Goal: Communication & Community: Ask a question

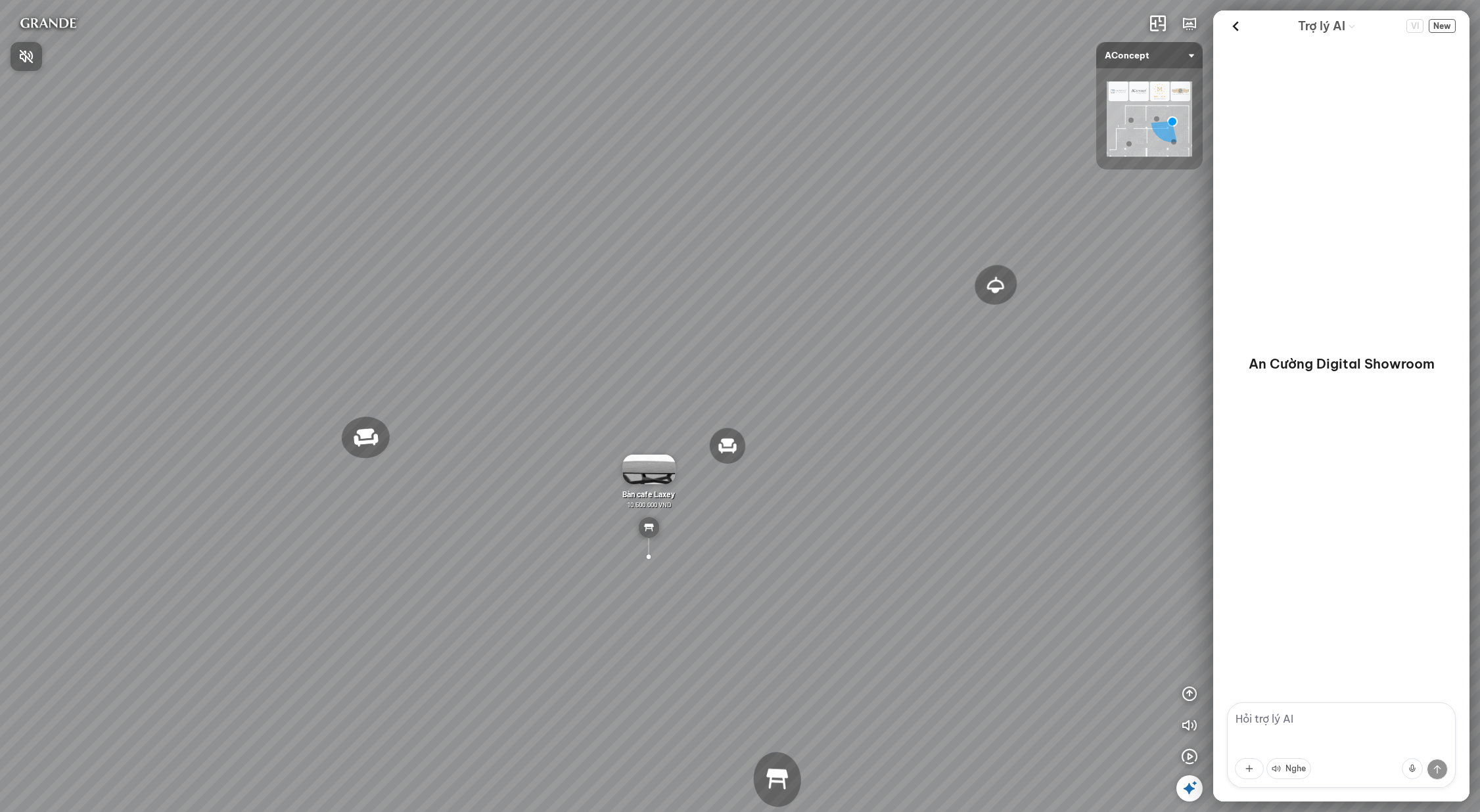
click at [1322, 712] on div at bounding box center [740, 406] width 1480 height 812
click at [1322, 712] on textarea at bounding box center [1342, 745] width 229 height 86
click at [1291, 723] on textarea at bounding box center [1342, 745] width 229 height 86
paste textarea "tôi cần tư vấn giải pháp phòng khách cho nhà 4 người, 2 trẻ em 2 người lớn tài …"
type textarea "tôi cần tư vấn giải pháp phòng khách cho nhà 4 người, 2 trẻ em 2 người lớn tài …"
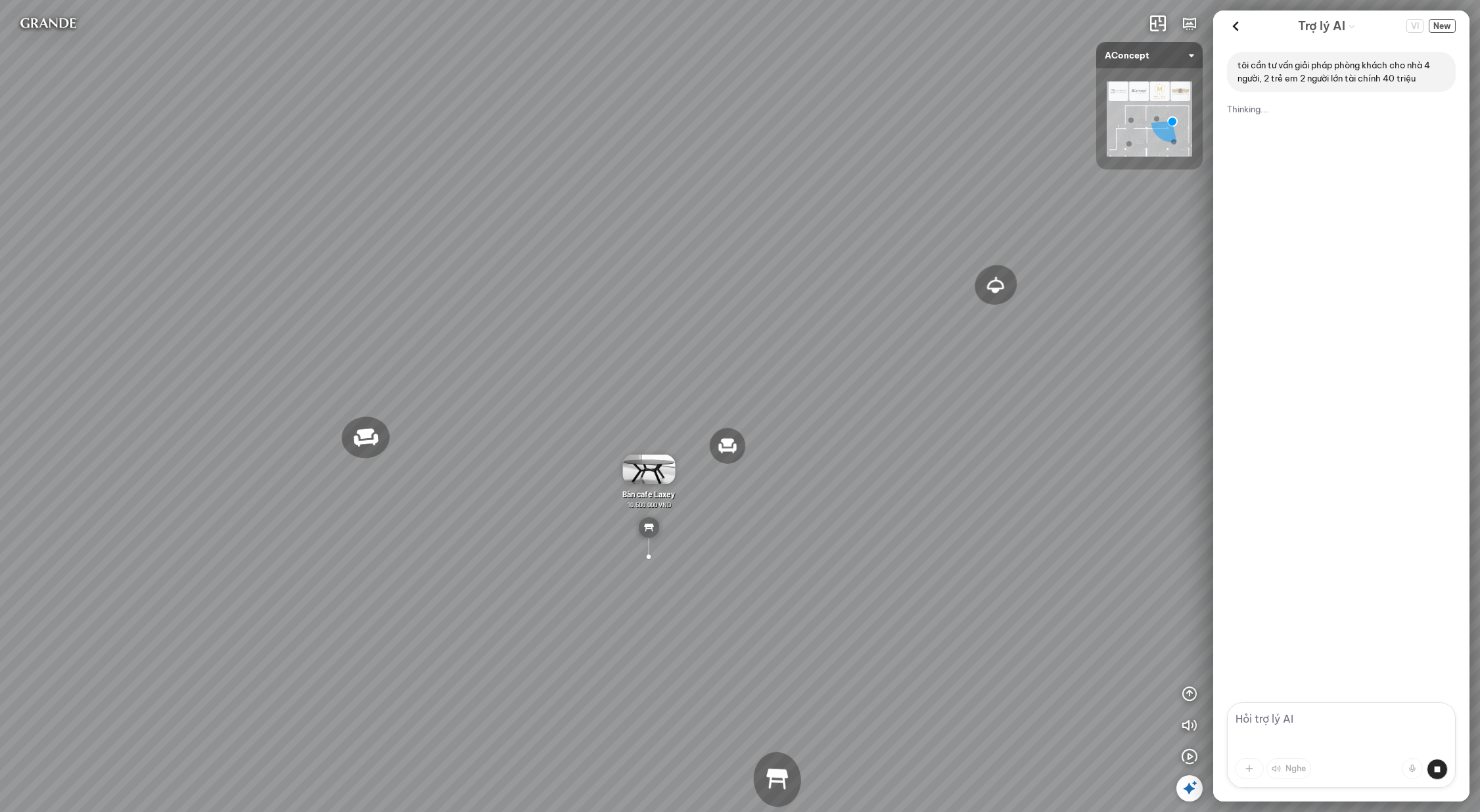
click at [1311, 400] on div "tôi cần tư vấn giải pháp phòng khách cho nhà 4 người, 2 trẻ em 2 người lớn tài …" at bounding box center [1341, 372] width 257 height 661
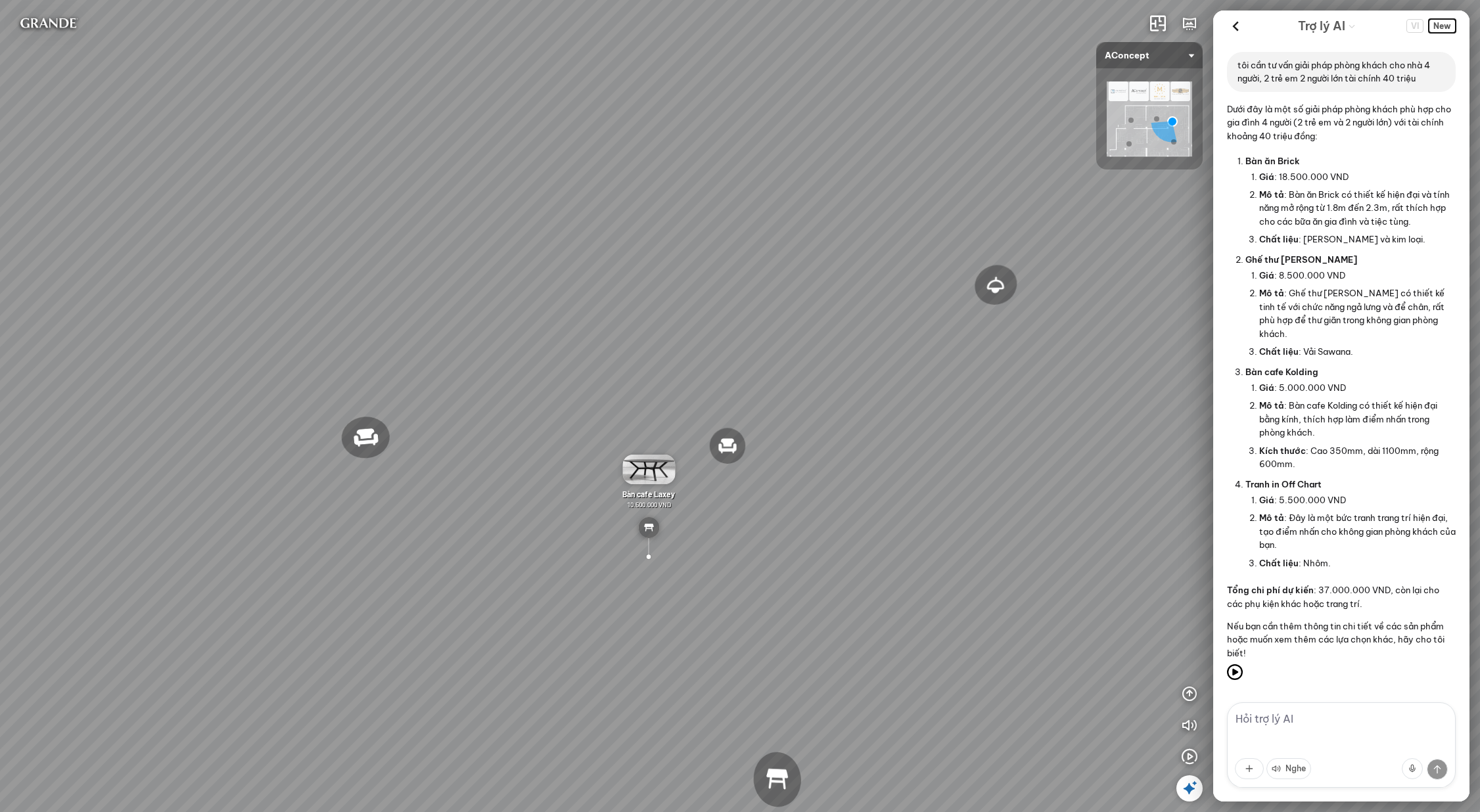
click at [1435, 25] on span "New" at bounding box center [1442, 26] width 27 height 13
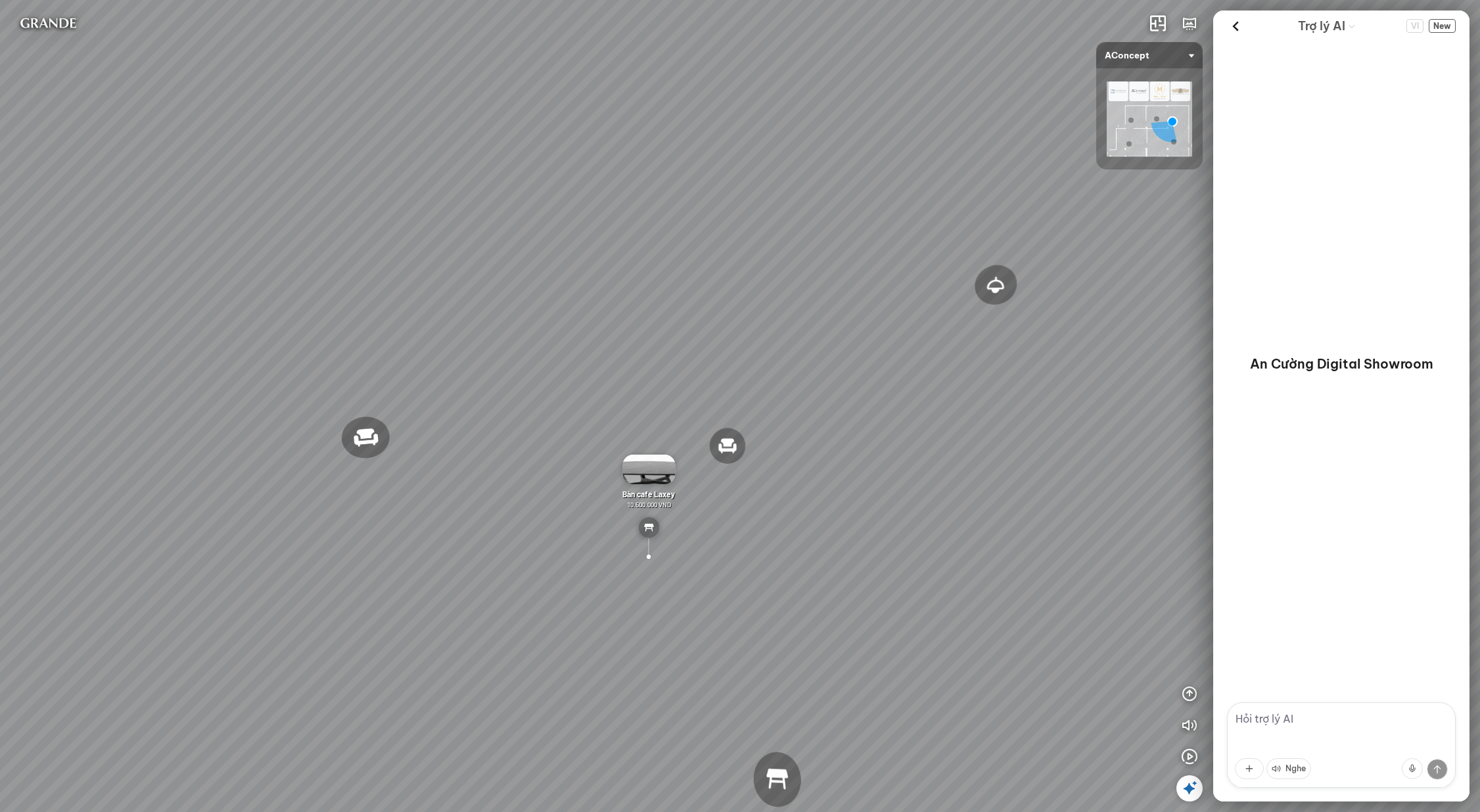
click at [1275, 714] on textarea at bounding box center [1342, 745] width 229 height 86
paste textarea "tôi cần tư vấn giải pháp phòng khách cho nhà 4 người, 2 trẻ em 2 người lớn tài …"
type textarea "tôi cần tư vấn giải pháp phòng khách cho nhà 4 người, 2 trẻ em 2 người lớn tài …"
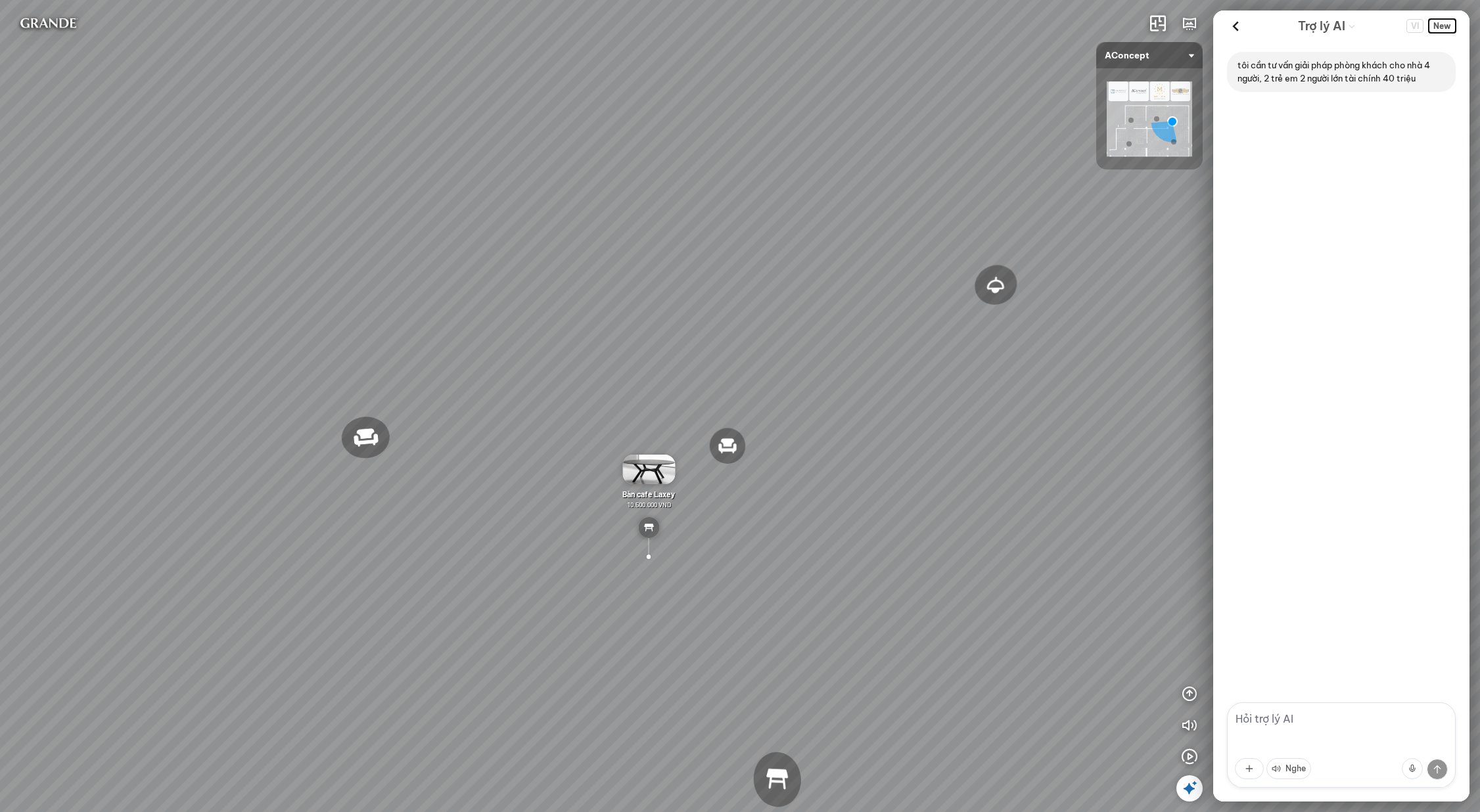
click at [1441, 23] on span "New" at bounding box center [1442, 26] width 27 height 13
click at [1350, 715] on textarea at bounding box center [1342, 745] width 229 height 86
paste textarea "tôi cần tư vấn giải pháp phòng khách cho nhà 4 người, 2 trẻ em 2 người lớn tài …"
type textarea "tôi cần tư vấn giải pháp phòng khách cho nhà 4 người, 2 trẻ em 2 người lớn tài …"
click at [1458, 20] on header "Trợ lý AI VI New" at bounding box center [1341, 26] width 257 height 31
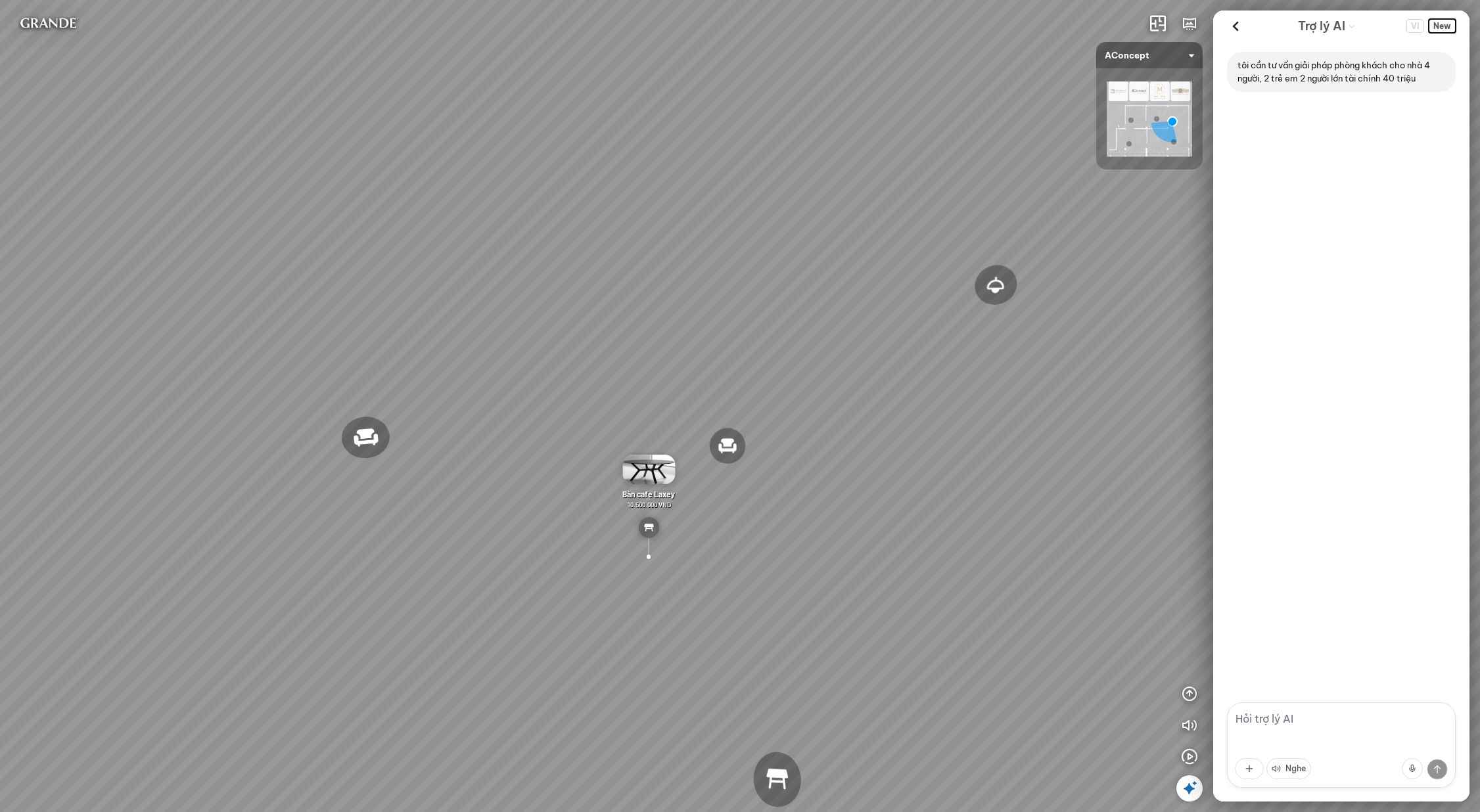
click at [1451, 23] on span "New" at bounding box center [1442, 26] width 27 height 13
click at [1267, 731] on textarea at bounding box center [1342, 745] width 229 height 86
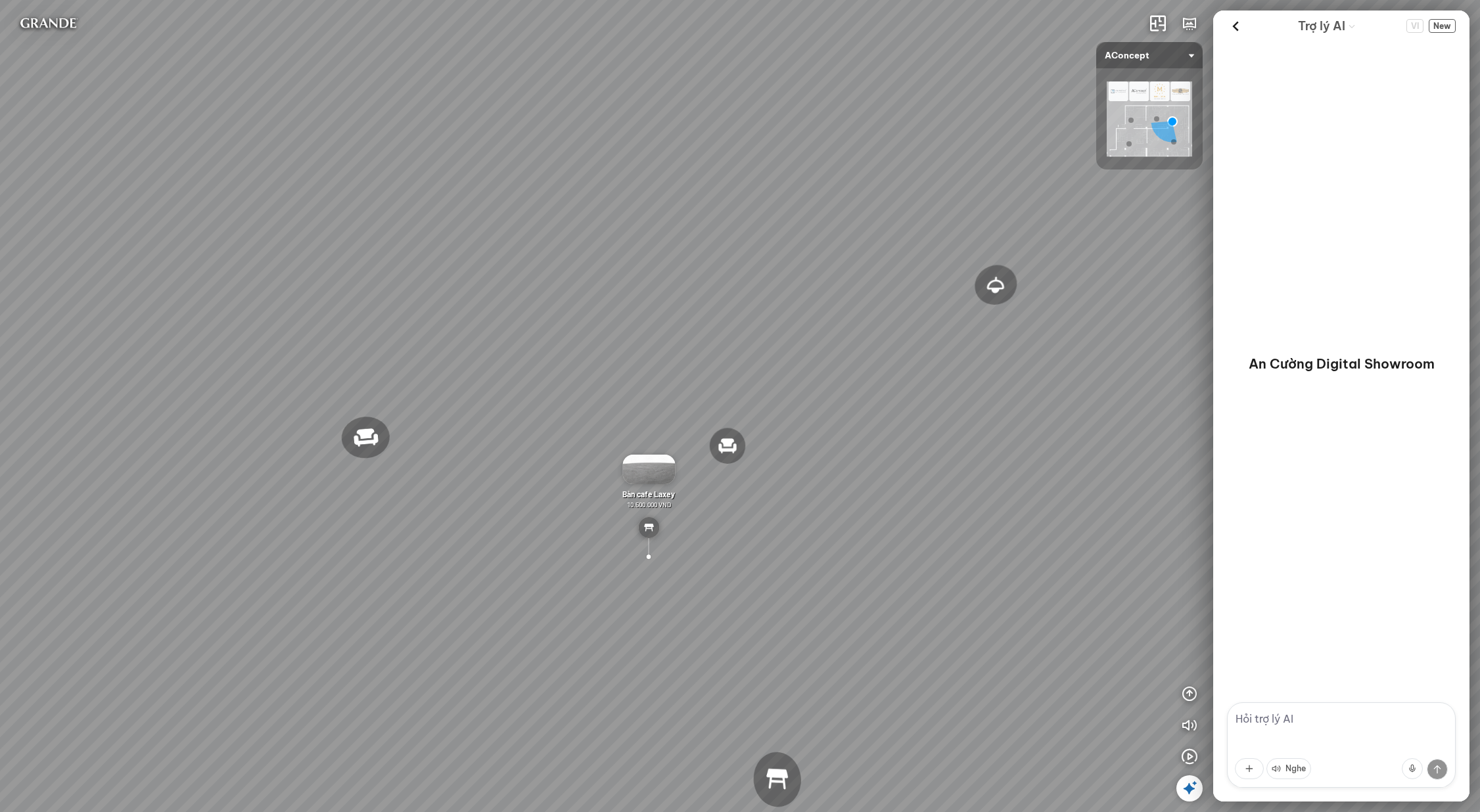
paste textarea "tôi cần tư vấn giải pháp phòng khách cho nhà 4 người, 2 trẻ em 2 người lớn tài …"
type textarea "tôi cần tư vấn giải pháp phòng khách cho nhà 4 người, 2 trẻ em 2 người lớn tài …"
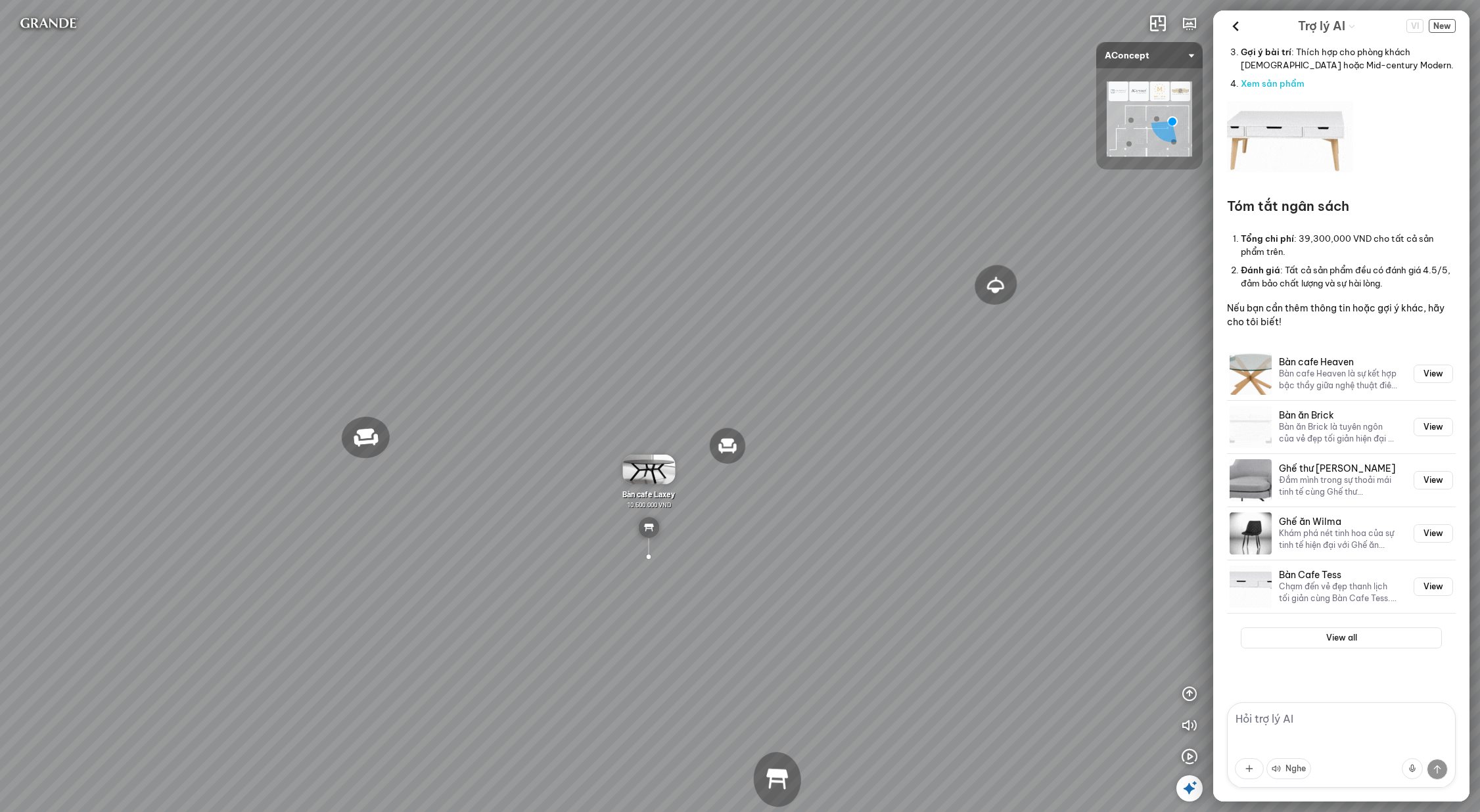
scroll to position [1215, 0]
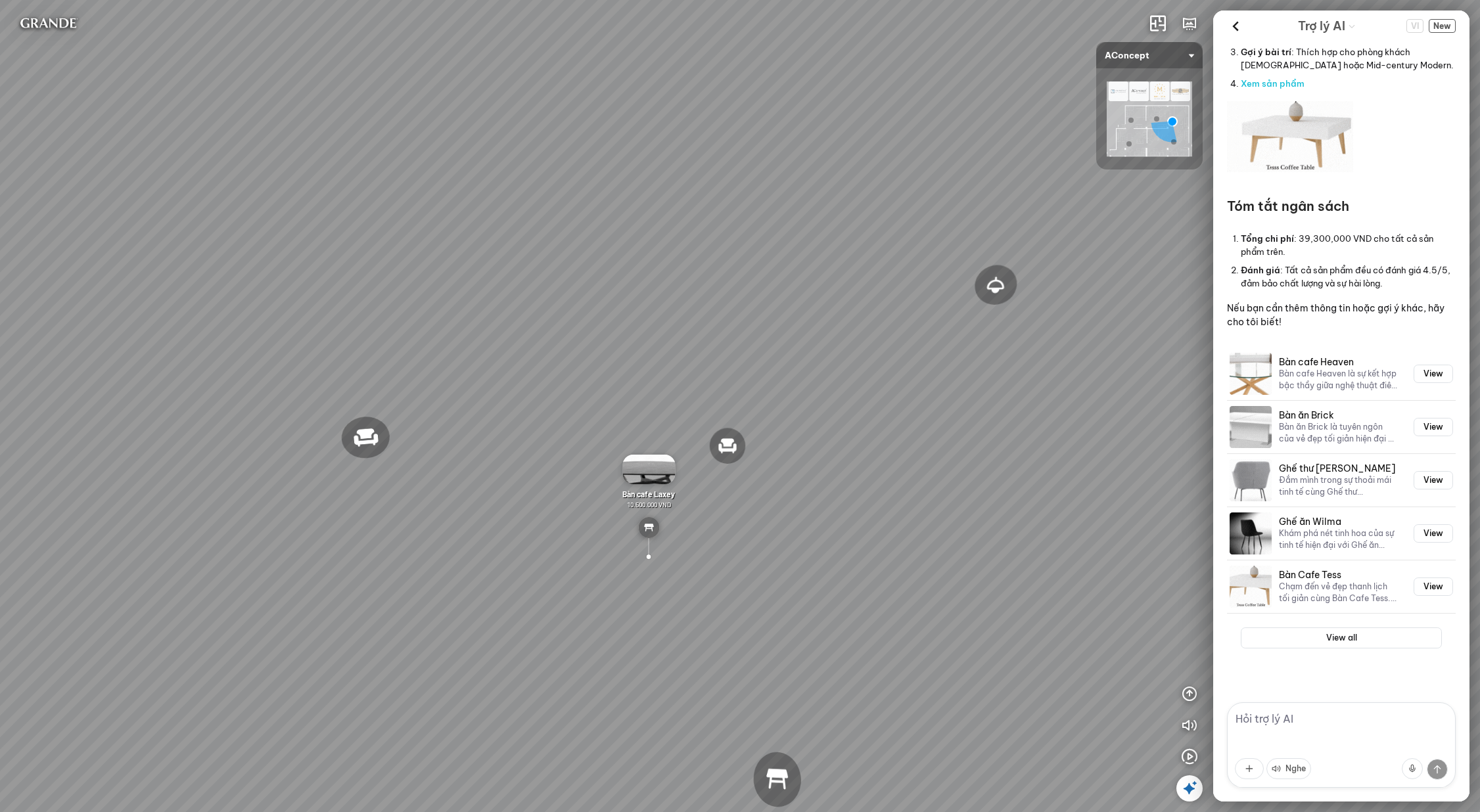
click at [1314, 719] on textarea at bounding box center [1342, 745] width 229 height 86
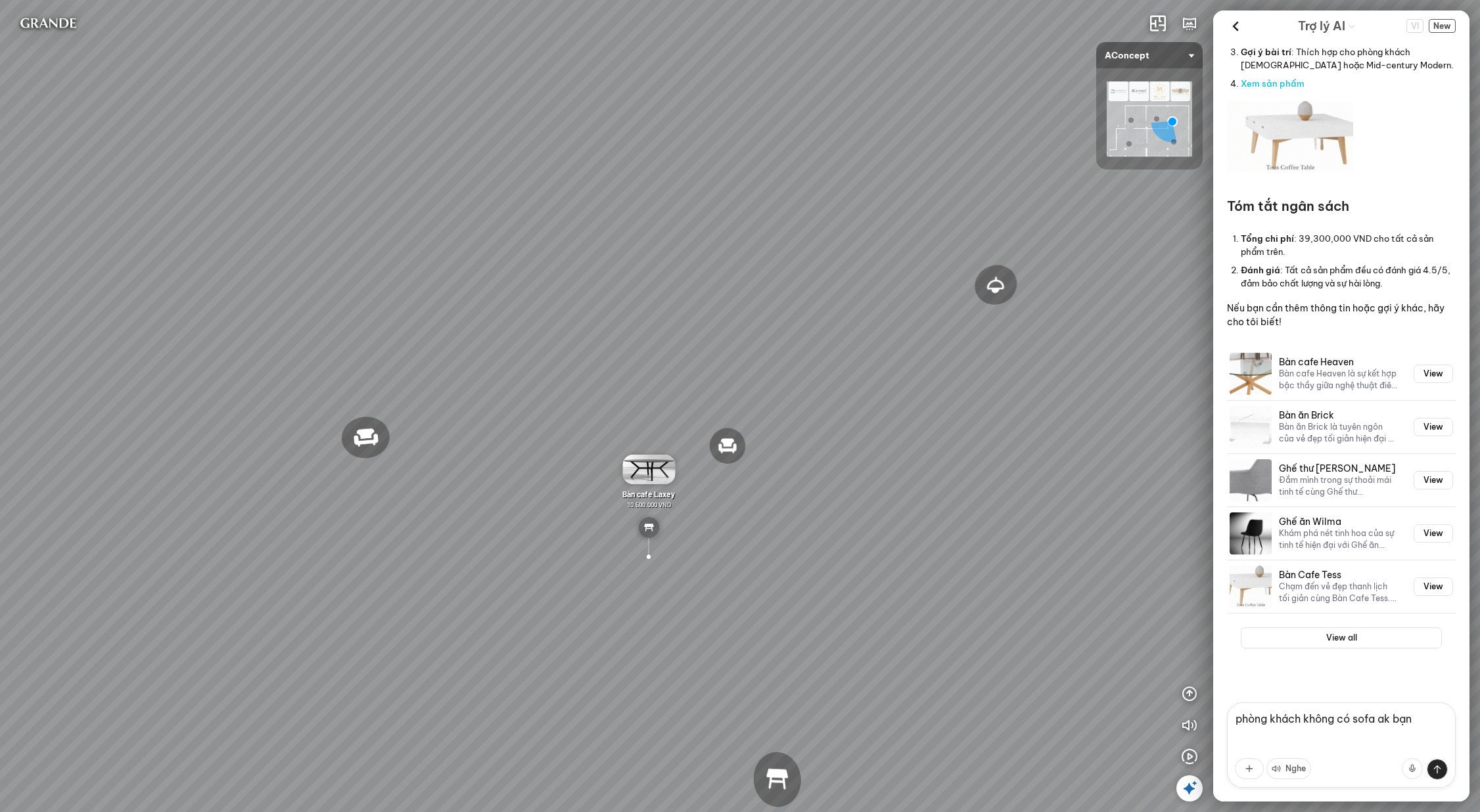
type textarea "phòng khách không có sofa ak bạn"
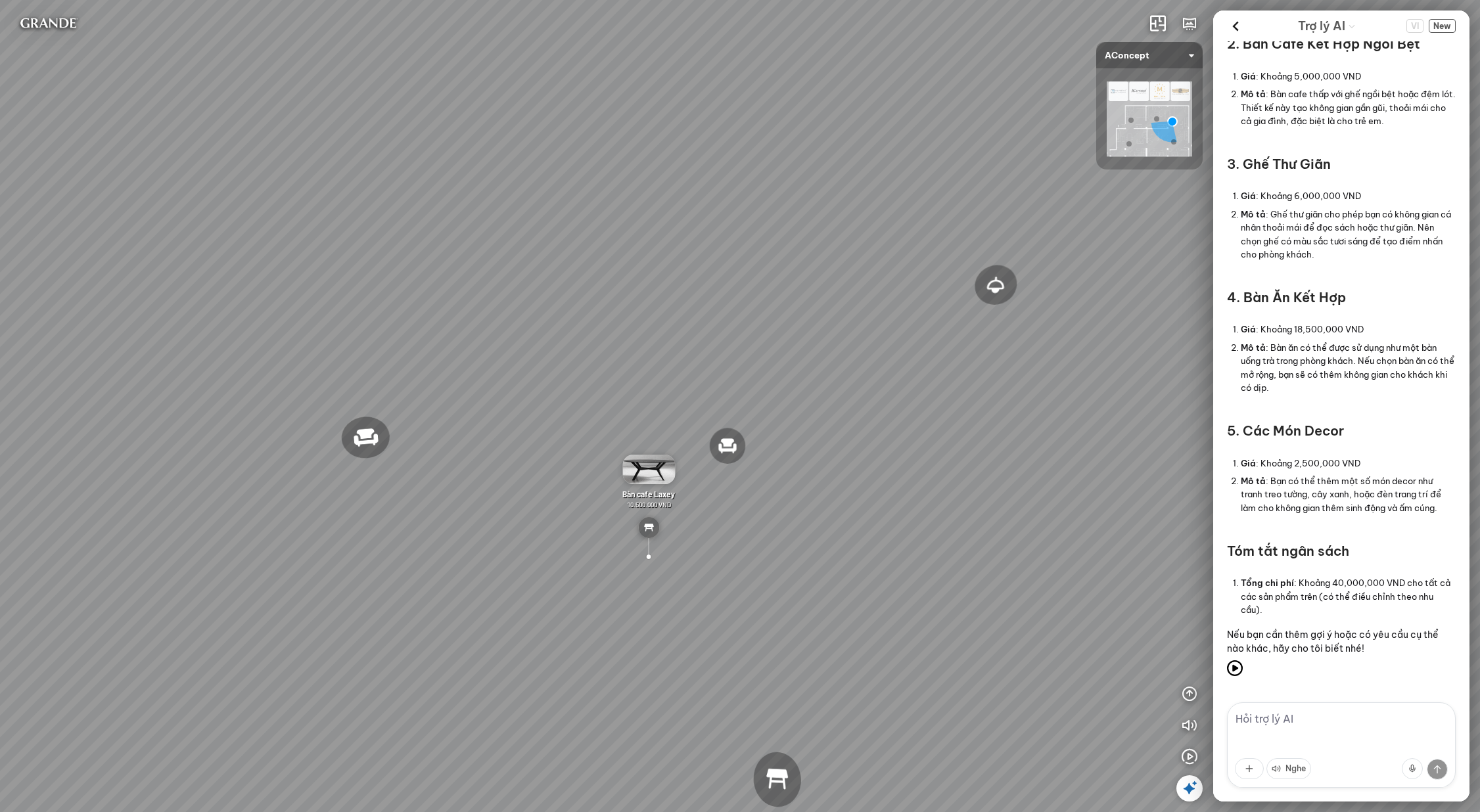
scroll to position [2131, 0]
click at [1294, 722] on textarea at bounding box center [1342, 745] width 229 height 86
type textarea "k"
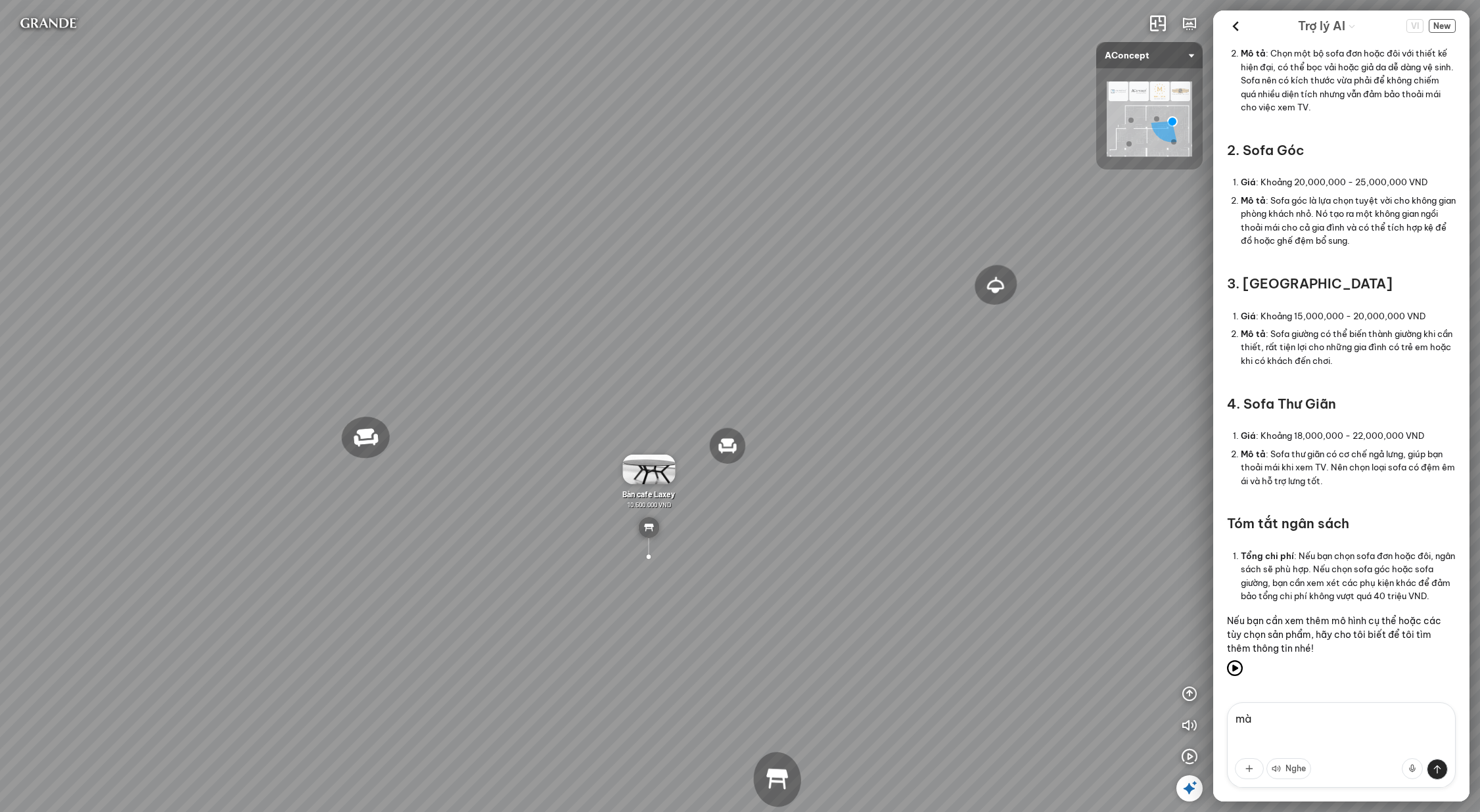
scroll to position [3029, 0]
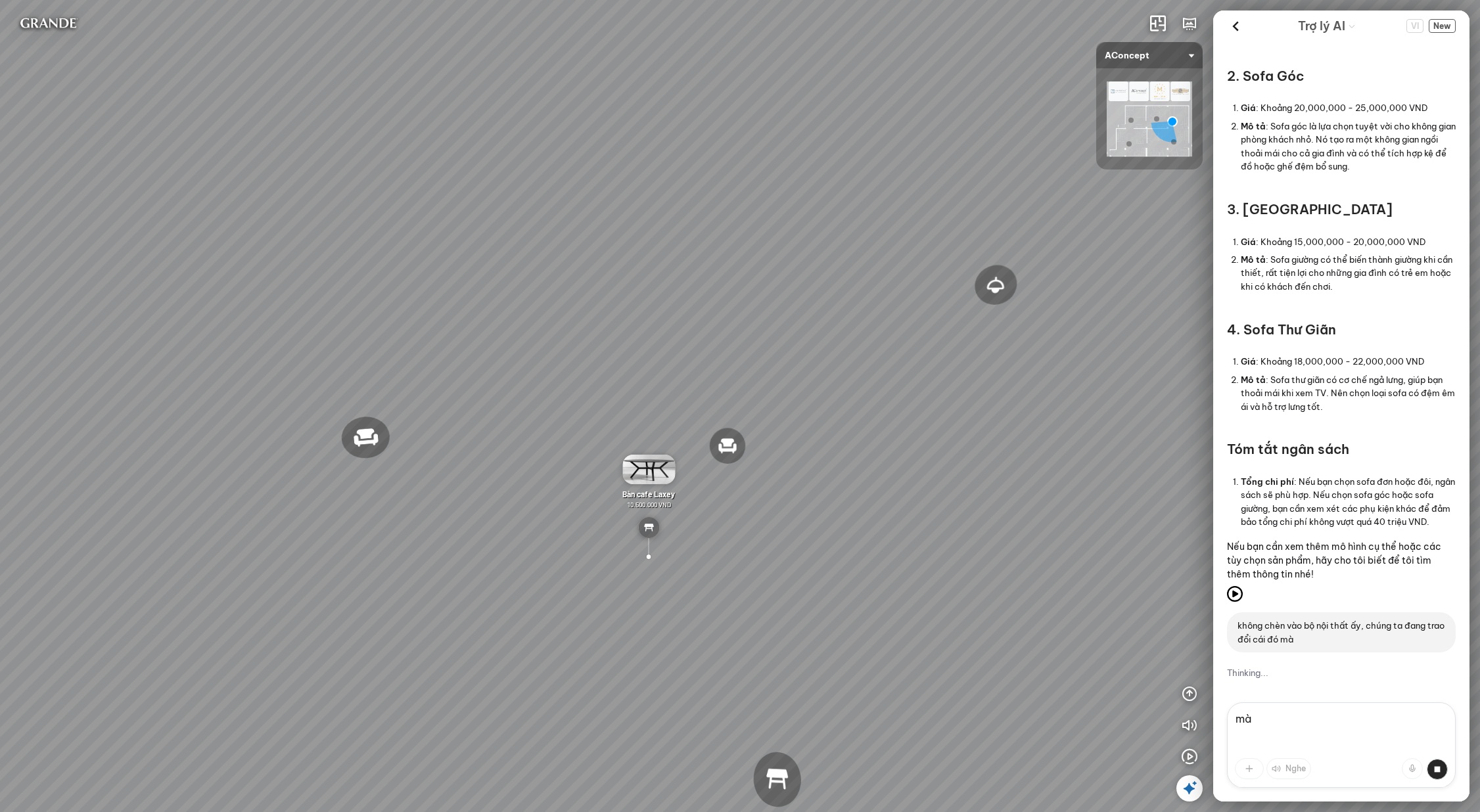
type textarea "mà"
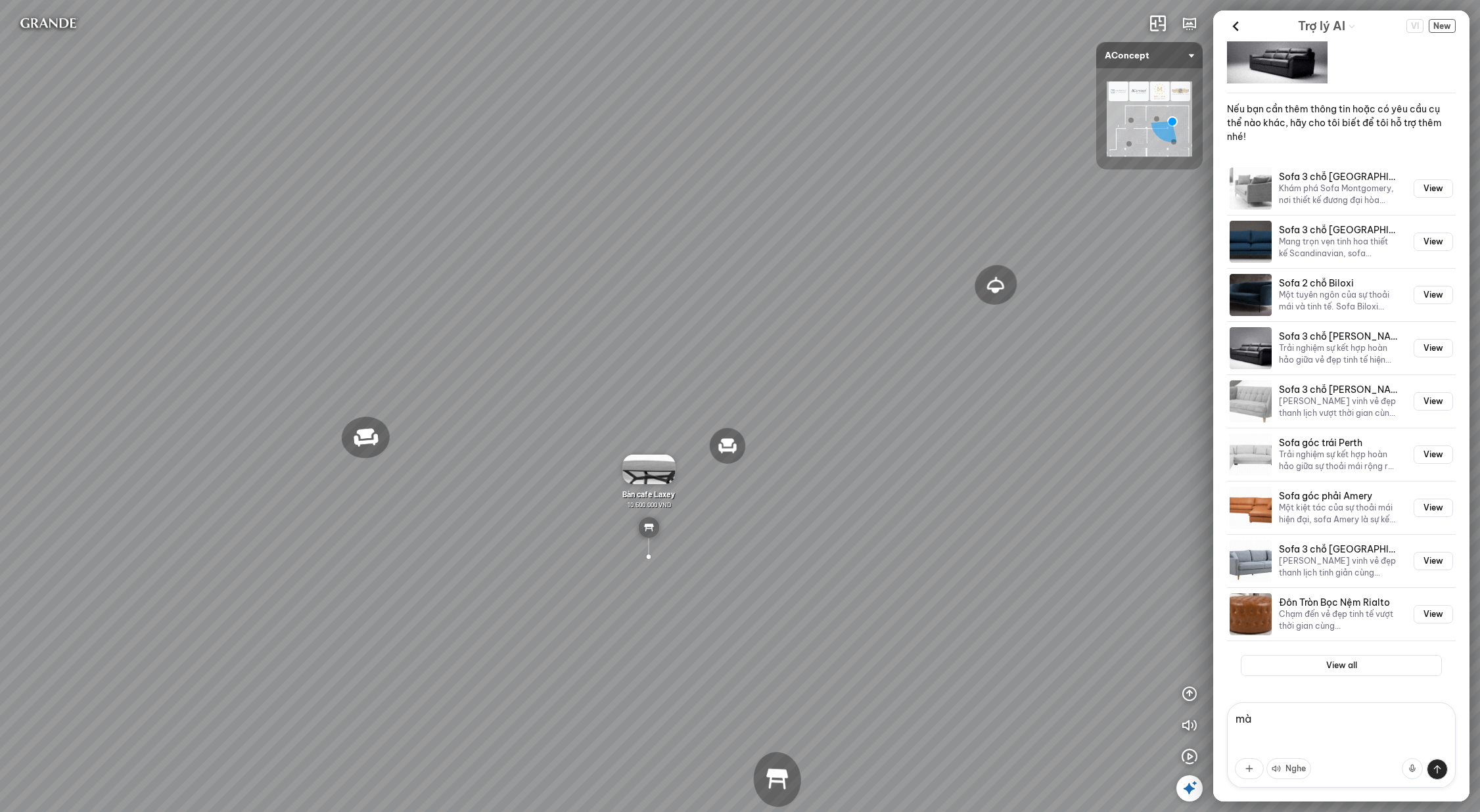
scroll to position [5030, 0]
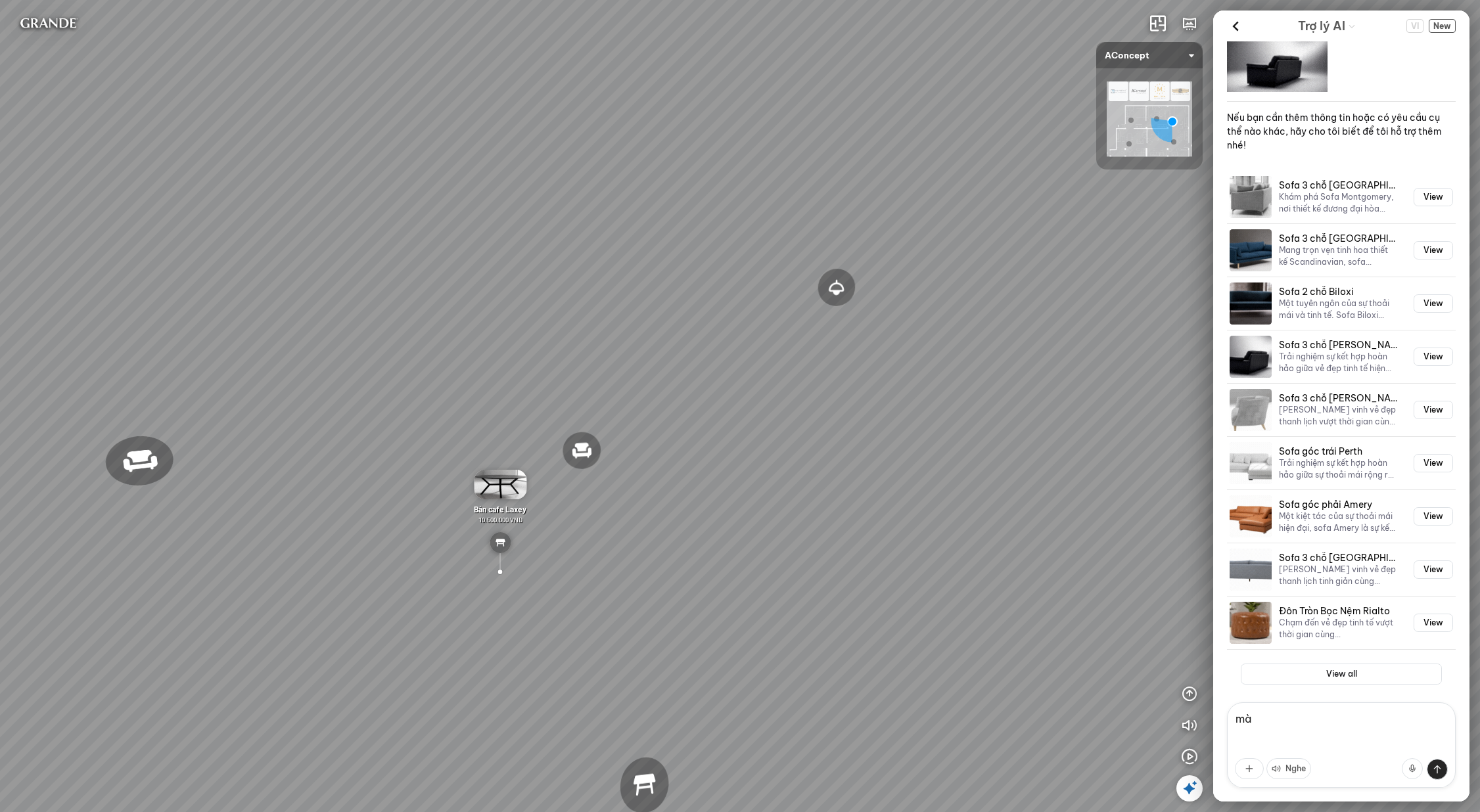
click at [801, 265] on div "Đèn [PERSON_NAME] 5.300.000 VND Giường ngủ Palima 19.000.000 VND Ghế thư giãn N…" at bounding box center [740, 406] width 1480 height 812
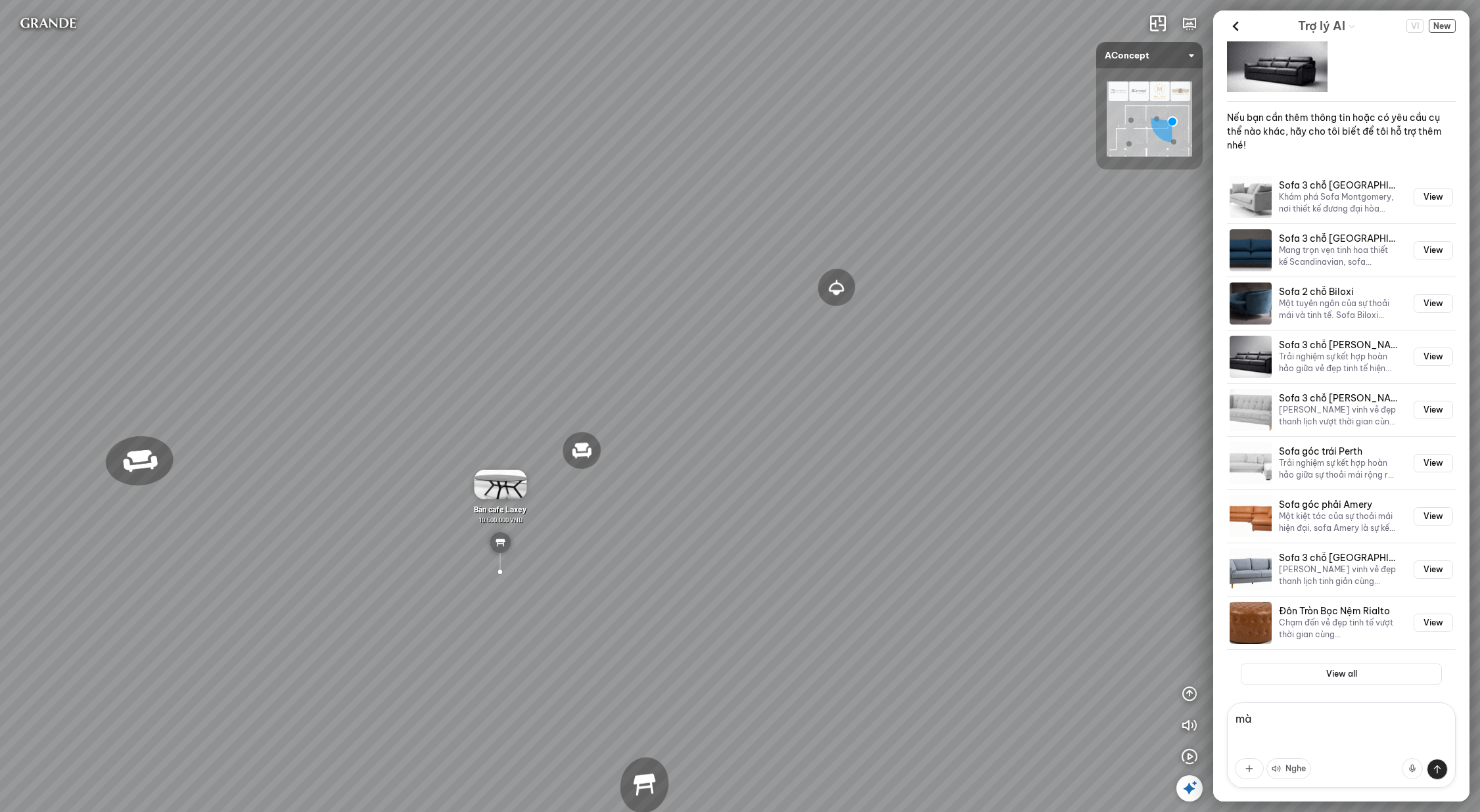
drag, startPoint x: 852, startPoint y: 265, endPoint x: 1165, endPoint y: 265, distance: 313.0
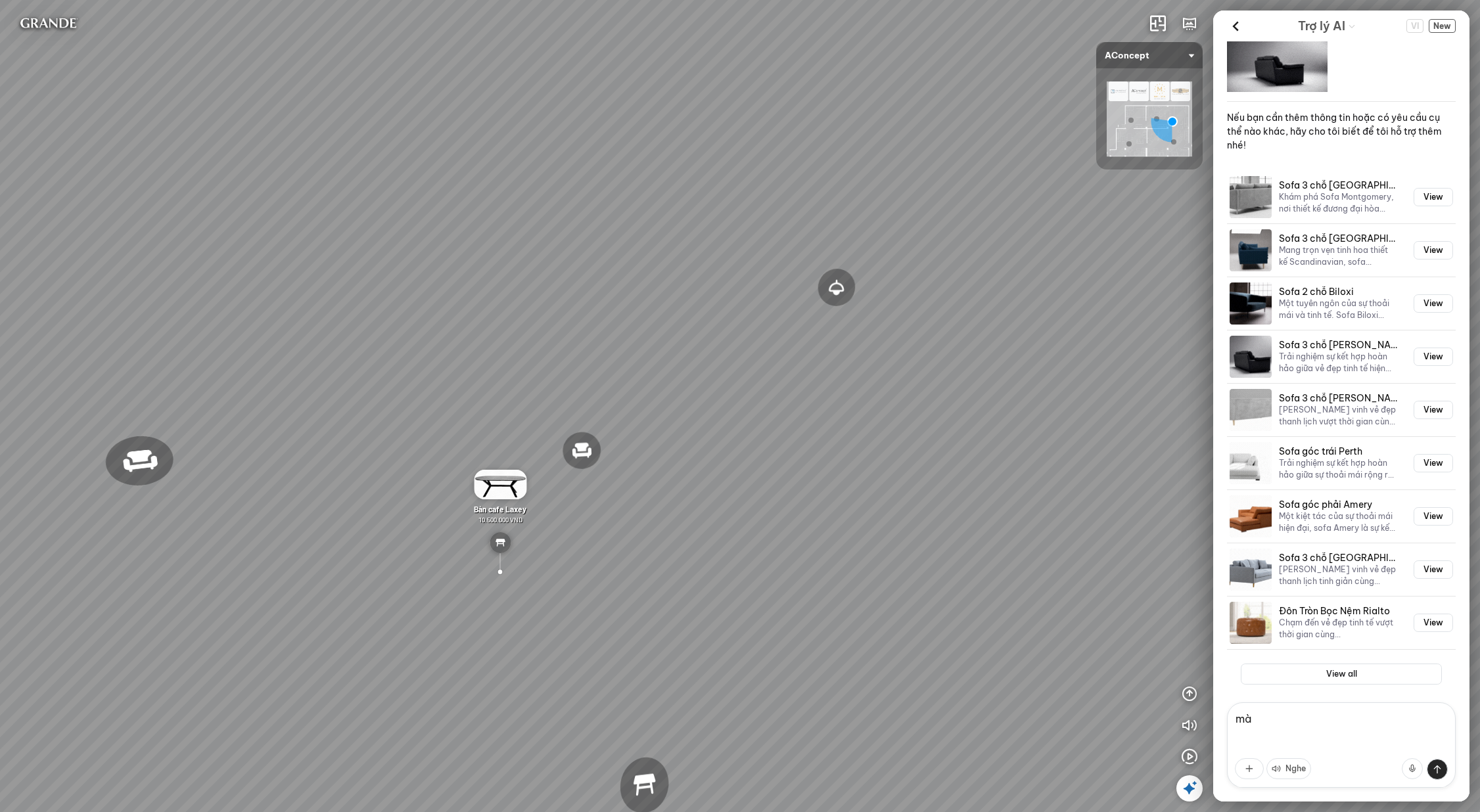
click at [1134, 266] on div "Đèn [PERSON_NAME] 5.300.000 VND Giường ngủ Palima 19.000.000 VND Ghế thư giãn N…" at bounding box center [740, 406] width 1480 height 812
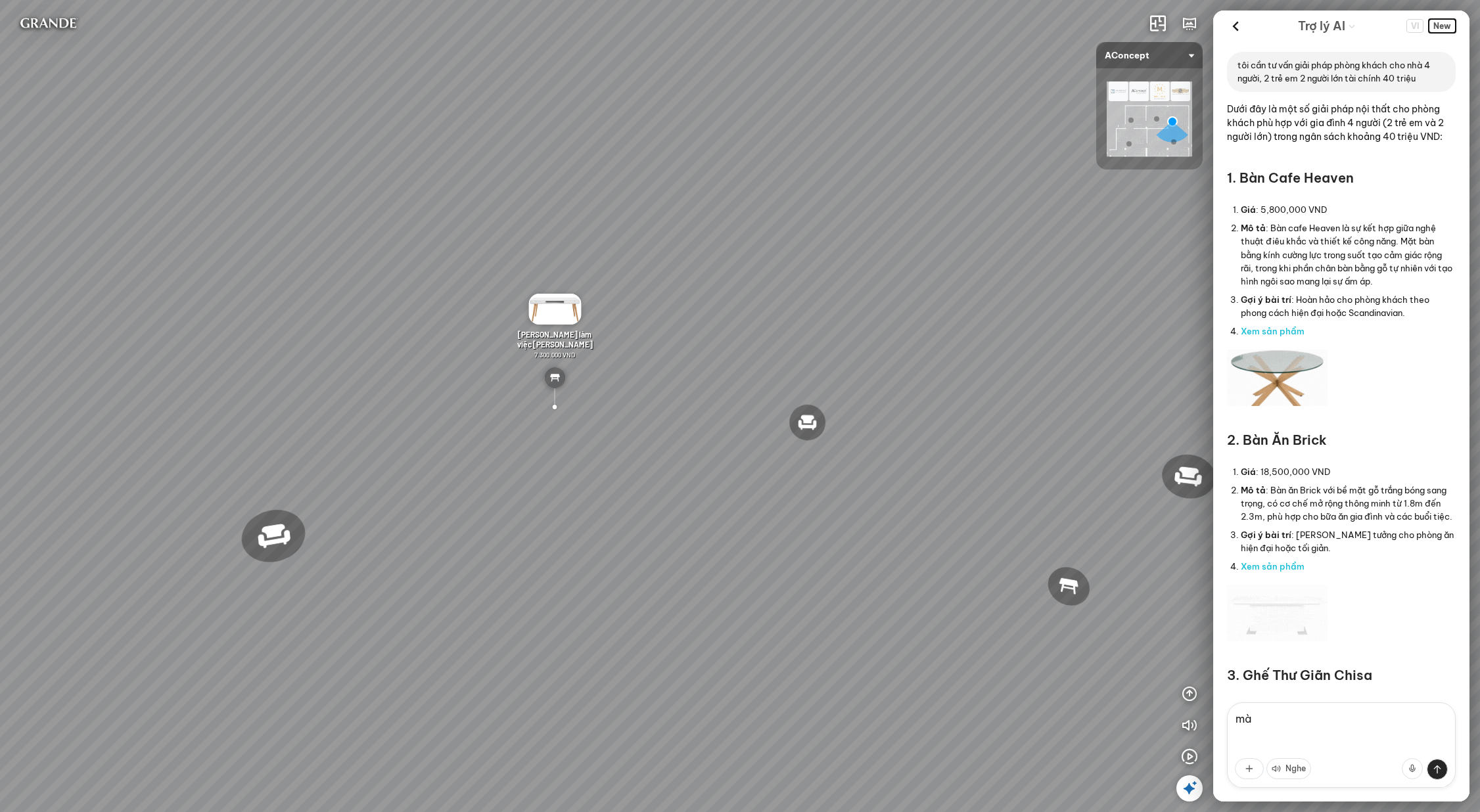
click at [1444, 26] on span "New" at bounding box center [1442, 26] width 27 height 13
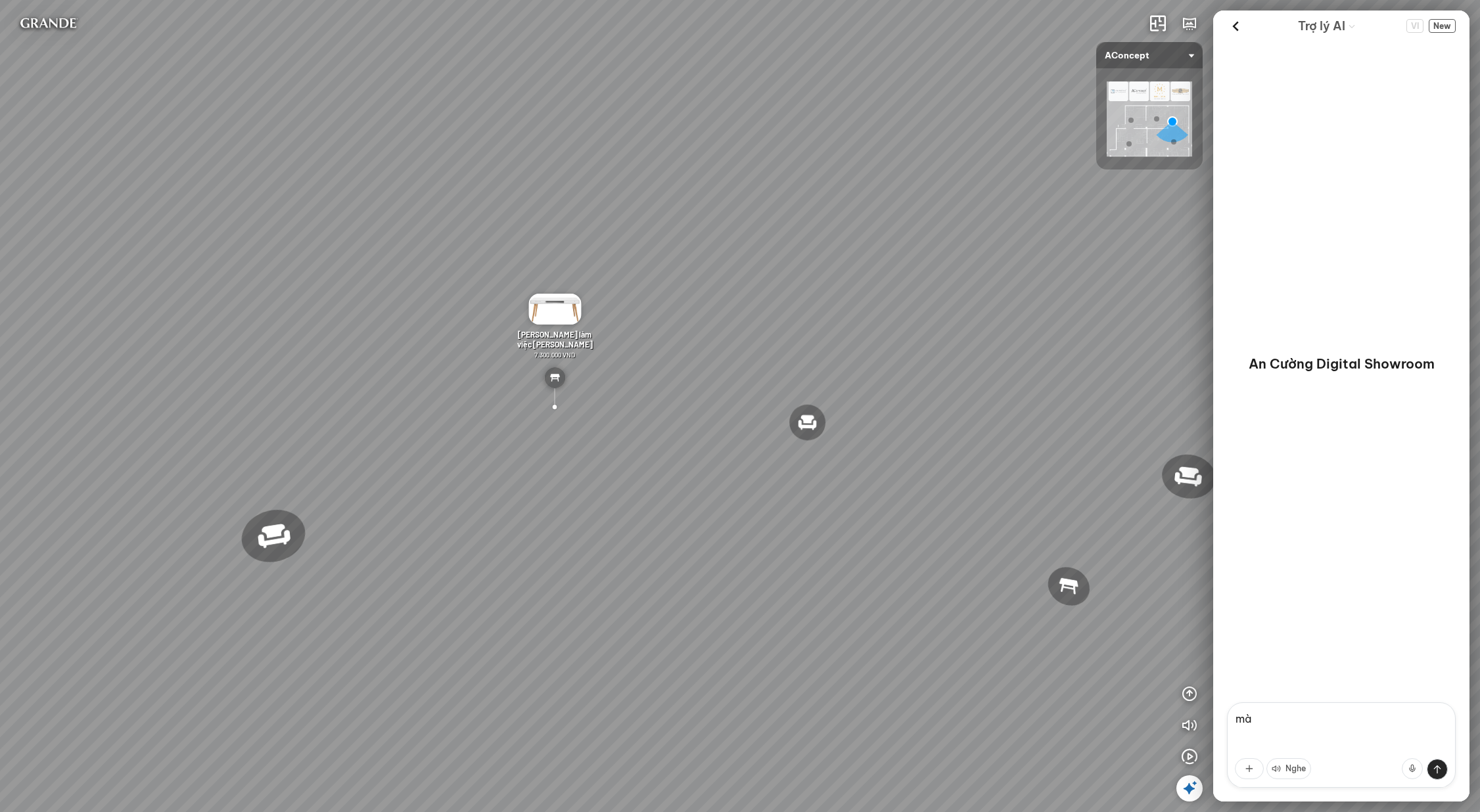
click at [1321, 715] on textarea "mà" at bounding box center [1342, 745] width 229 height 86
paste textarea "tôi cần tư vấn giải pháp phòng khách cho nhà 4 người, 2 trẻ em 2 người lớn tài …"
type textarea "tôi cần tư vấn giải pháp phòng khách cho nhà 4 người, 2 trẻ em 2 người lớn tài …"
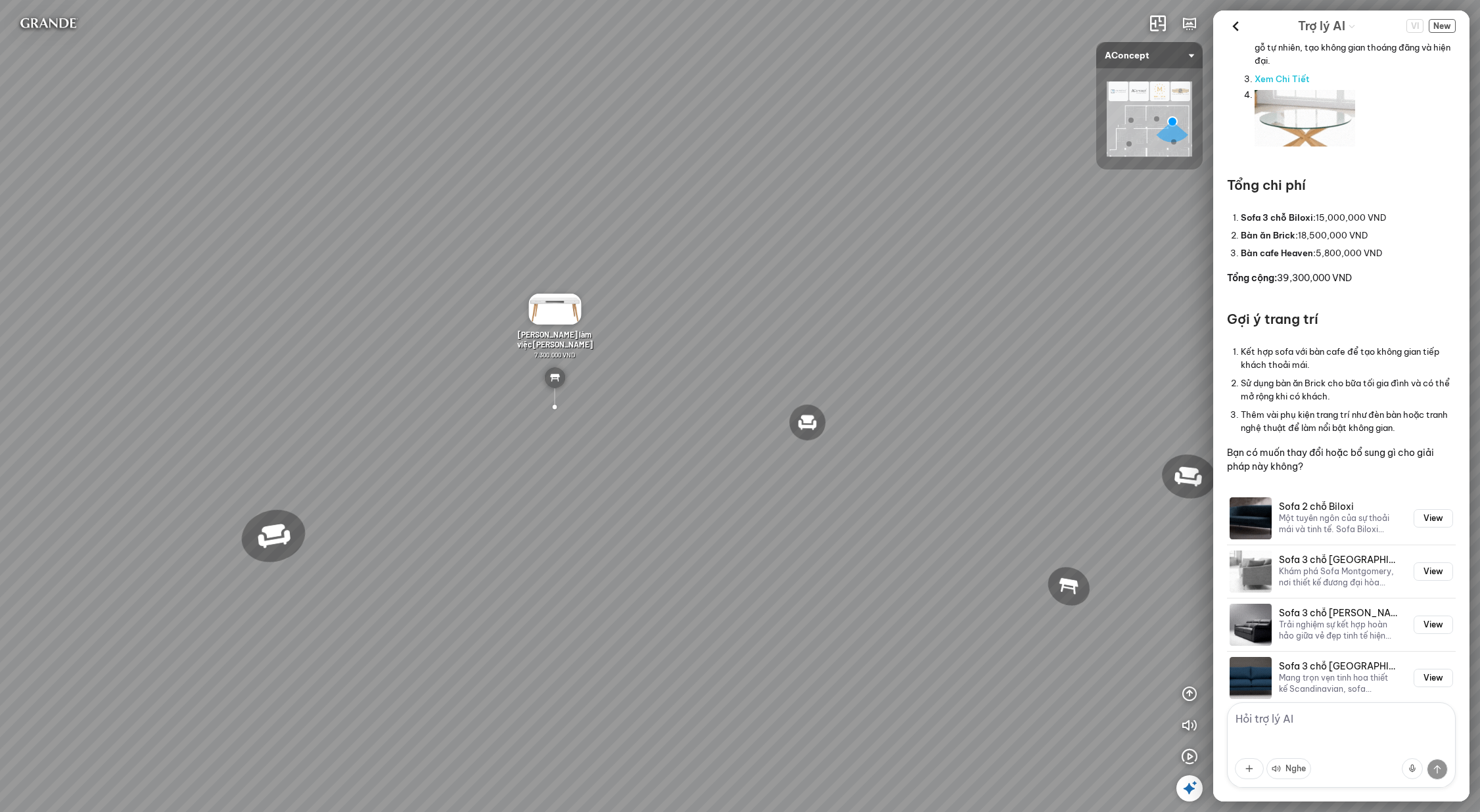
scroll to position [1044, 0]
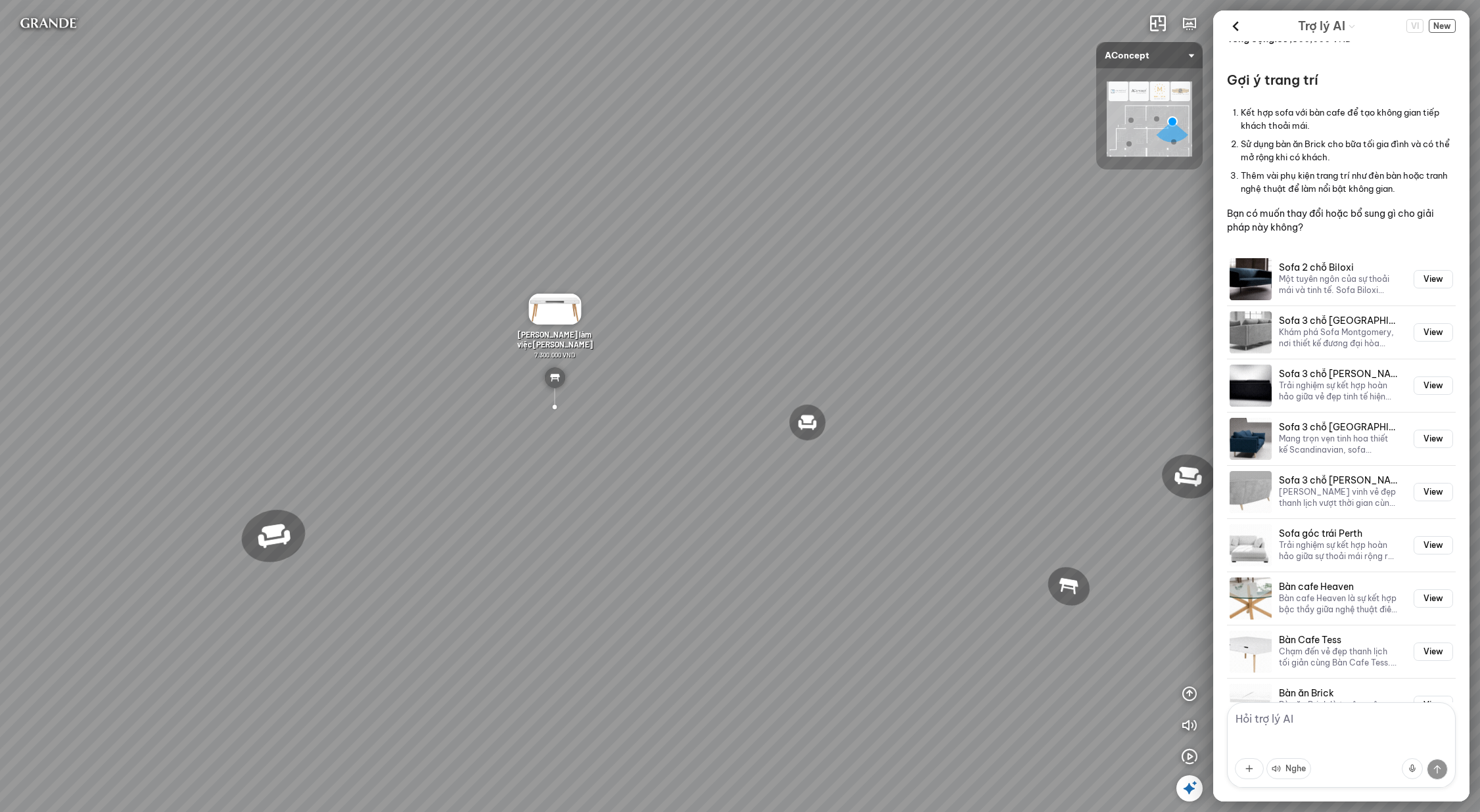
click at [1328, 719] on textarea at bounding box center [1342, 745] width 229 height 86
type textarea "tôi muố thay sofa màu sáng"
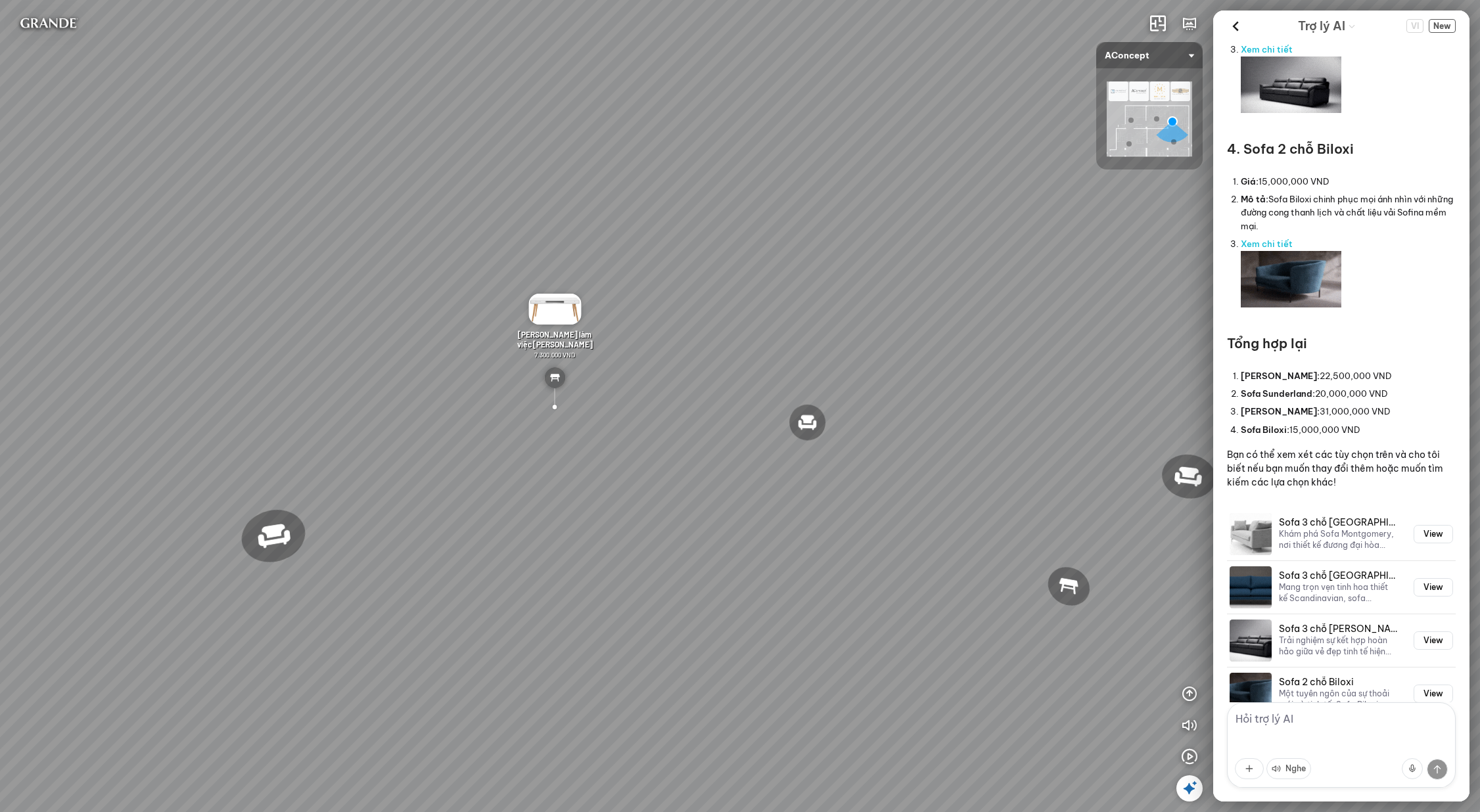
scroll to position [2538, 0]
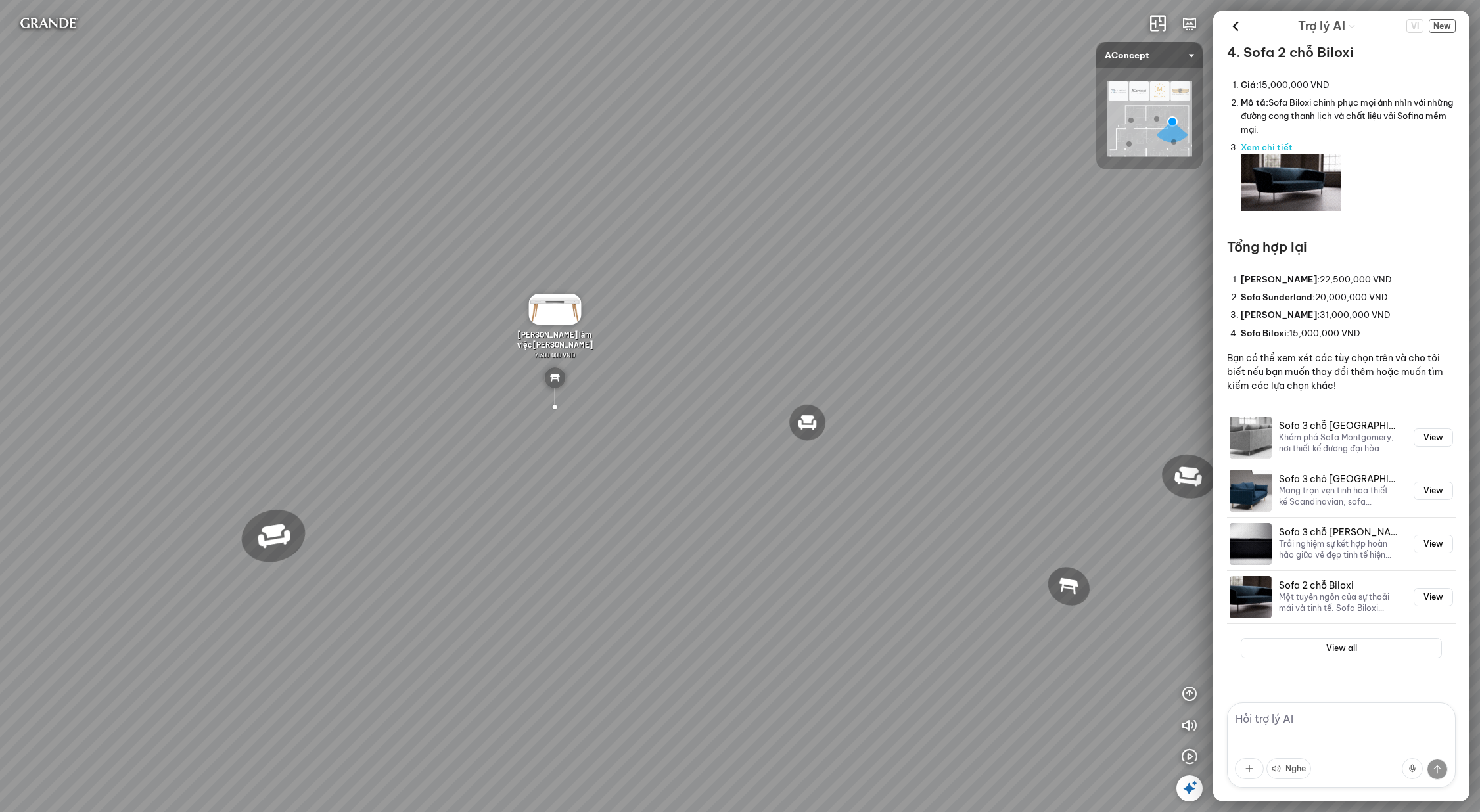
click at [1299, 729] on textarea at bounding box center [1342, 745] width 229 height 86
type textarea "thay cái số 1"
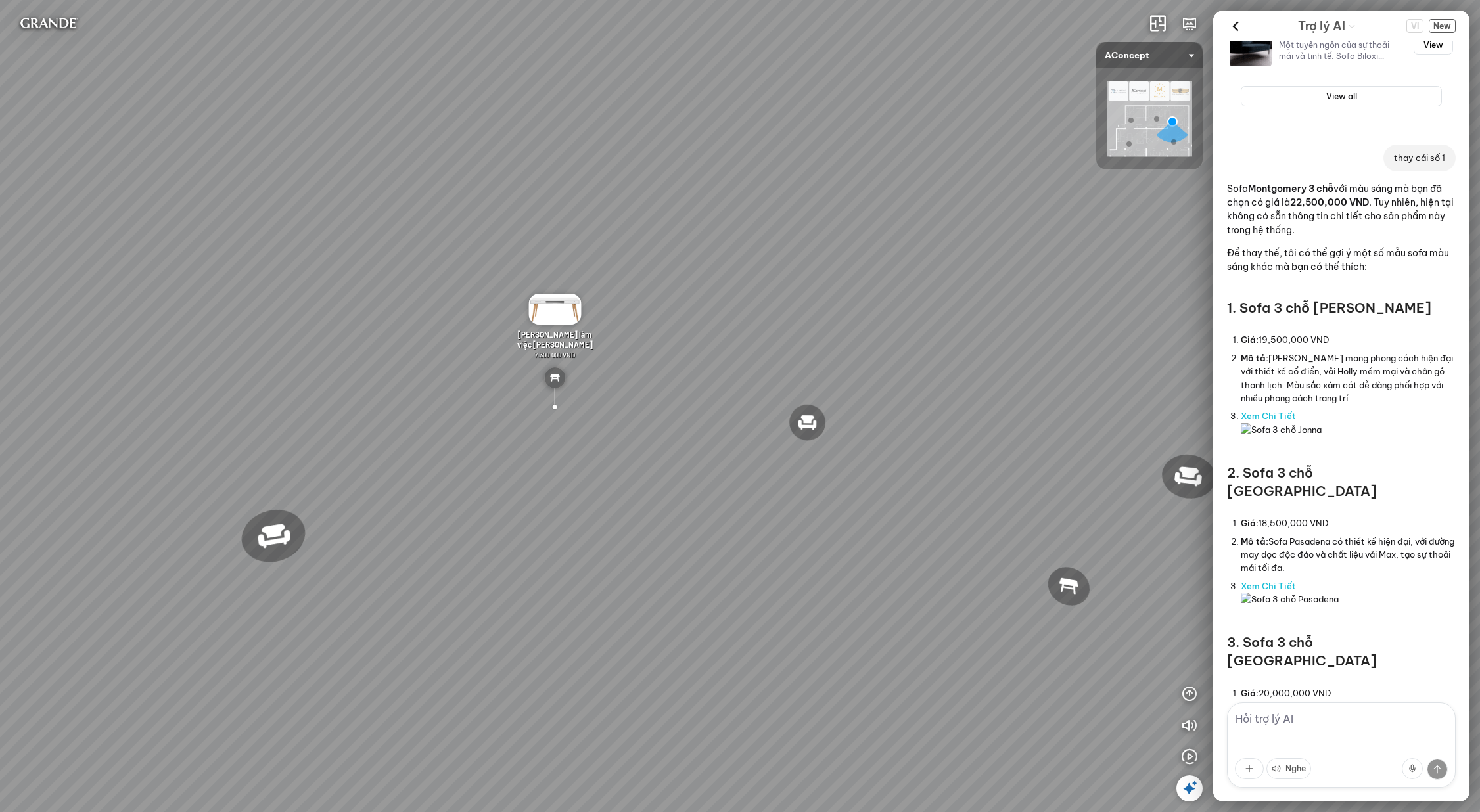
scroll to position [3199, 0]
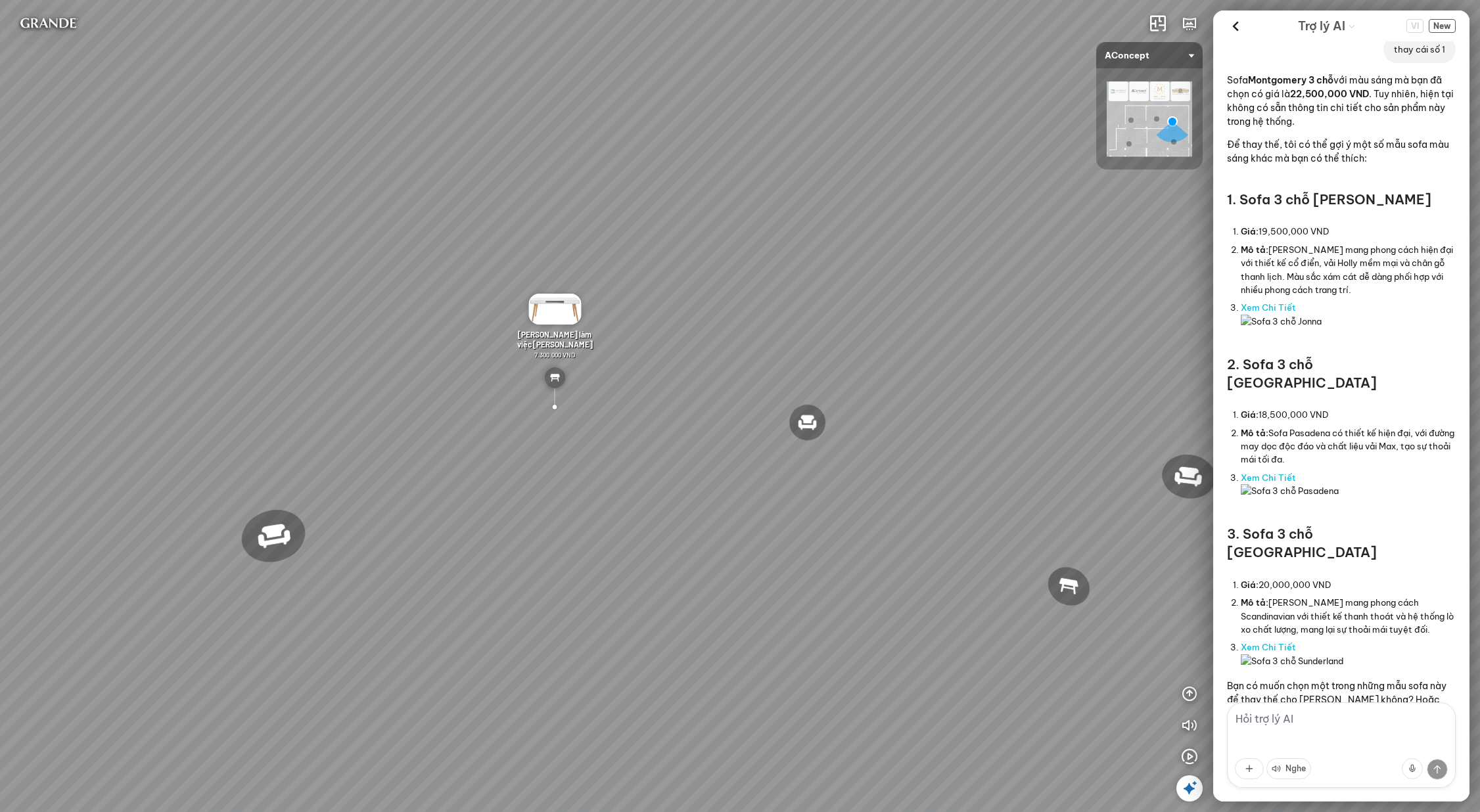
click at [1302, 728] on textarea at bounding box center [1342, 745] width 229 height 86
type textarea "ý là thay cái số 1 vào bộ giải pháp của bạn"
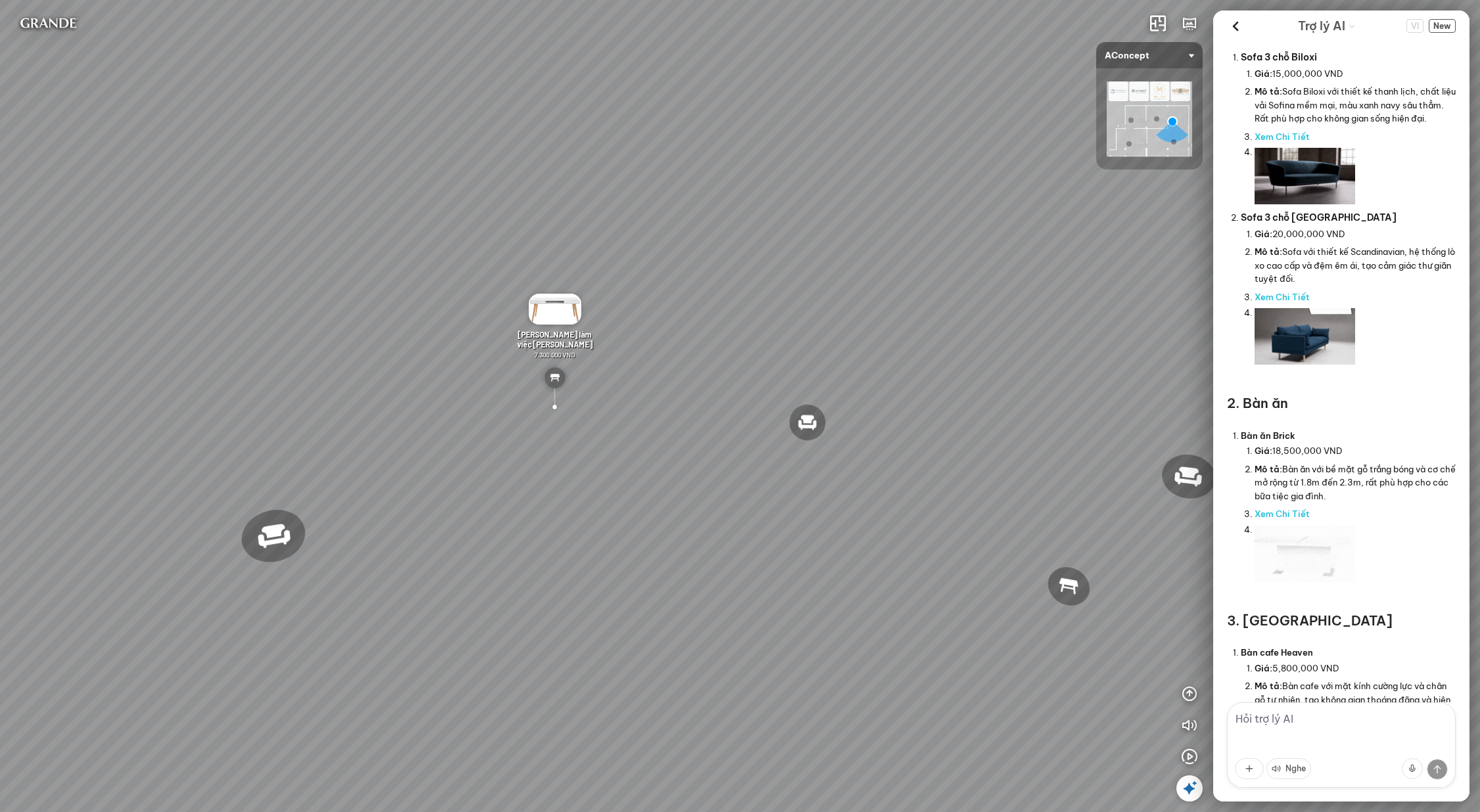
scroll to position [0, 0]
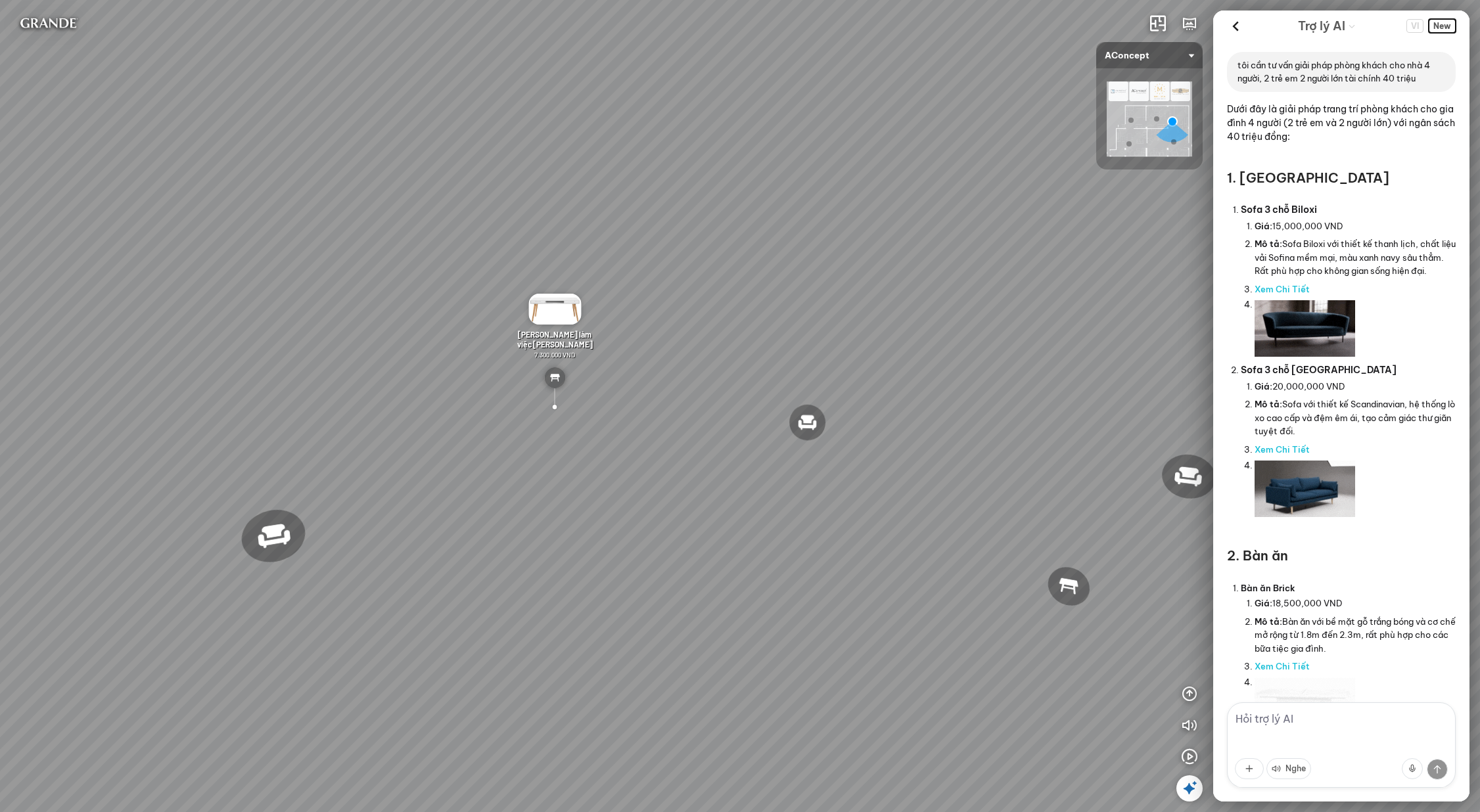
click at [1448, 26] on span "New" at bounding box center [1442, 26] width 27 height 13
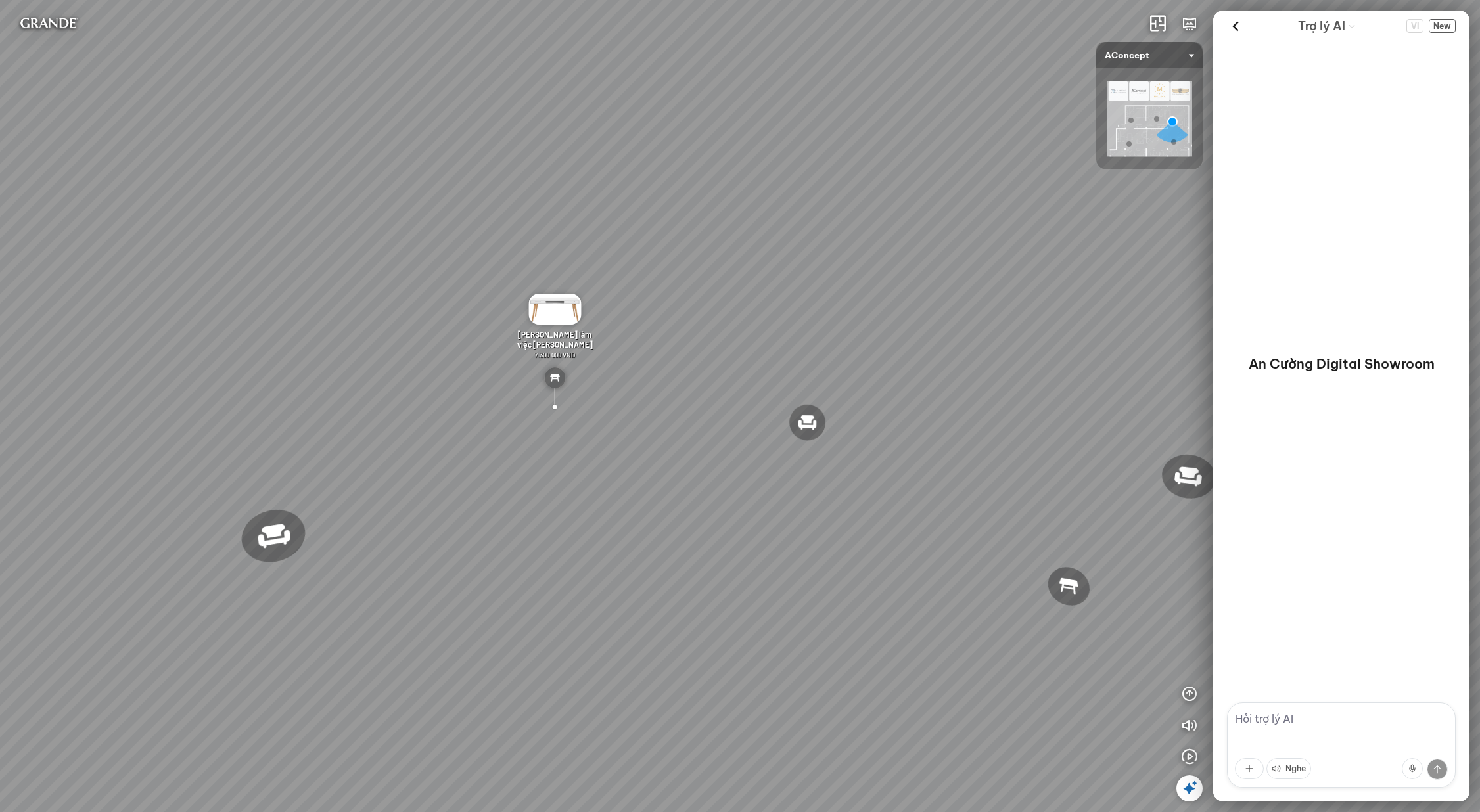
click at [1252, 729] on textarea at bounding box center [1342, 745] width 229 height 86
paste textarea "tôi cần tư vấn giải pháp phòng khách cho nhà 4 người, 2 trẻ em 2 người lớn tài …"
type textarea "tôi cần tư vấn giải pháp phòng khách cho nhà 4 người, 2 trẻ em 2 người lớn tài …"
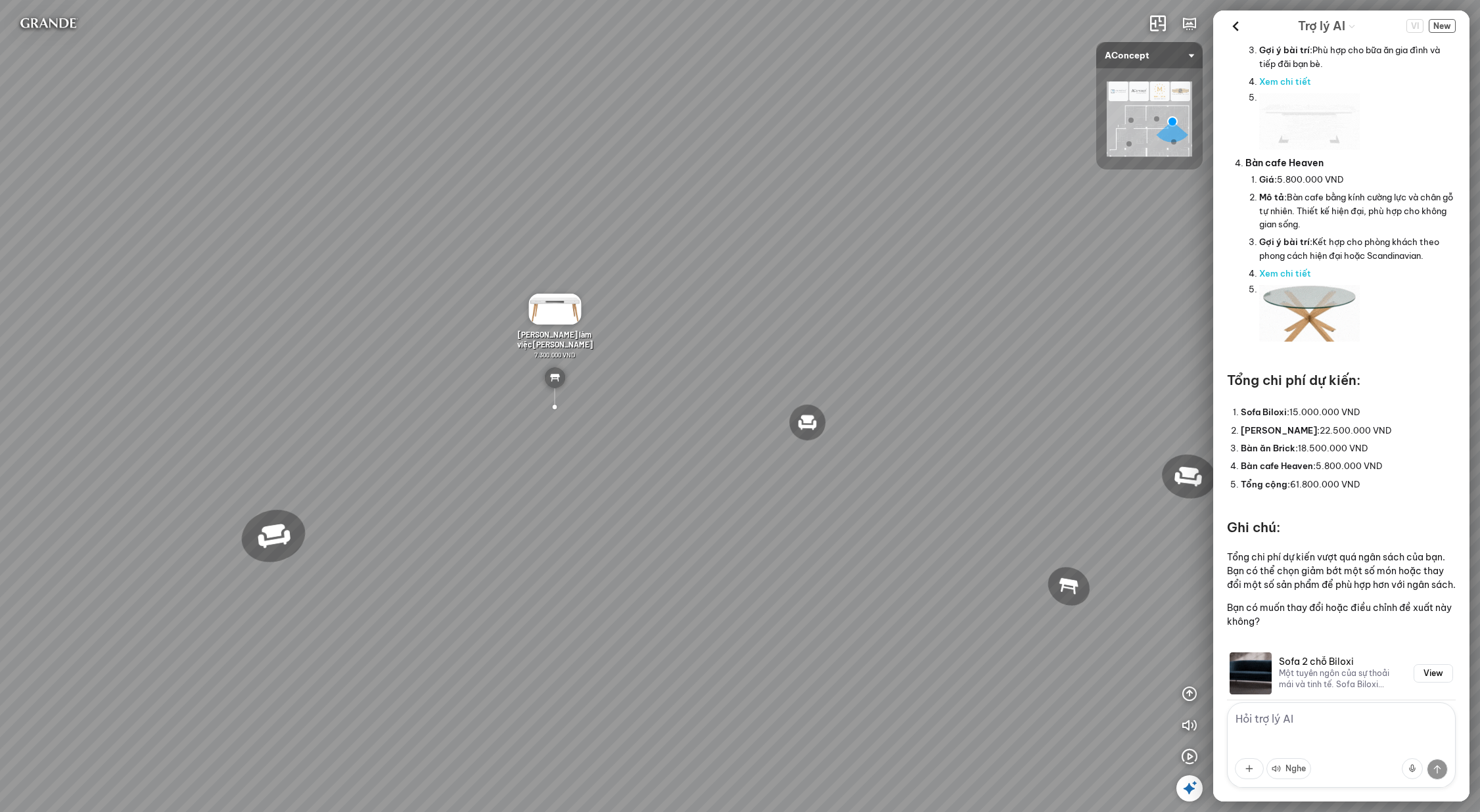
scroll to position [1013, 0]
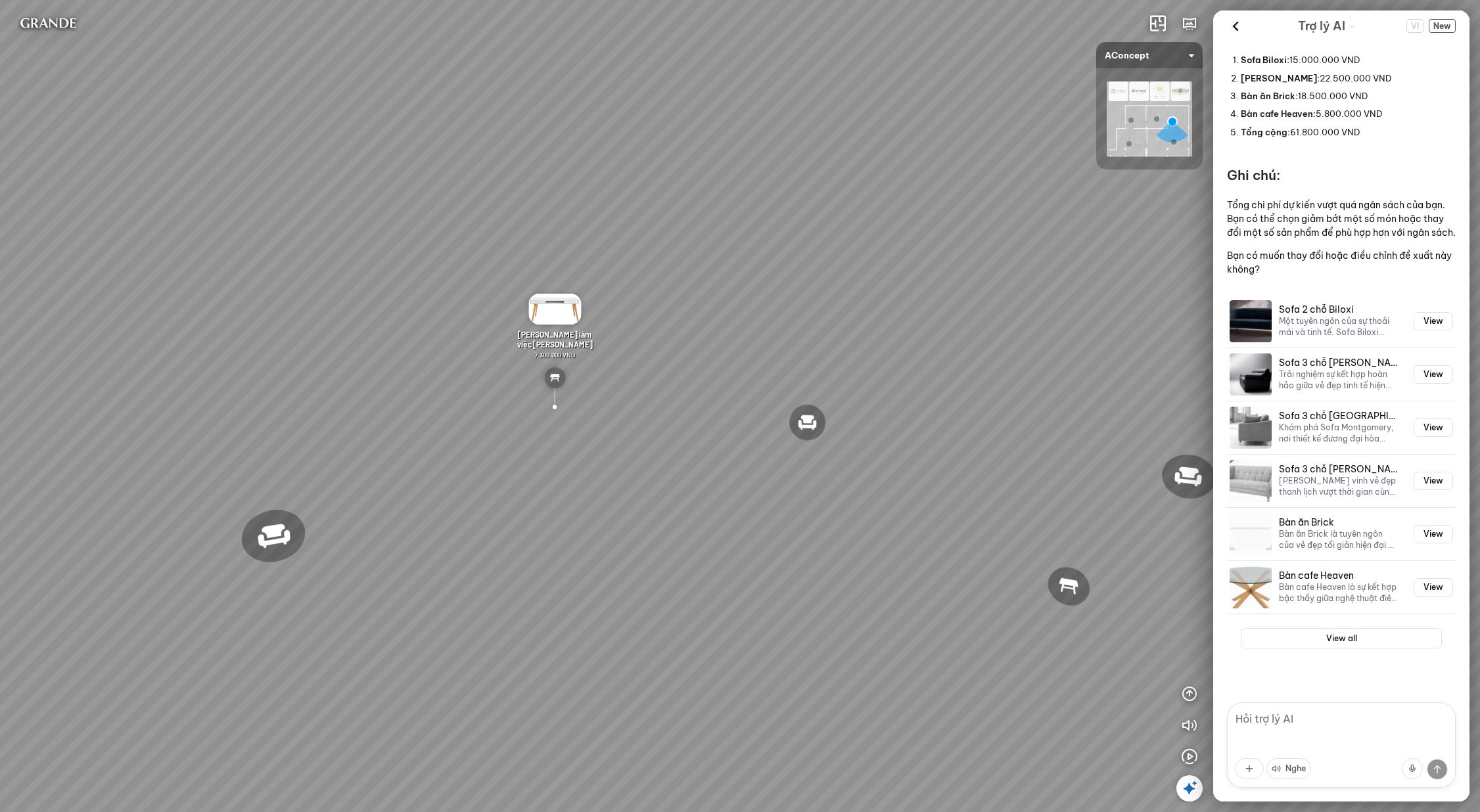
click at [1312, 729] on textarea at bounding box center [1342, 745] width 229 height 86
paste textarea "tôi muố thay sofa màu sáng"
type textarea "tôi muố thay sofa màu sáng"
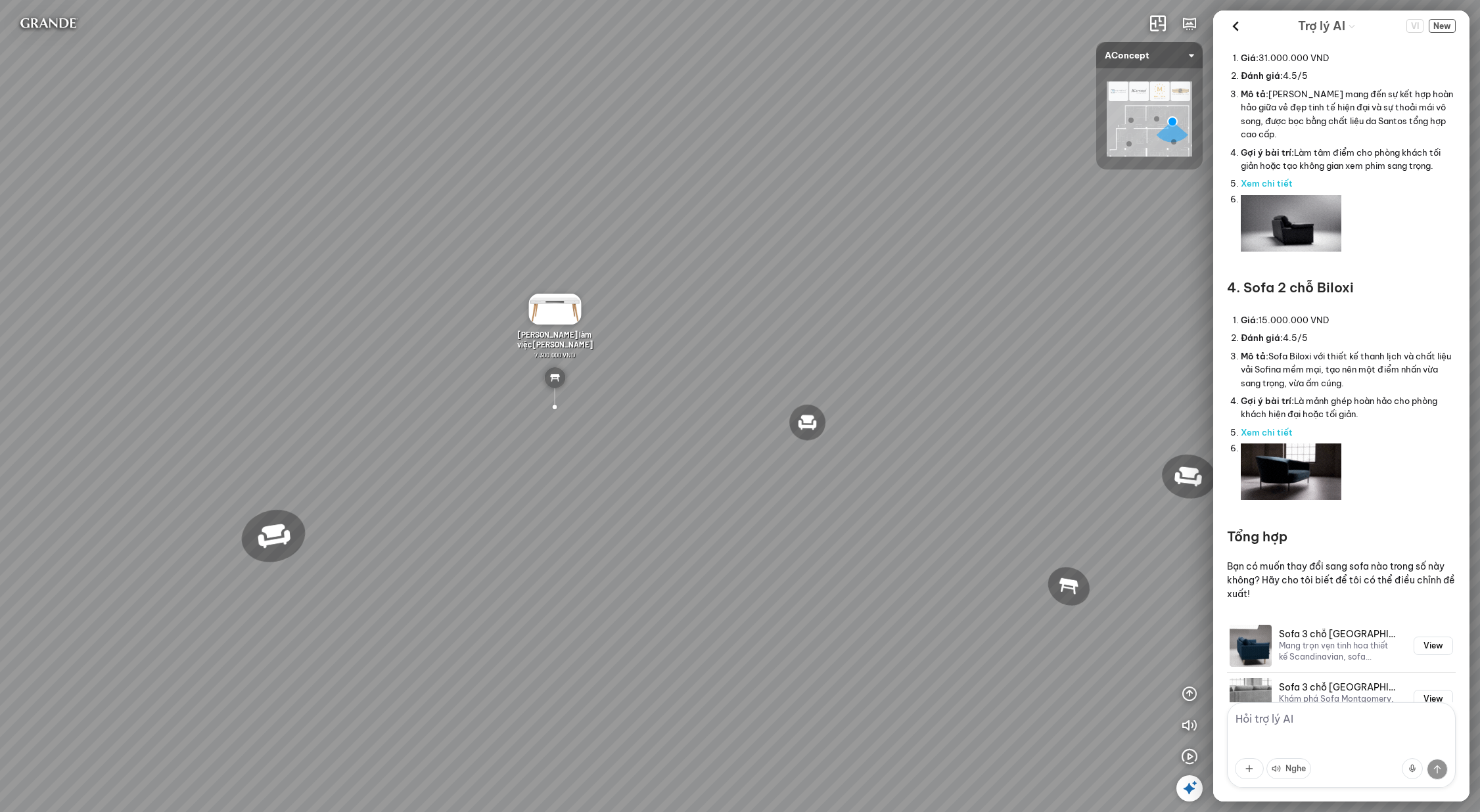
scroll to position [2538, 0]
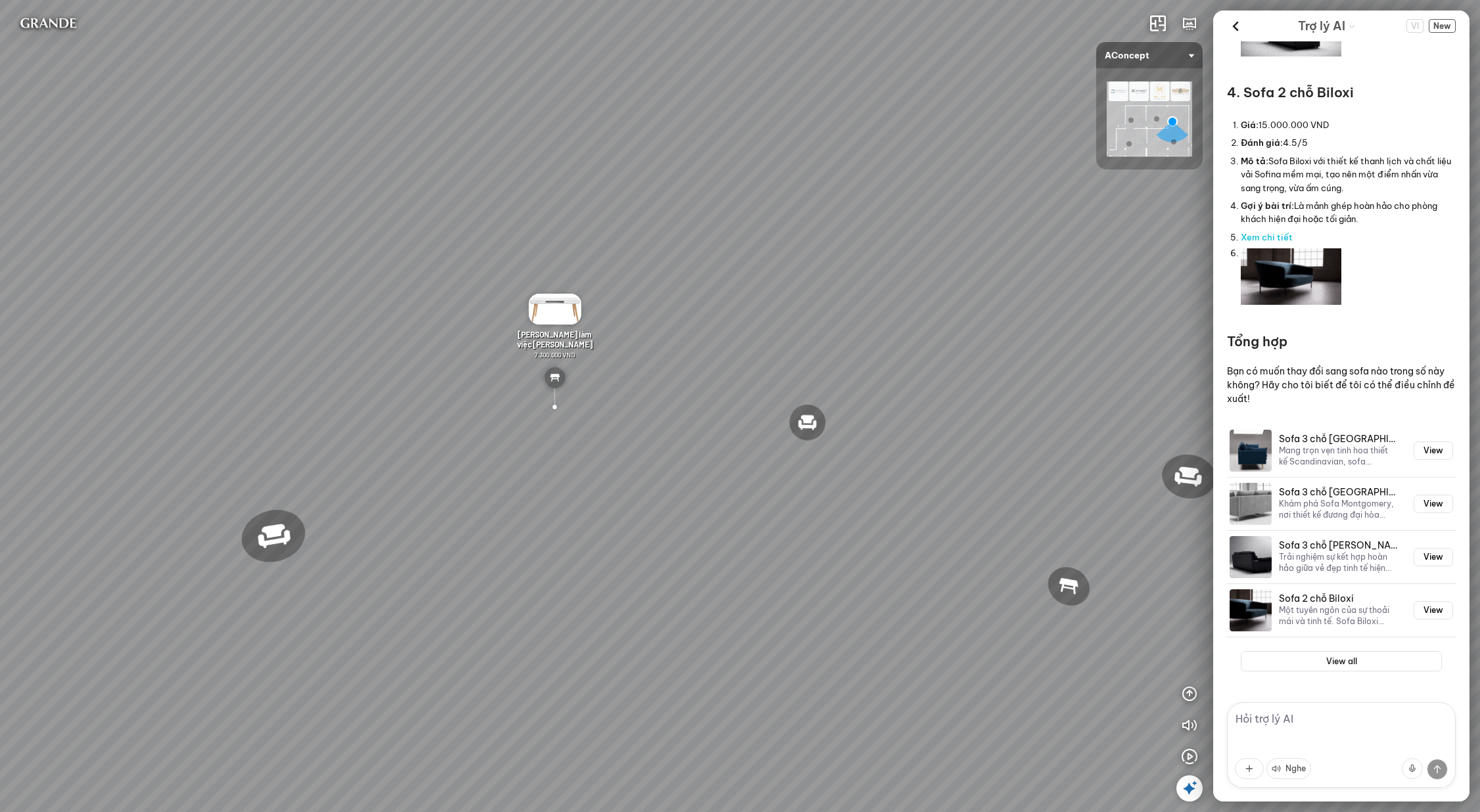
click at [1293, 738] on textarea at bounding box center [1342, 745] width 229 height 86
click at [1306, 728] on textarea at bounding box center [1342, 745] width 229 height 86
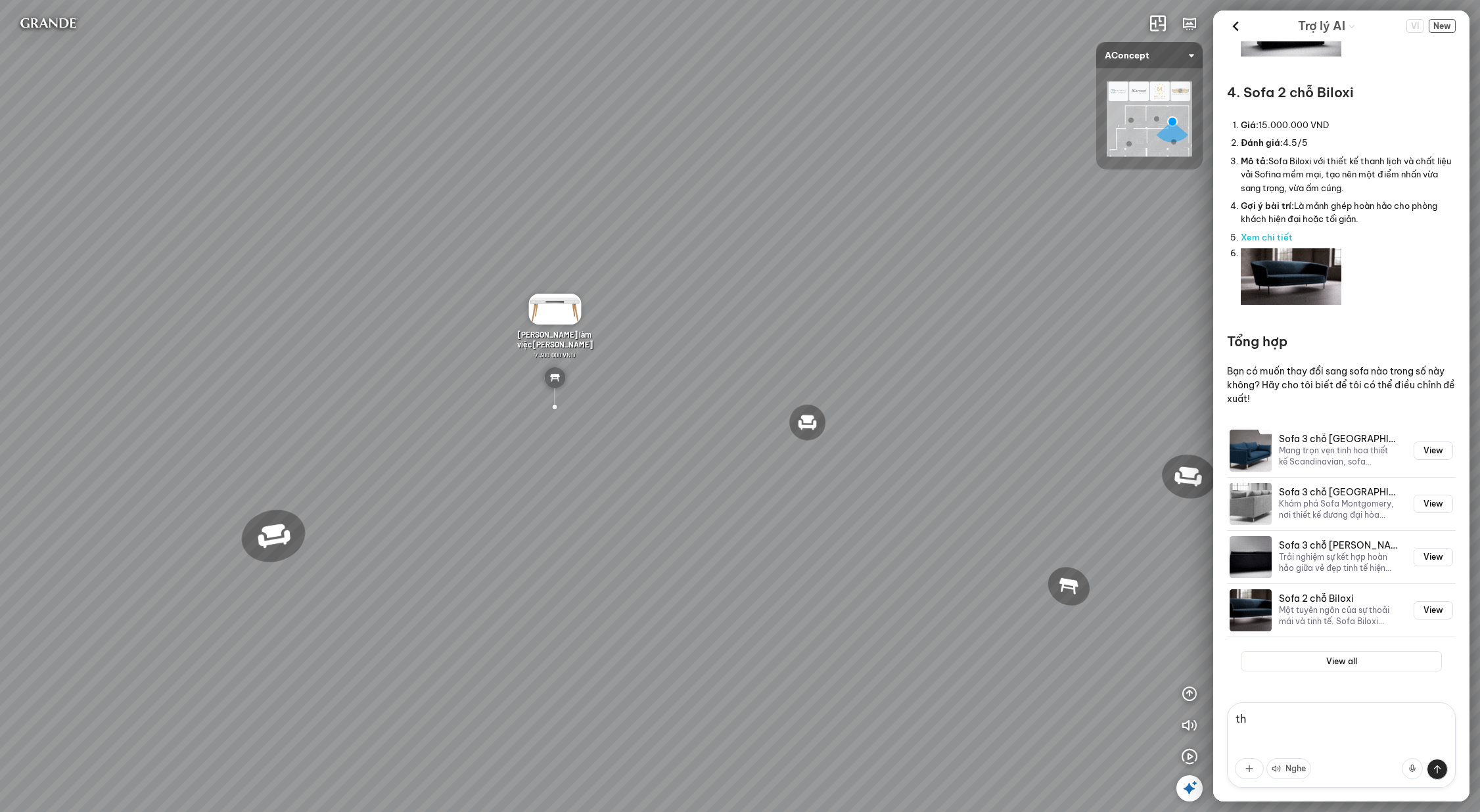
type textarea "t"
type textarea "tôi thấy cái số 3 ổn. thay cái đó cho tôi"
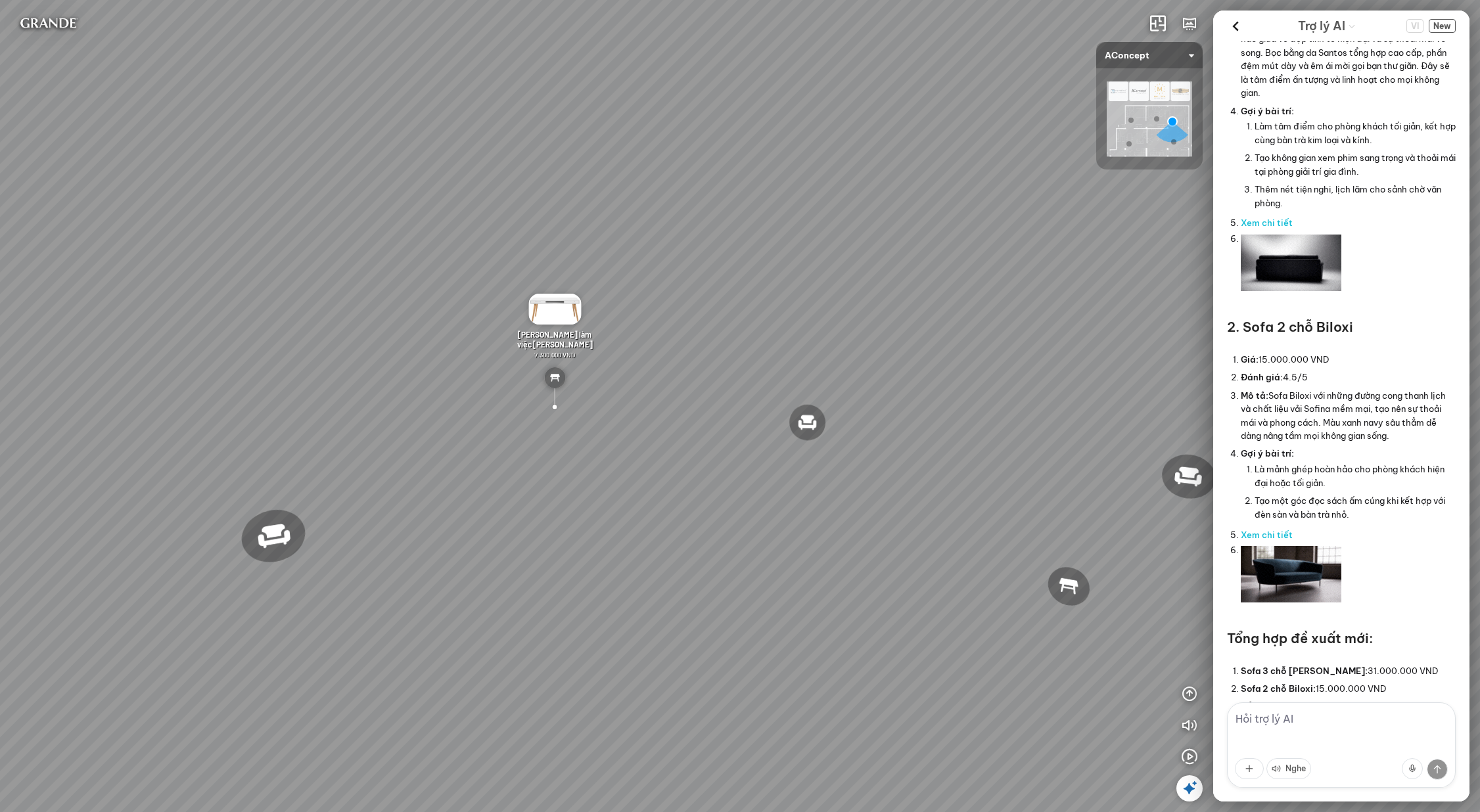
scroll to position [3413, 0]
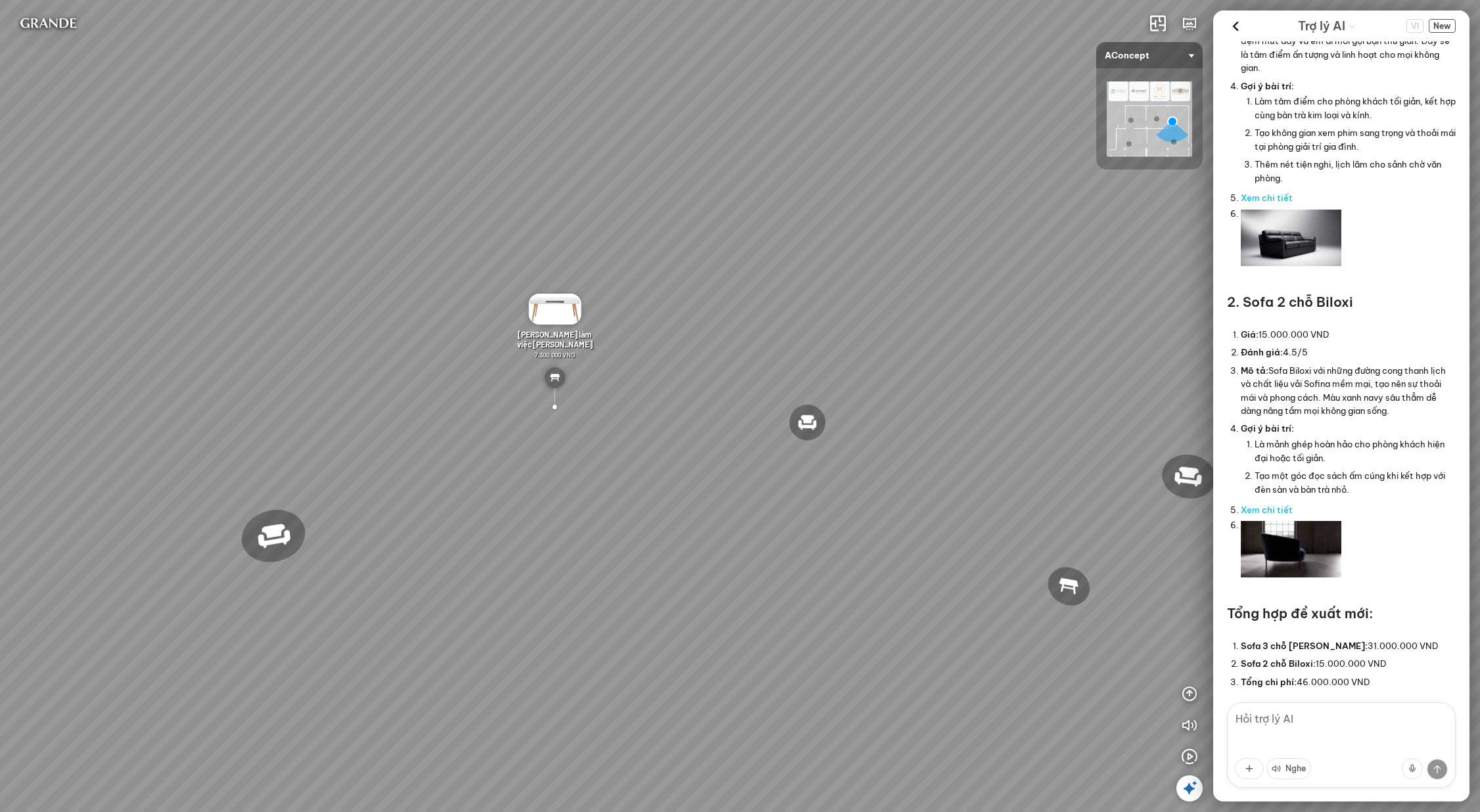
click at [1310, 730] on textarea at bounding box center [1342, 745] width 229 height 86
type textarea "cái số 1"
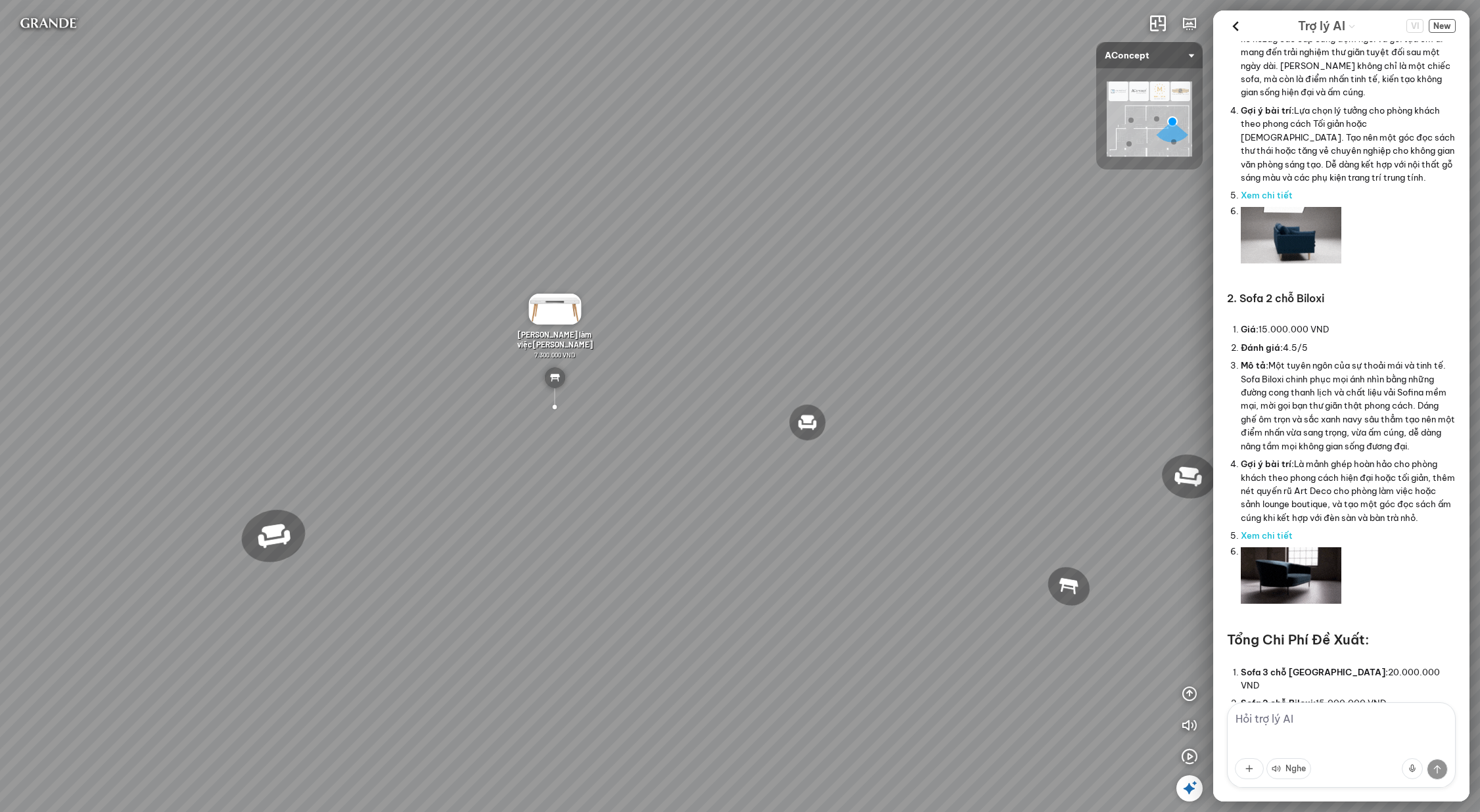
scroll to position [5004, 0]
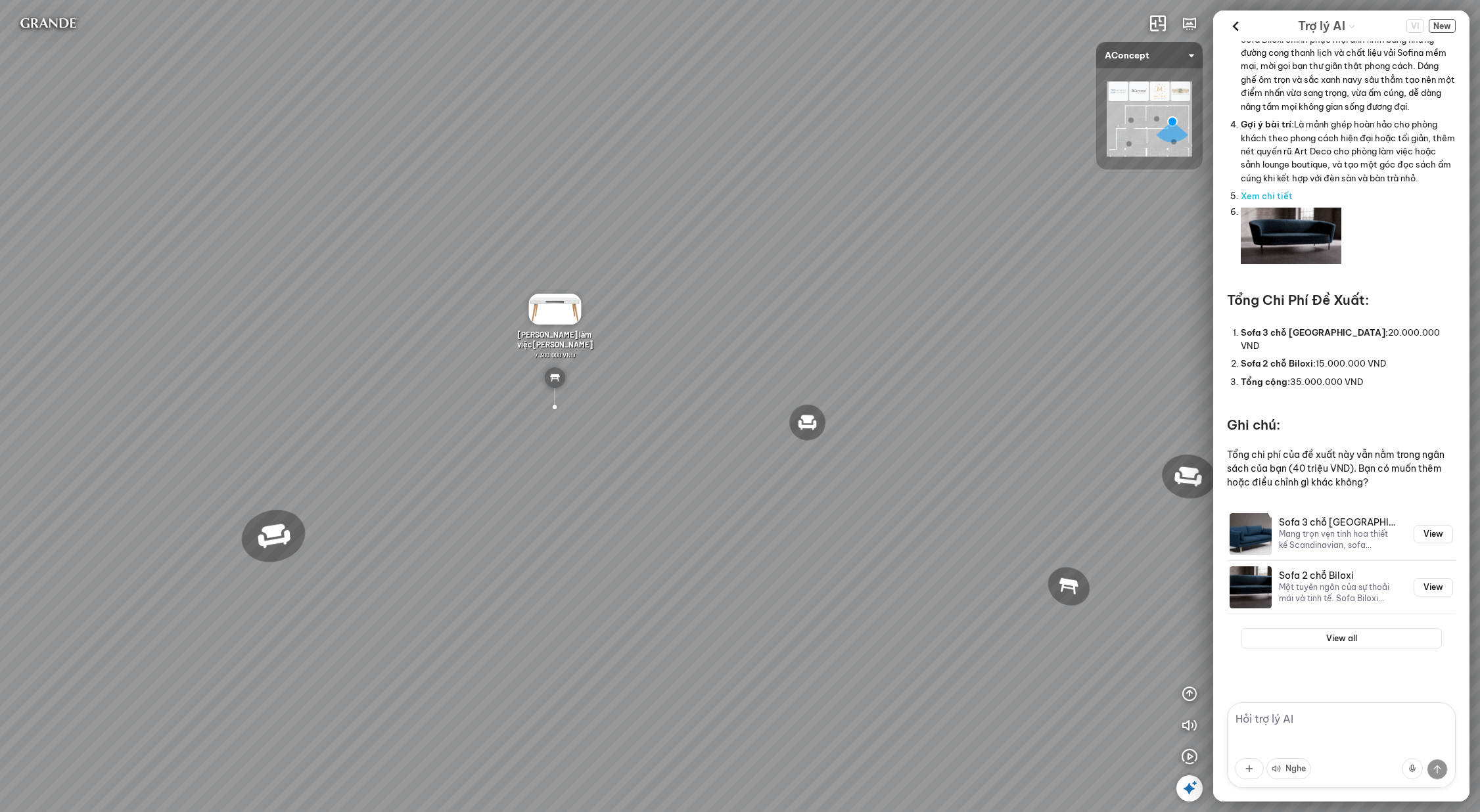
click at [1361, 734] on textarea at bounding box center [1342, 745] width 229 height 86
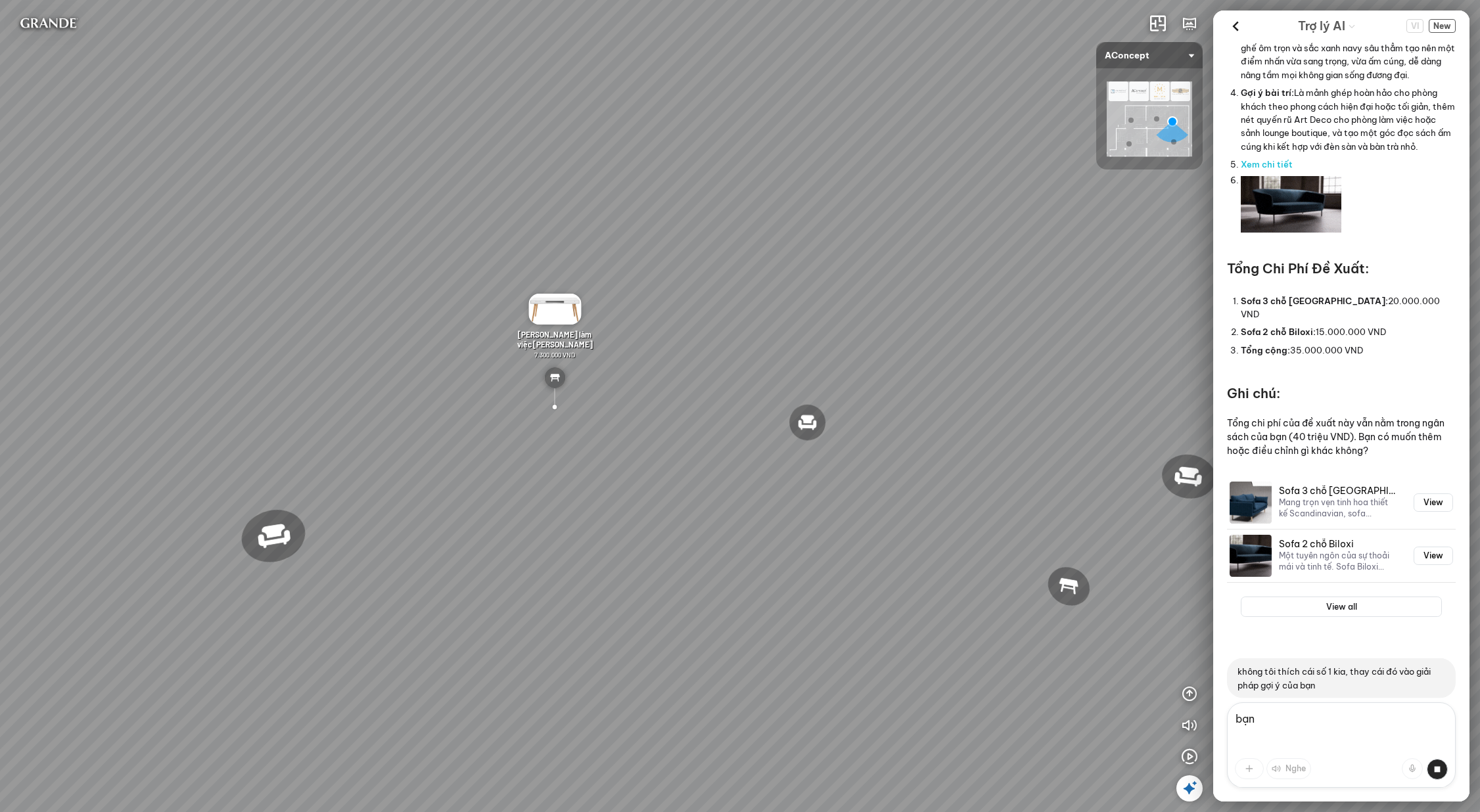
scroll to position [5078, 0]
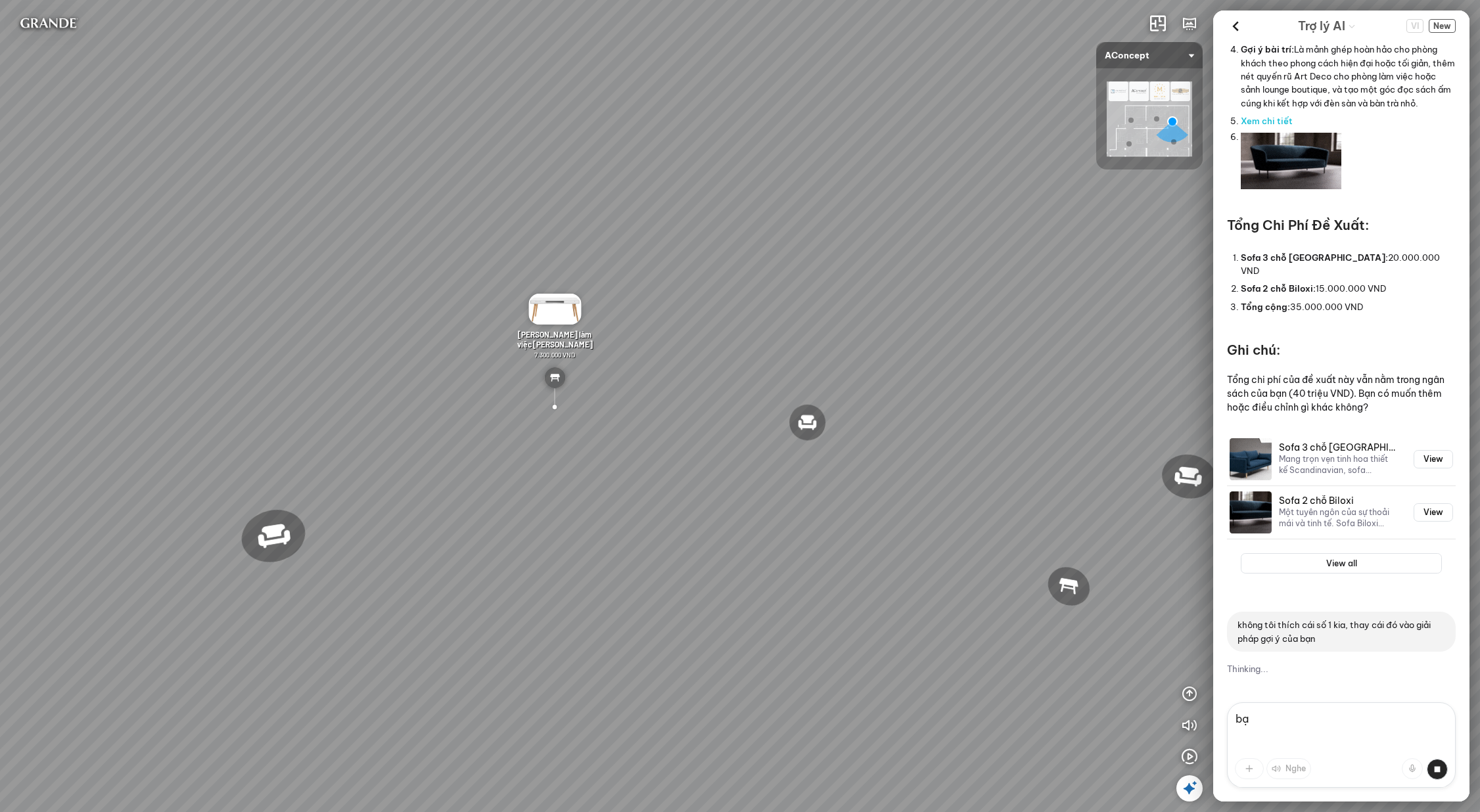
type textarea "b"
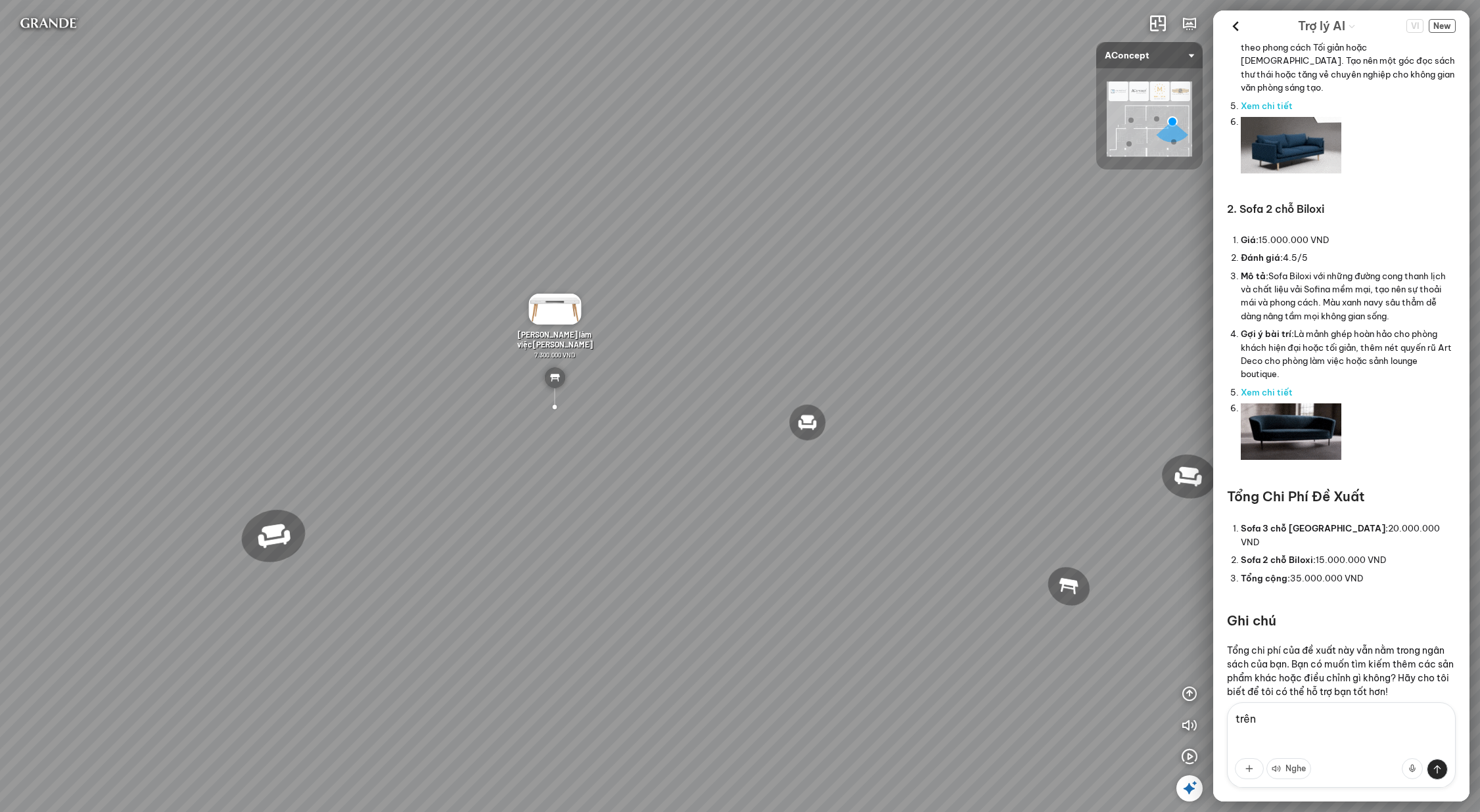
scroll to position [7018, 0]
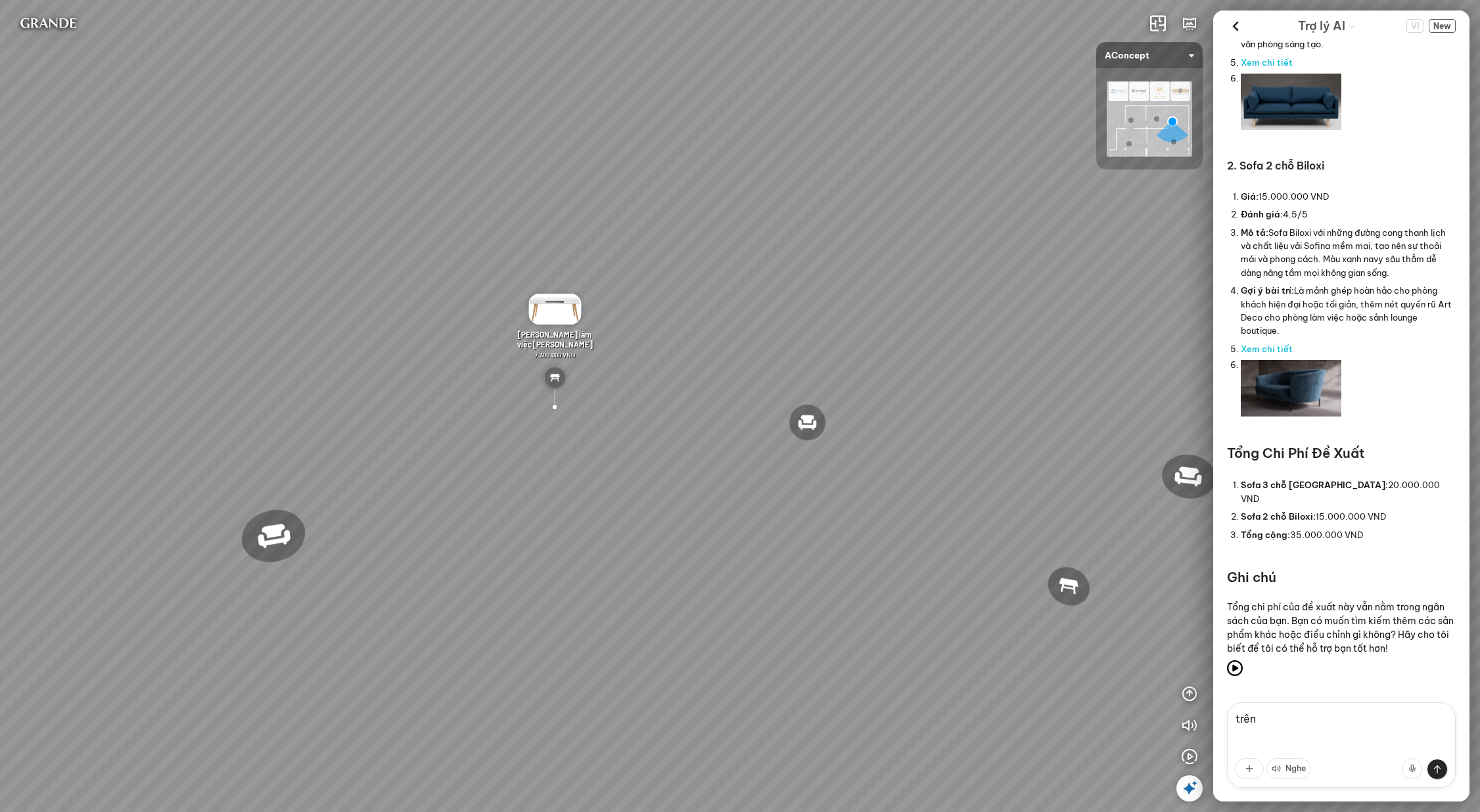
click at [1343, 729] on textarea "trên" at bounding box center [1342, 745] width 229 height 86
click at [1343, 728] on textarea "trên" at bounding box center [1342, 745] width 229 height 86
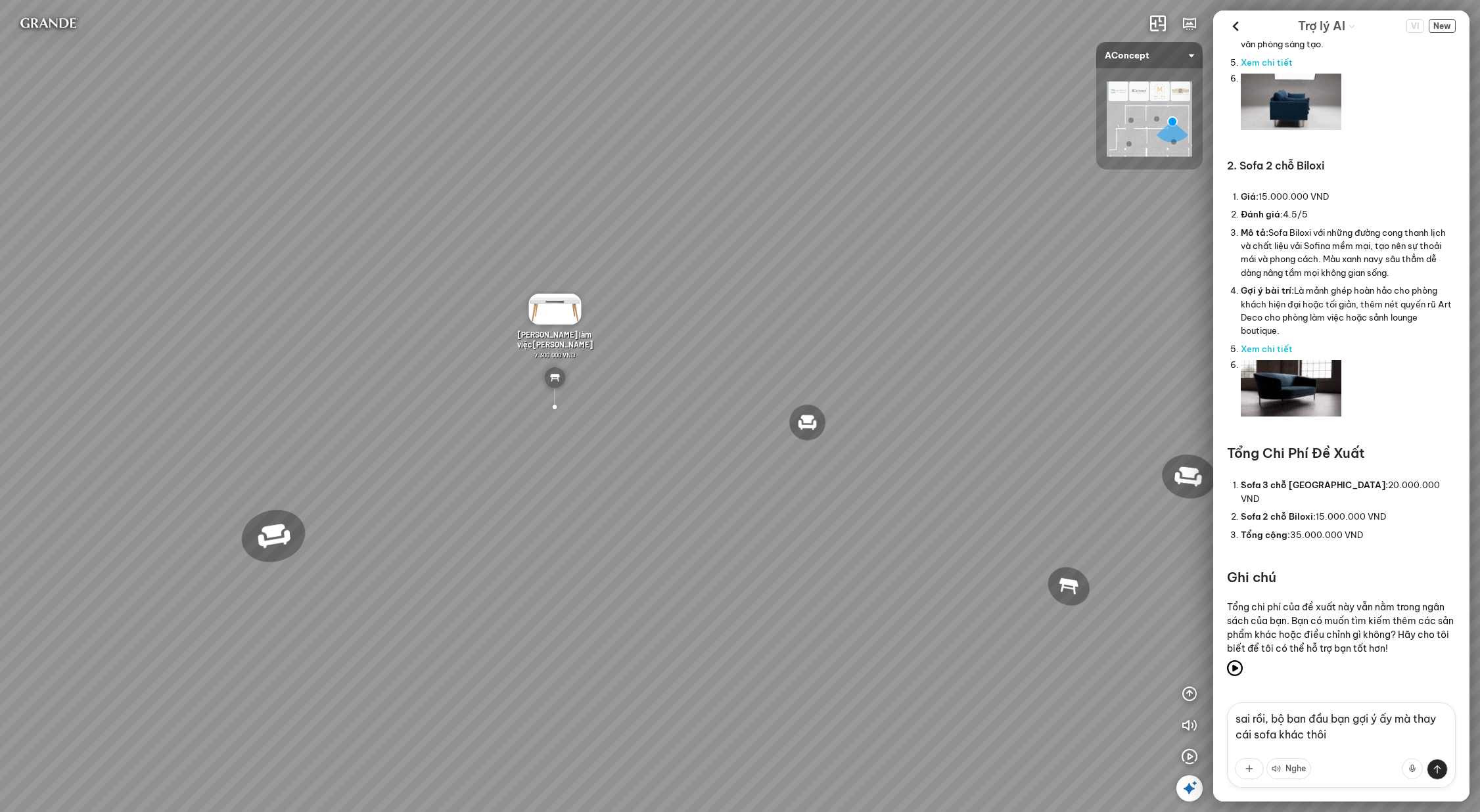
type textarea "sai rồi, bộ ban đầu bạn gợi ý ấy mà thay cái sofa khác thôi"
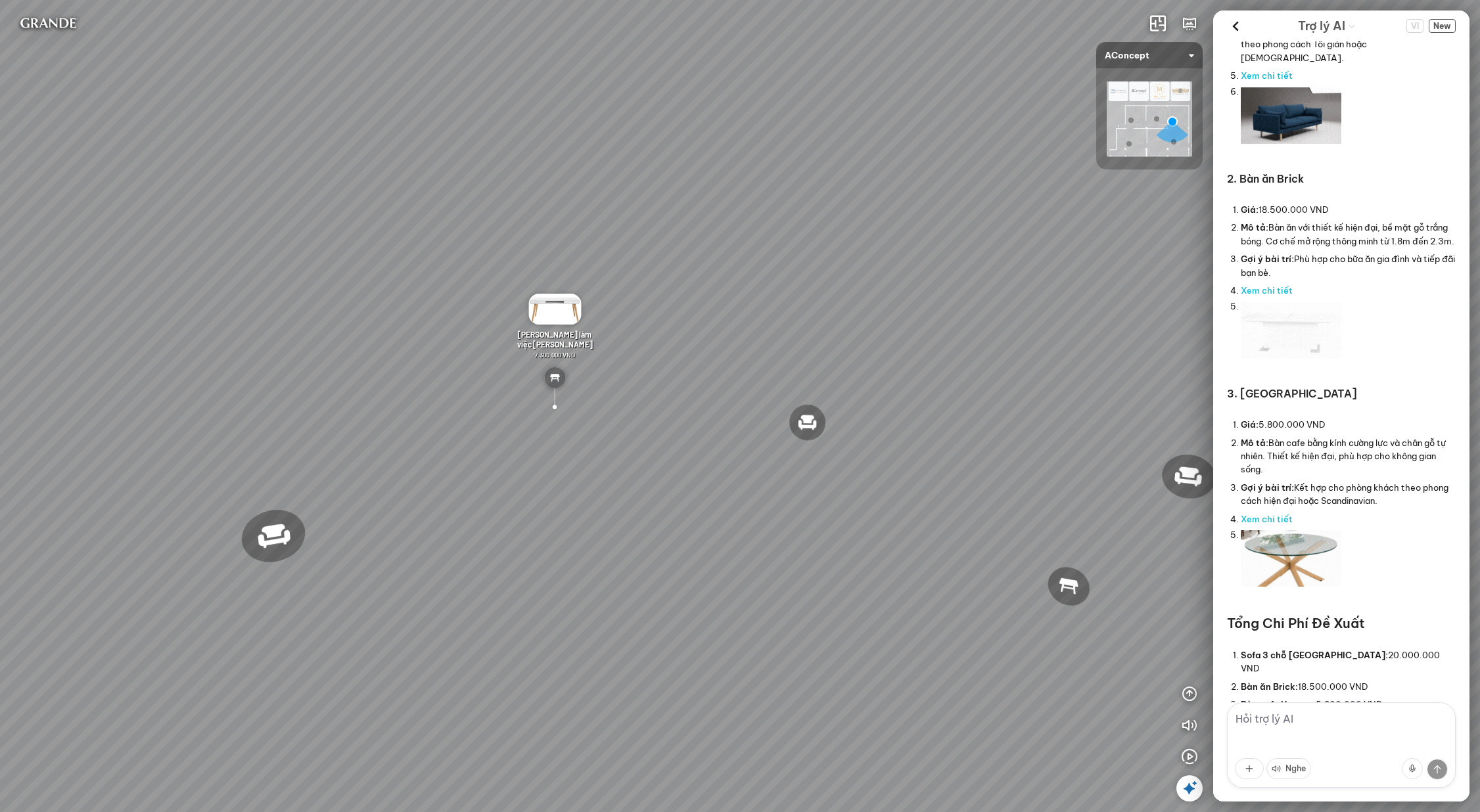
scroll to position [8160, 0]
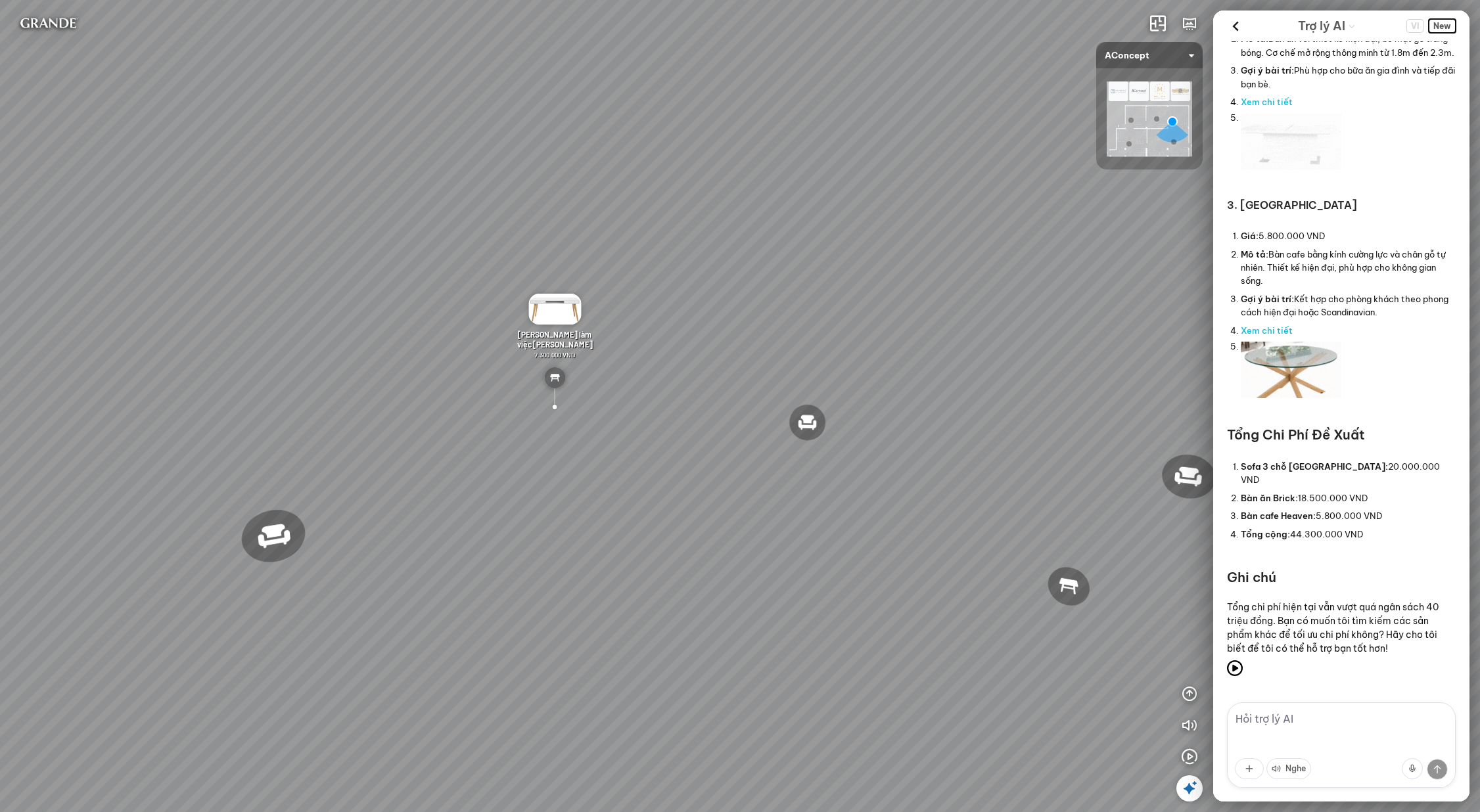
click at [1439, 22] on span "New" at bounding box center [1442, 26] width 27 height 13
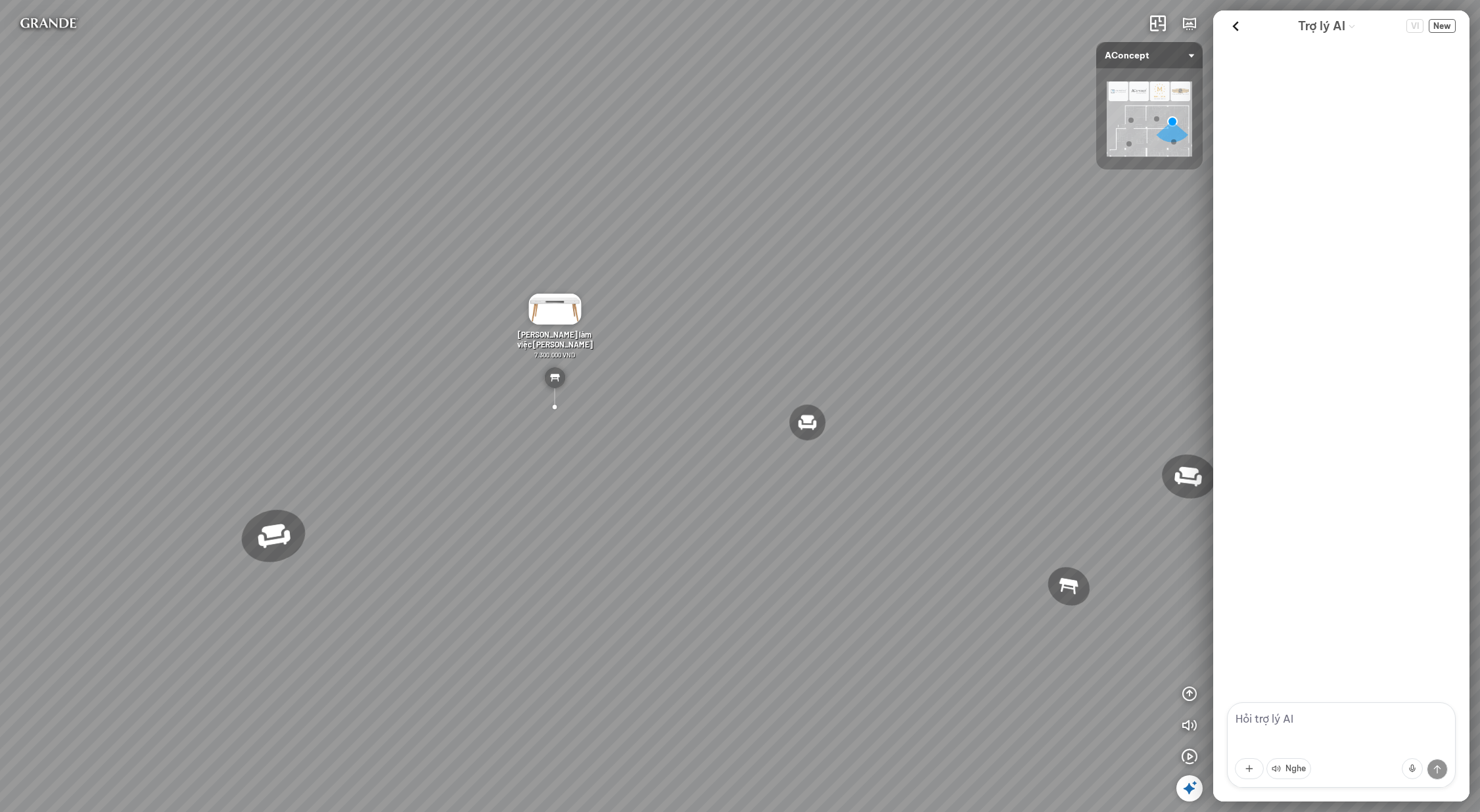
click at [1330, 715] on textarea at bounding box center [1342, 745] width 229 height 86
paste textarea "tôi cần tư vấn giải pháp phòng khách cho nhà 4 người, 2 trẻ em 2 người lớn tài …"
type textarea "tôi cần tư vấn giải pháp phòng khách cho nhà 4 người, 2 trẻ em 2 người lớn tài …"
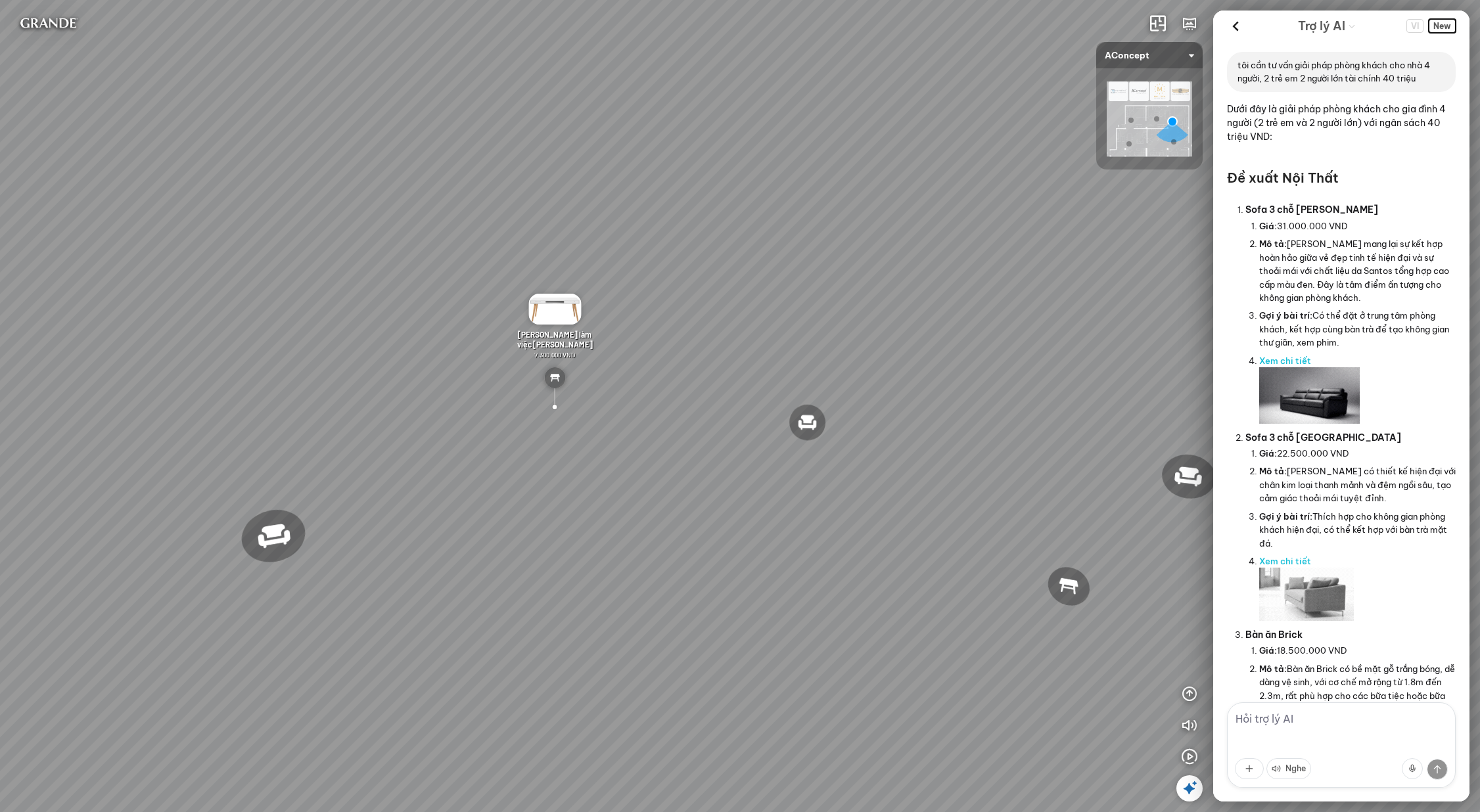
click at [1446, 26] on span "New" at bounding box center [1442, 26] width 27 height 13
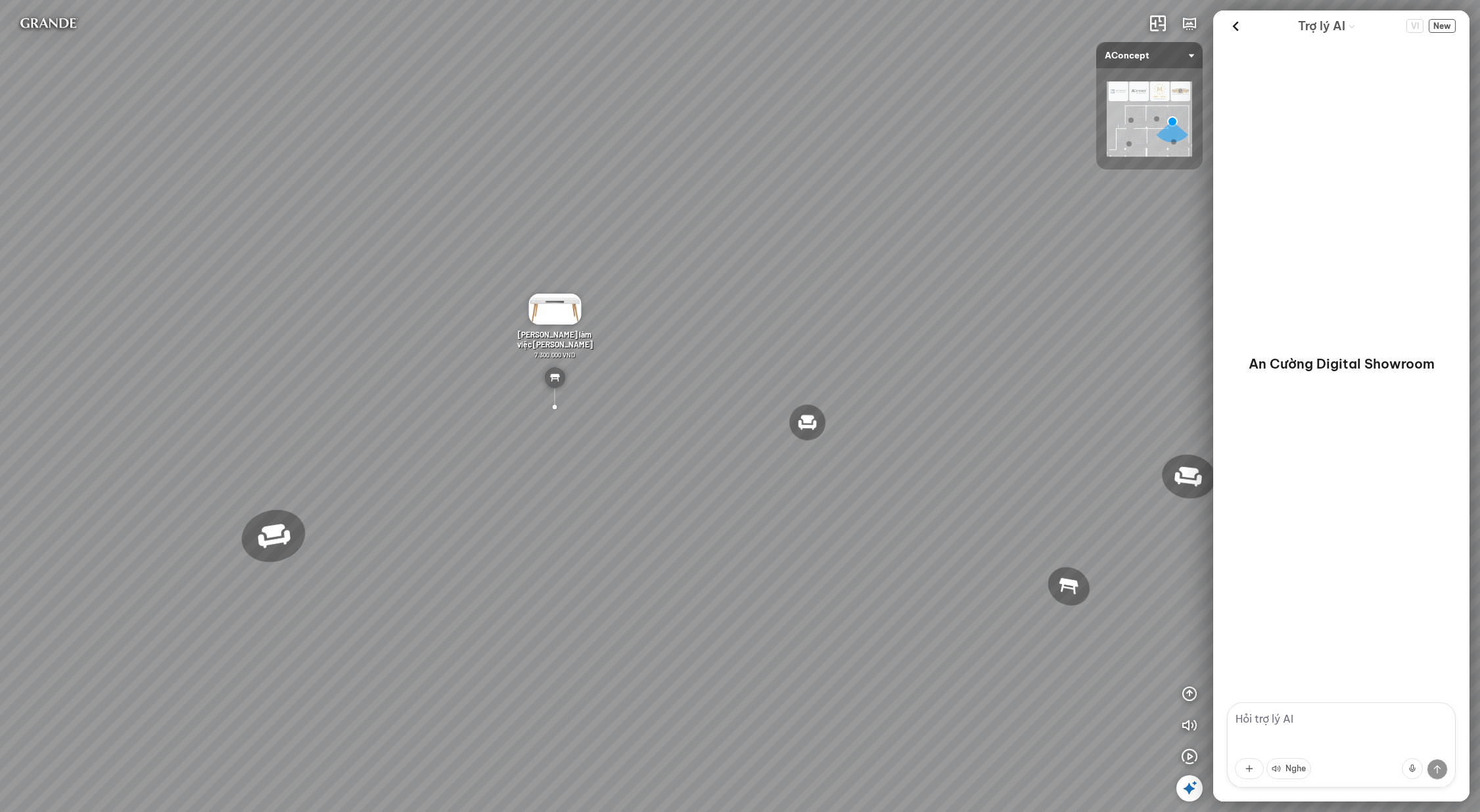
click at [1270, 732] on textarea at bounding box center [1342, 745] width 229 height 86
paste textarea "tôi cần tư vấn giải pháp phòng khách cho nhà 4 người, 2 trẻ em 2 người lớn tài …"
type textarea "tôi cần tư vấn giải pháp phòng khách cho nhà 4 người, 2 trẻ em 2 người lớn tài …"
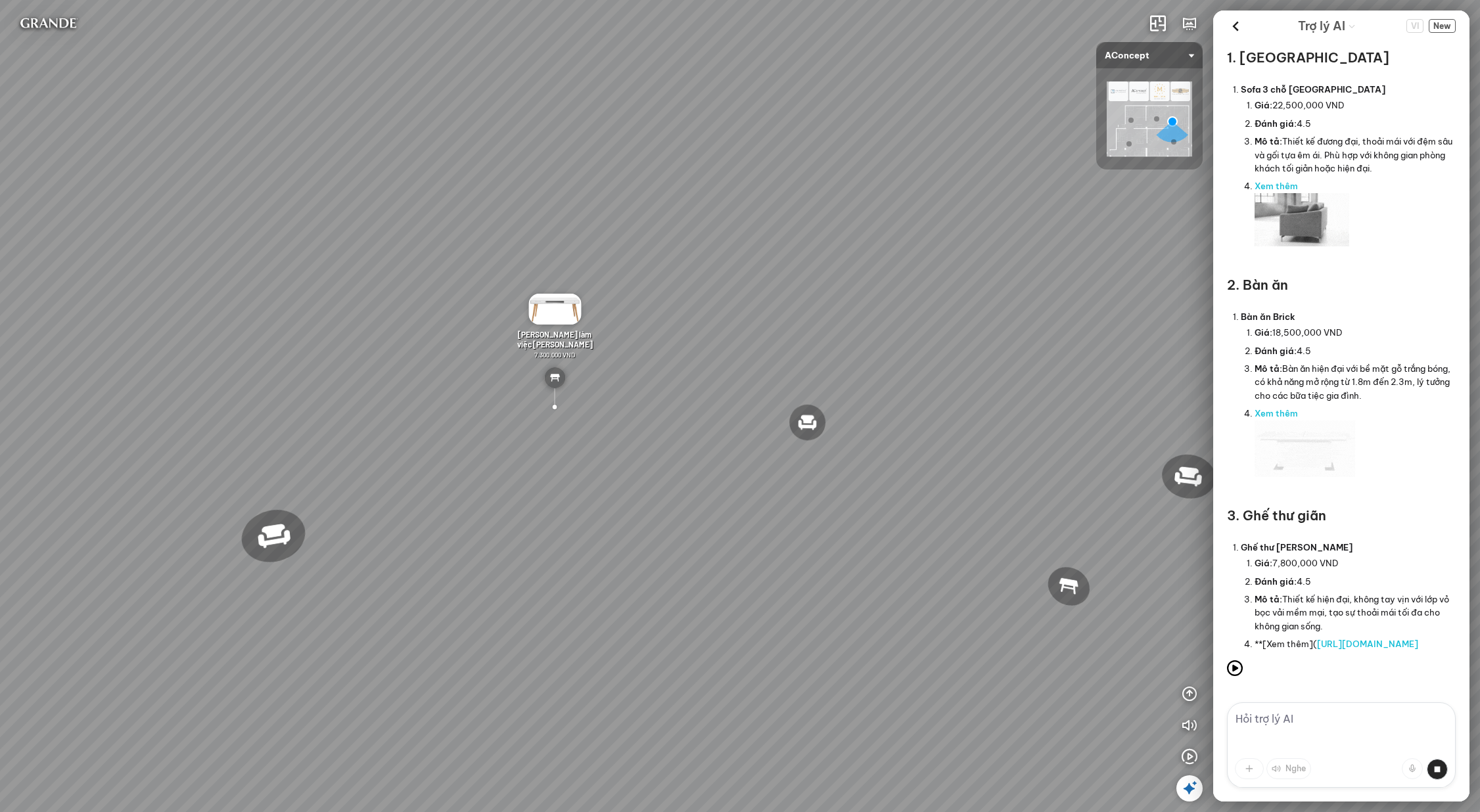
click at [1327, 714] on textarea at bounding box center [1342, 745] width 229 height 86
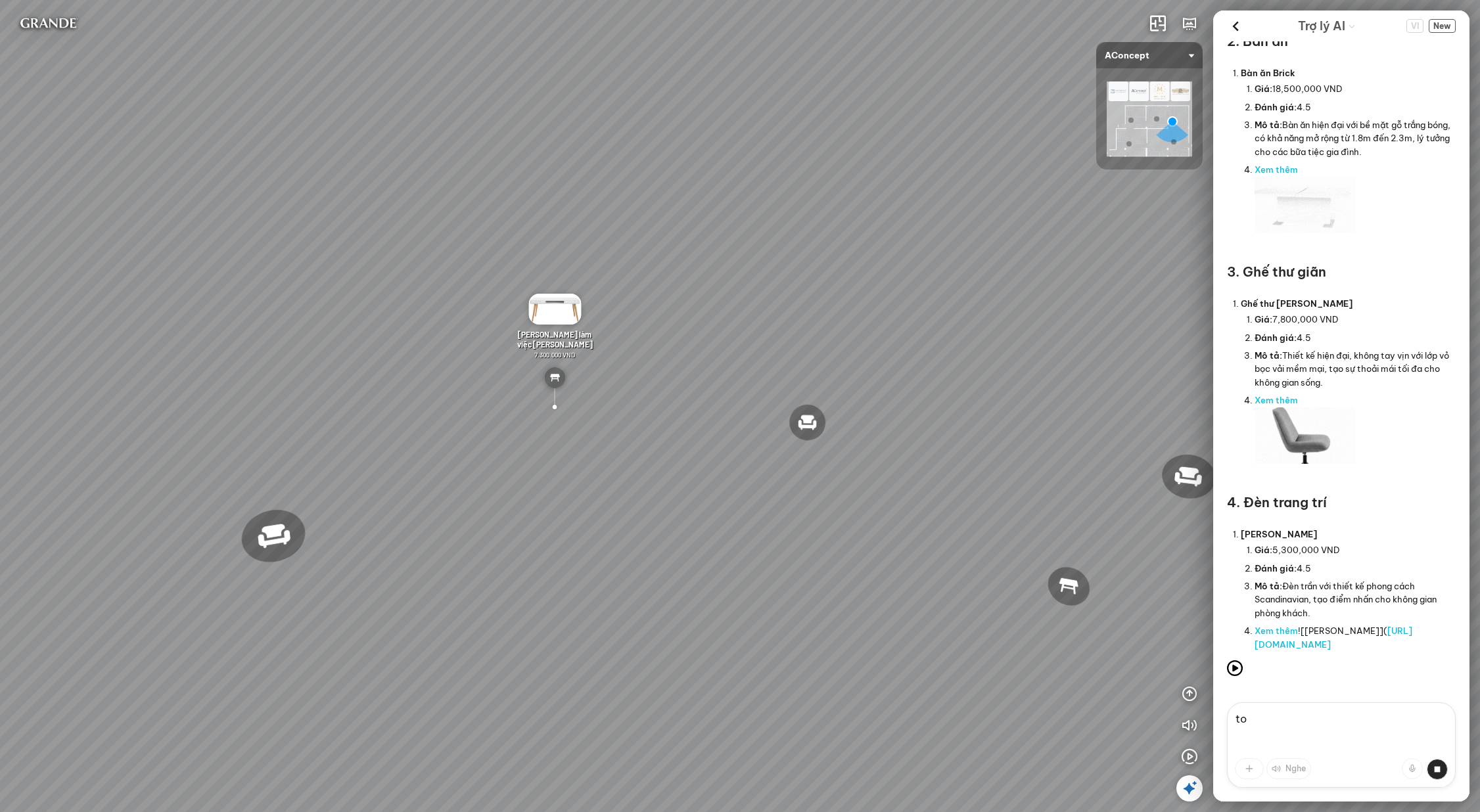
type textarea "t"
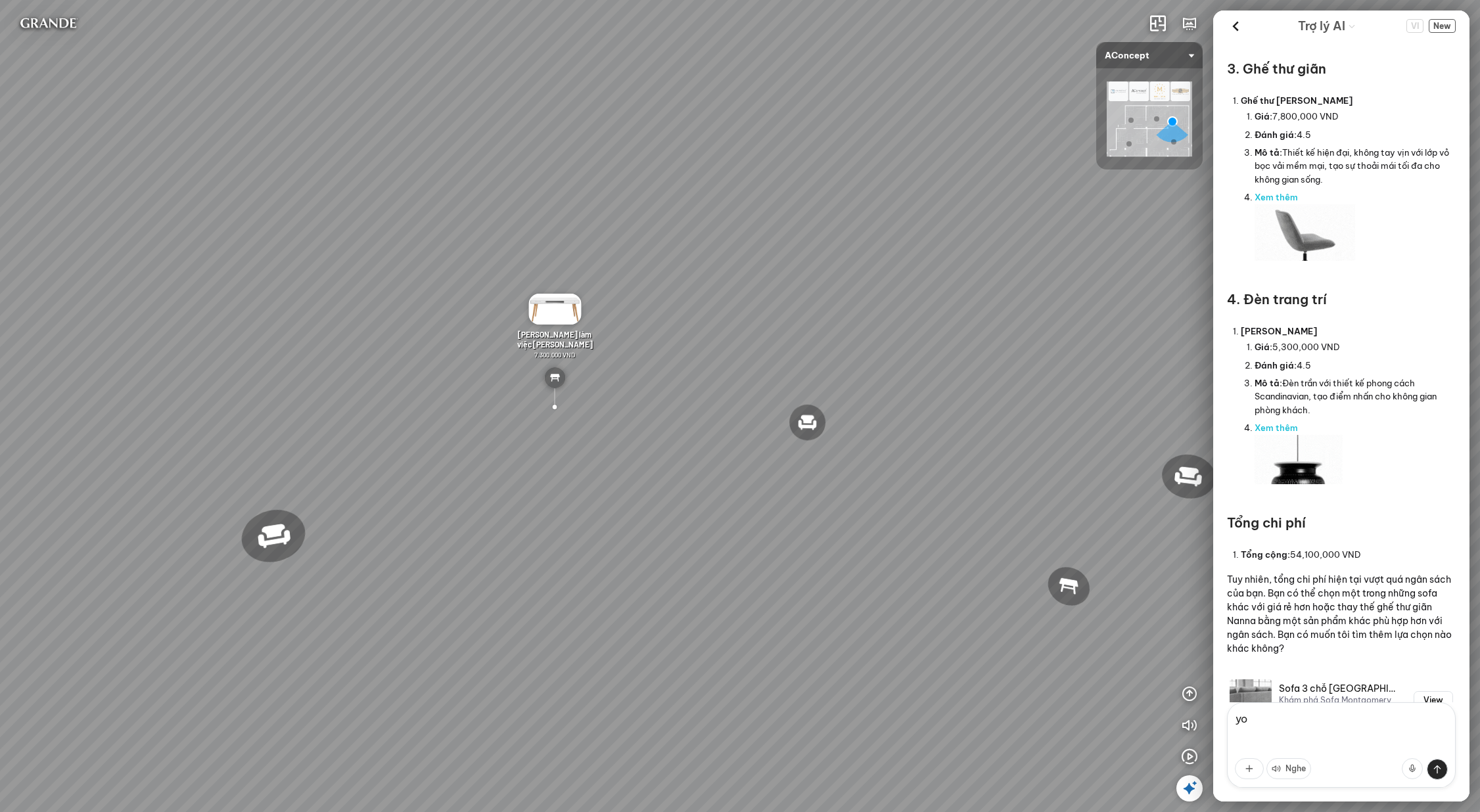
scroll to position [1027, 0]
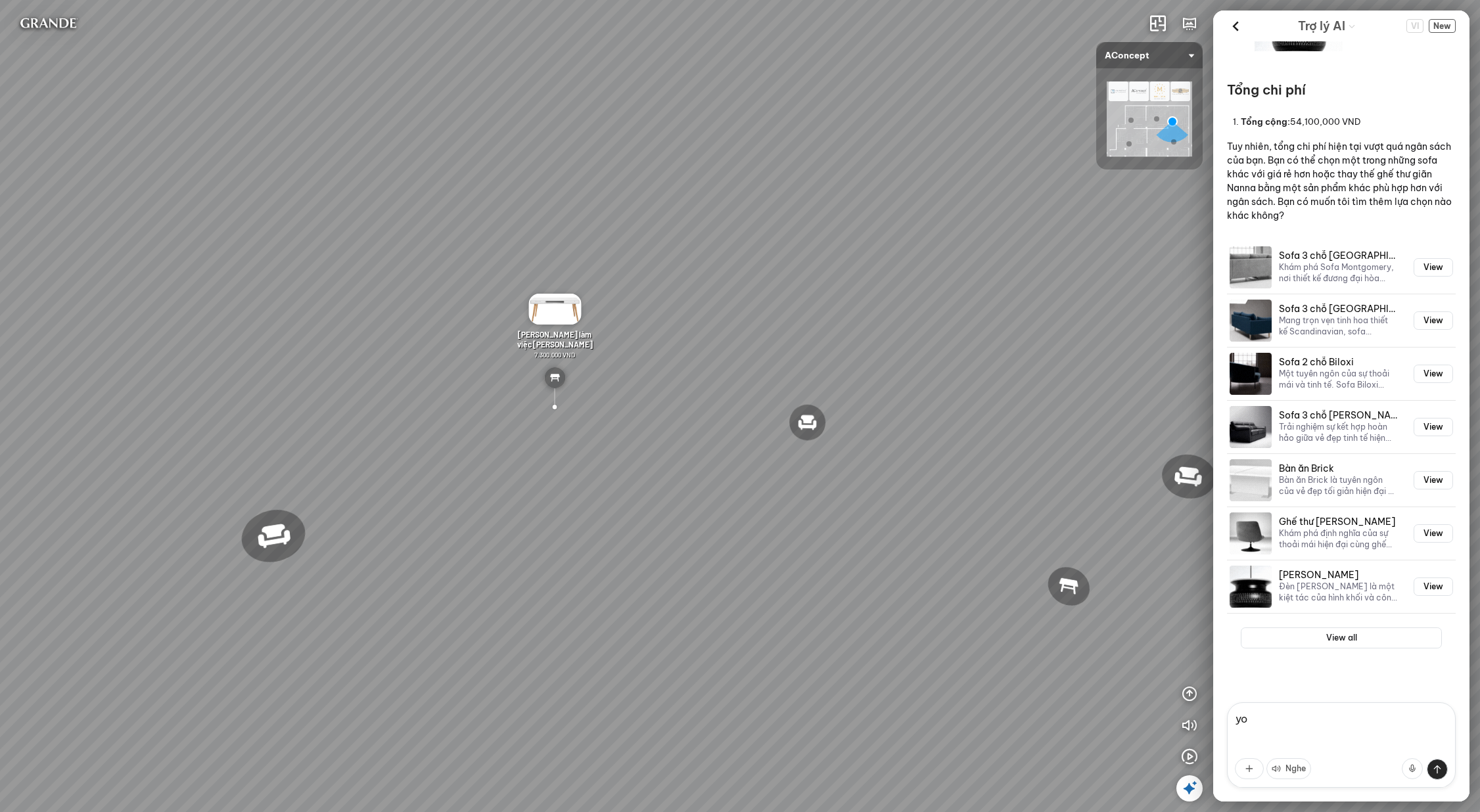
type textarea "y"
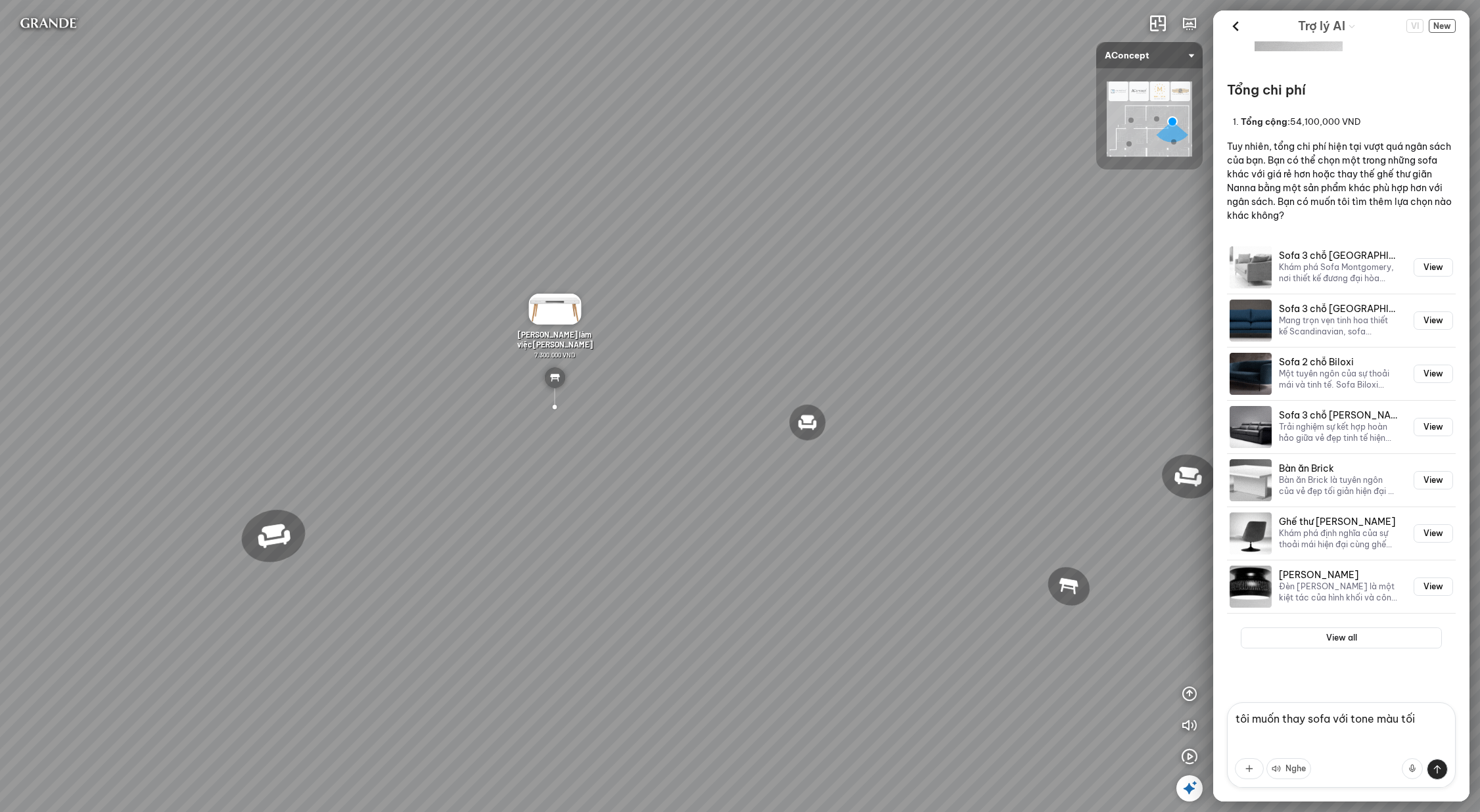
type textarea "tôi muốn thay sofa với tone màu tối"
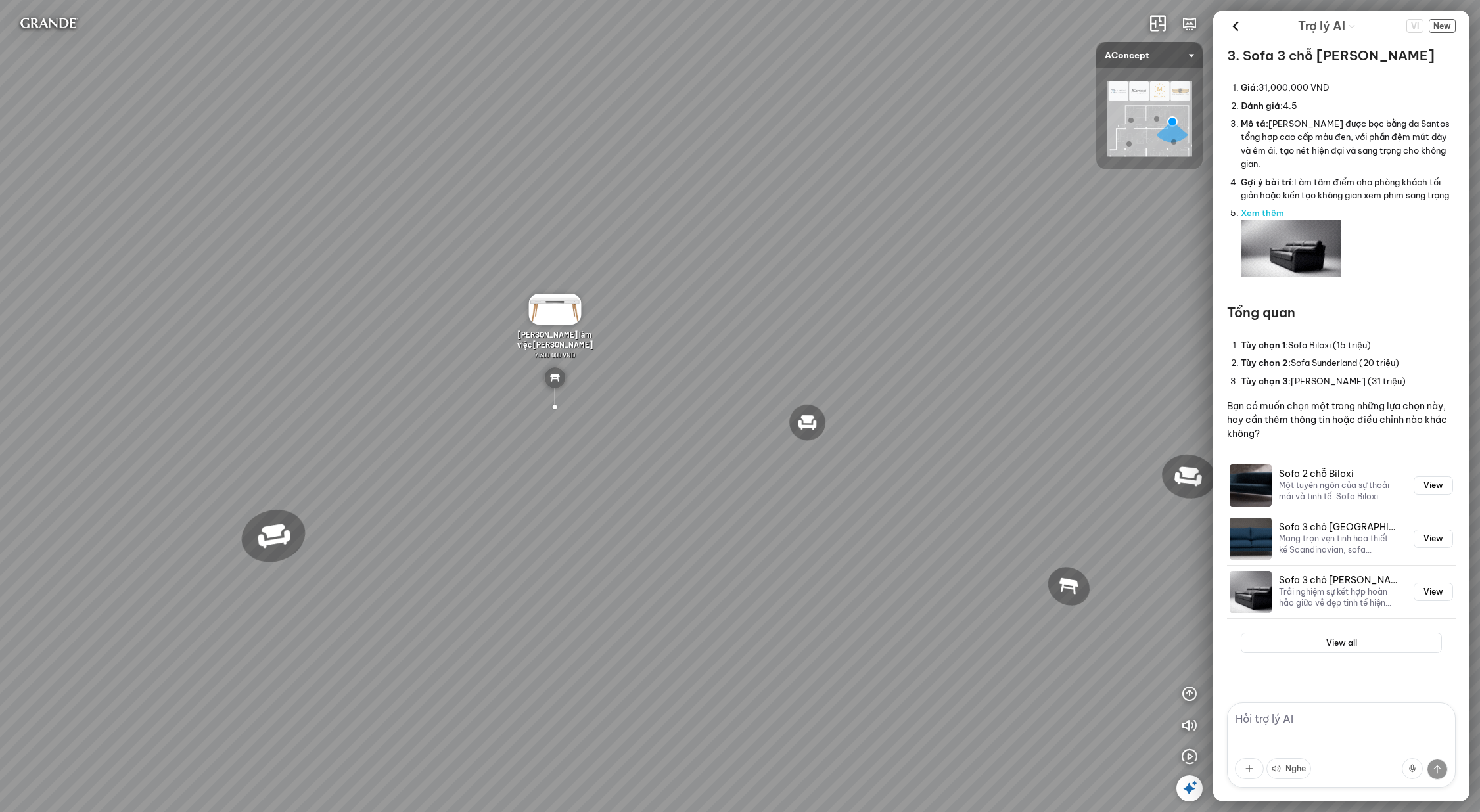
scroll to position [2101, 0]
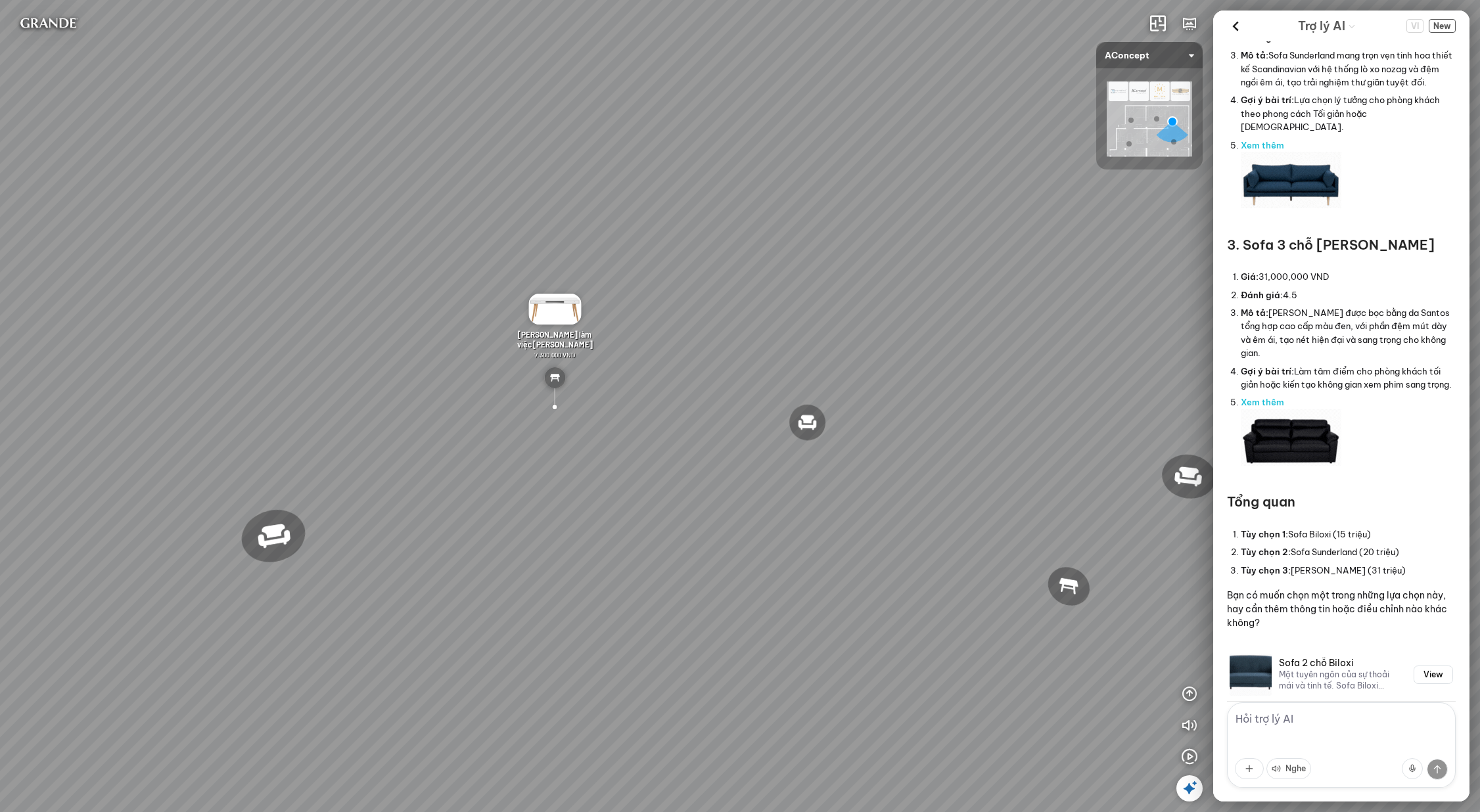
click at [1340, 723] on textarea at bounding box center [1342, 745] width 229 height 86
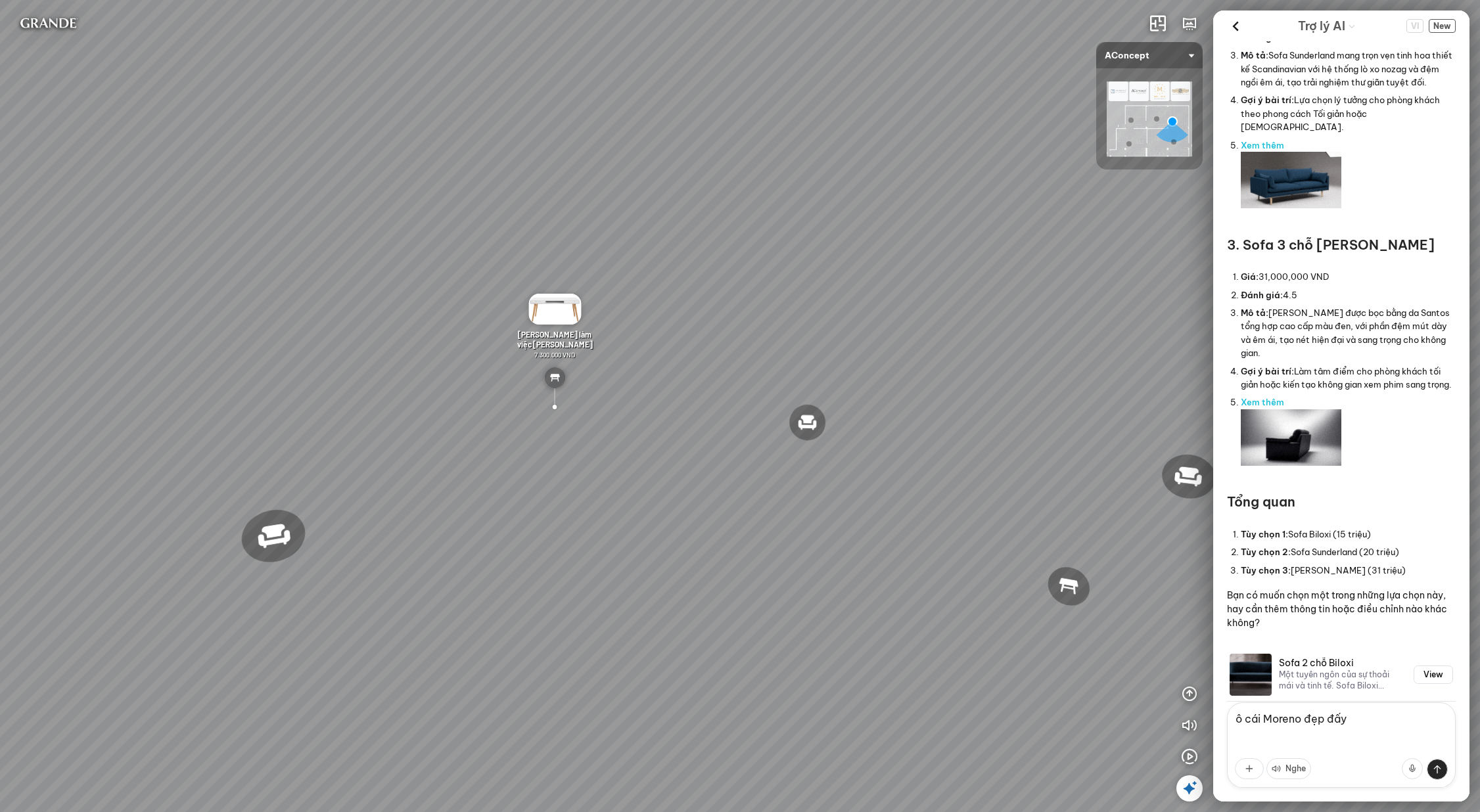
type textarea "ô cái Moreno đẹp đấy"
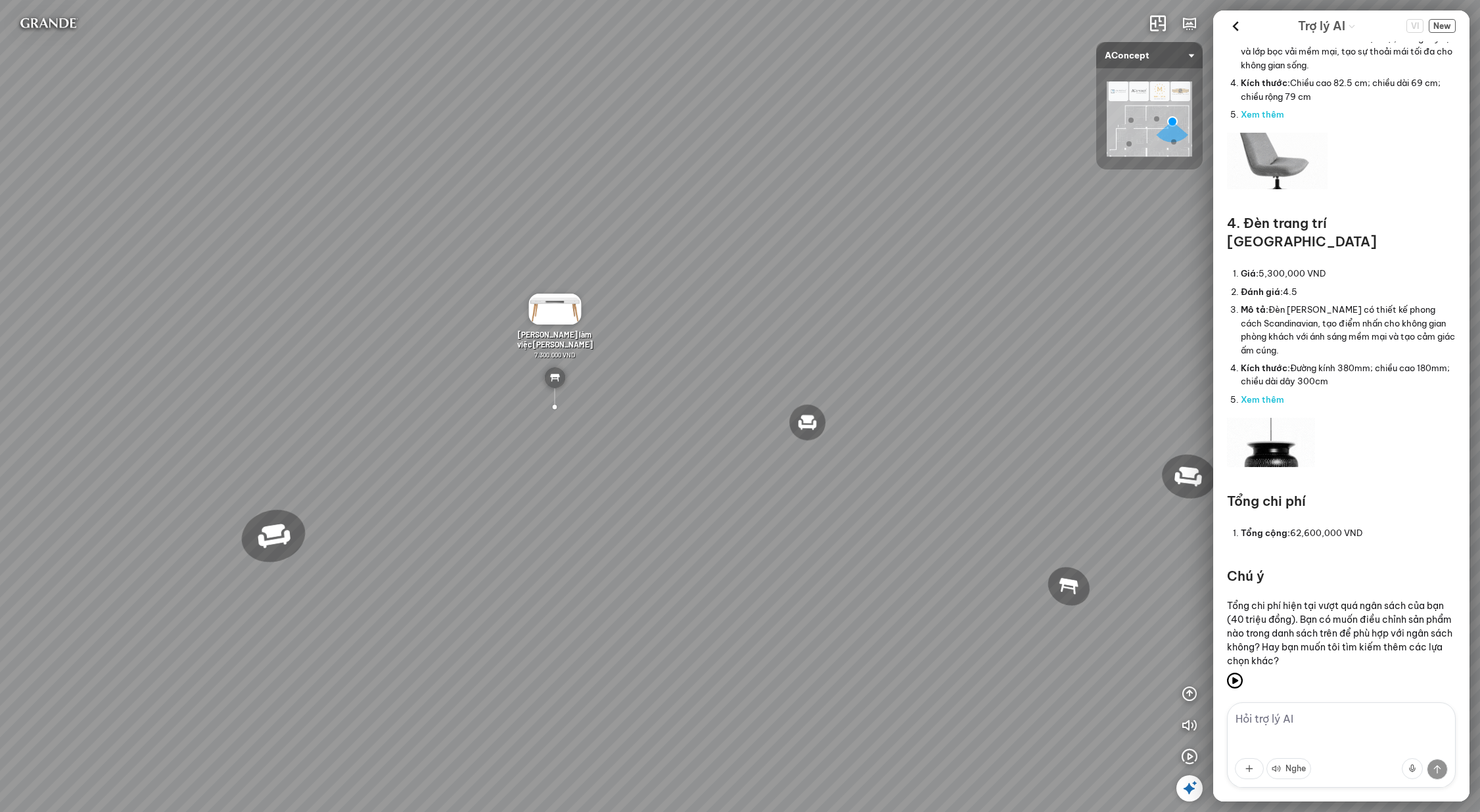
scroll to position [3660, 0]
click at [1322, 710] on textarea at bounding box center [1342, 745] width 229 height 86
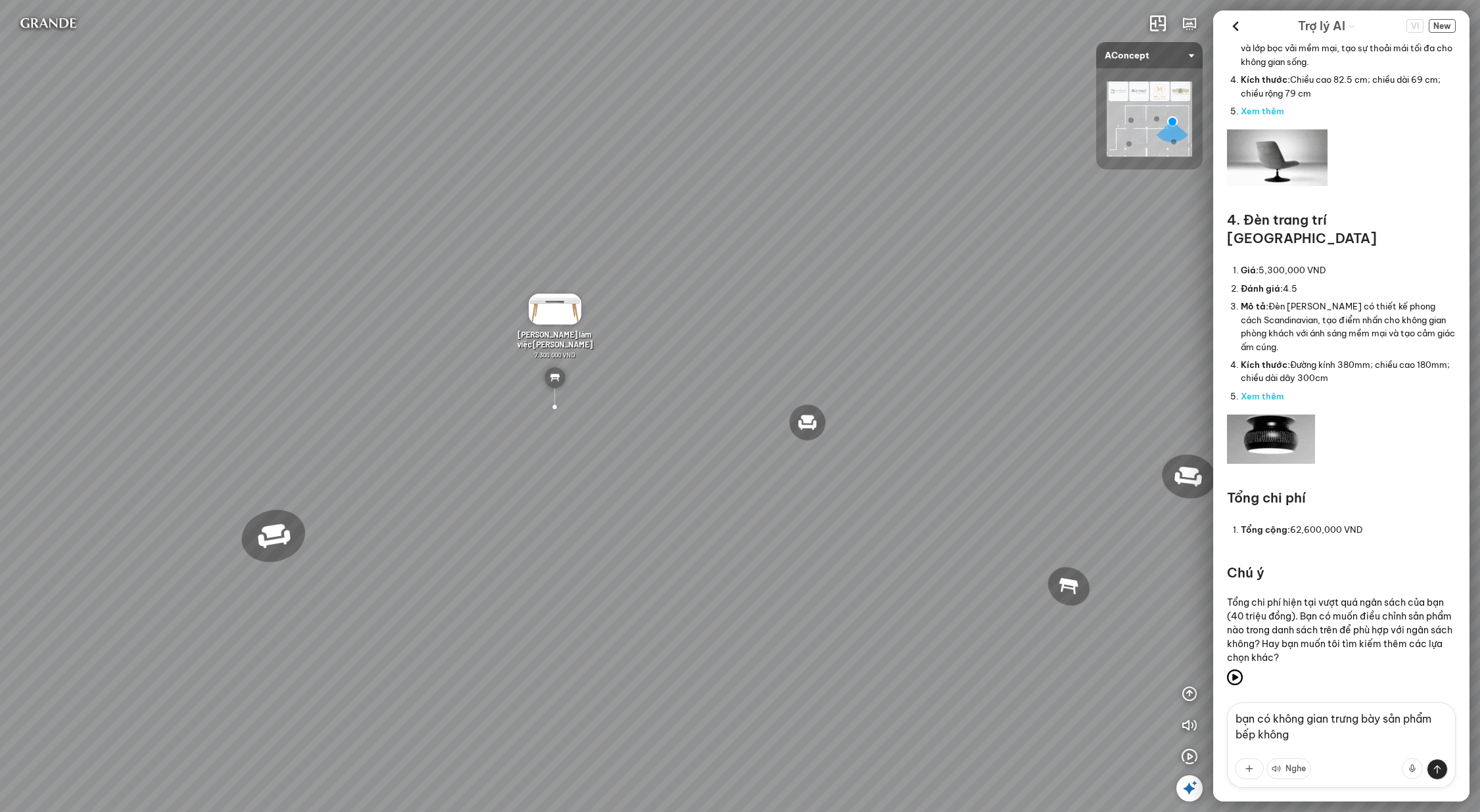
type textarea "bạn có không gian trưng bày sản phẩm bếp không?"
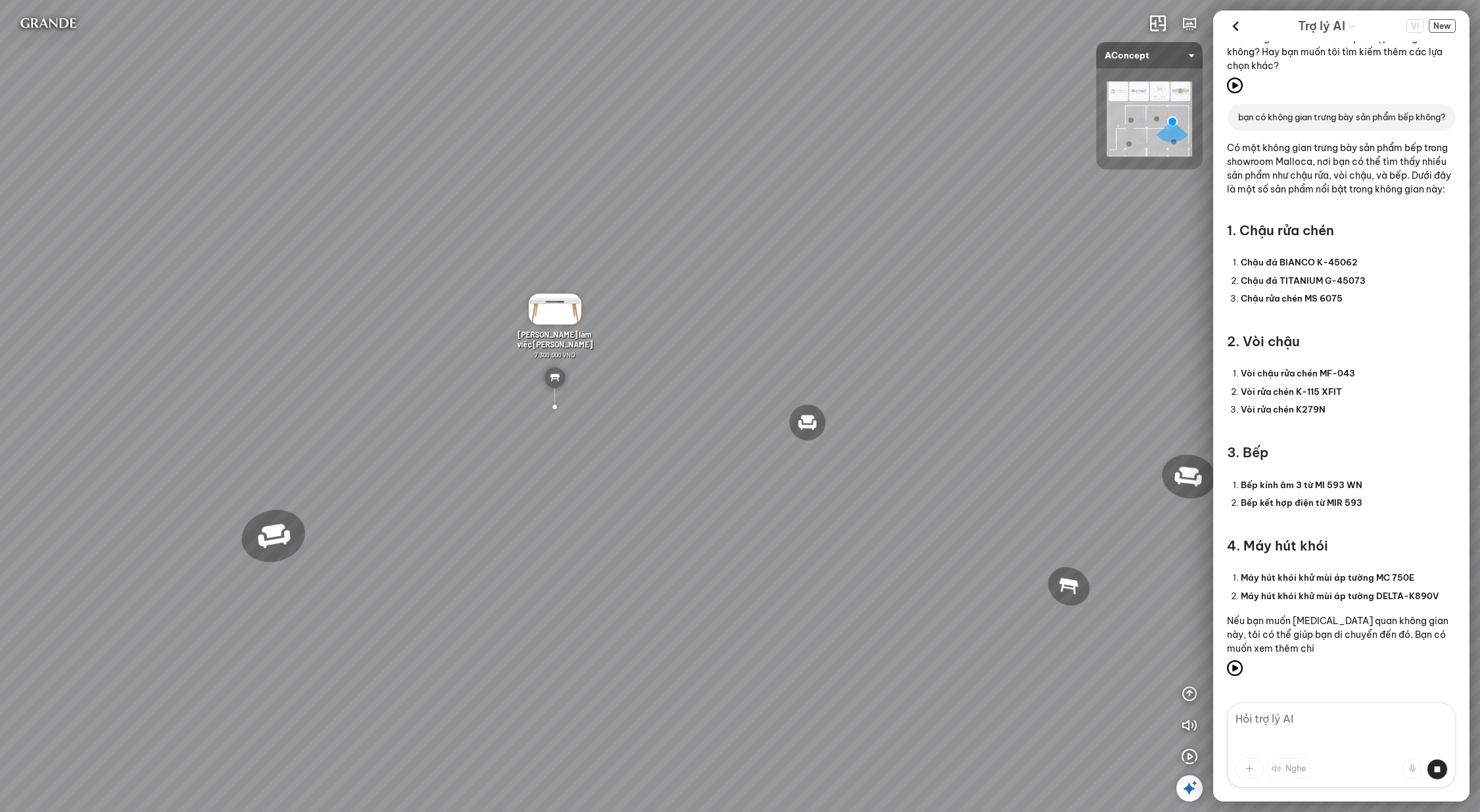
scroll to position [4284, 0]
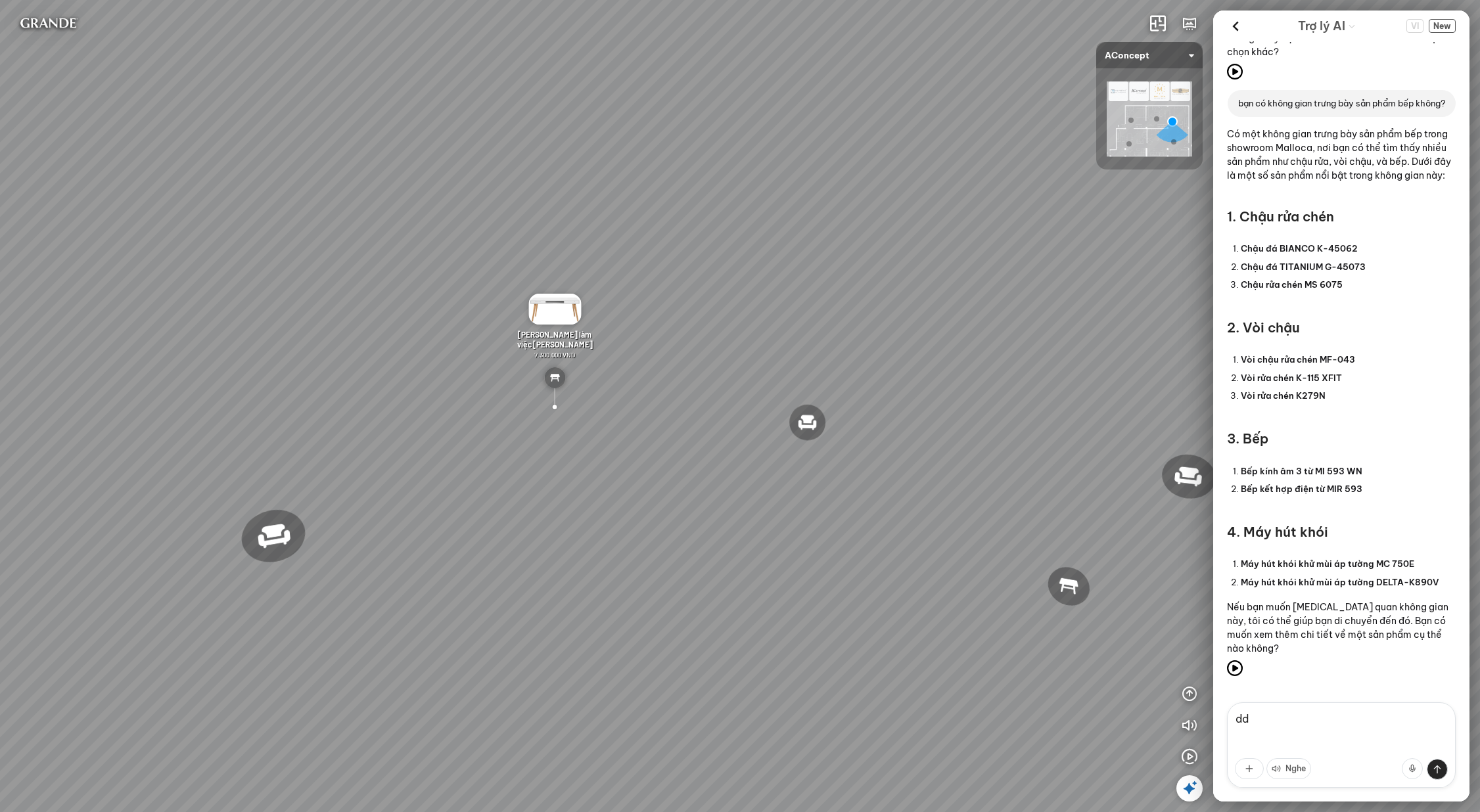
type textarea "d"
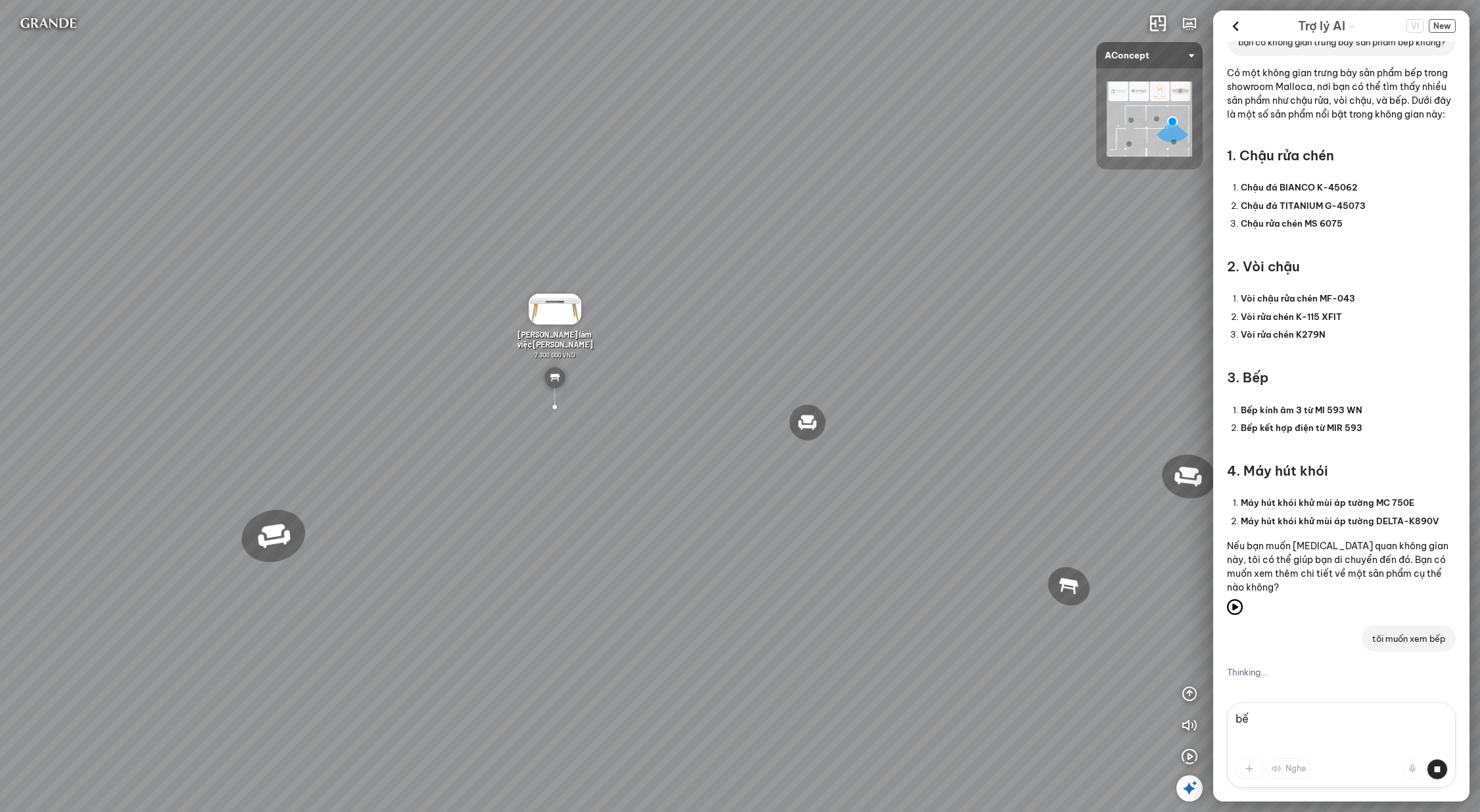
type textarea "b"
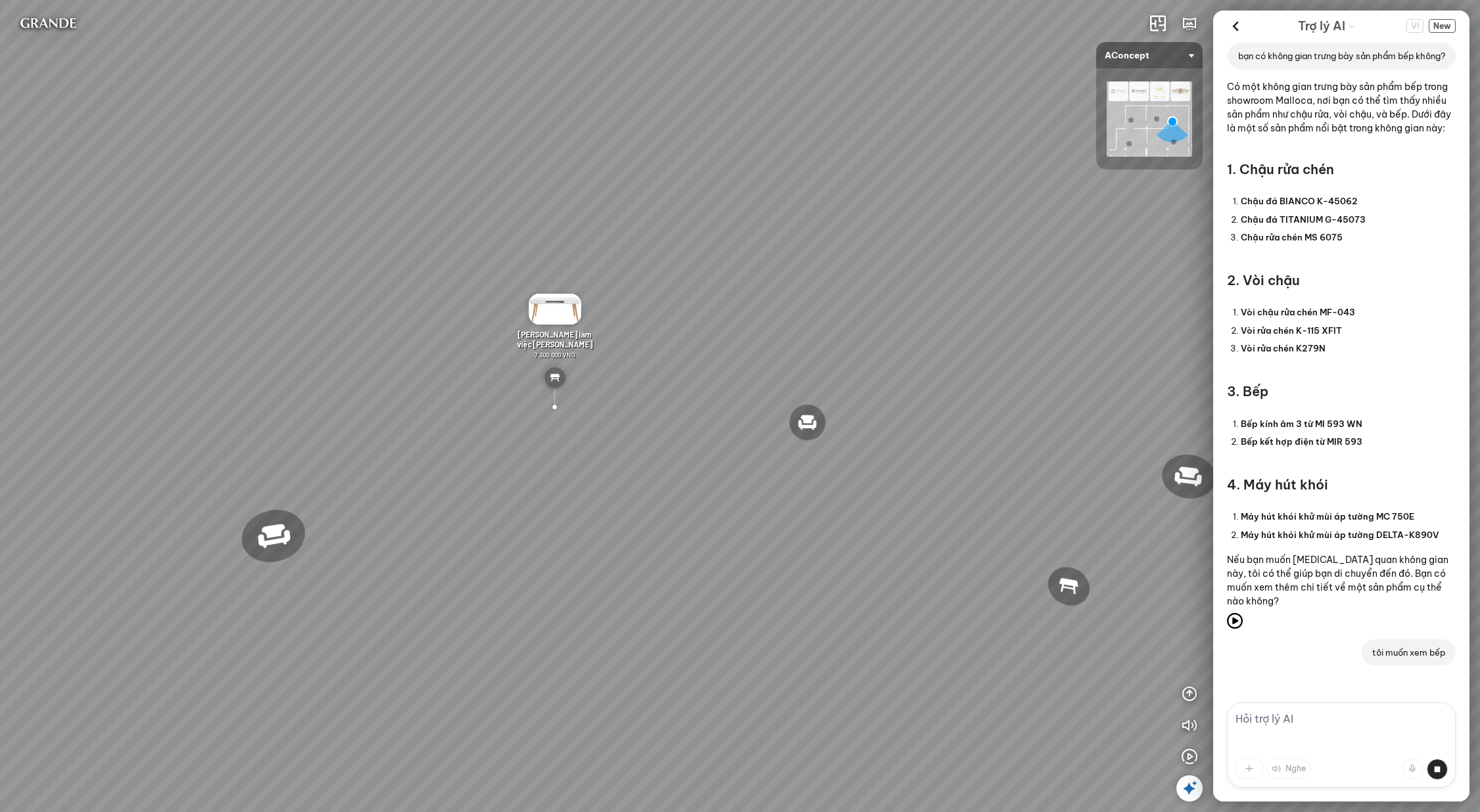
scroll to position [4331, 0]
click at [1345, 711] on textarea at bounding box center [1342, 745] width 229 height 86
type textarea "tôi muốn xem bếp"
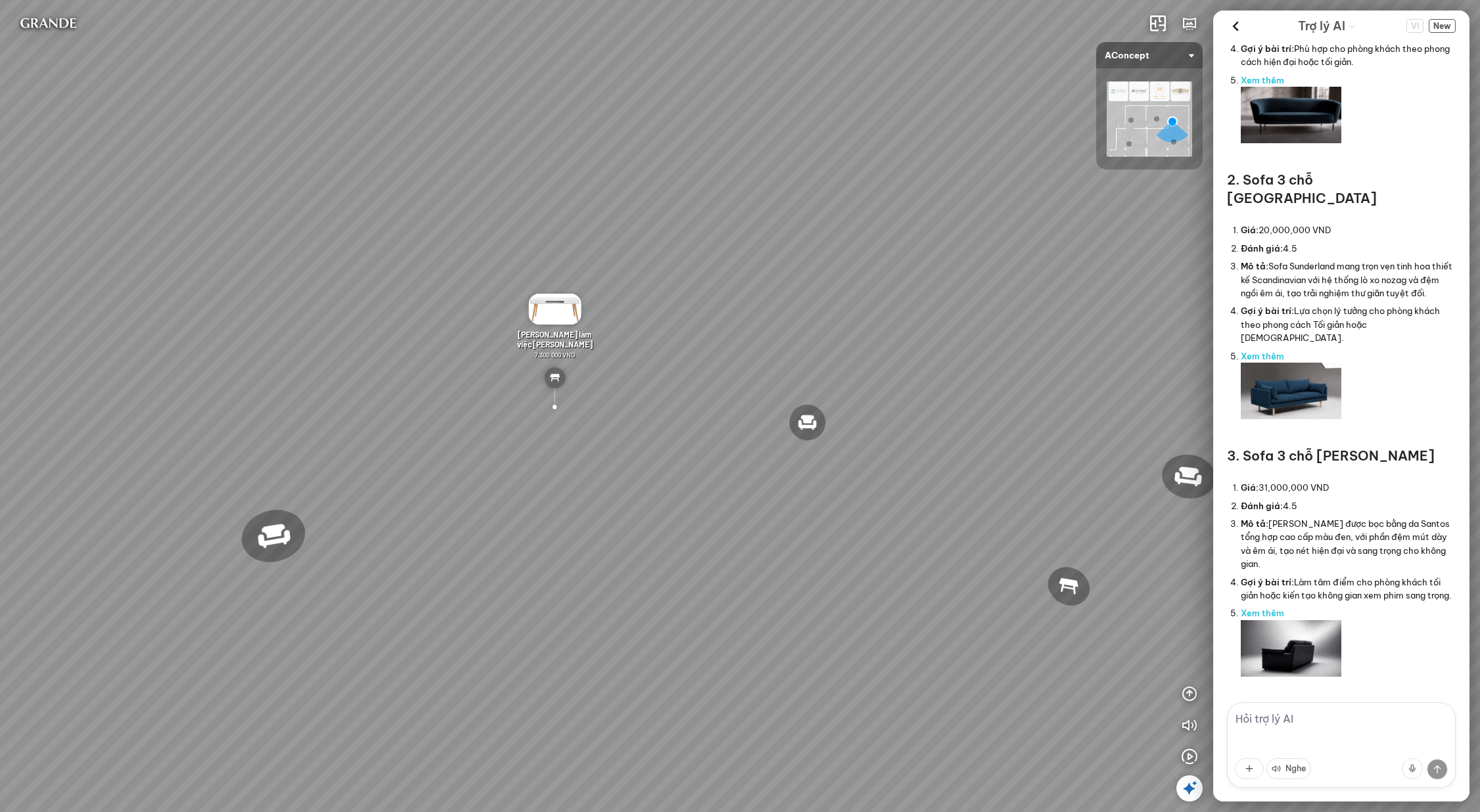
scroll to position [1409, 0]
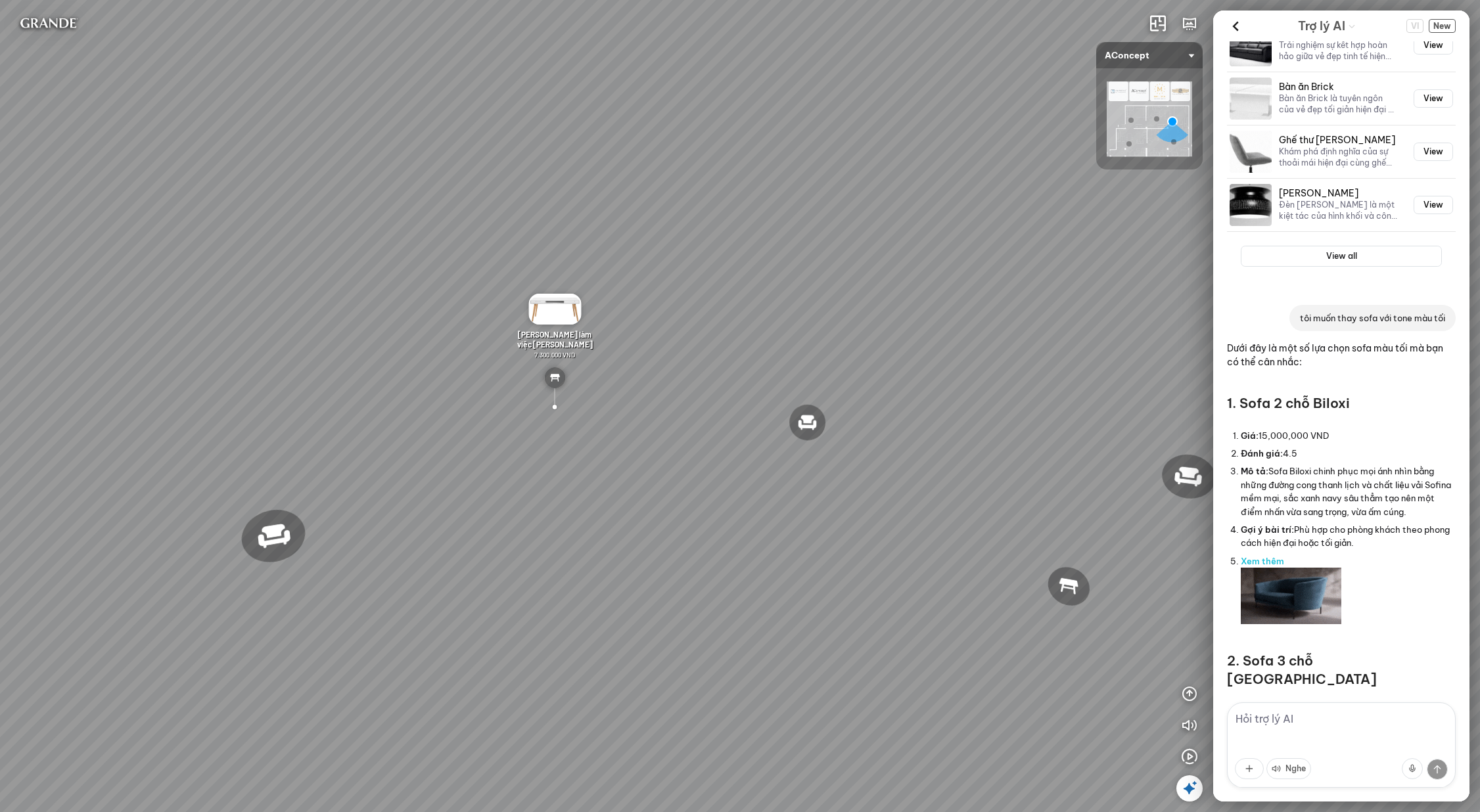
drag, startPoint x: 1375, startPoint y: 406, endPoint x: 1250, endPoint y: 404, distance: 125.0
click at [1250, 404] on h3 "1. Sofa 2 chỗ Biloxi" at bounding box center [1342, 403] width 229 height 18
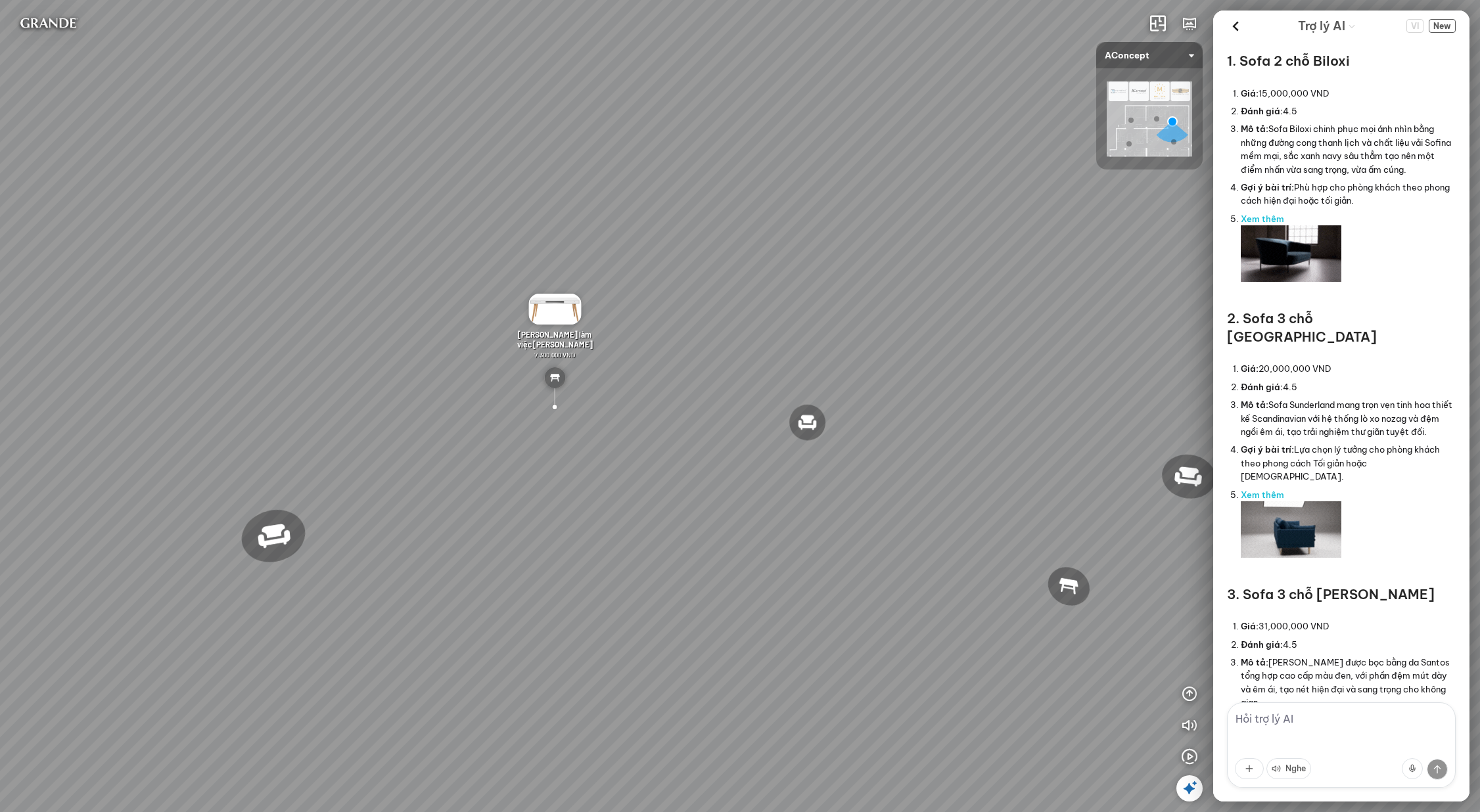
scroll to position [1866, 0]
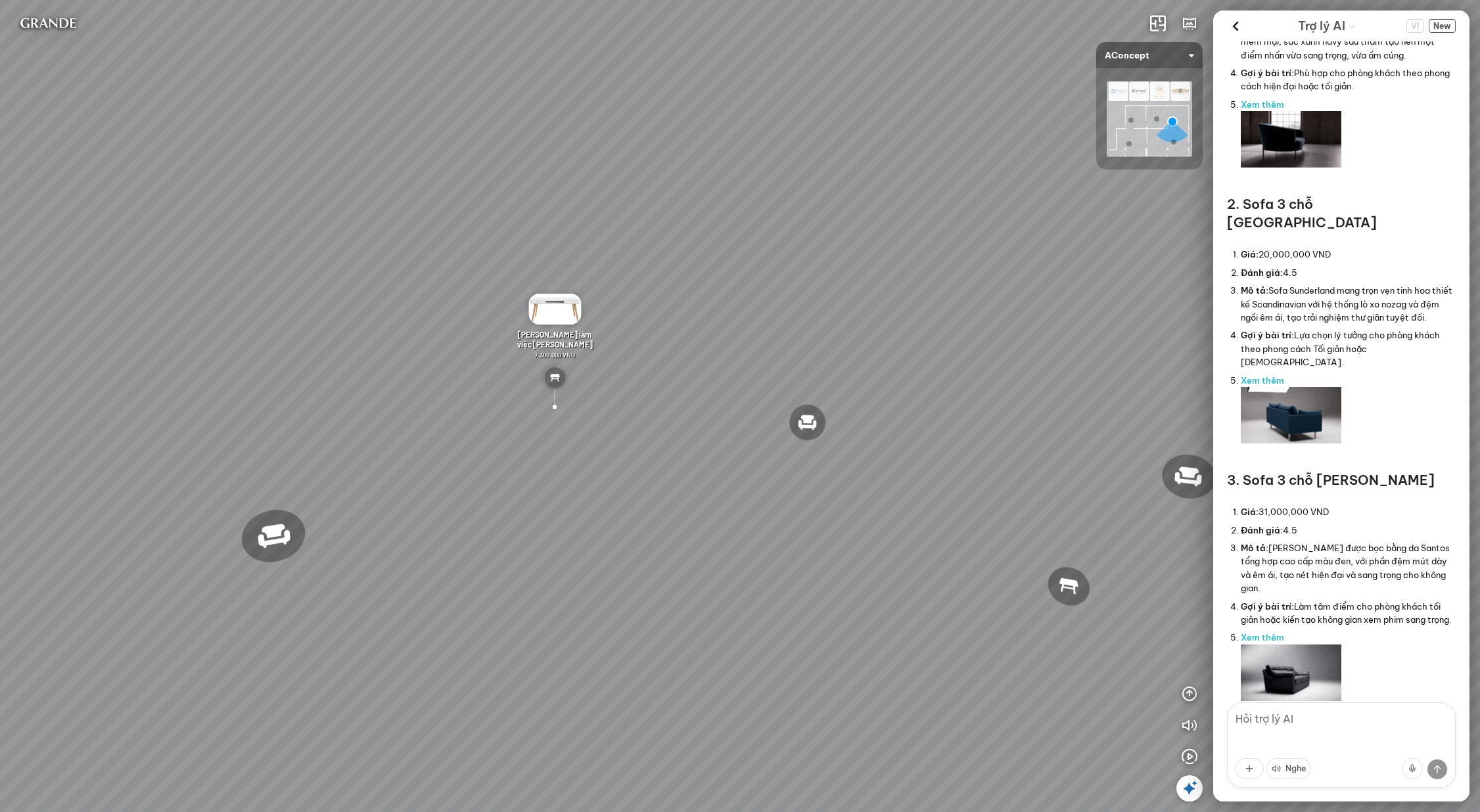
click at [1324, 737] on textarea at bounding box center [1342, 745] width 229 height 86
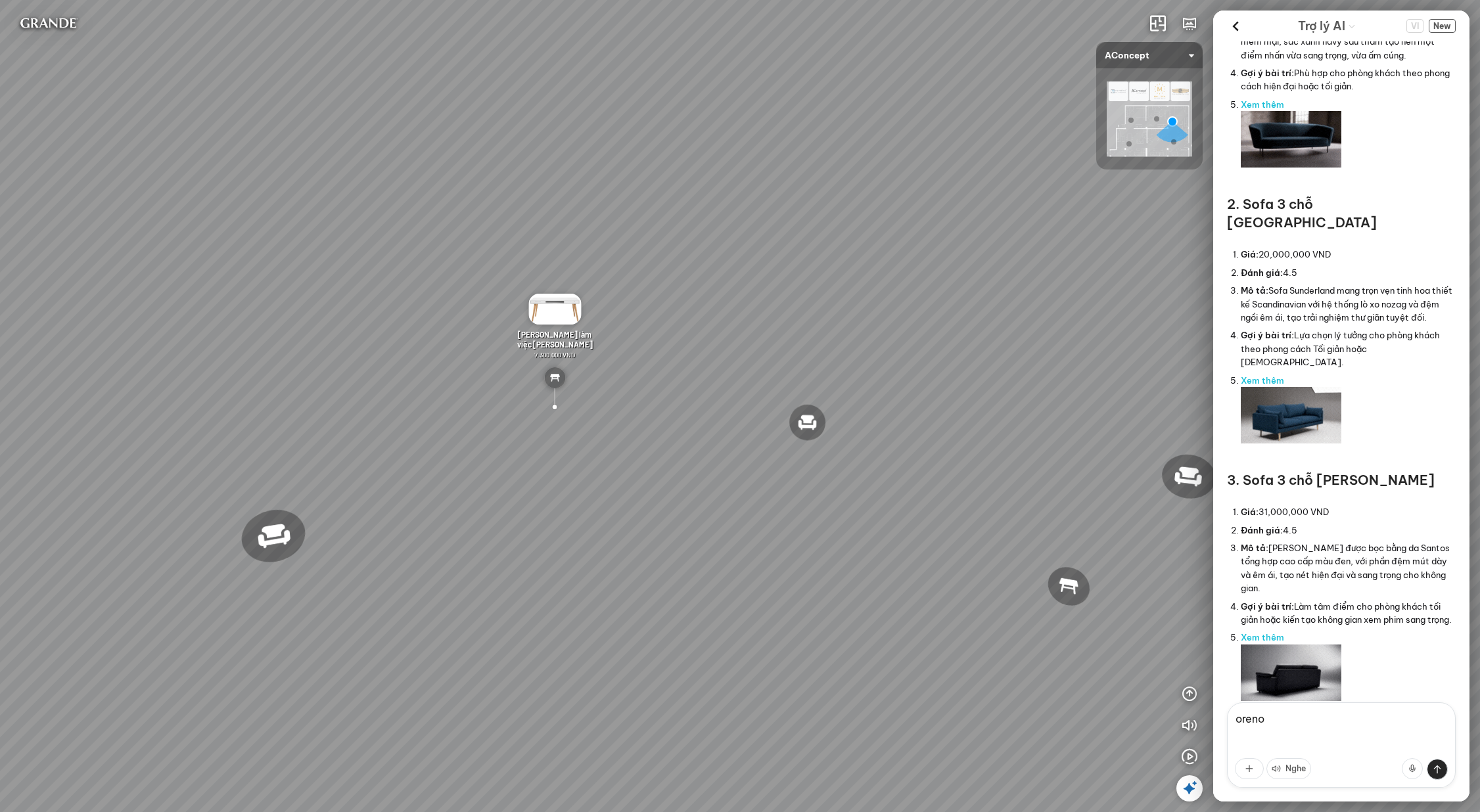
scroll to position [4439, 0]
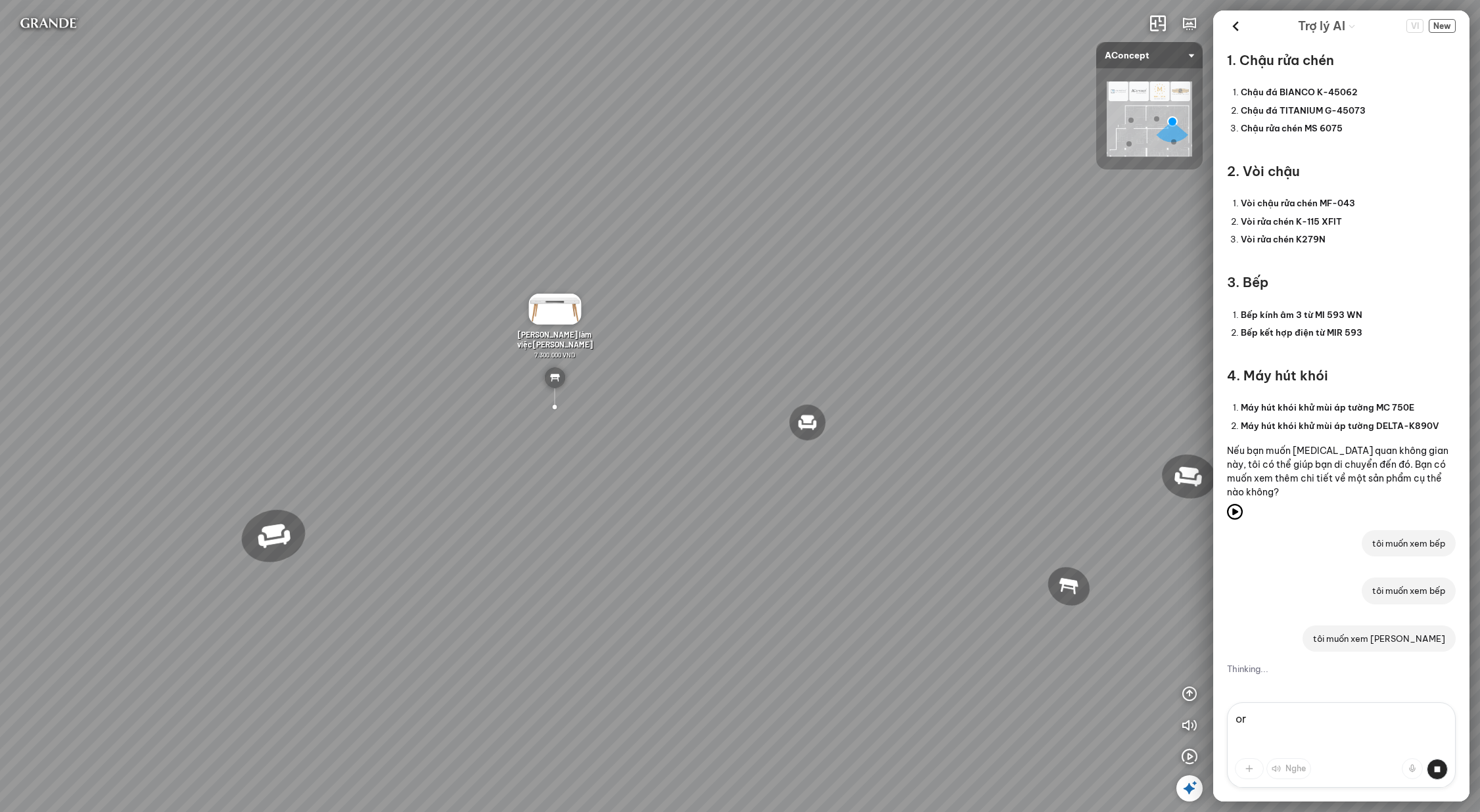
type textarea "o"
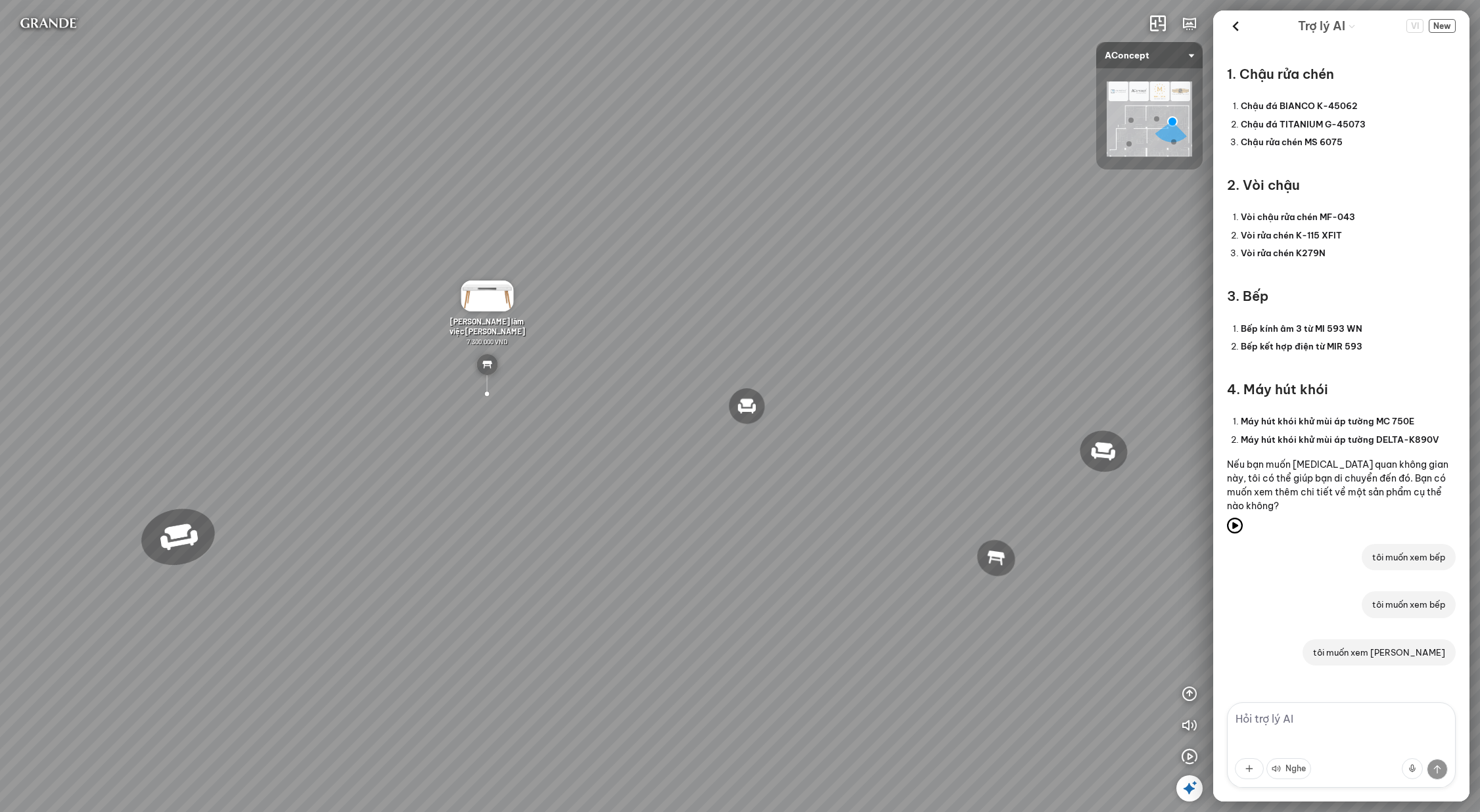
drag, startPoint x: 899, startPoint y: 329, endPoint x: 772, endPoint y: 308, distance: 128.7
click at [765, 309] on div "Đèn [PERSON_NAME] 5.300.000 VND Giường ngủ Palima 19.000.000 VND Ghế thư giãn N…" at bounding box center [740, 406] width 1480 height 812
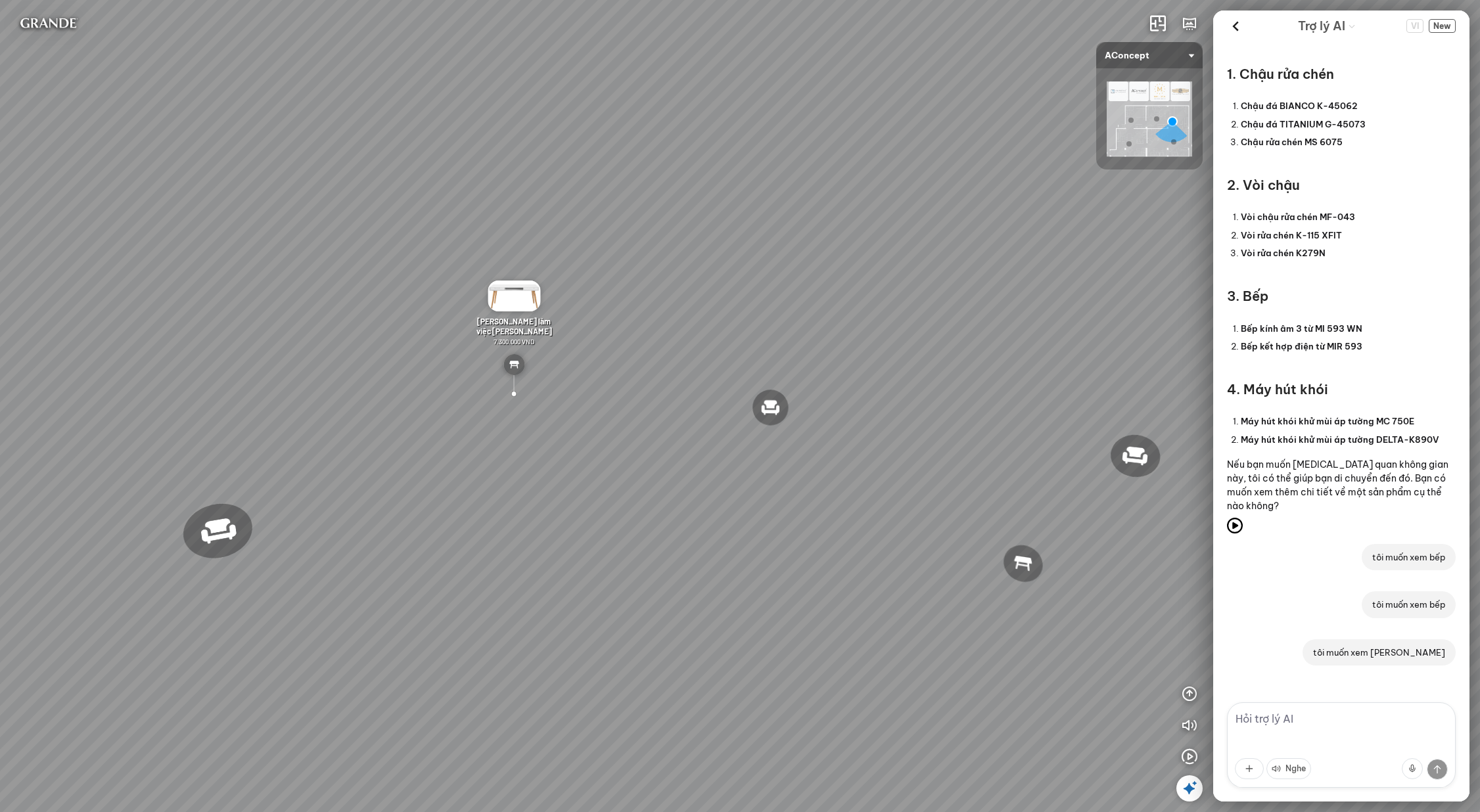
drag, startPoint x: 827, startPoint y: 308, endPoint x: 919, endPoint y: 312, distance: 92.1
click at [919, 312] on div "Đèn [PERSON_NAME] 5.300.000 VND Giường ngủ Palima 19.000.000 VND Ghế thư giãn N…" at bounding box center [740, 406] width 1480 height 812
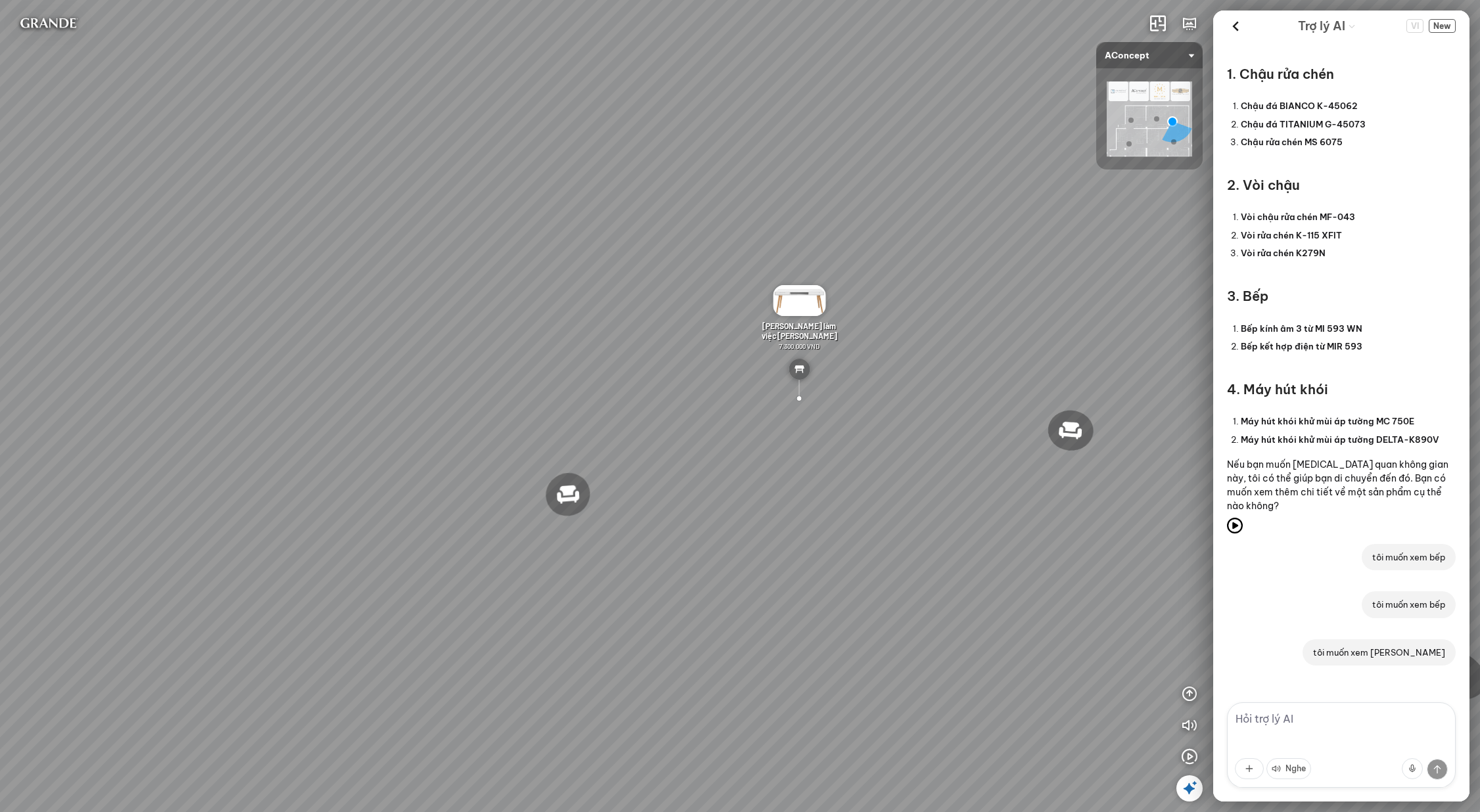
drag, startPoint x: 833, startPoint y: 376, endPoint x: 1072, endPoint y: 362, distance: 239.4
click at [1072, 362] on div "Đèn [PERSON_NAME] 5.300.000 VND Giường ngủ Palima 19.000.000 VND Ghế thư giãn N…" at bounding box center [740, 406] width 1480 height 812
click at [1450, 23] on span "New" at bounding box center [1442, 26] width 27 height 13
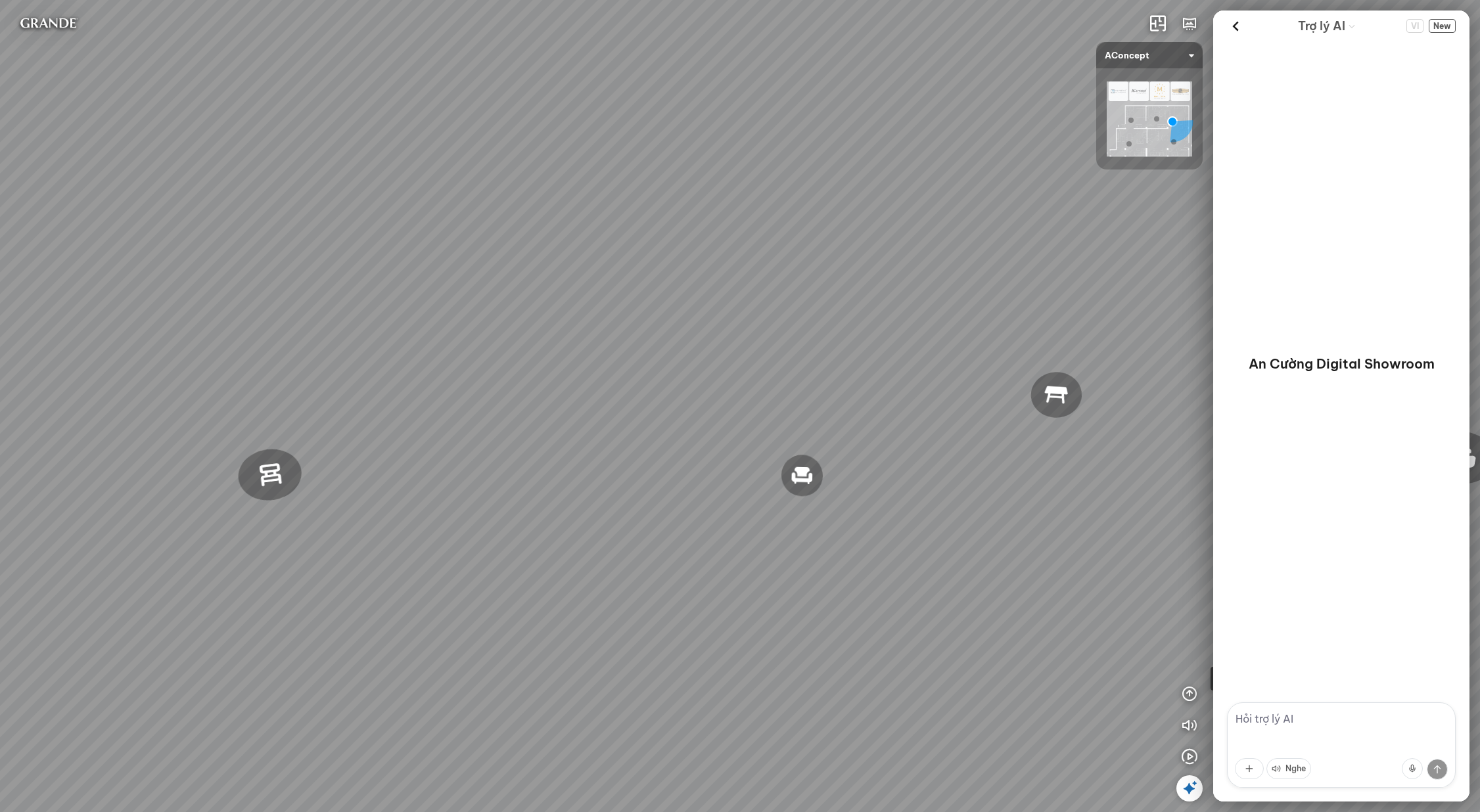
click at [1303, 719] on textarea at bounding box center [1342, 745] width 229 height 86
paste textarea "tôi cần tư vấn giải pháp phòng khách cho nhà 4 người, 2 trẻ em 2 người lớn tài …"
type textarea "tôi cần tư vấn giải pháp phòng khách cho nhà 4 người, 2 trẻ em 2 người lớn tài …"
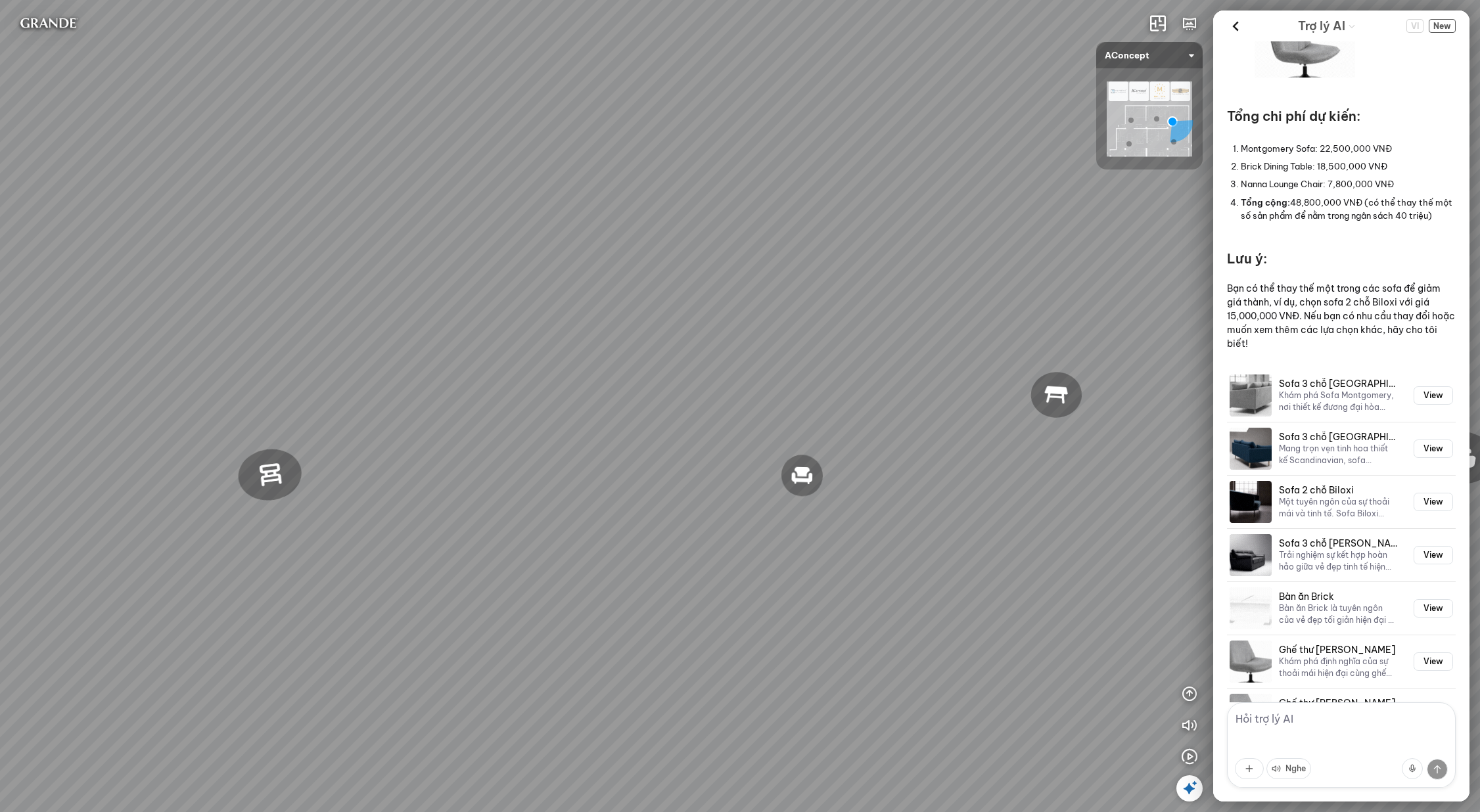
scroll to position [1120, 0]
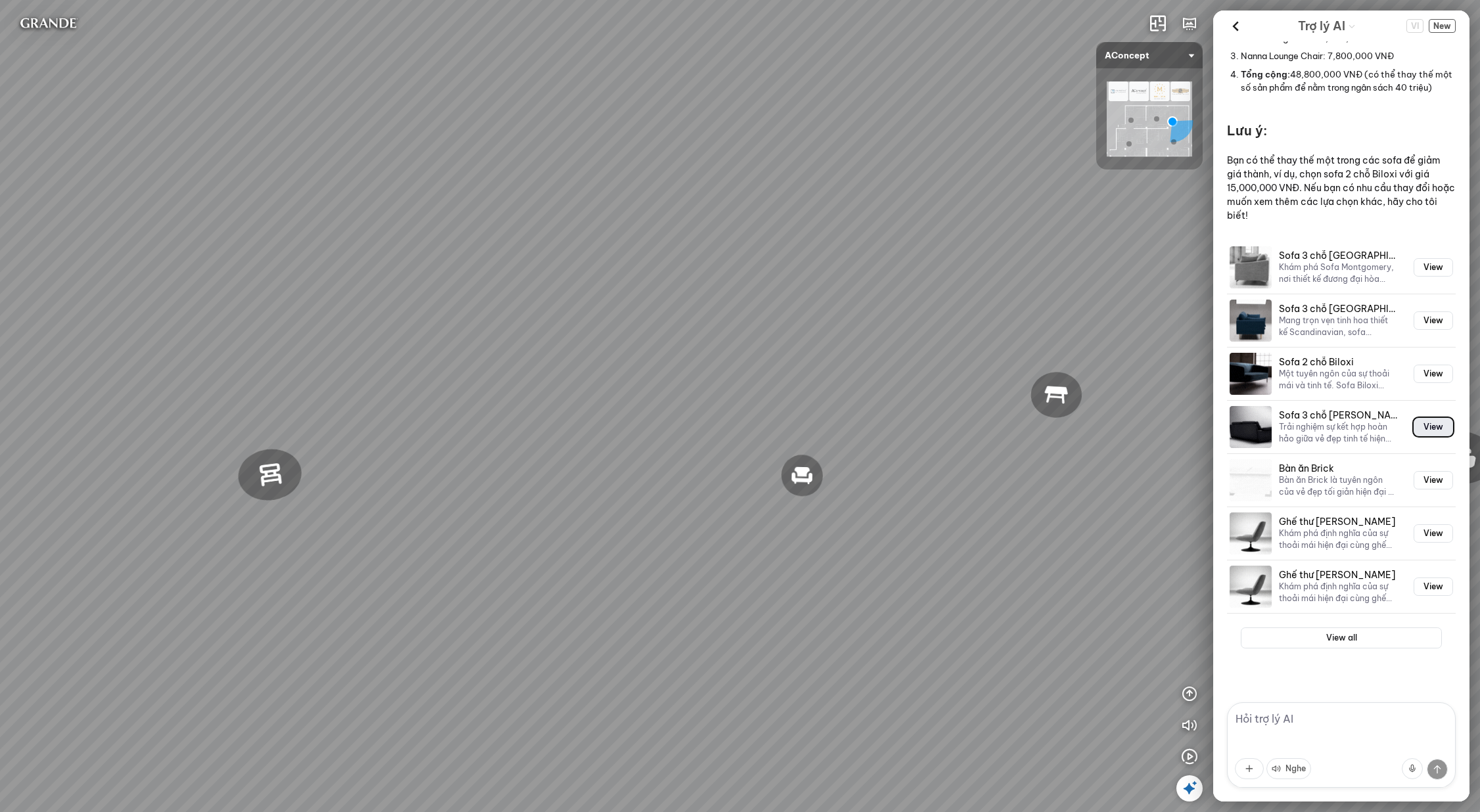
click at [1420, 426] on button "View" at bounding box center [1434, 427] width 40 height 18
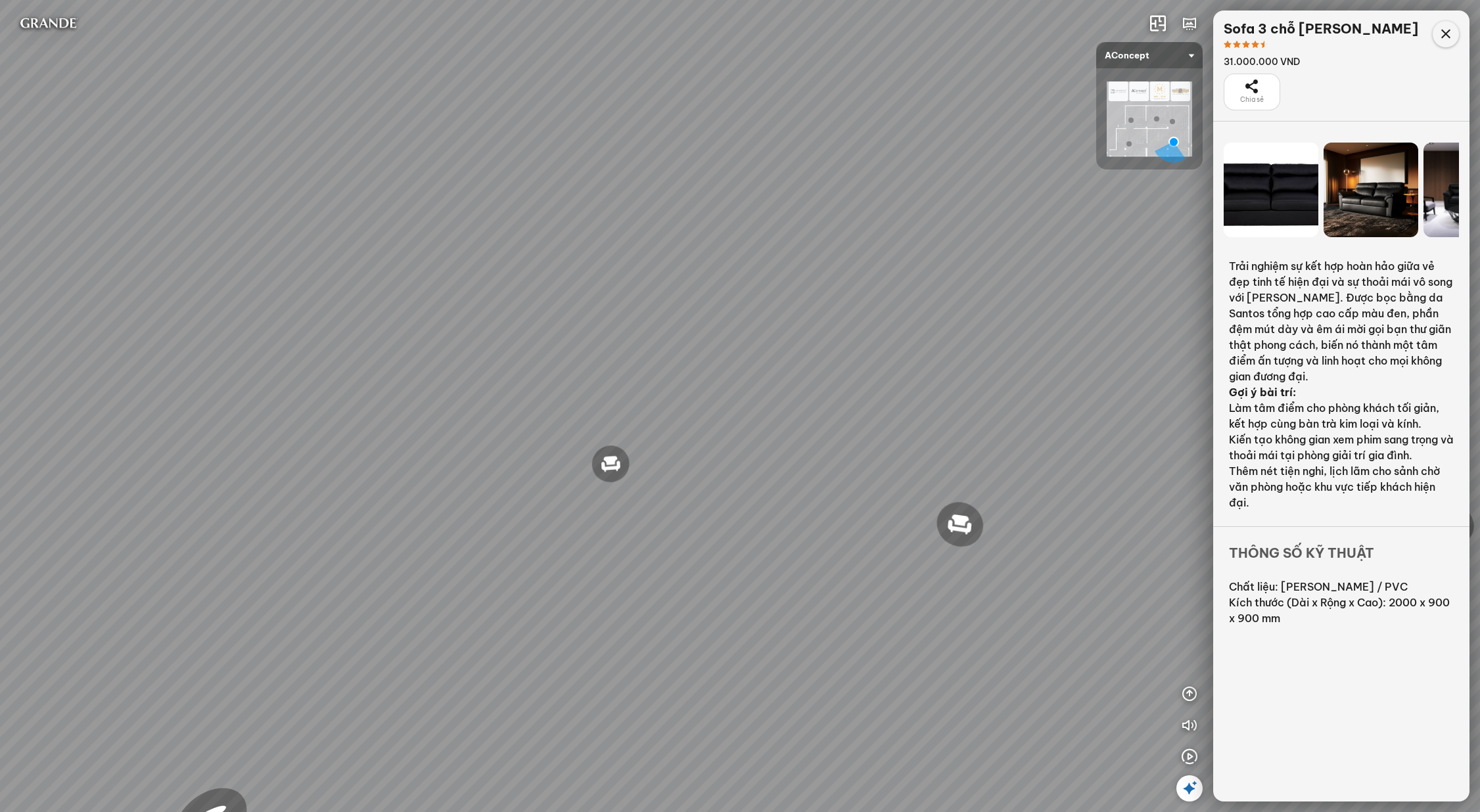
click at [1450, 24] on div at bounding box center [1446, 34] width 26 height 26
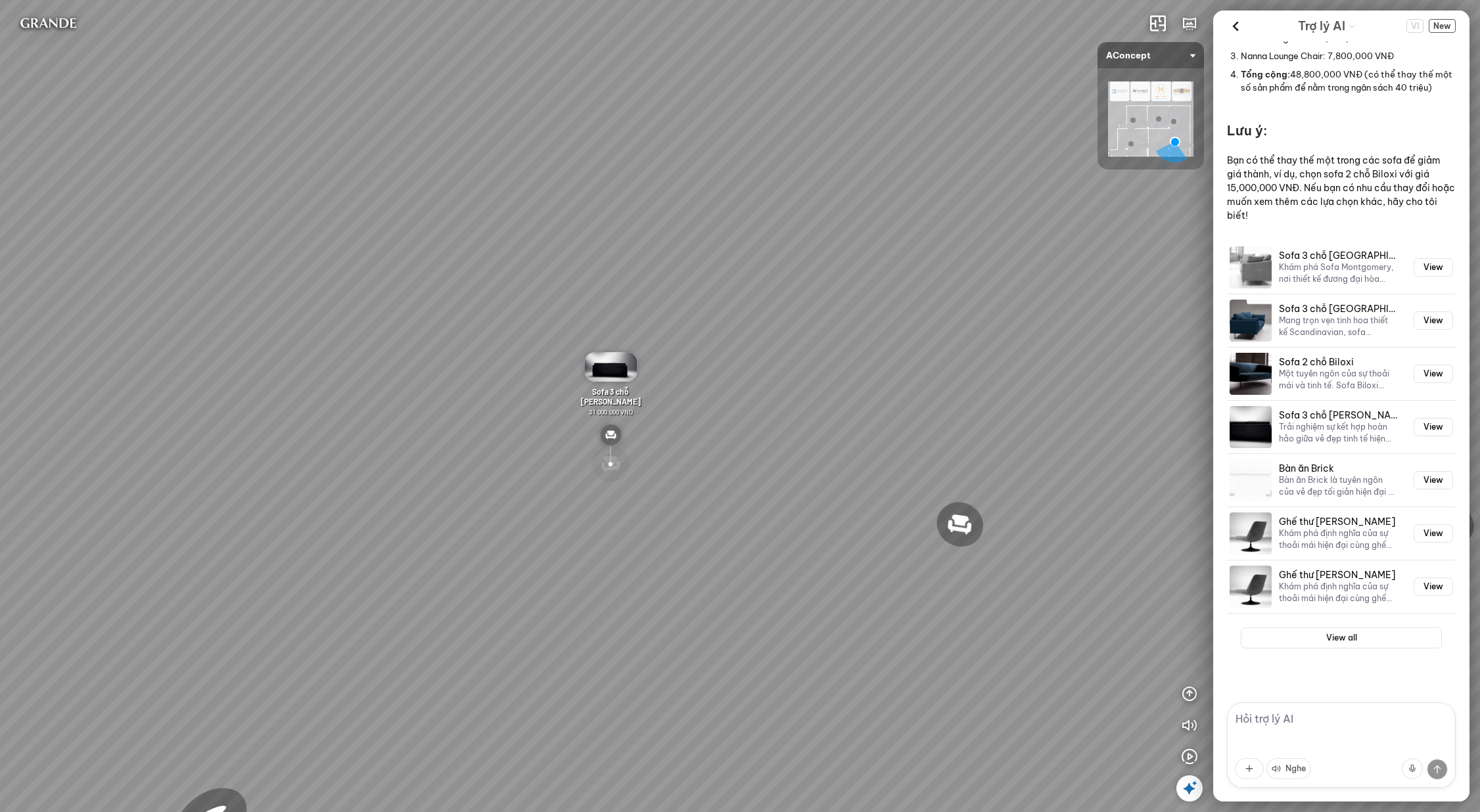
scroll to position [1120, 0]
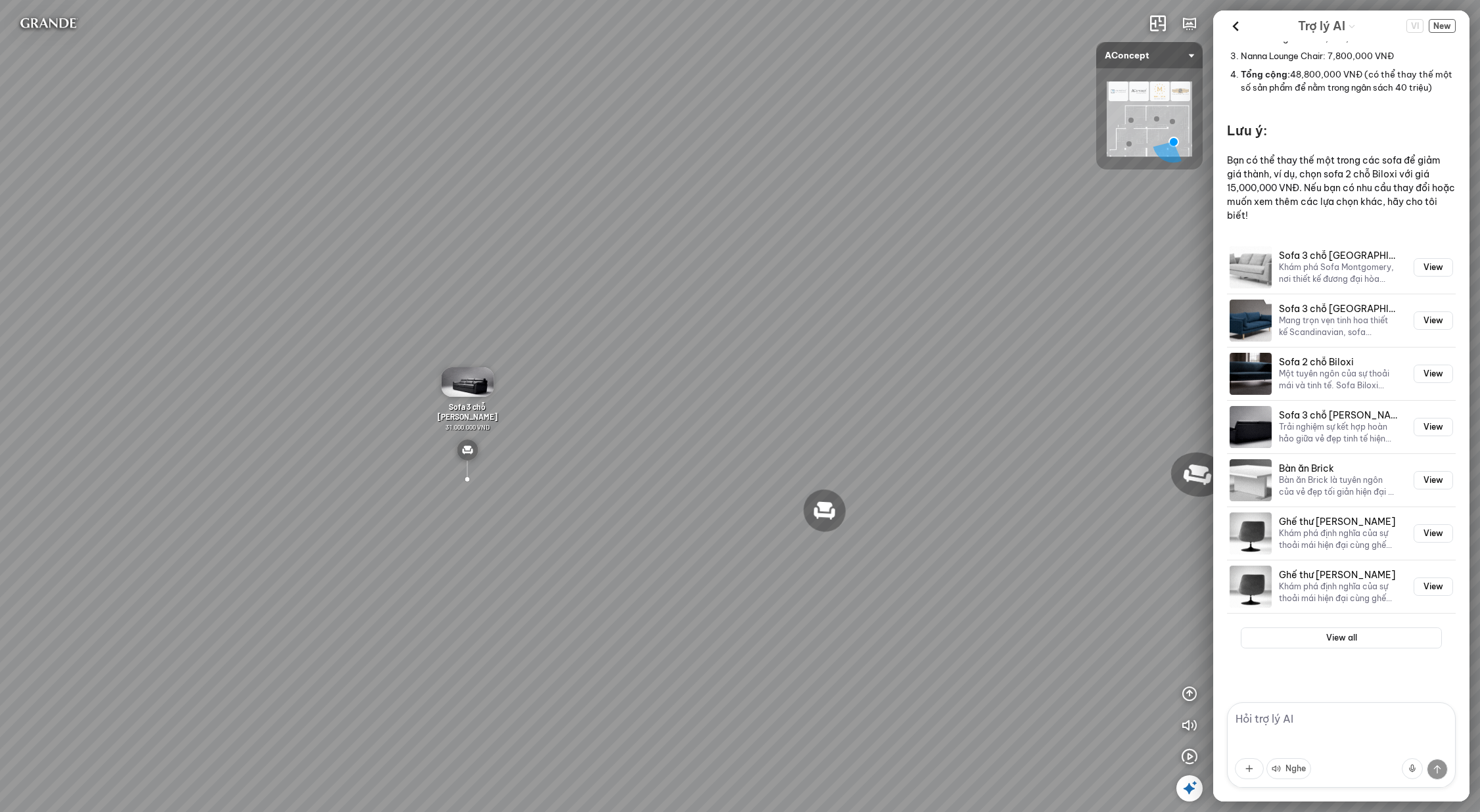
click at [1341, 731] on textarea at bounding box center [1342, 745] width 229 height 86
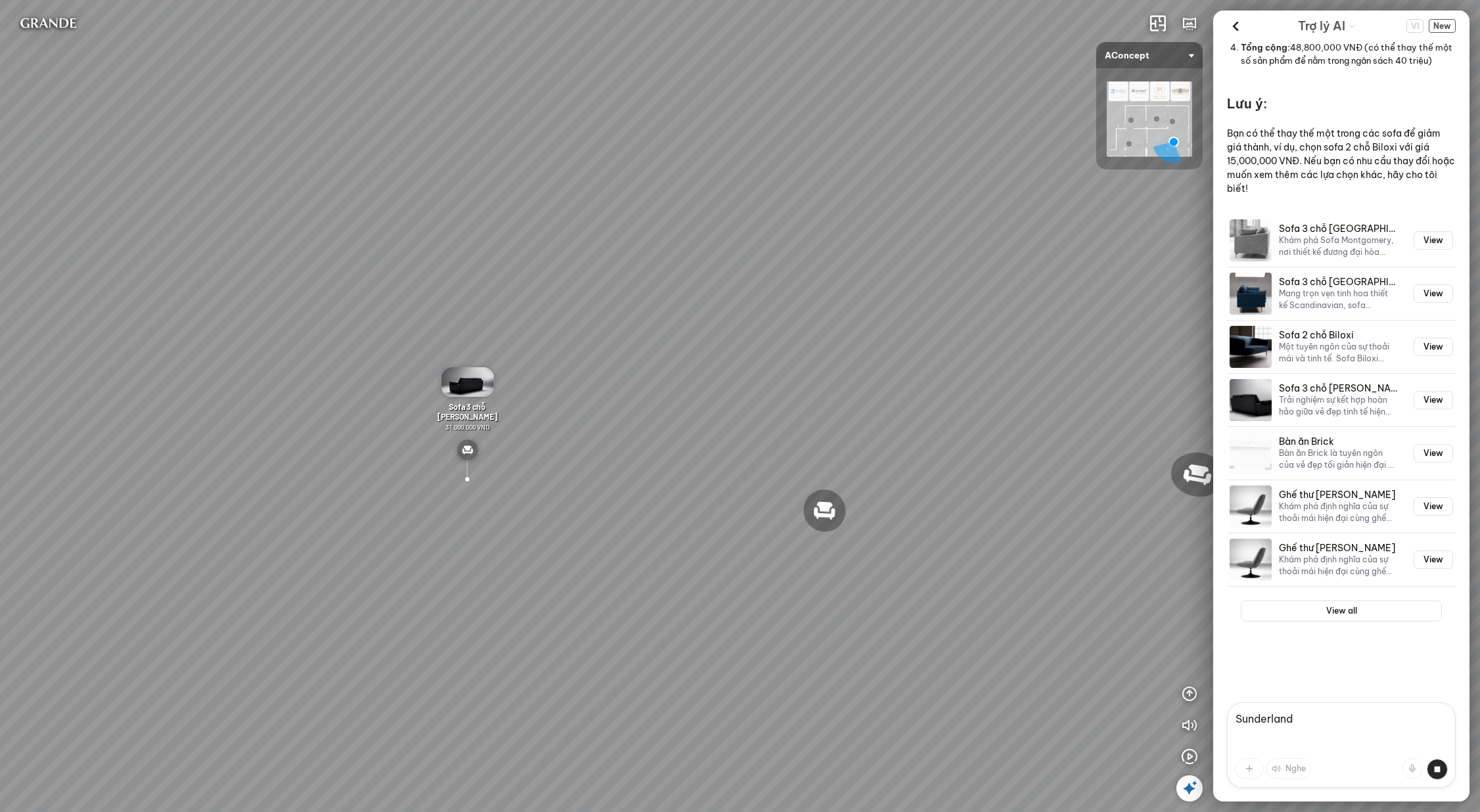
scroll to position [1181, 0]
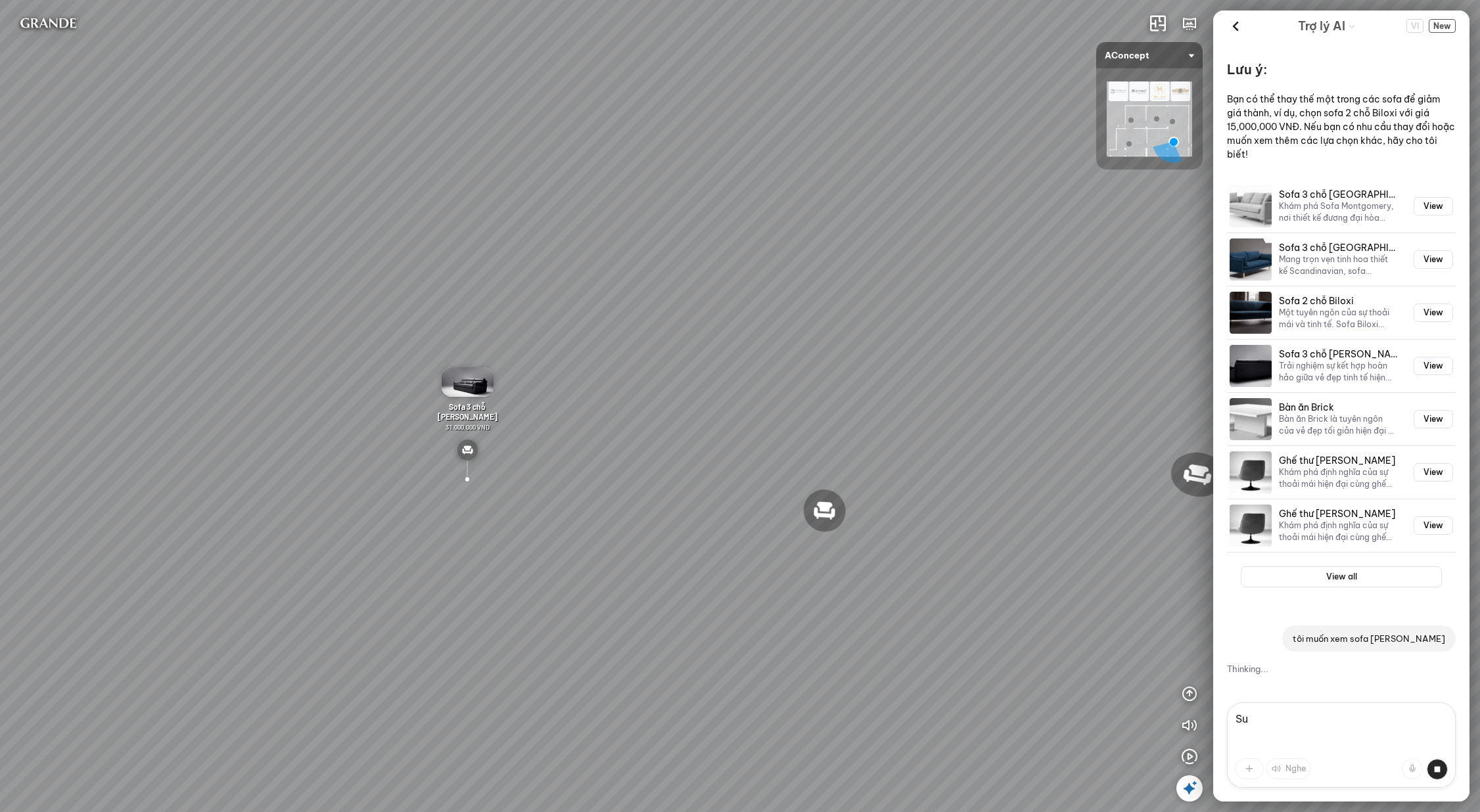
type textarea "S"
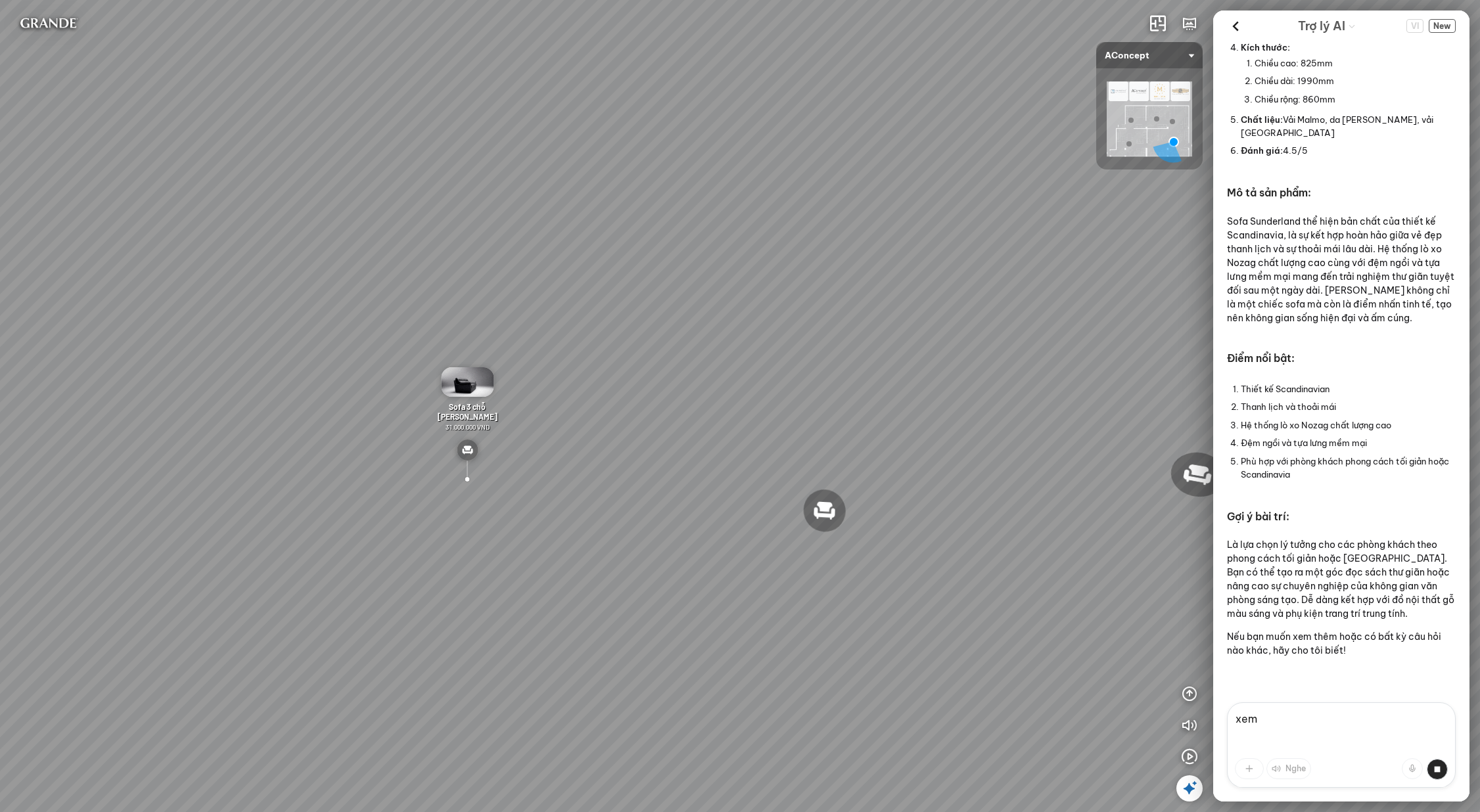
scroll to position [1940, 0]
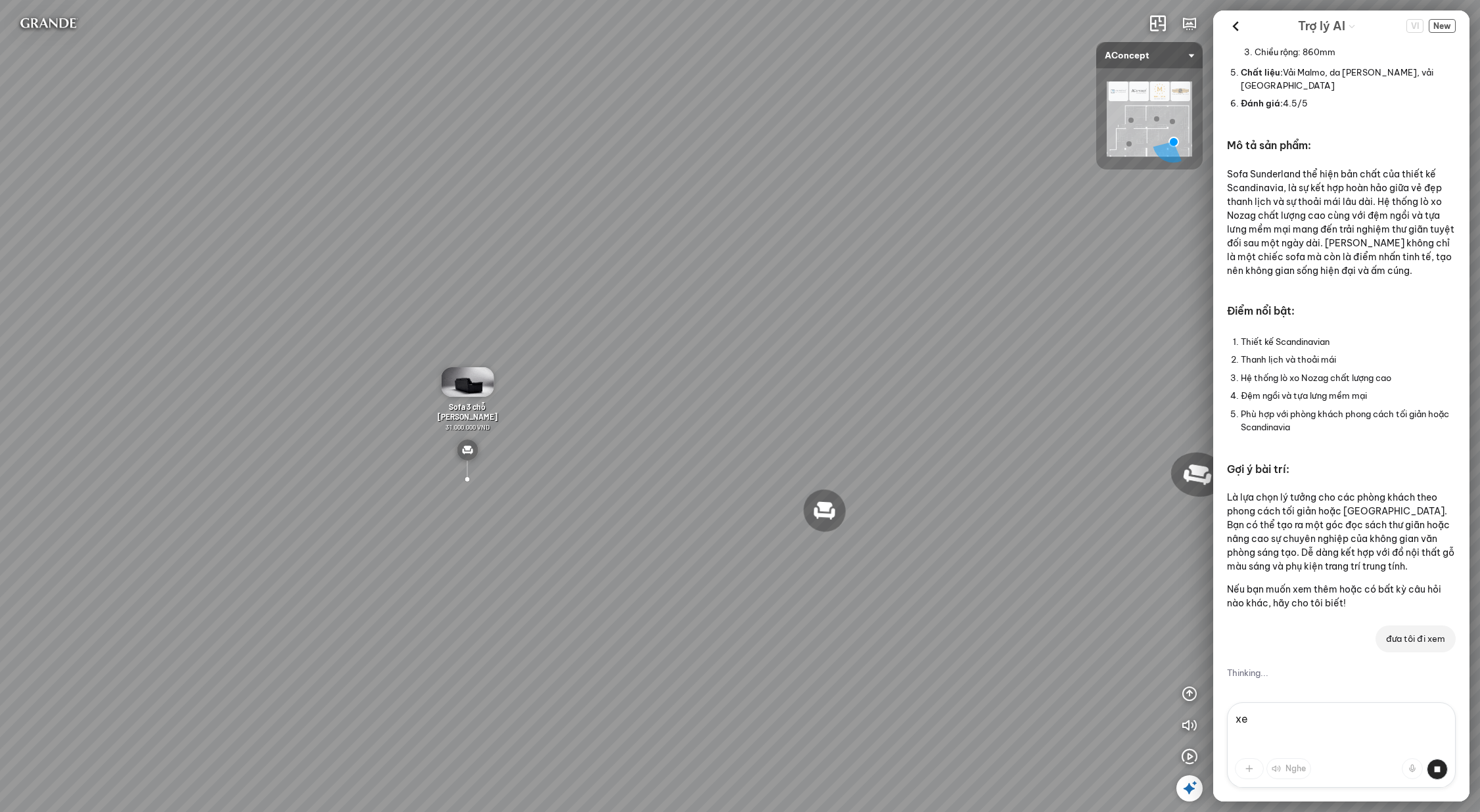
type textarea "x"
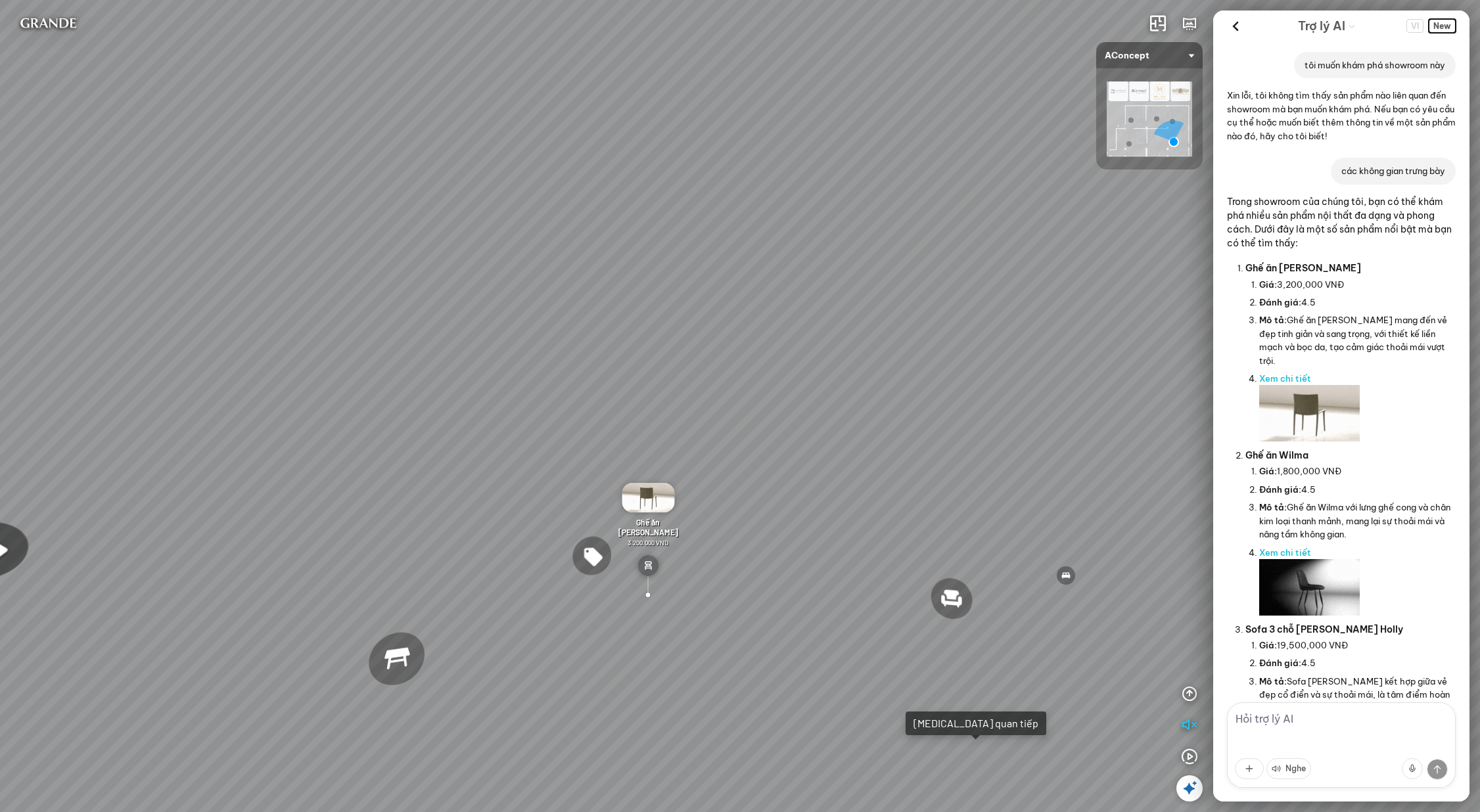
click at [1440, 26] on span "New" at bounding box center [1442, 26] width 27 height 13
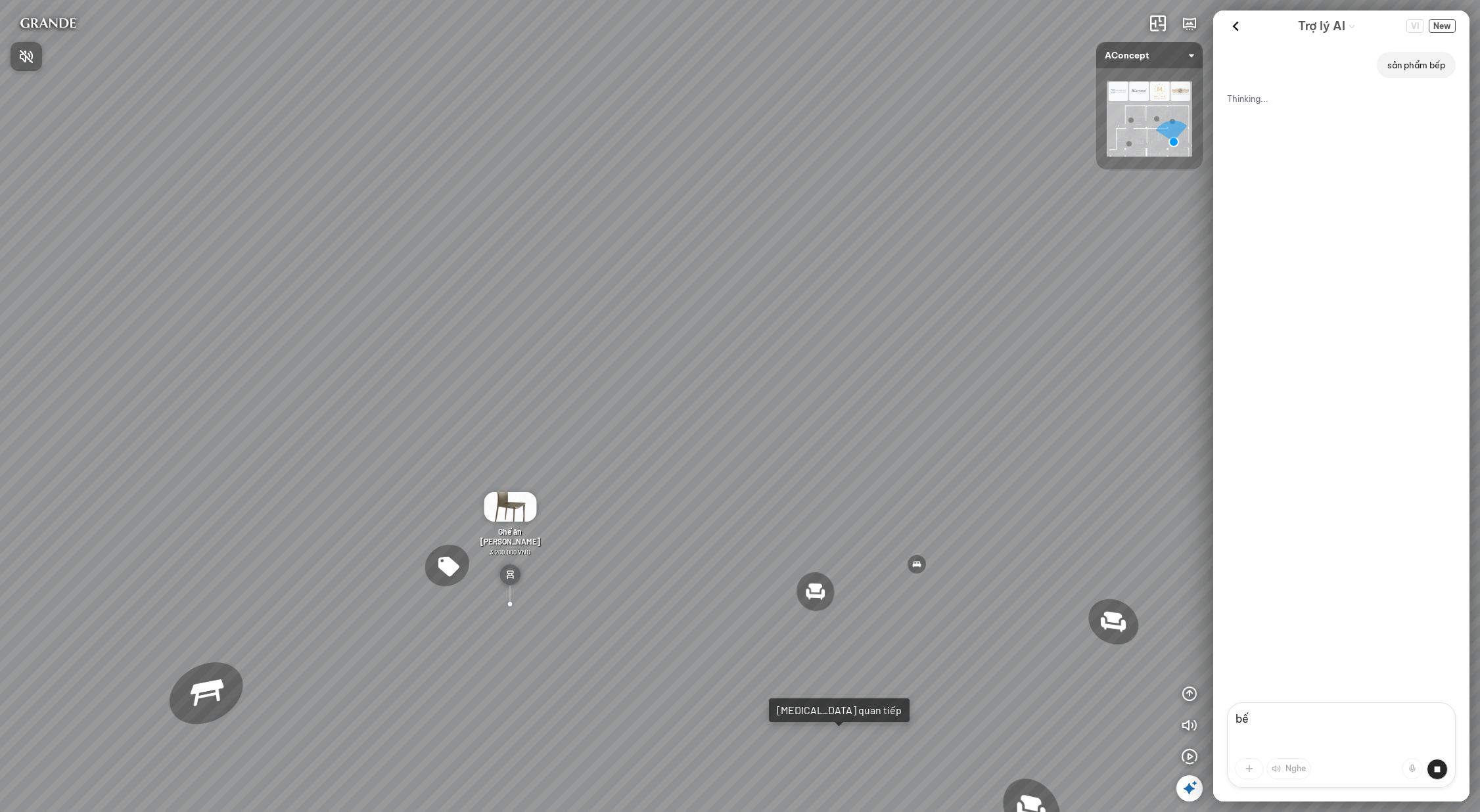
type textarea "b"
type textarea "a"
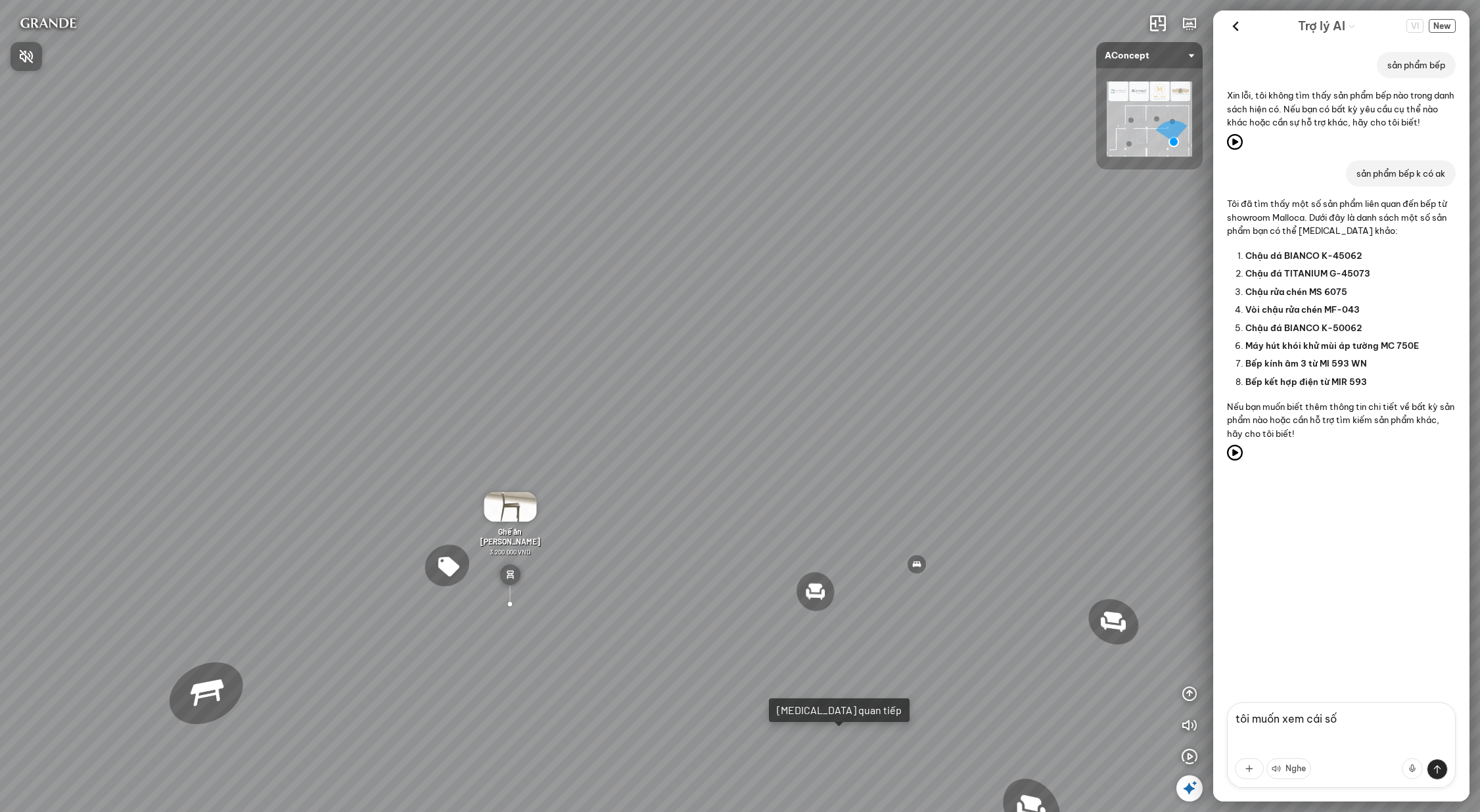
type textarea "tôi muốn xem cái số 1"
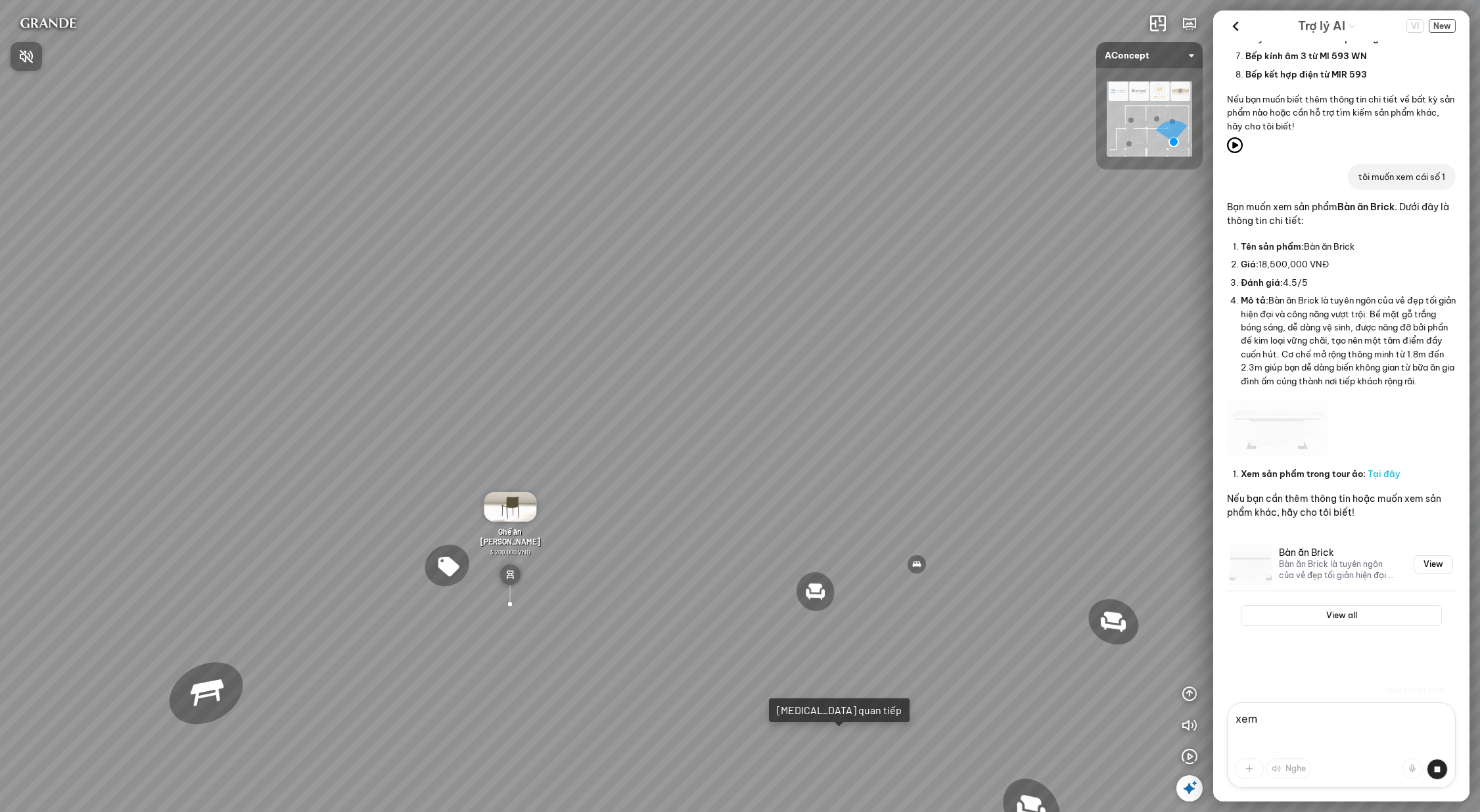
scroll to position [368, 0]
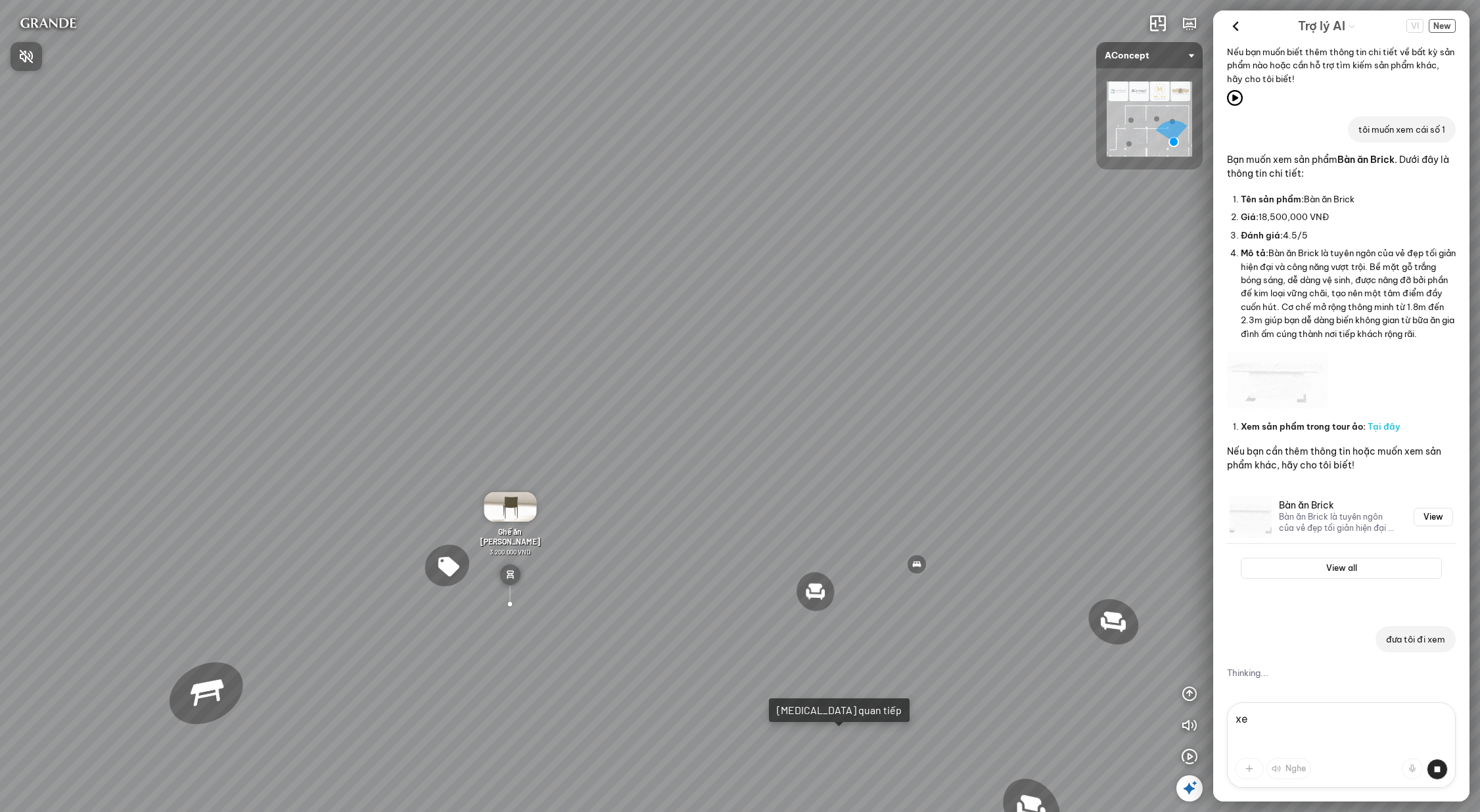
type textarea "x"
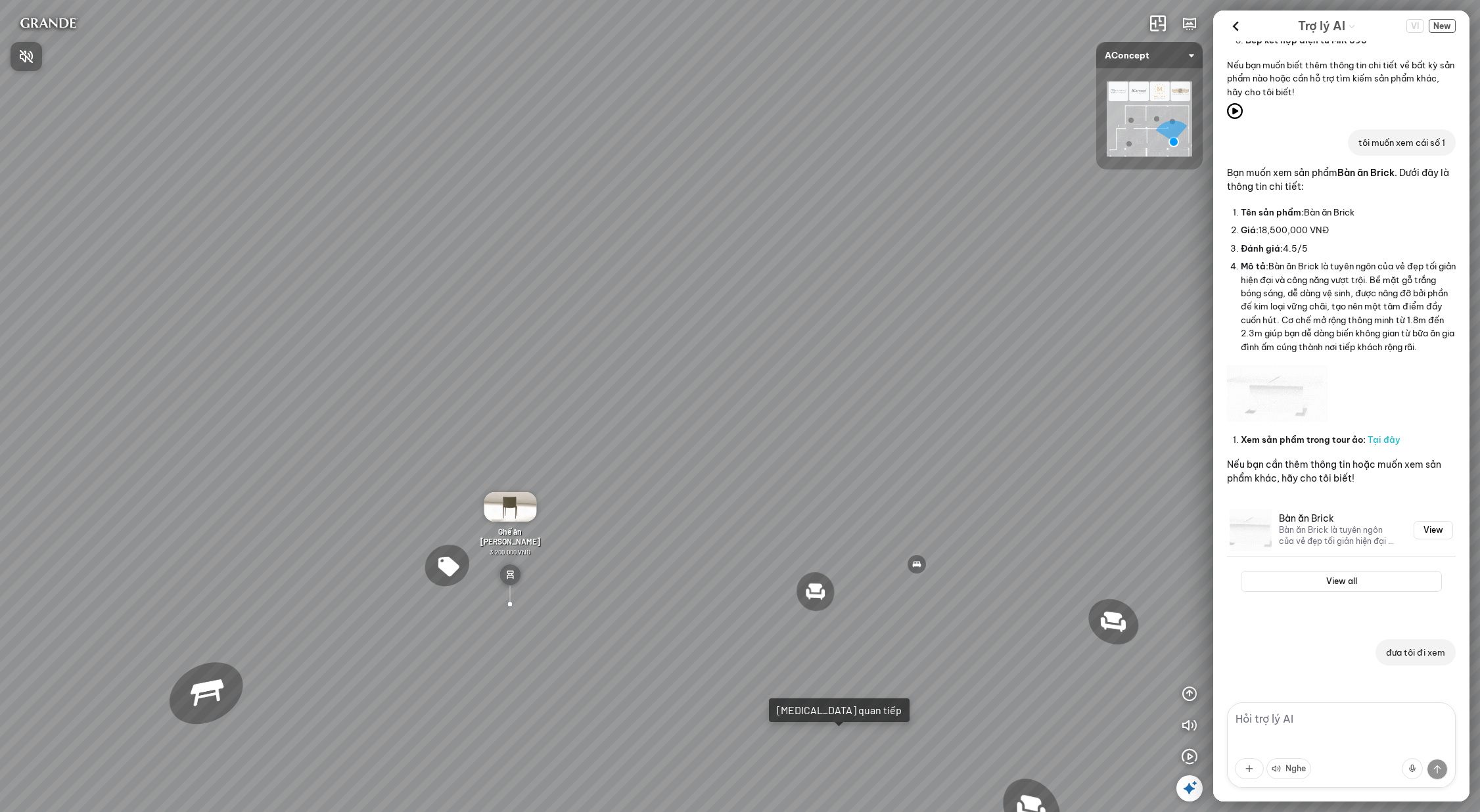
scroll to position [355, 0]
type textarea "đưa tôi đến xem sản phẩm này"
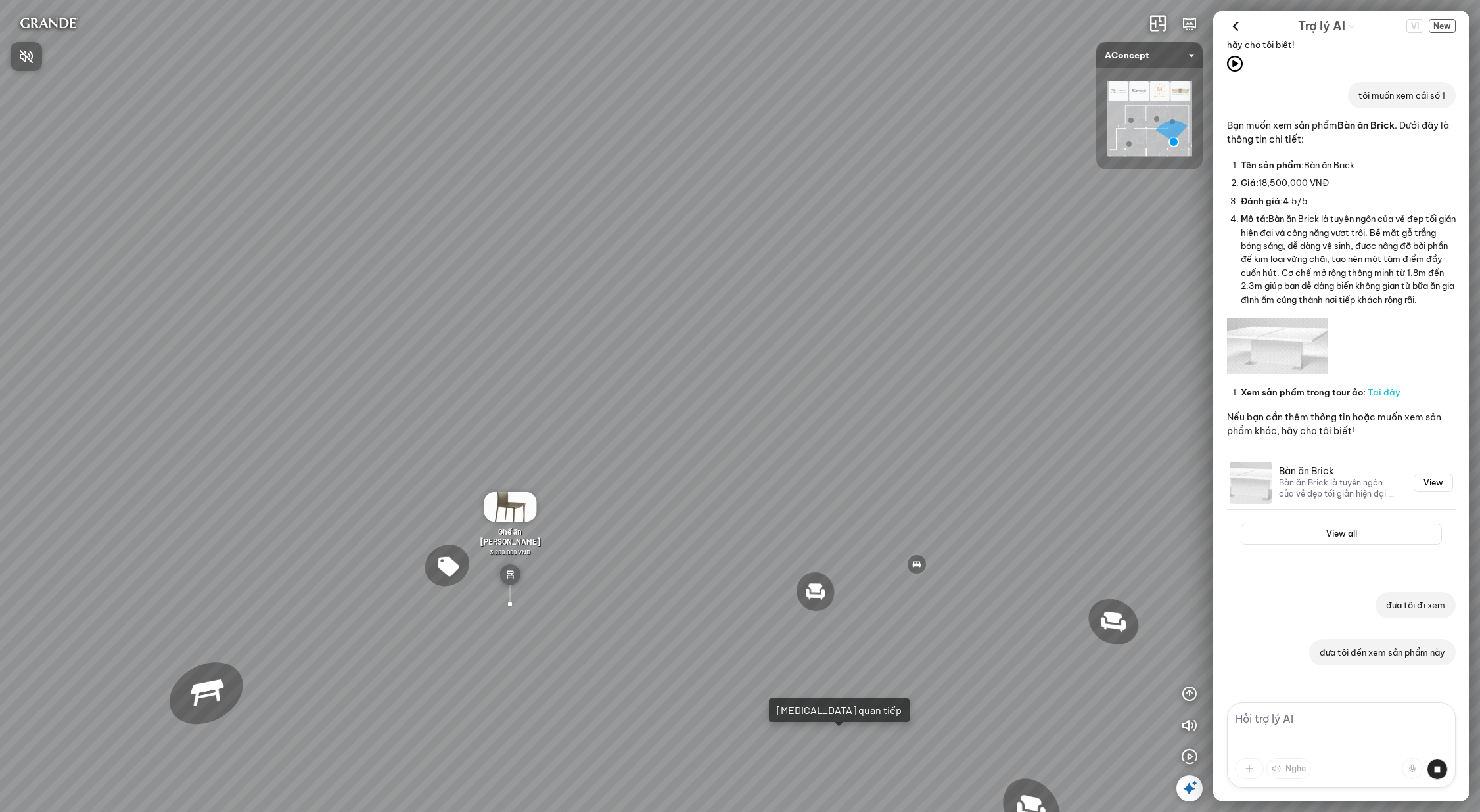
scroll to position [403, 0]
click at [1345, 720] on div at bounding box center [740, 406] width 1480 height 812
click at [1345, 720] on textarea at bounding box center [1342, 745] width 229 height 86
type textarea "tôi muốn xem bàn ăn Brick"
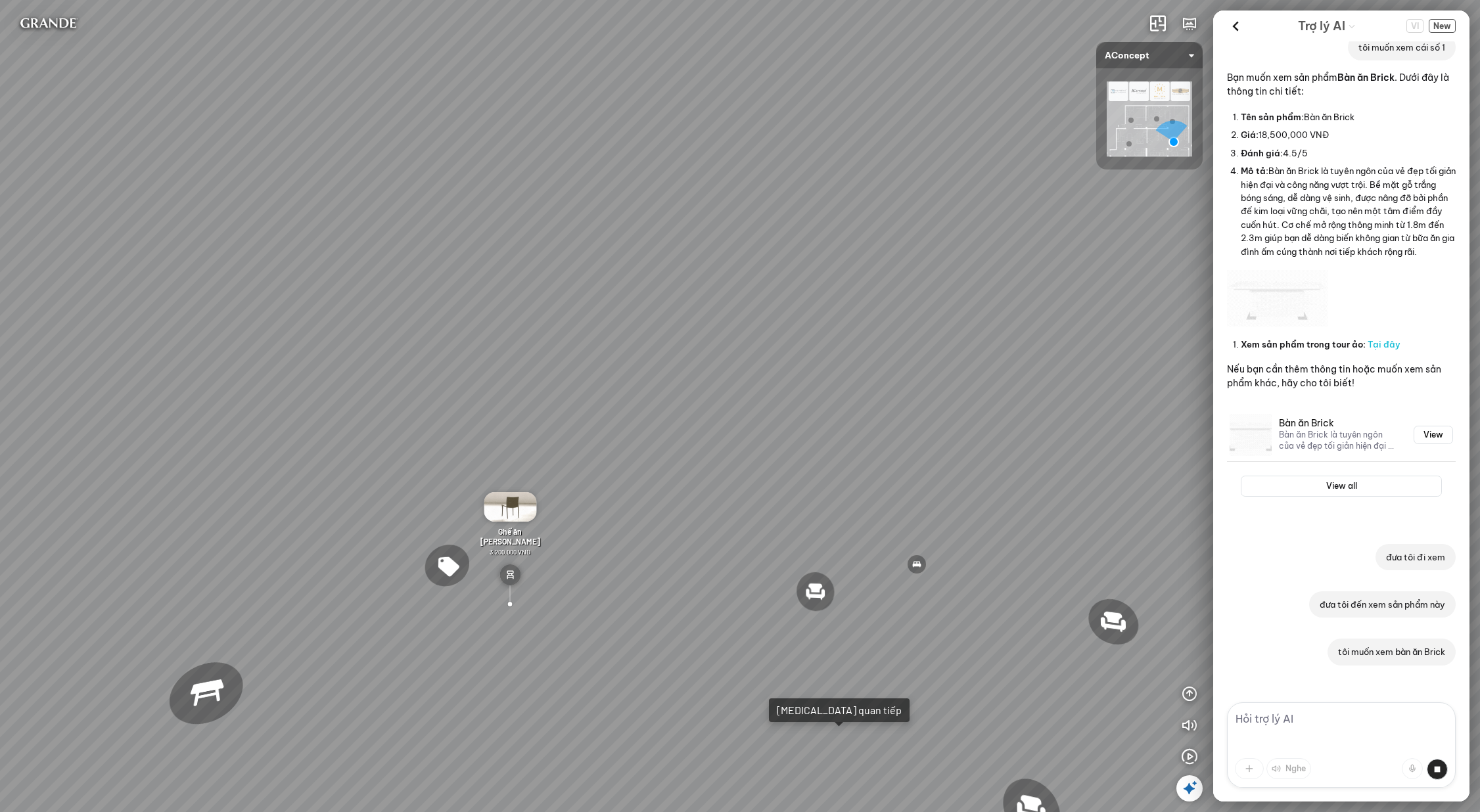
scroll to position [450, 0]
drag, startPoint x: 1112, startPoint y: 285, endPoint x: 1036, endPoint y: 291, distance: 76.2
click at [1036, 291] on div "Ghế ăn Wilma 1.800.000 VND Sofa 3 chỗ Jonna vải Holly 19.500.000 VND Sofa 3 chỗ…" at bounding box center [740, 406] width 1480 height 812
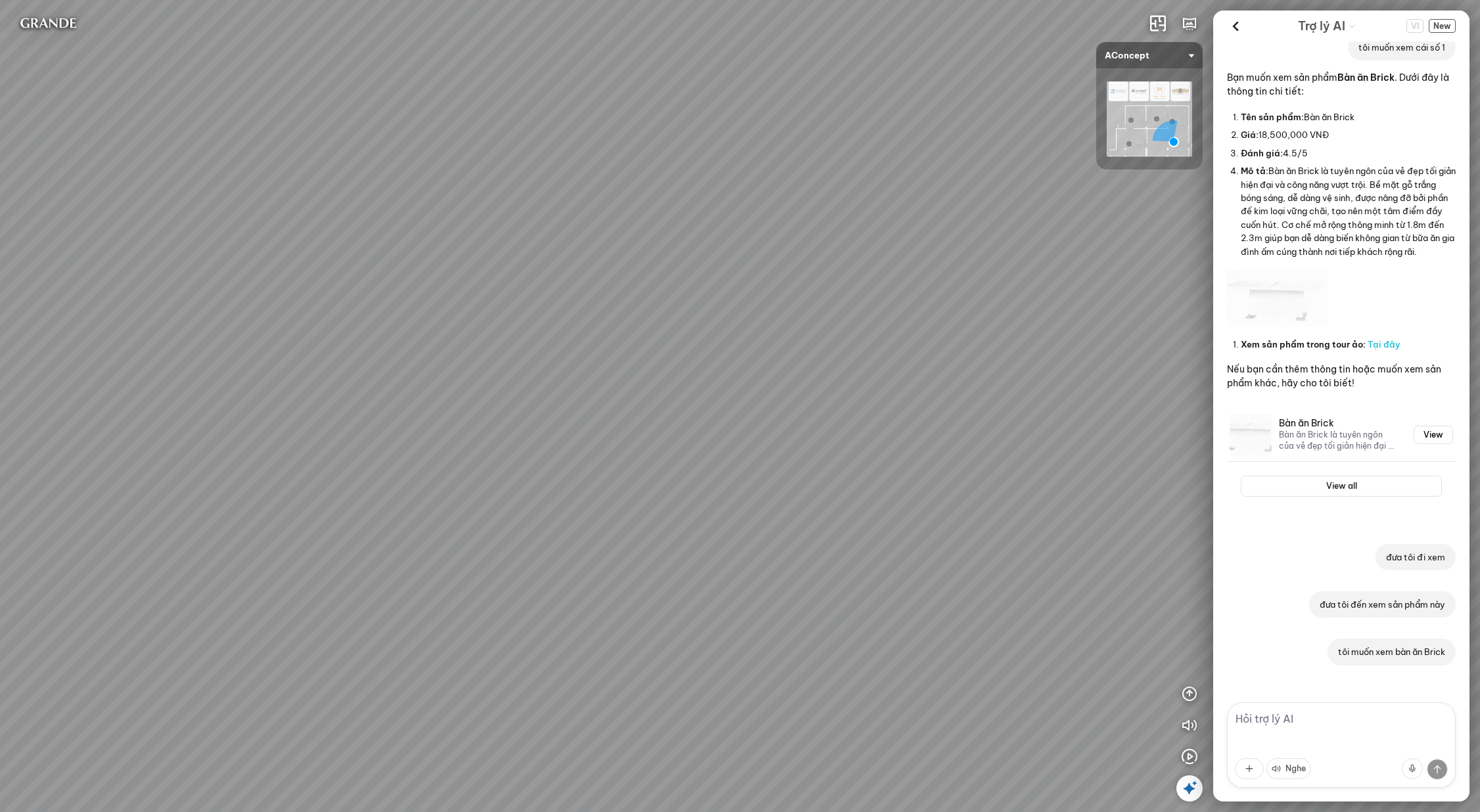
drag, startPoint x: 586, startPoint y: 402, endPoint x: 990, endPoint y: 215, distance: 445.2
click at [990, 215] on div "Ghế ăn Wilma 1.800.000 VND Sofa 3 chỗ Jonna vải Holly 19.500.000 VND Sofa 3 chỗ…" at bounding box center [740, 406] width 1480 height 812
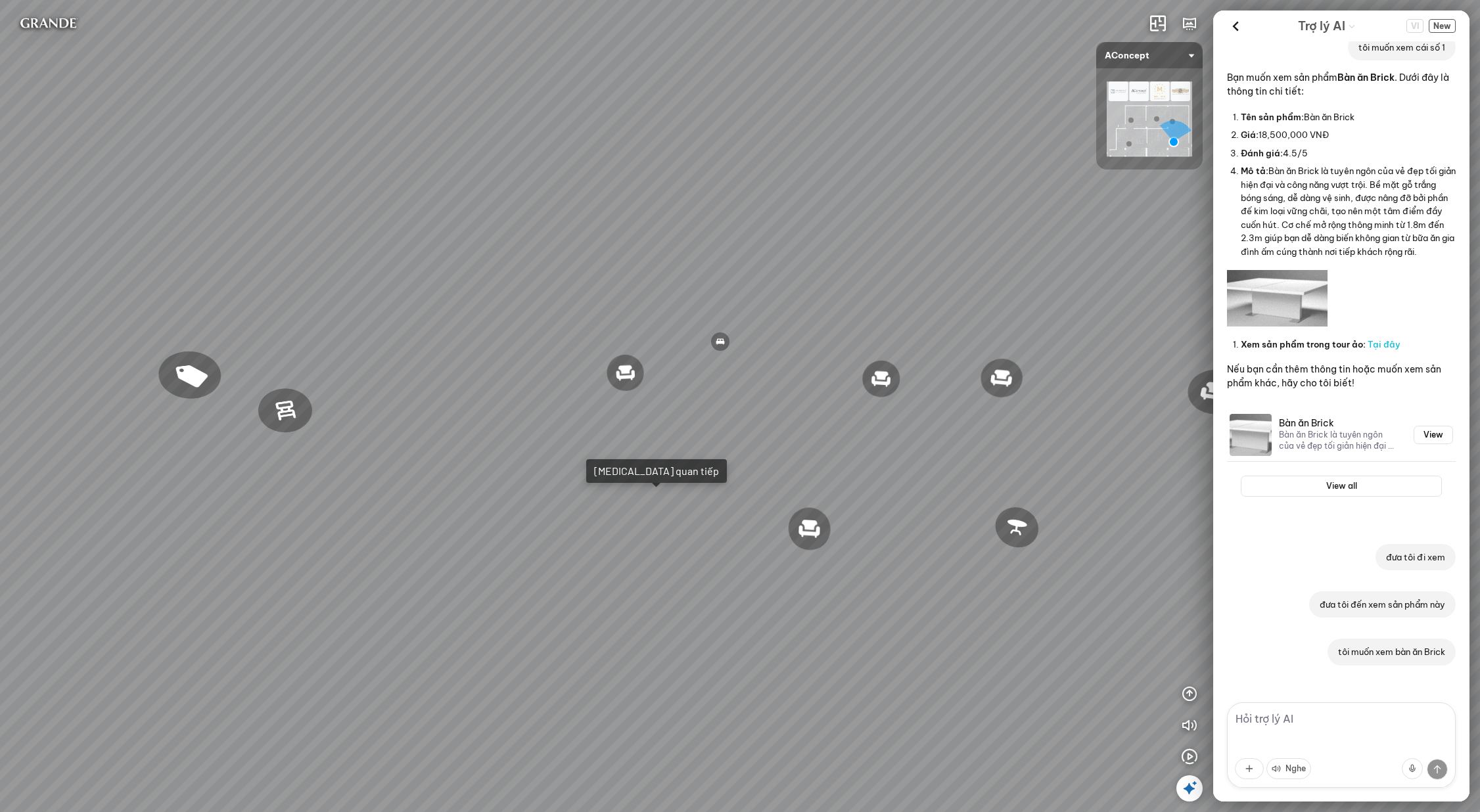
drag, startPoint x: 1042, startPoint y: 429, endPoint x: 496, endPoint y: 402, distance: 546.7
click at [496, 402] on div "Ghế ăn Wilma 1.800.000 VND Sofa 3 chỗ Jonna vải Holly 19.500.000 VND Sofa 3 chỗ…" at bounding box center [740, 406] width 1480 height 812
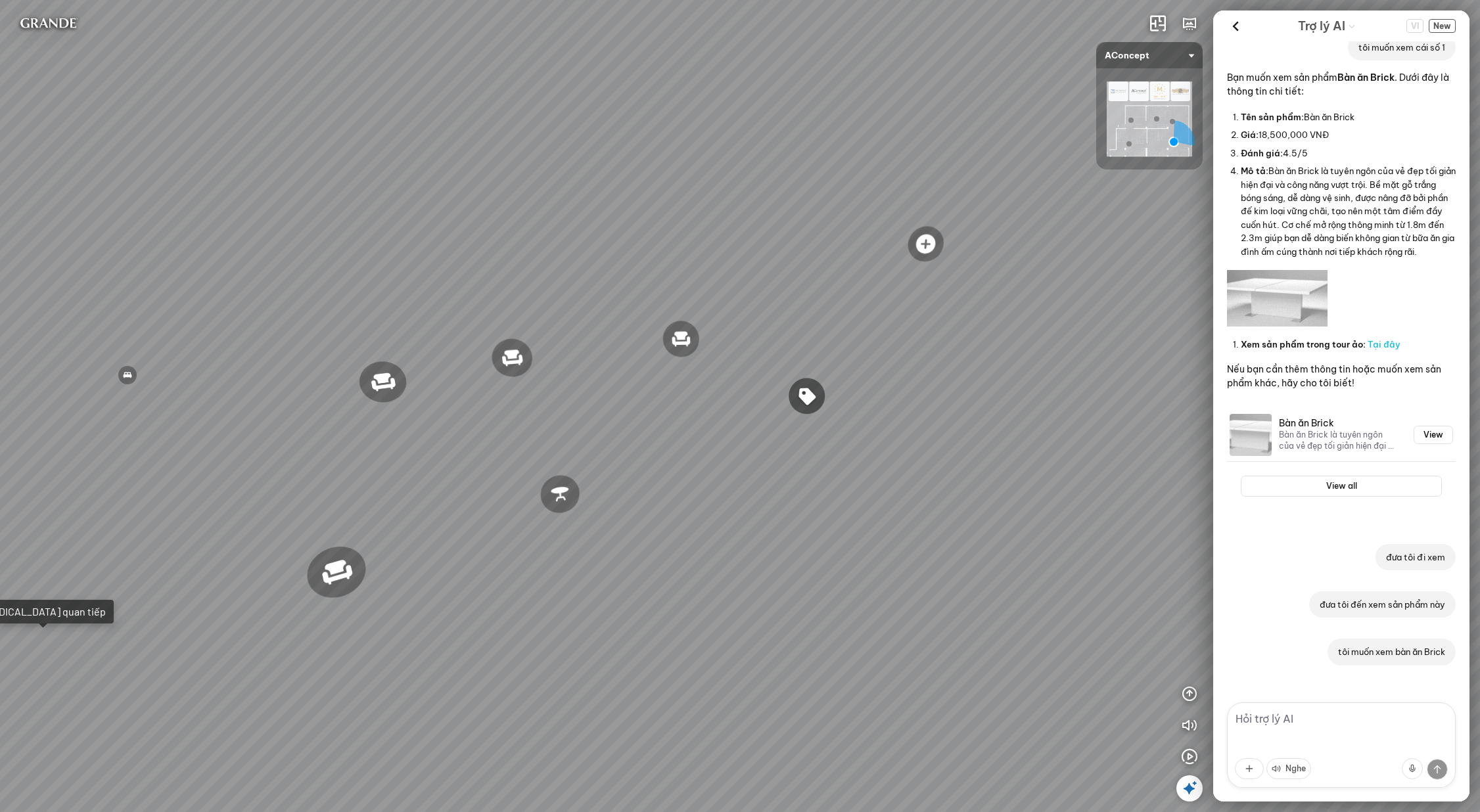
click at [1344, 656] on p "tôi muốn xem bàn ăn Brick" at bounding box center [1392, 652] width 107 height 13
click at [1360, 727] on textarea at bounding box center [1342, 745] width 229 height 86
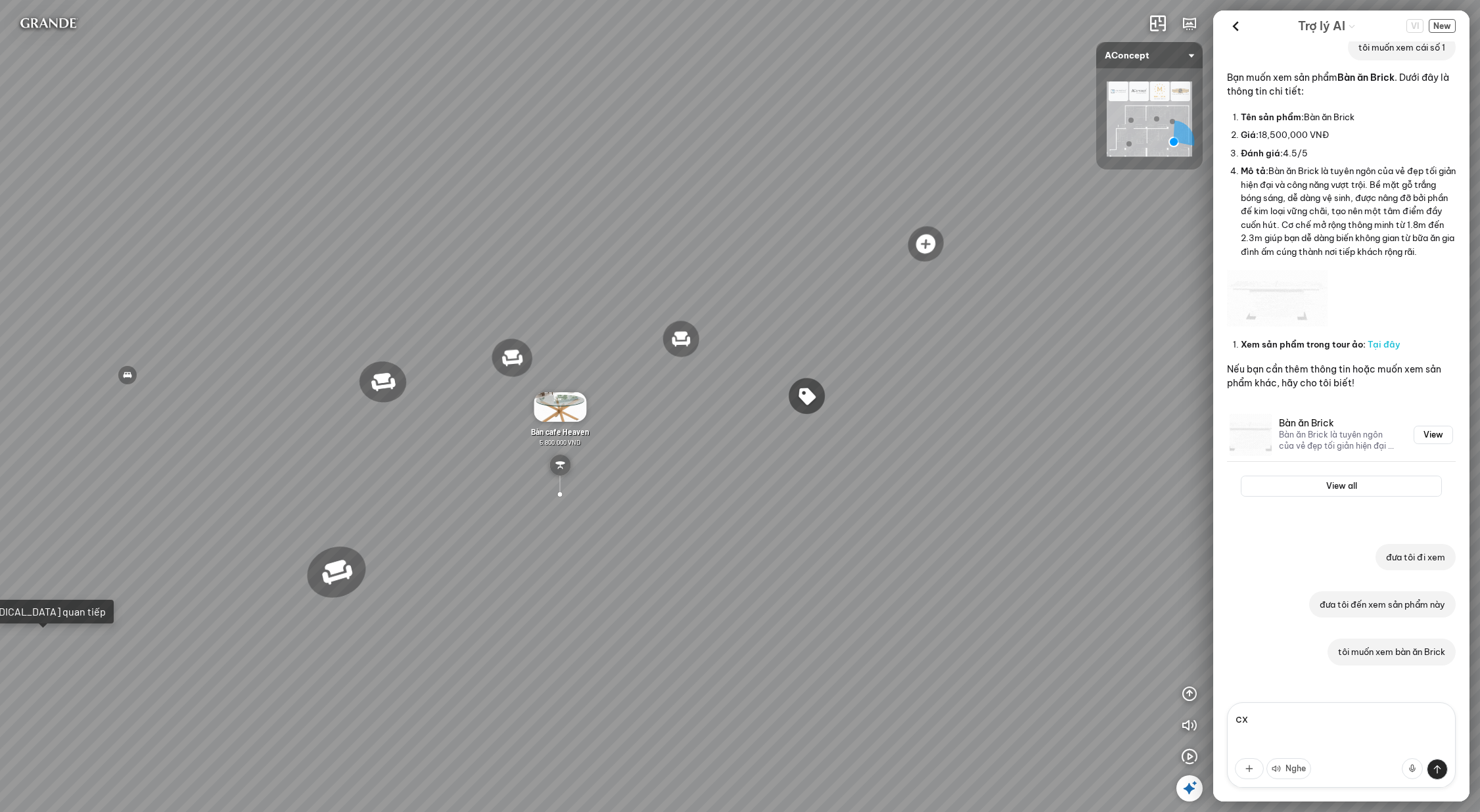
type textarea "c"
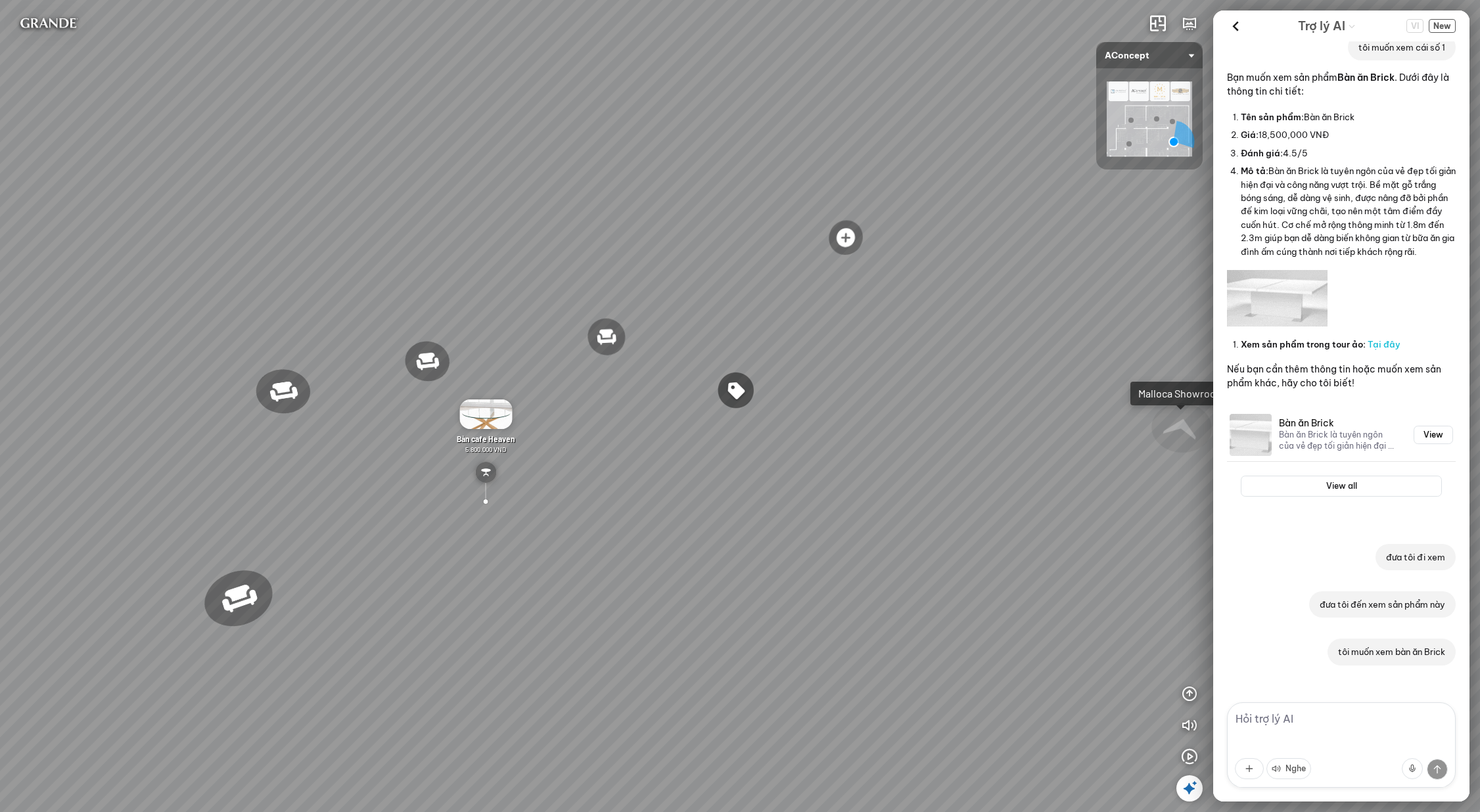
drag, startPoint x: 914, startPoint y: 356, endPoint x: 901, endPoint y: 317, distance: 41.1
click at [830, 351] on div "Ghế ăn Wilma 1.800.000 VND Sofa 3 chỗ Jonna vải Holly 19.500.000 VND Sofa 3 chỗ…" at bounding box center [740, 406] width 1480 height 812
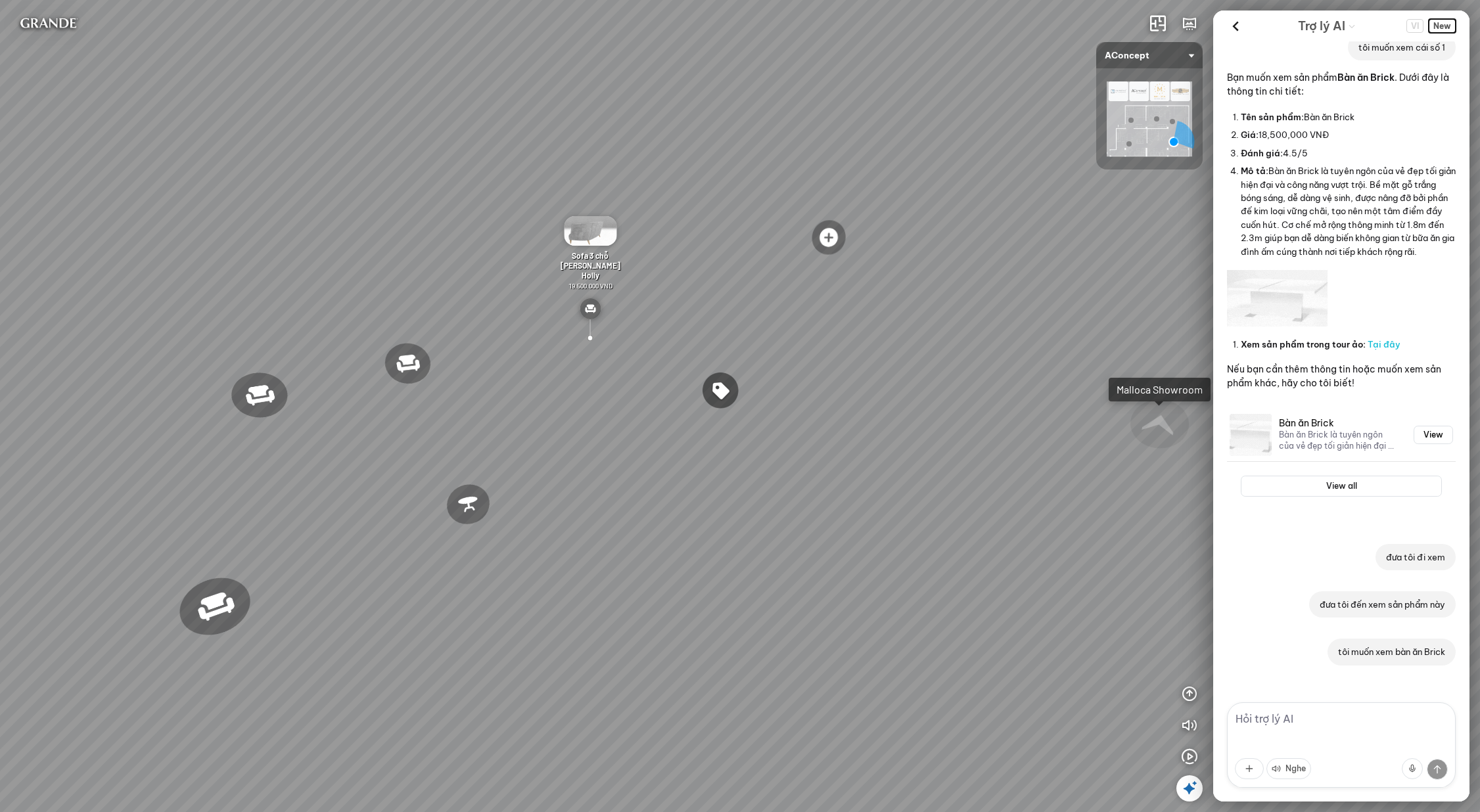
click at [1442, 26] on span "New" at bounding box center [1442, 26] width 27 height 13
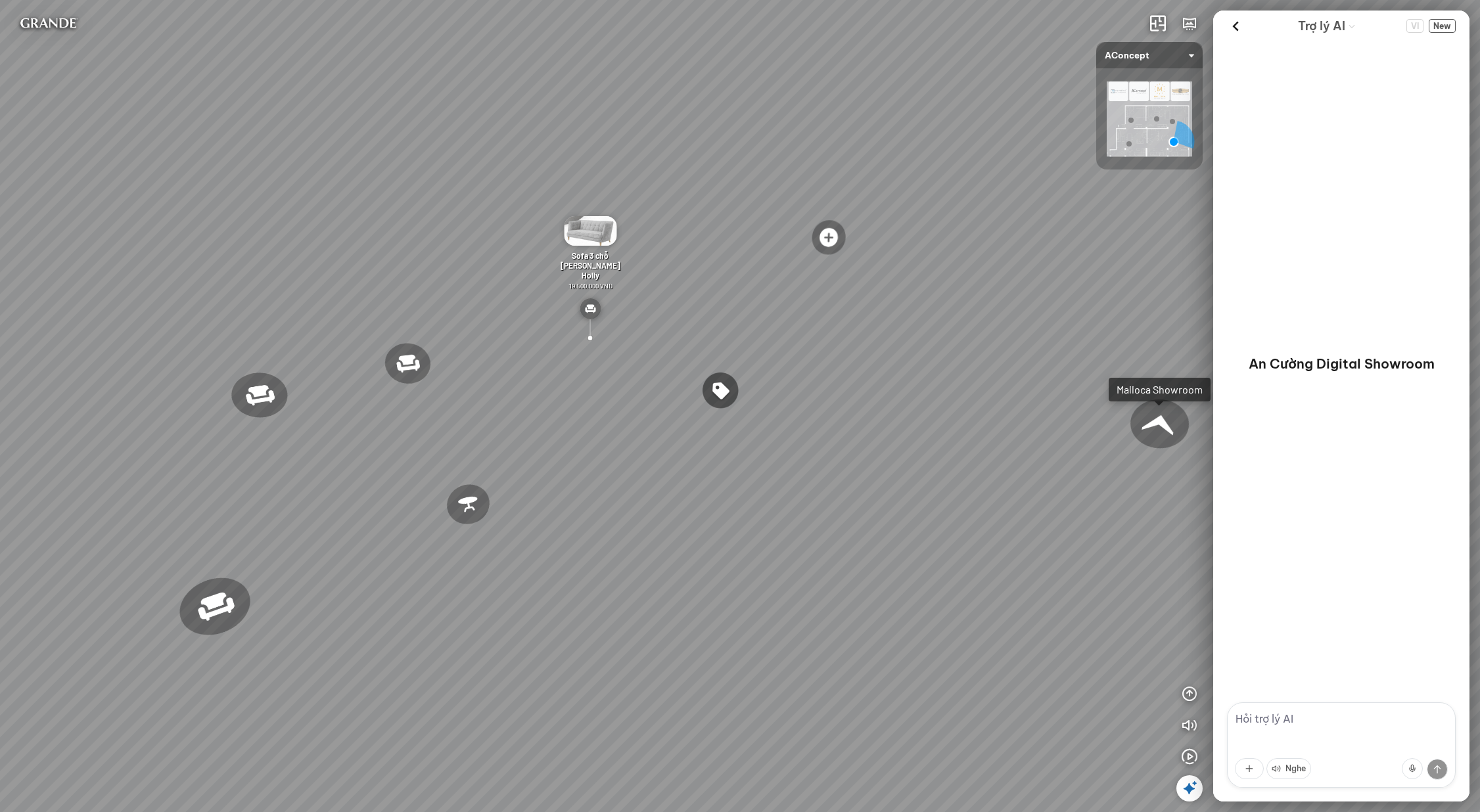
click at [1321, 735] on textarea at bounding box center [1342, 745] width 229 height 86
type textarea "ă"
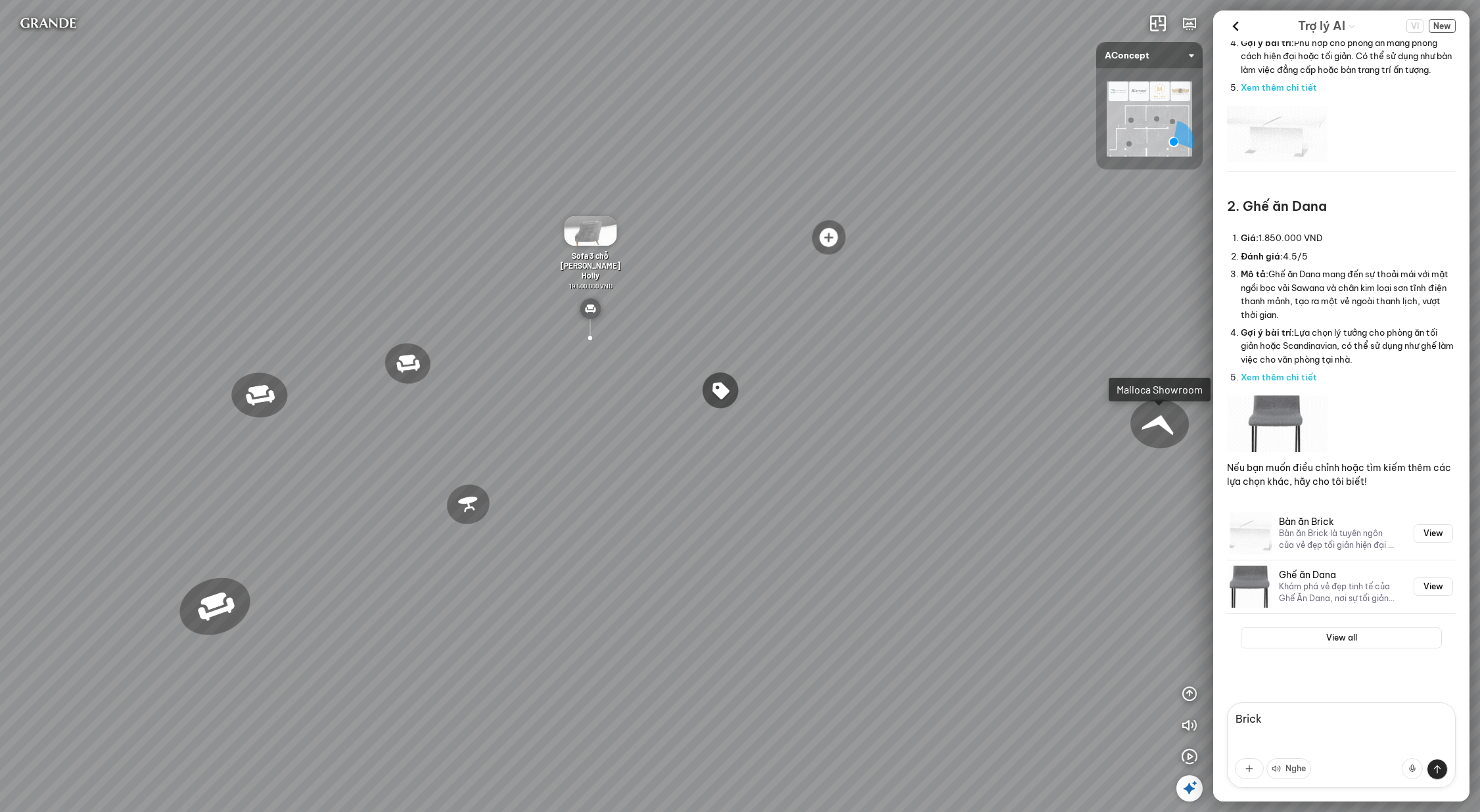
scroll to position [349, 0]
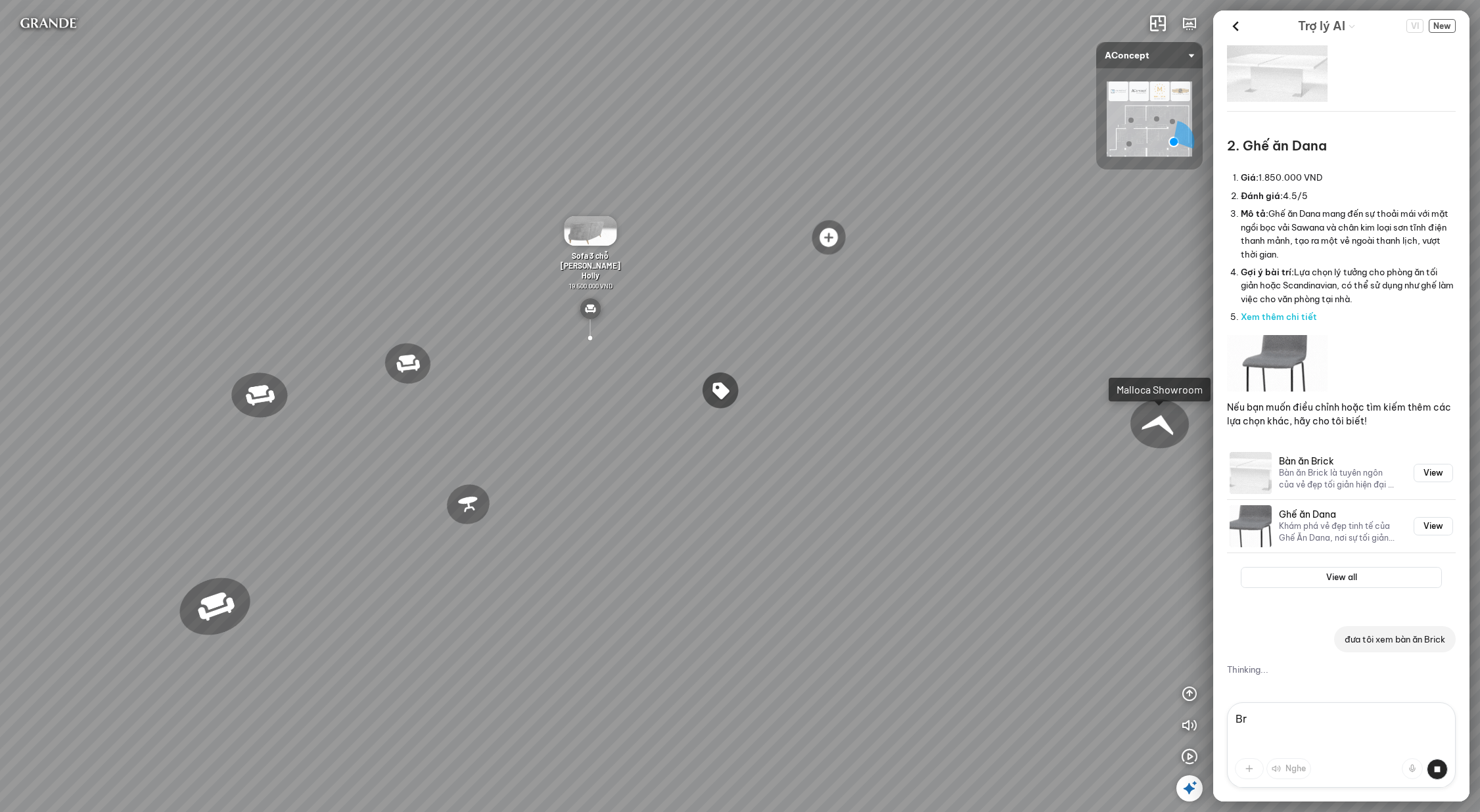
type textarea "B"
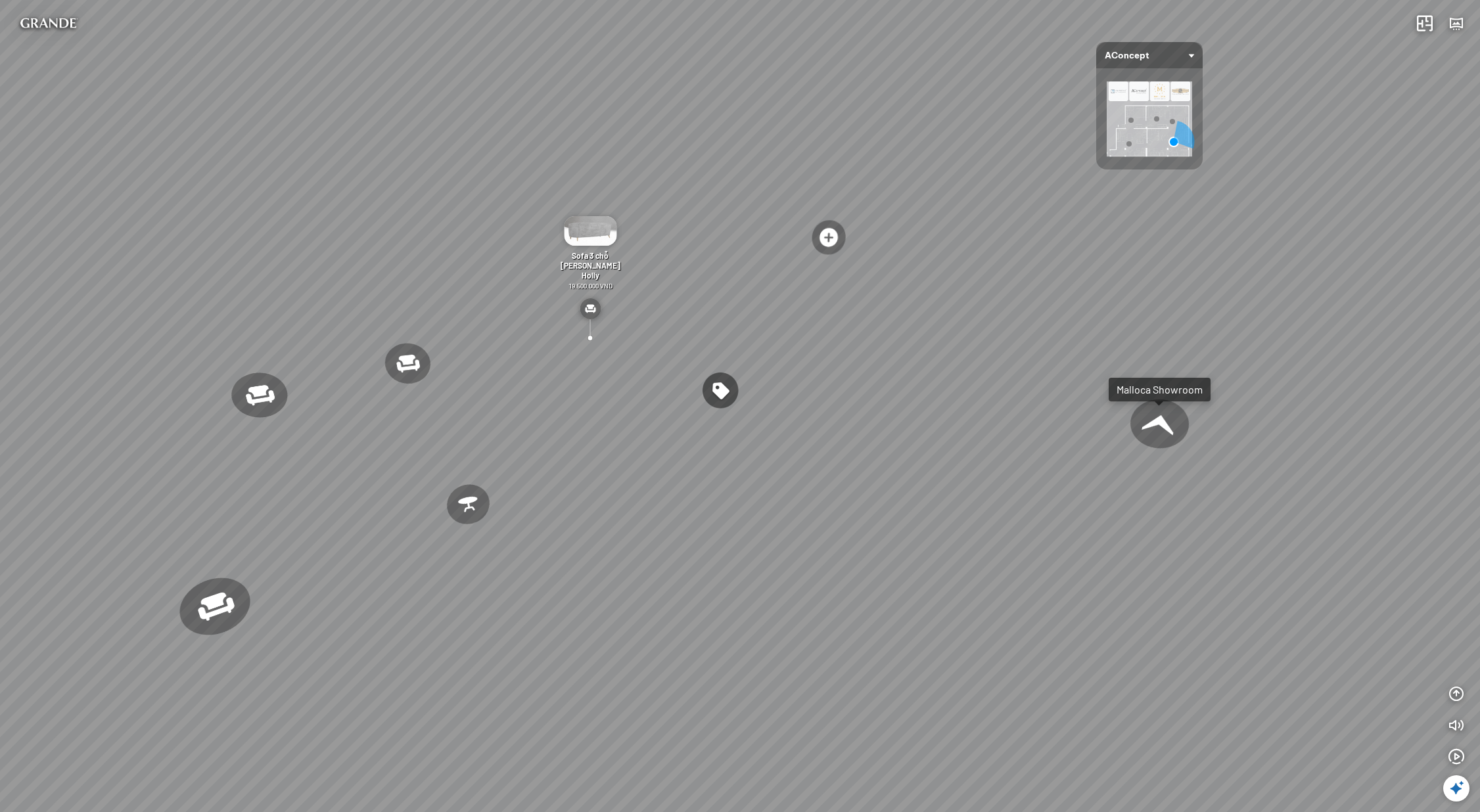
scroll to position [0, 138]
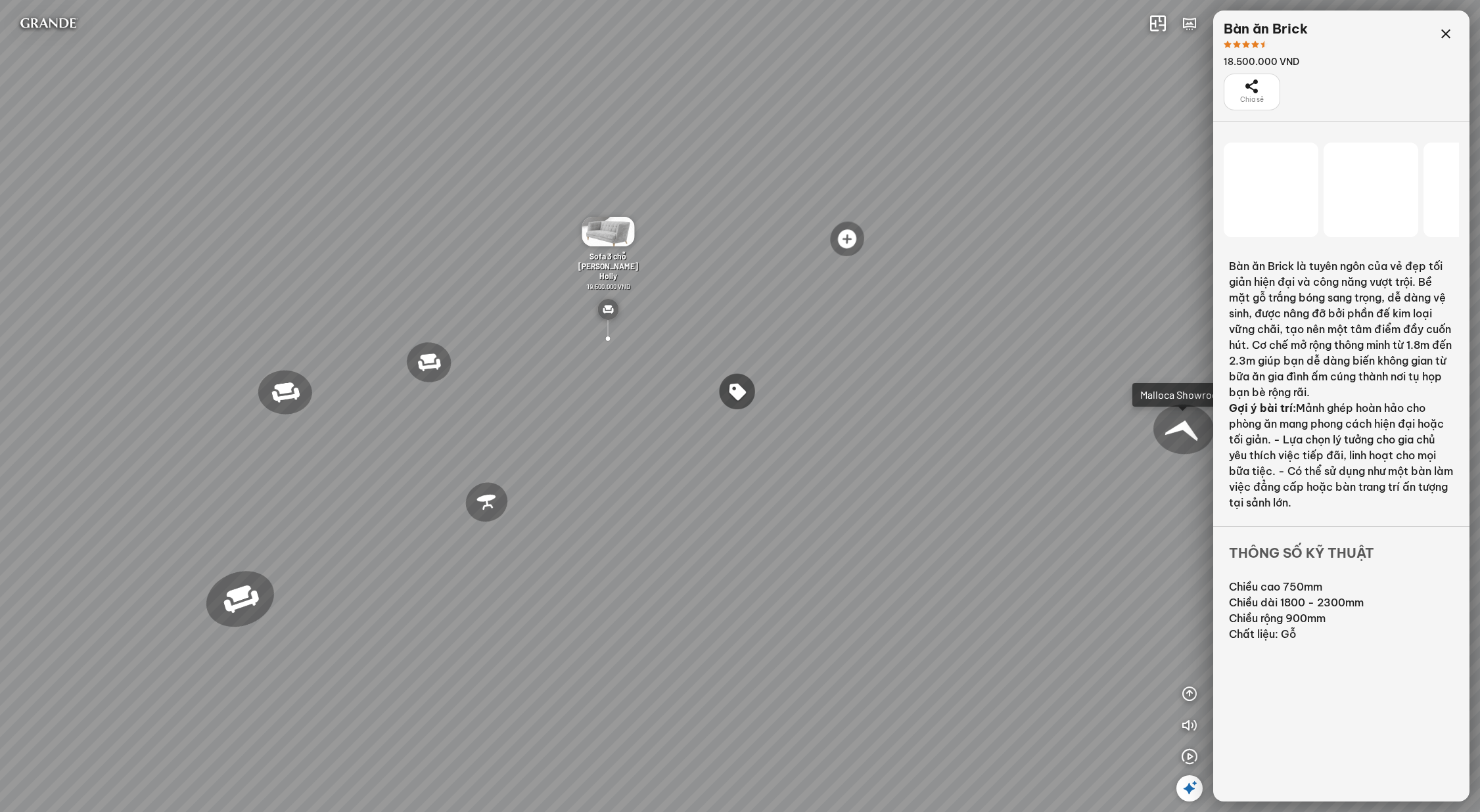
scroll to position [6432, 0]
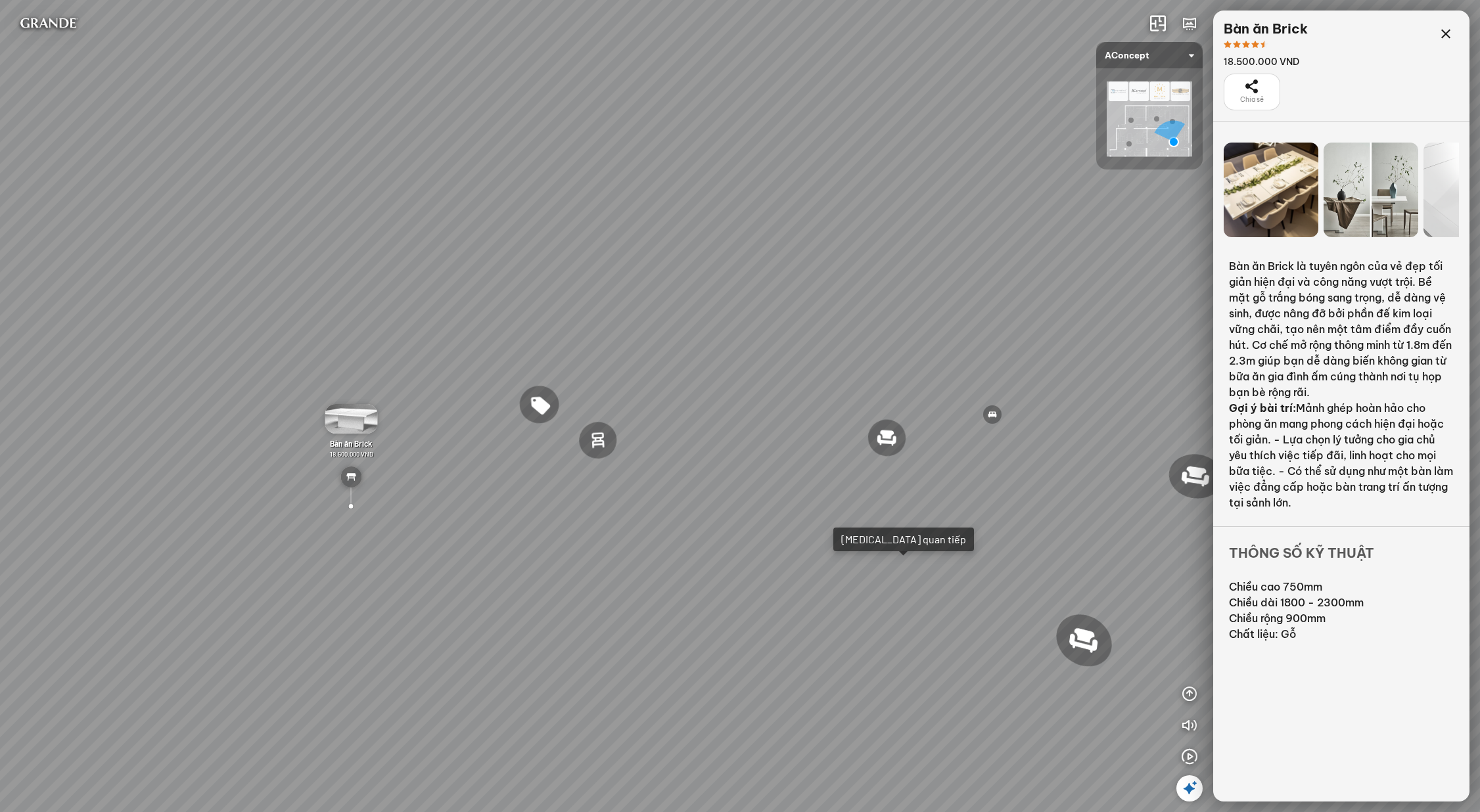
drag, startPoint x: 1084, startPoint y: 269, endPoint x: 850, endPoint y: 281, distance: 234.3
click at [851, 281] on div "Ghế ăn Wilma 1.800.000 VND Sofa 3 chỗ Jonna vải Holly 19.500.000 VND Sofa 3 chỗ…" at bounding box center [740, 406] width 1480 height 812
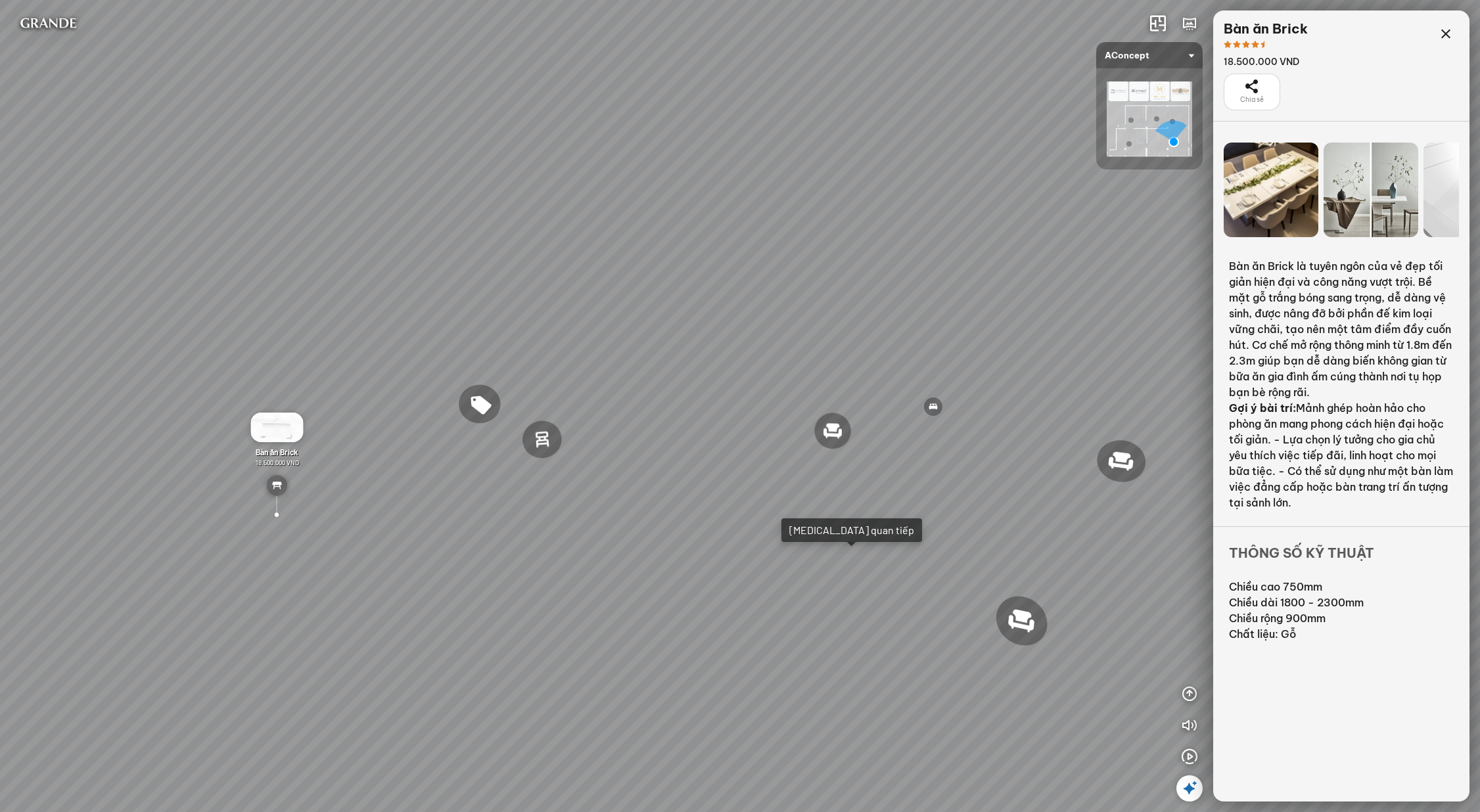
drag, startPoint x: 597, startPoint y: 345, endPoint x: 918, endPoint y: 334, distance: 321.2
click at [918, 334] on div "Ghế ăn Wilma 1.800.000 VND Sofa 3 chỗ Jonna vải Holly 19.500.000 VND Sofa 3 chỗ…" at bounding box center [740, 406] width 1480 height 812
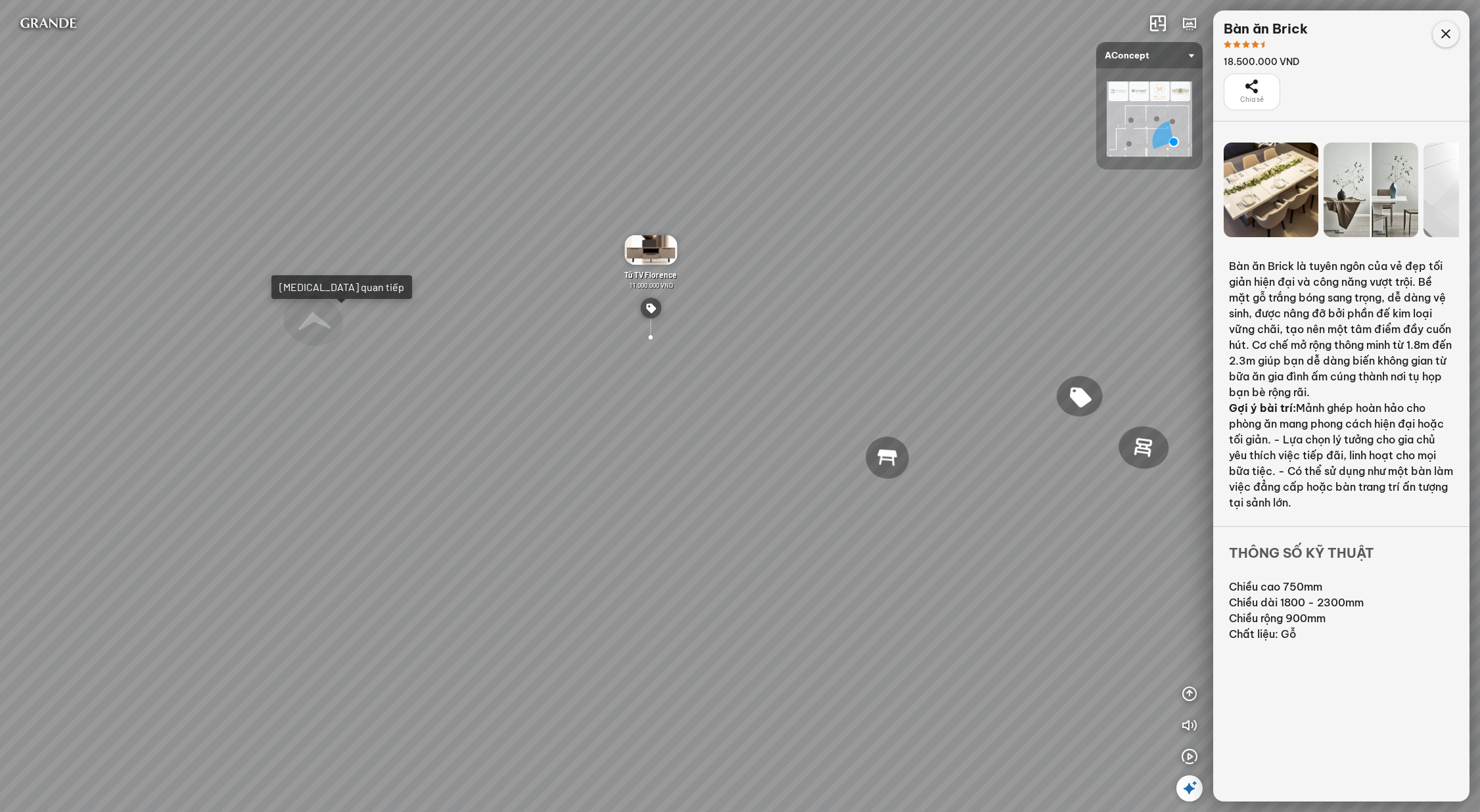
click at [1443, 42] on div at bounding box center [1446, 34] width 26 height 26
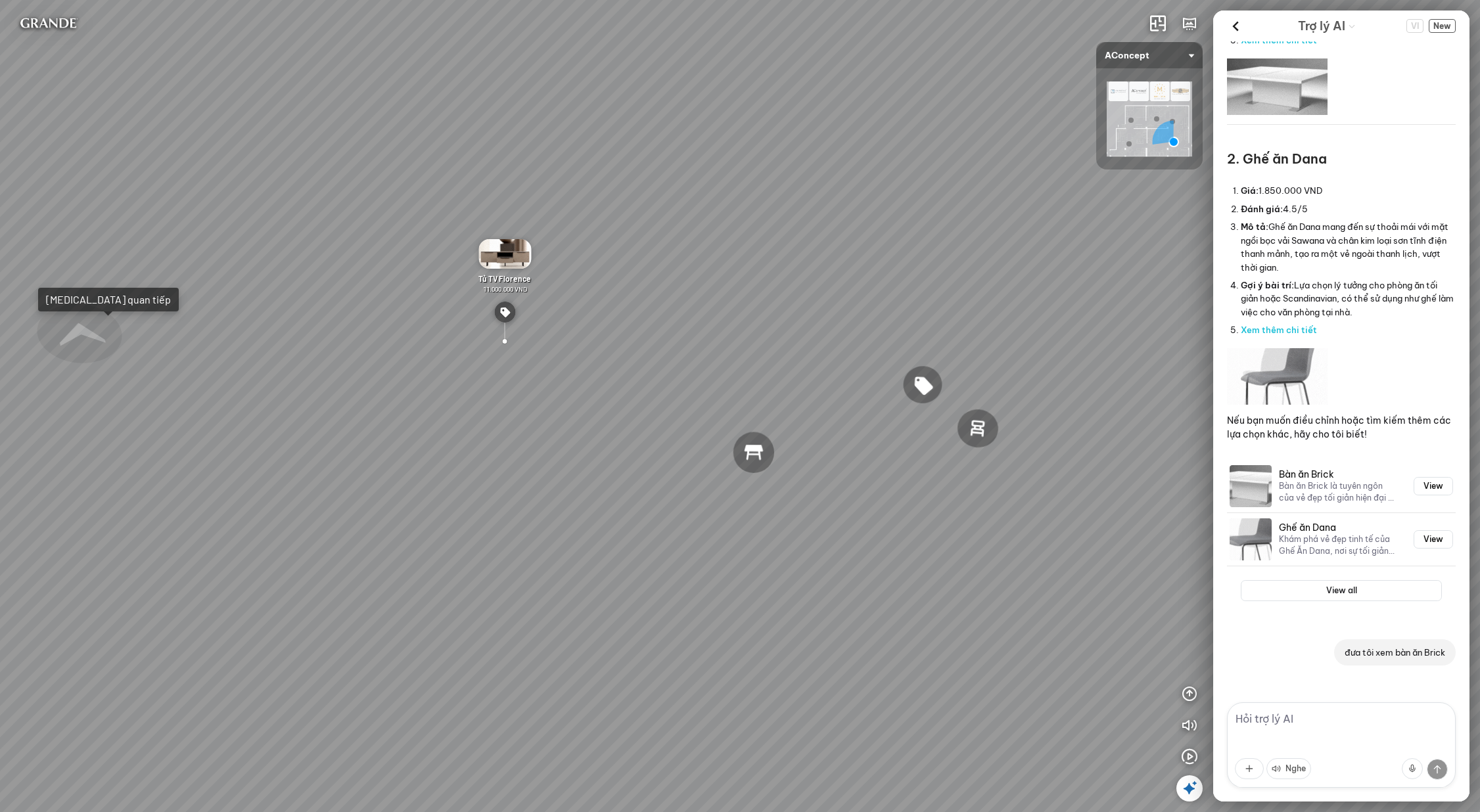
click at [1334, 747] on textarea at bounding box center [1342, 745] width 229 height 86
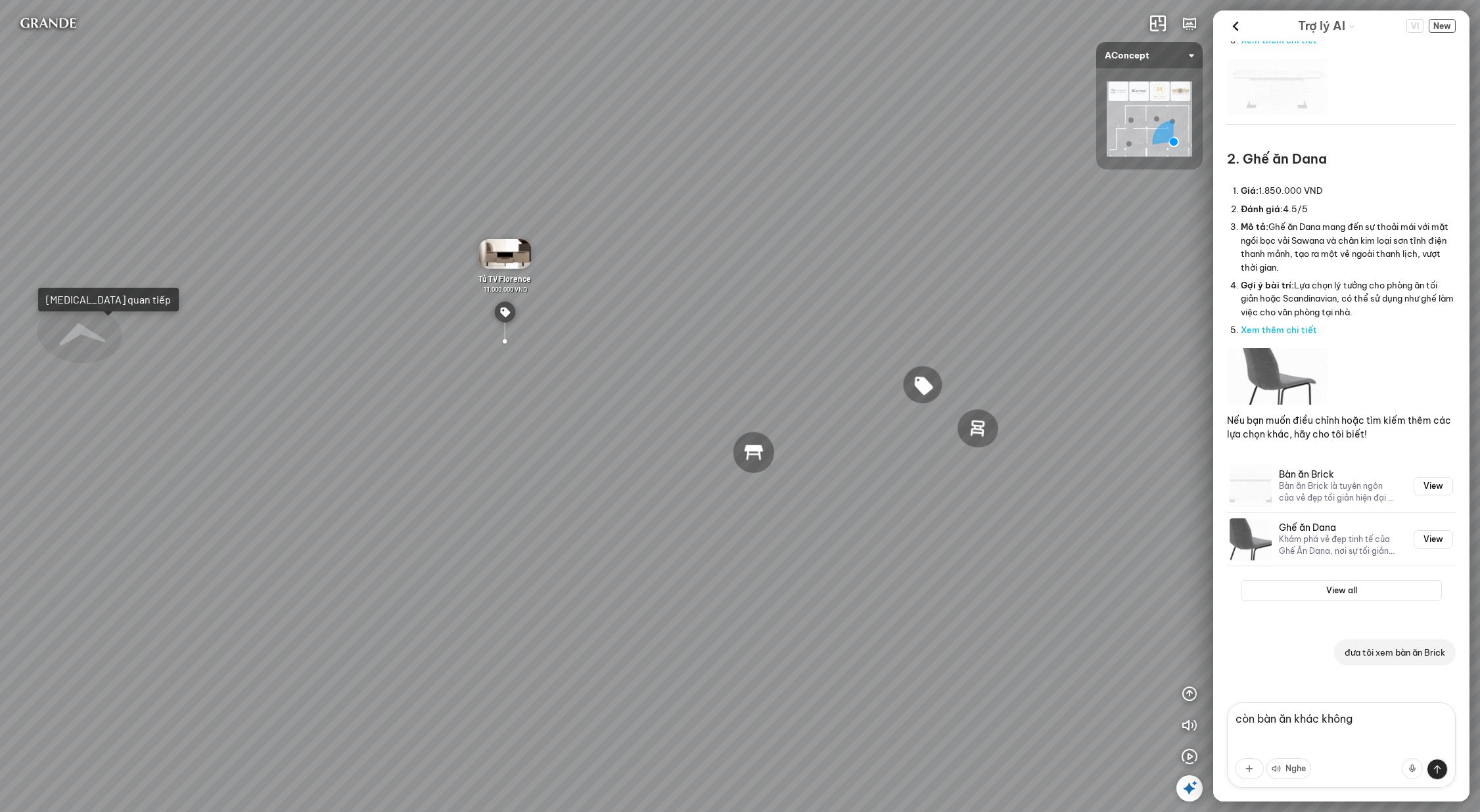
type textarea "còn bàn ăn khác không"
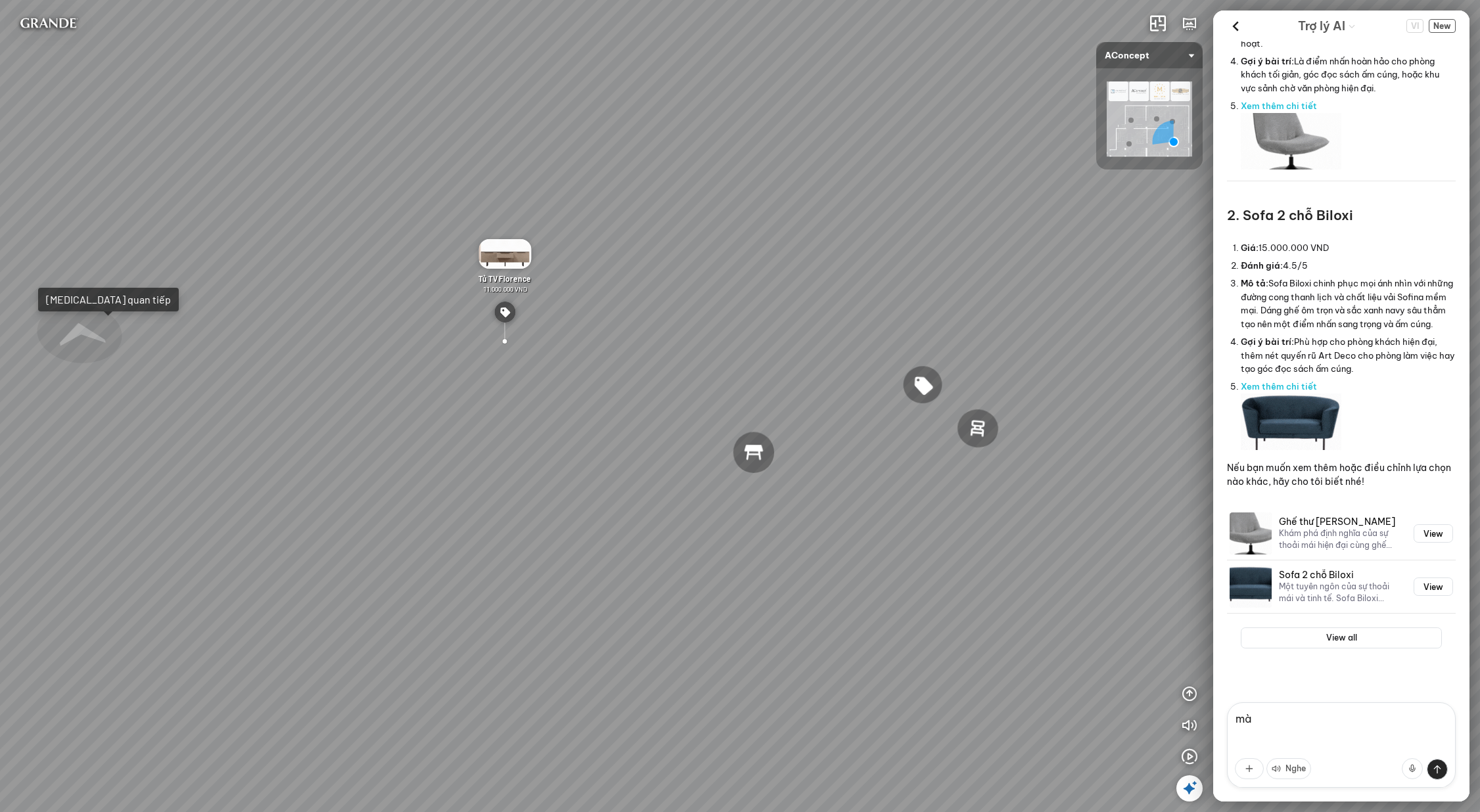
scroll to position [1274, 0]
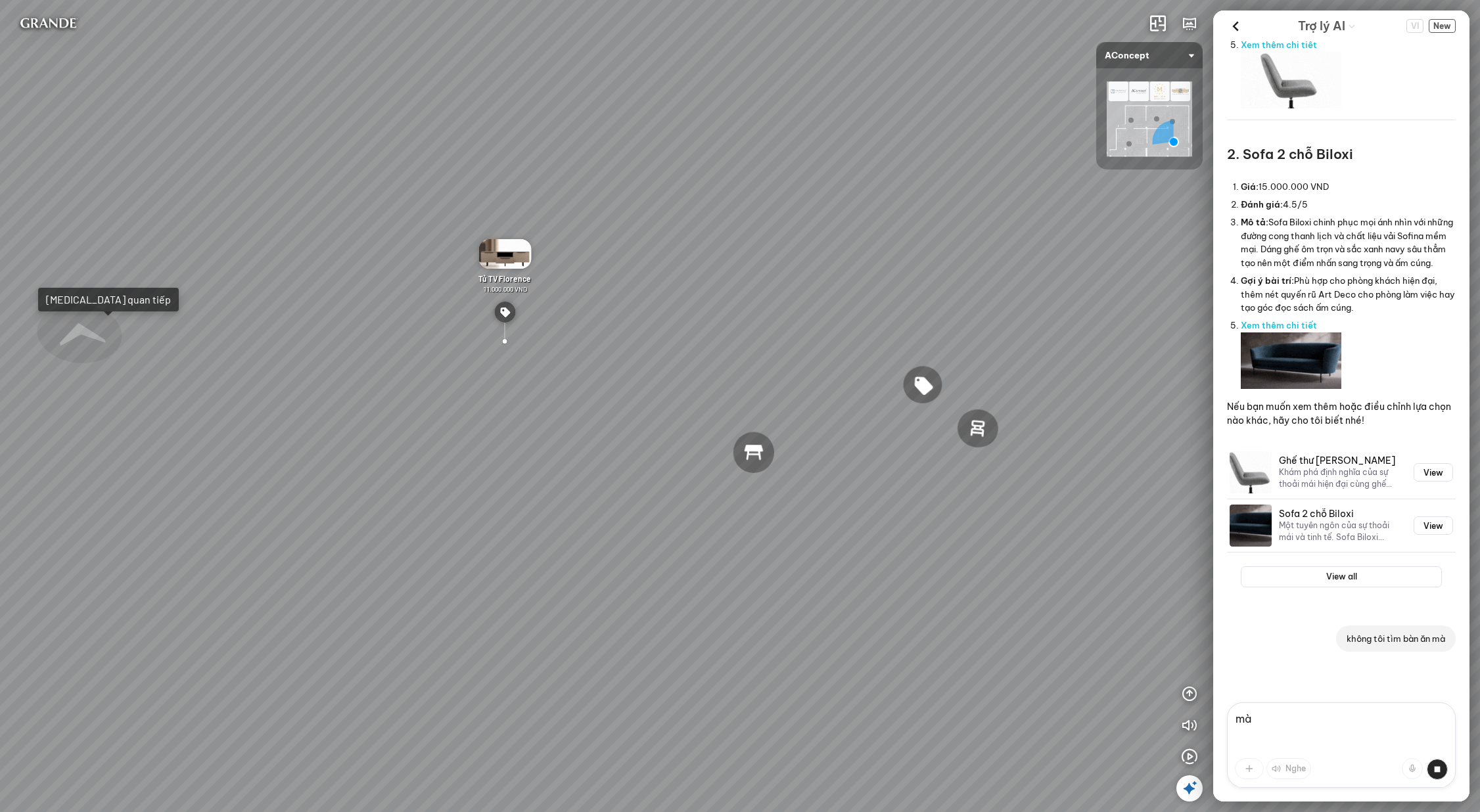
type textarea "mà"
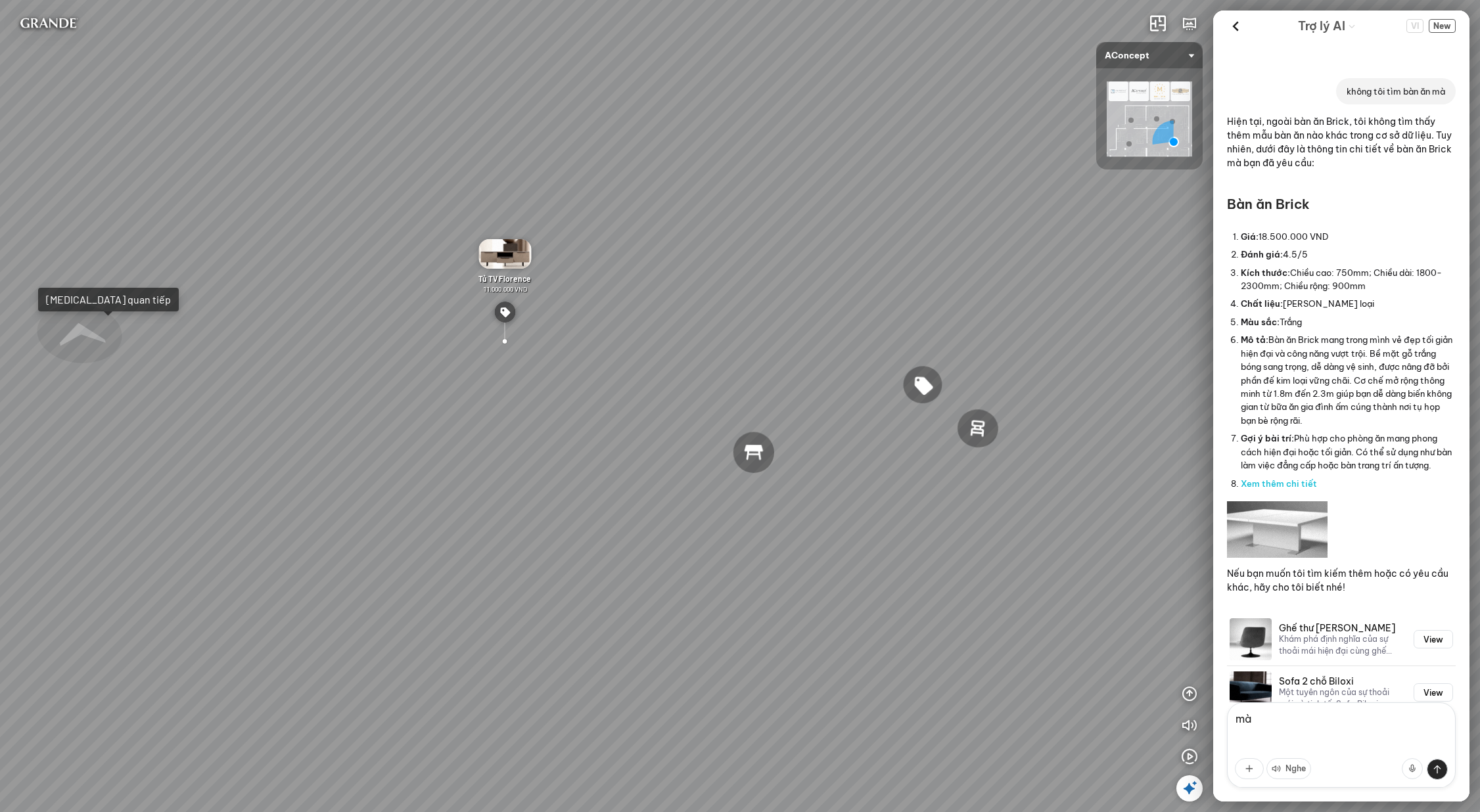
scroll to position [1940, 0]
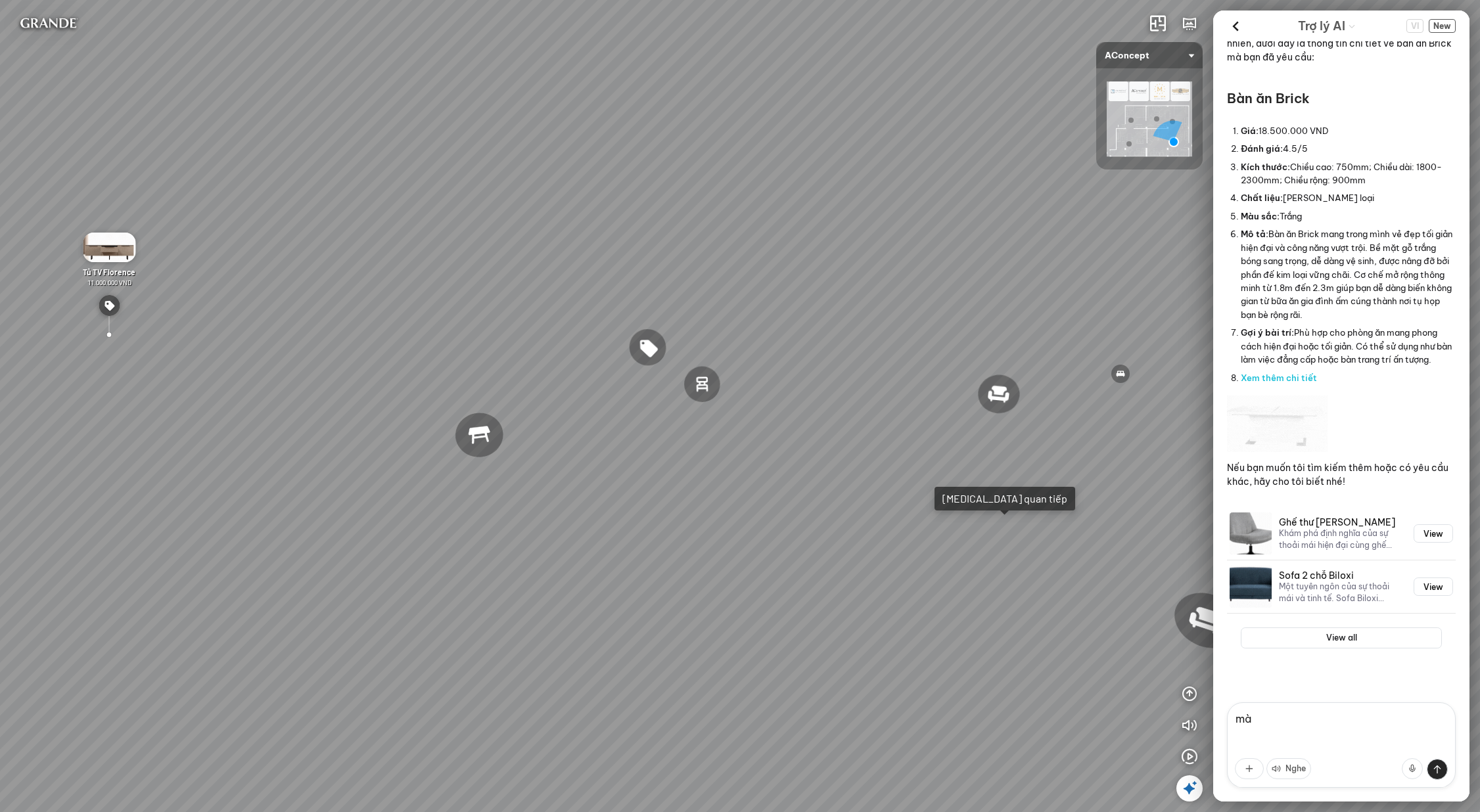
drag, startPoint x: 1090, startPoint y: 520, endPoint x: 791, endPoint y: 482, distance: 301.4
click at [804, 485] on div "Ghế ăn Wilma 1.800.000 VND Sofa 3 chỗ Jonna vải Holly 19.500.000 VND Sofa 3 chỗ…" at bounding box center [740, 406] width 1480 height 812
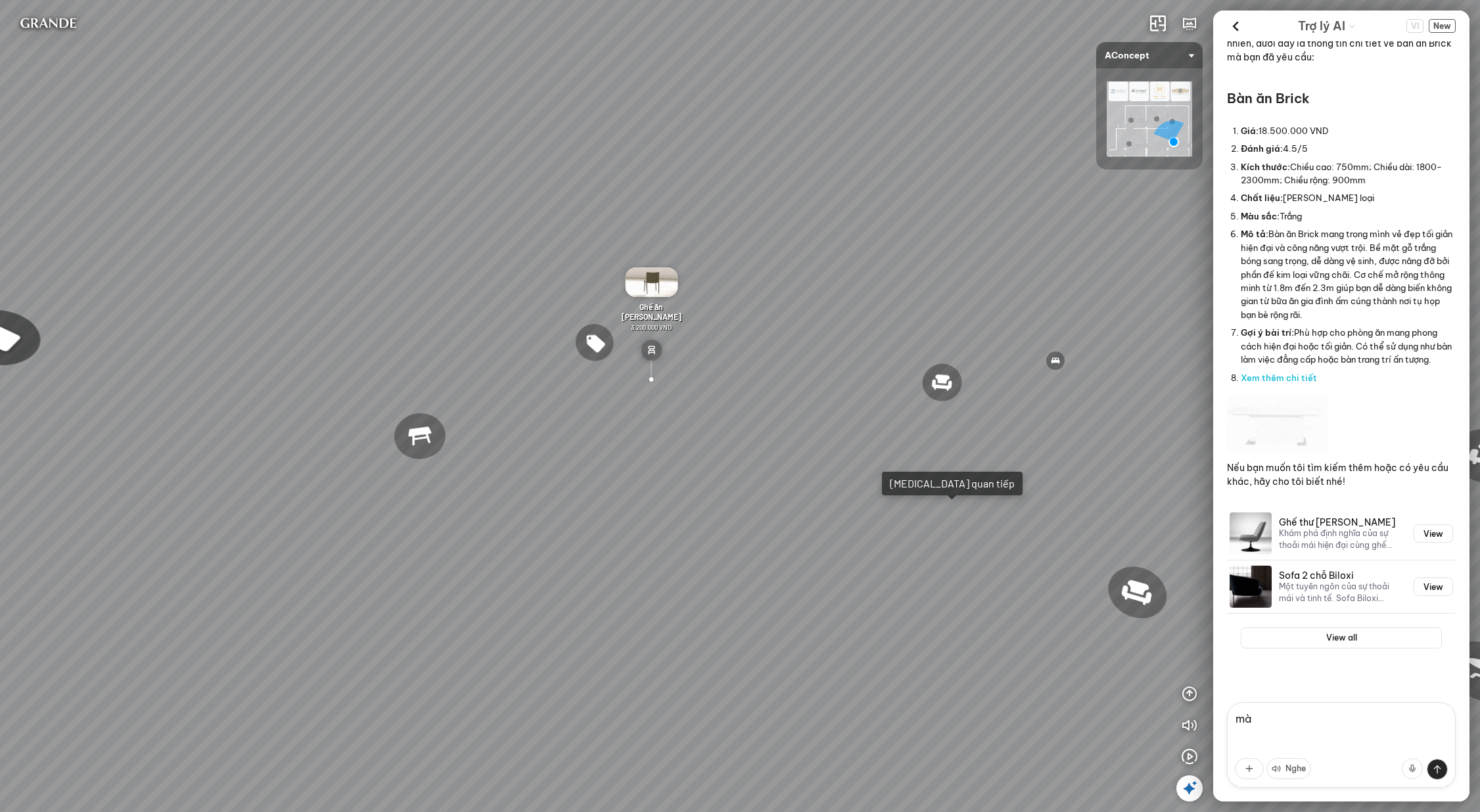
click at [948, 503] on div at bounding box center [953, 500] width 9 height 9
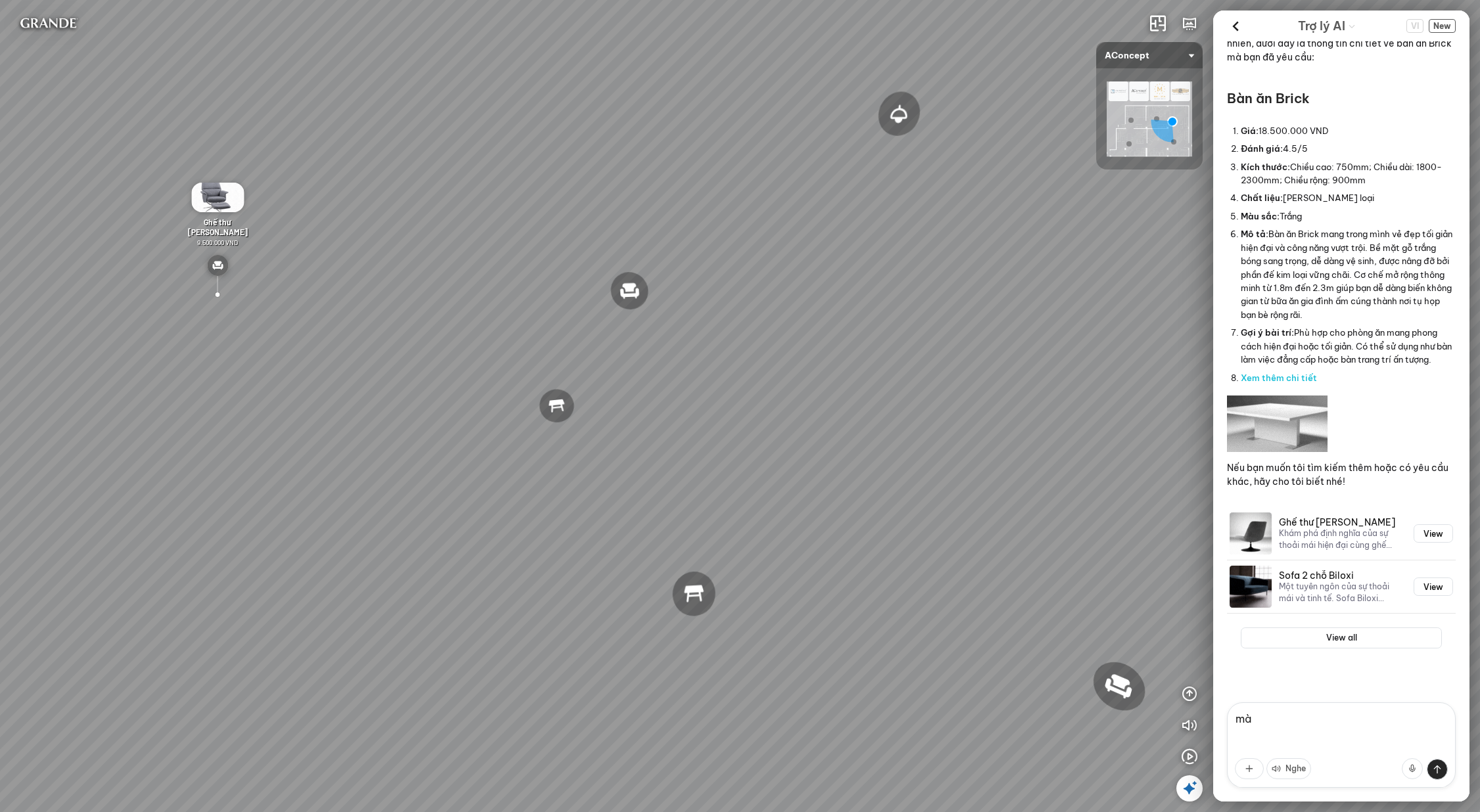
drag, startPoint x: 906, startPoint y: 541, endPoint x: 638, endPoint y: 369, distance: 318.4
click at [644, 374] on div "Đèn [PERSON_NAME] 5.300.000 VND Giường ngủ Palima 19.000.000 VND Ghế thư giãn N…" at bounding box center [740, 406] width 1480 height 812
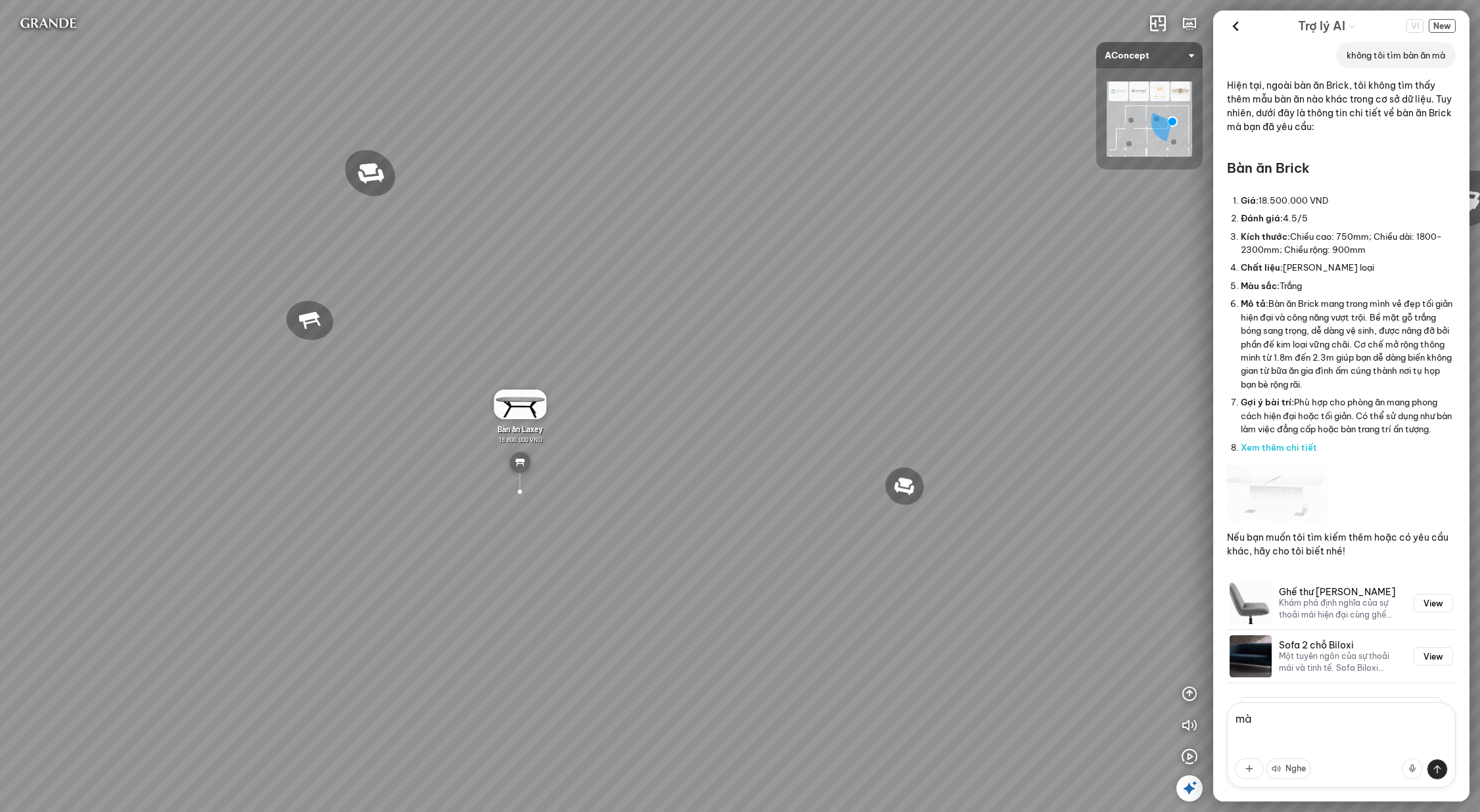
scroll to position [1940, 0]
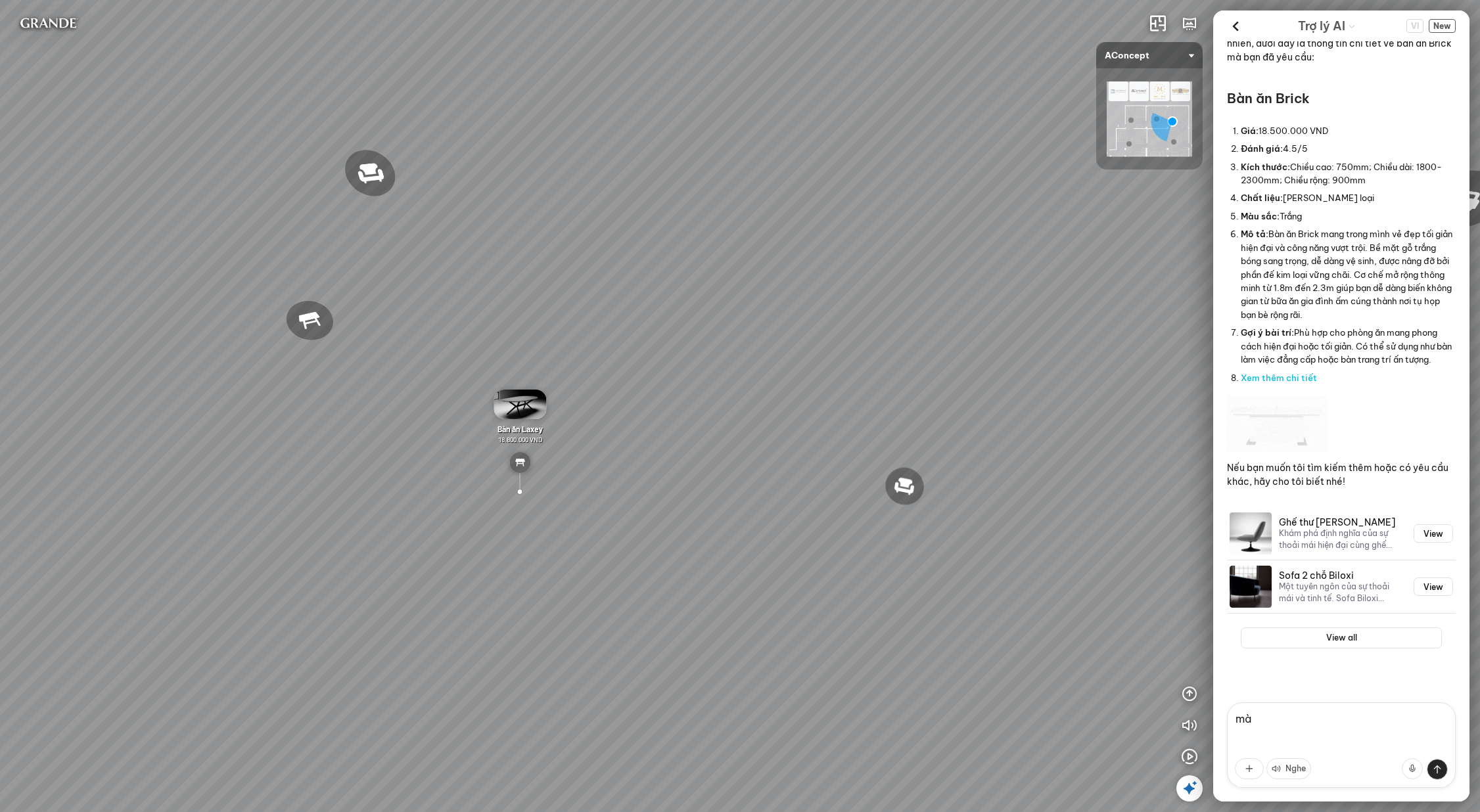
click at [1322, 732] on textarea "mà" at bounding box center [1342, 745] width 229 height 86
click at [1323, 726] on textarea "mà" at bounding box center [1342, 745] width 229 height 86
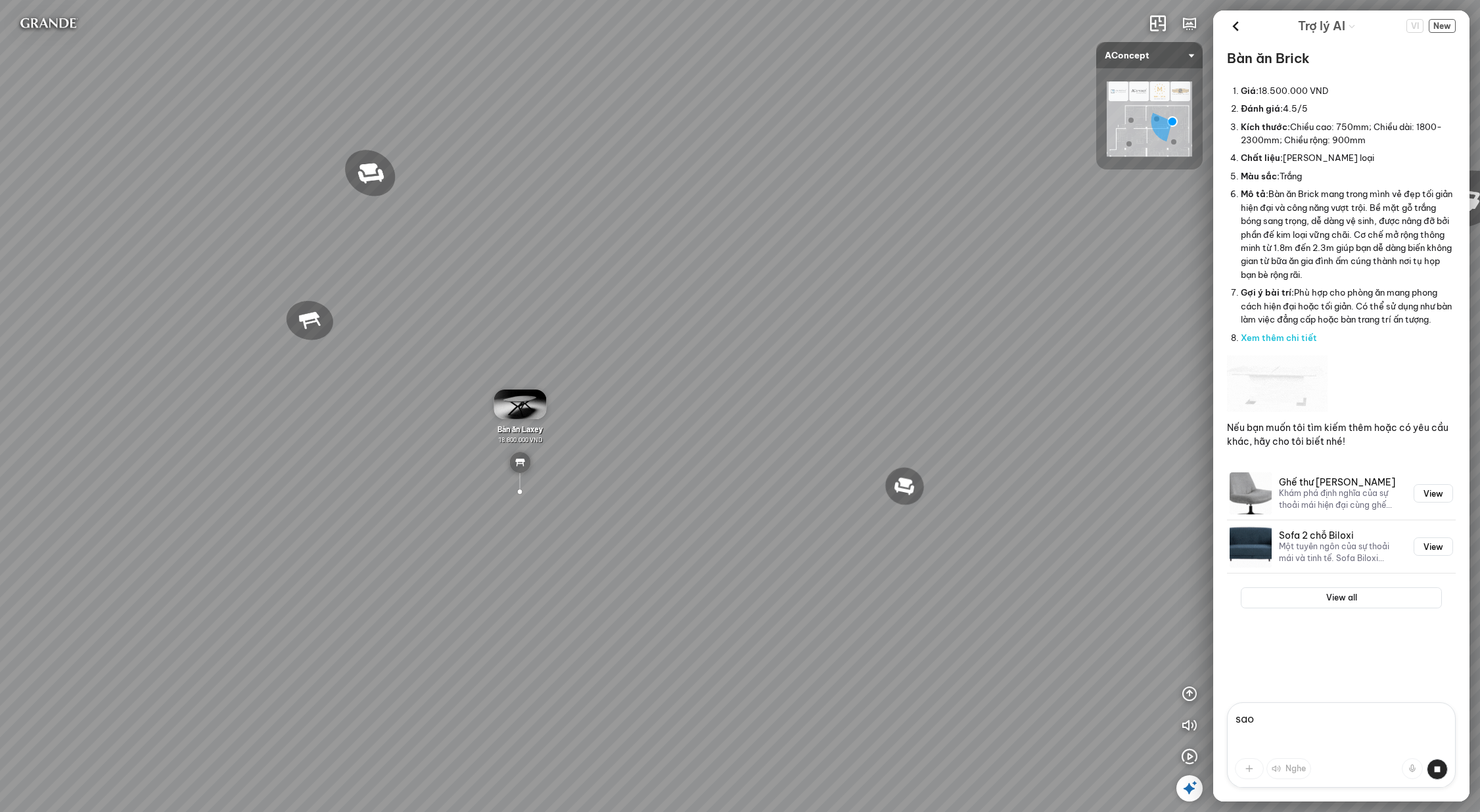
scroll to position [2001, 0]
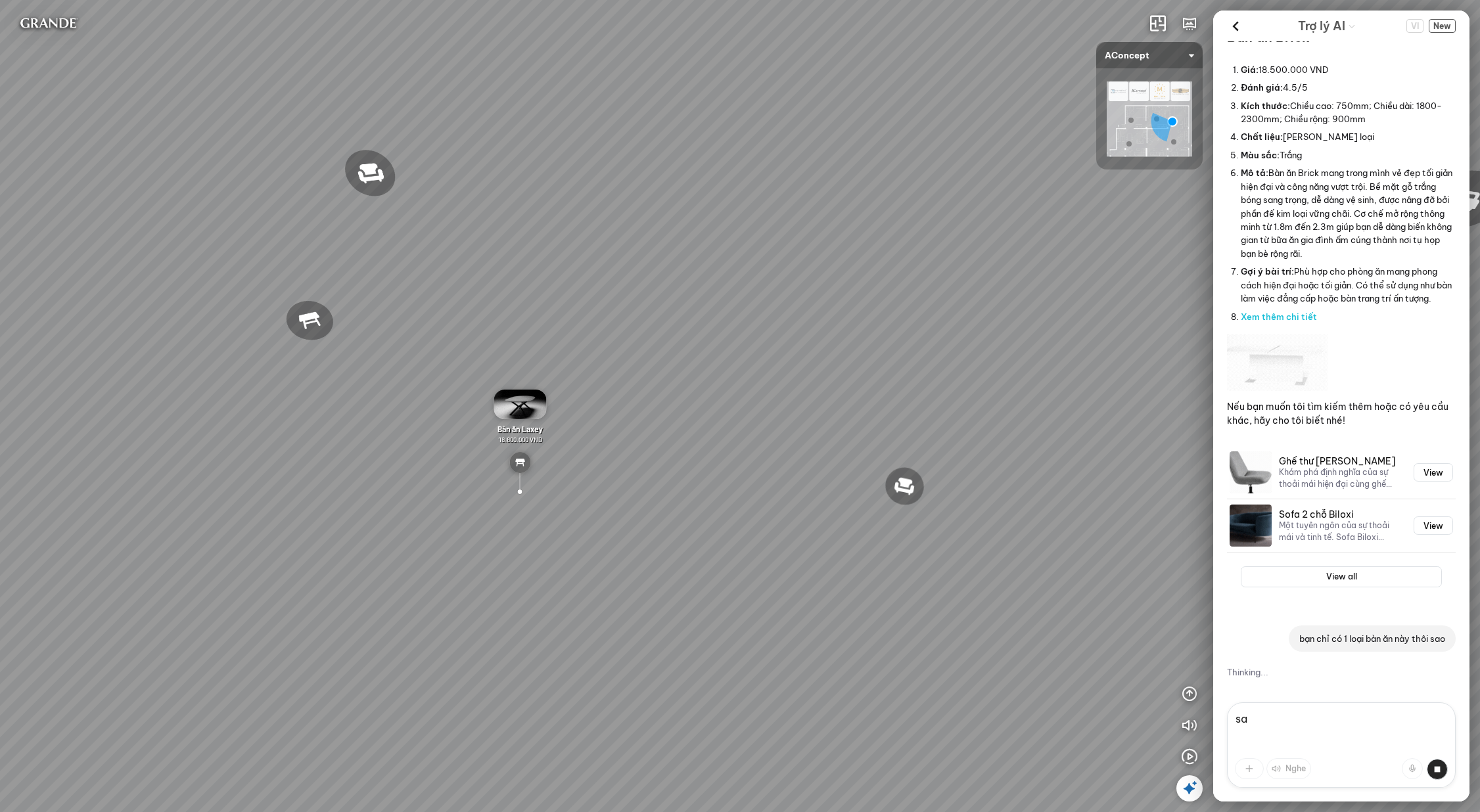
type textarea "s"
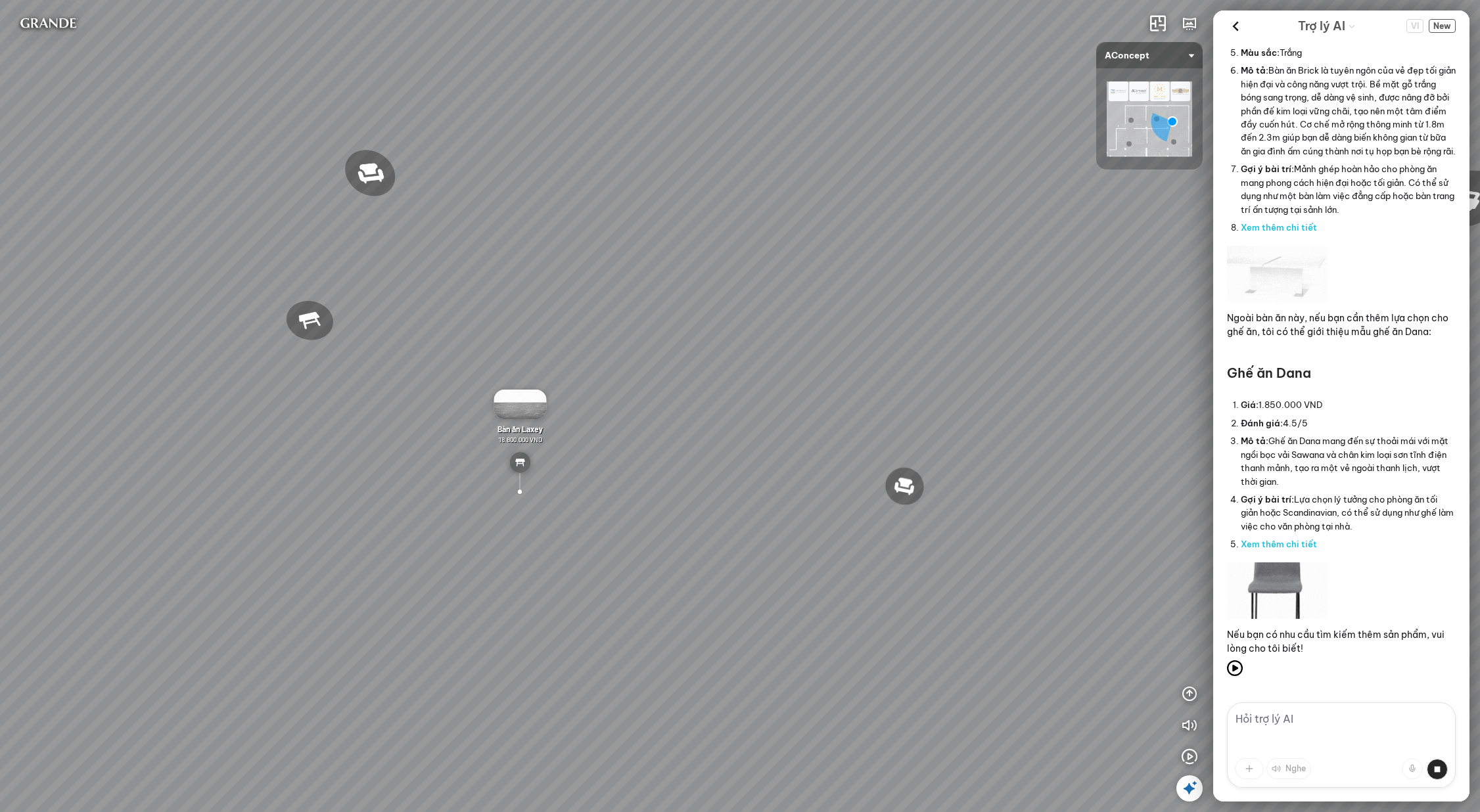
scroll to position [3317, 0]
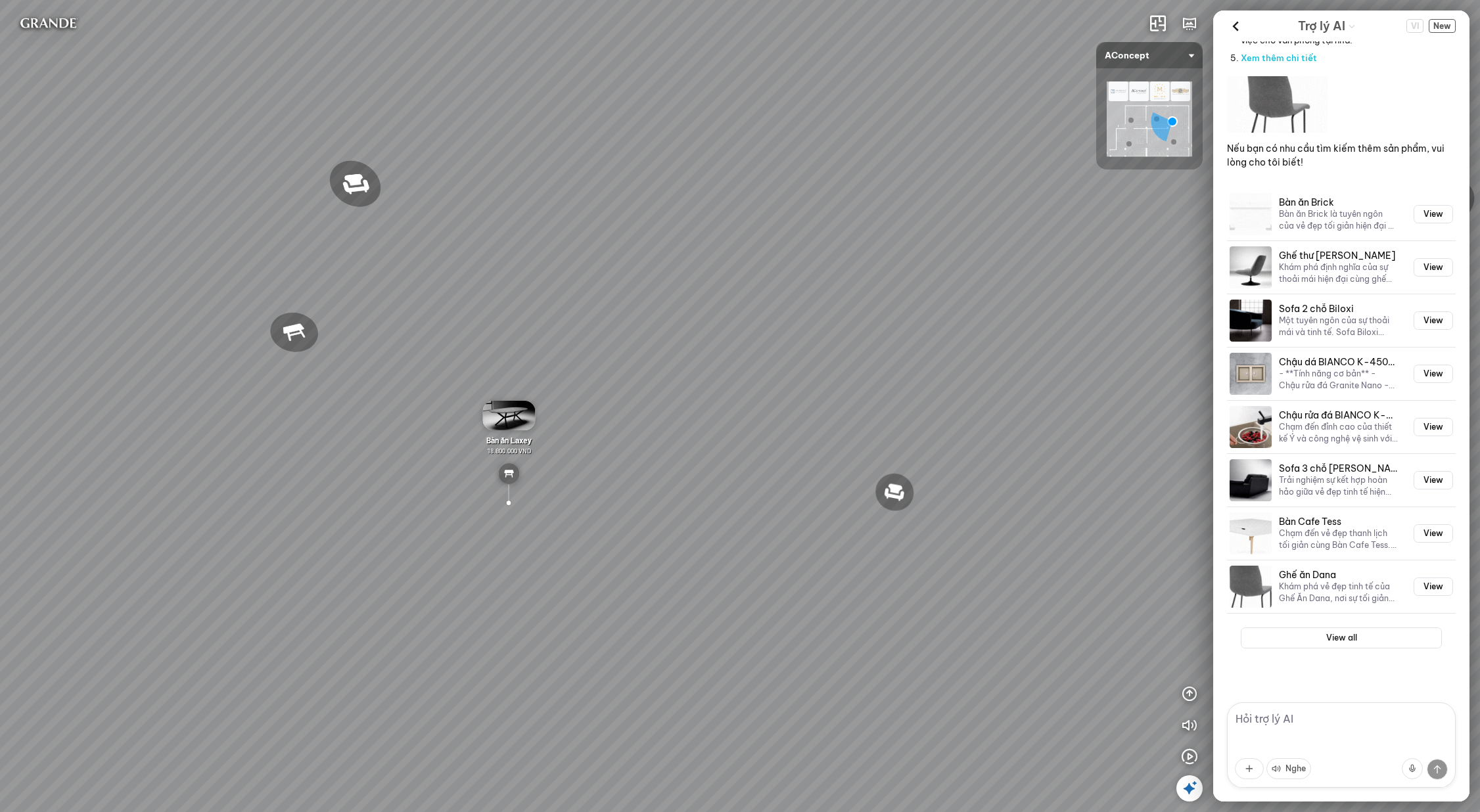
drag, startPoint x: 863, startPoint y: 441, endPoint x: 663, endPoint y: 506, distance: 210.3
click at [668, 504] on div "Đèn [PERSON_NAME] 5.300.000 VND Giường ngủ Palima 19.000.000 VND Ghế thư giãn N…" at bounding box center [740, 406] width 1480 height 812
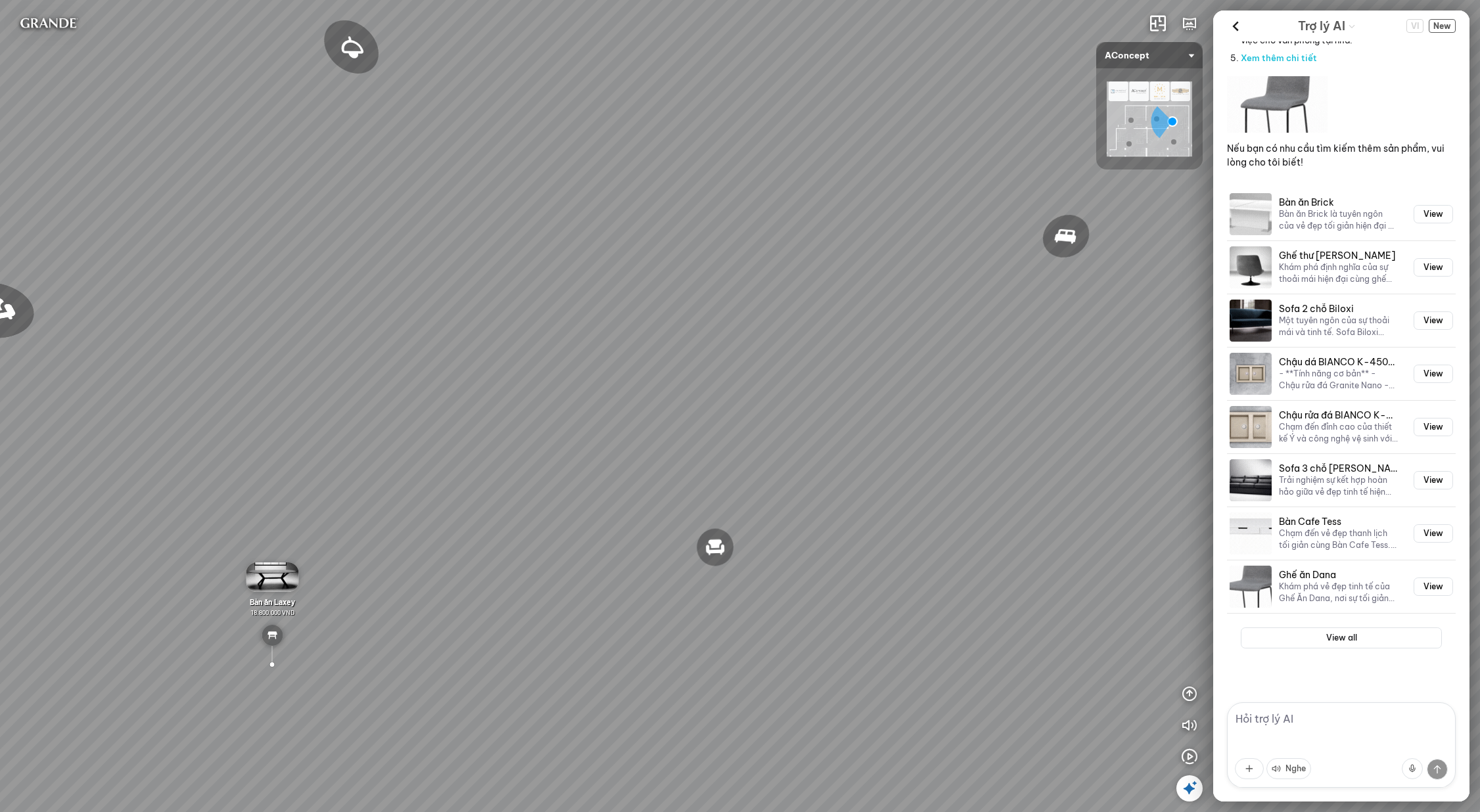
drag, startPoint x: 445, startPoint y: 448, endPoint x: 743, endPoint y: 460, distance: 298.2
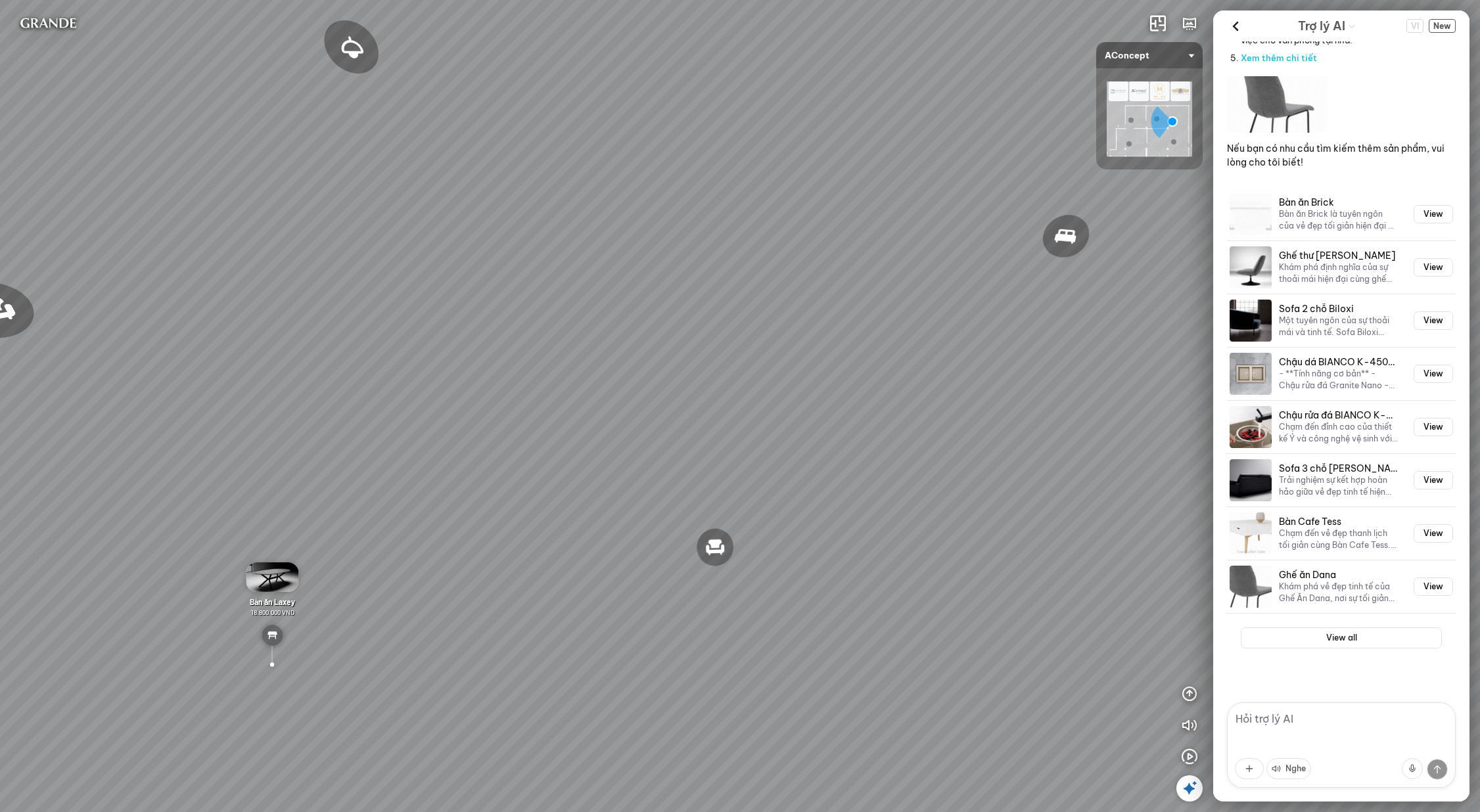
click at [647, 461] on div "Đèn [PERSON_NAME] 5.300.000 VND Giường ngủ Palima 19.000.000 VND Ghế thư giãn N…" at bounding box center [740, 406] width 1480 height 812
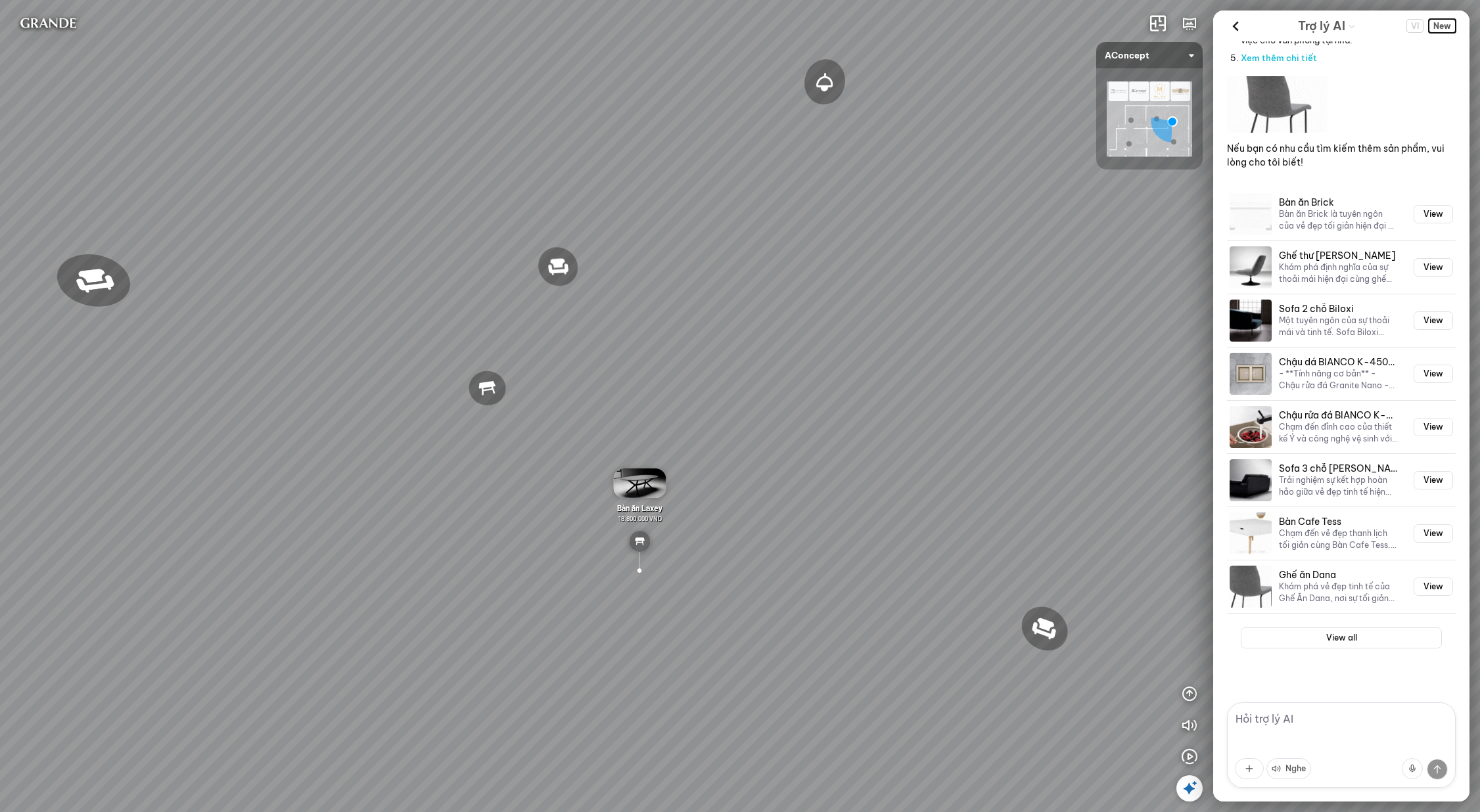
click at [1448, 26] on span "New" at bounding box center [1442, 26] width 27 height 13
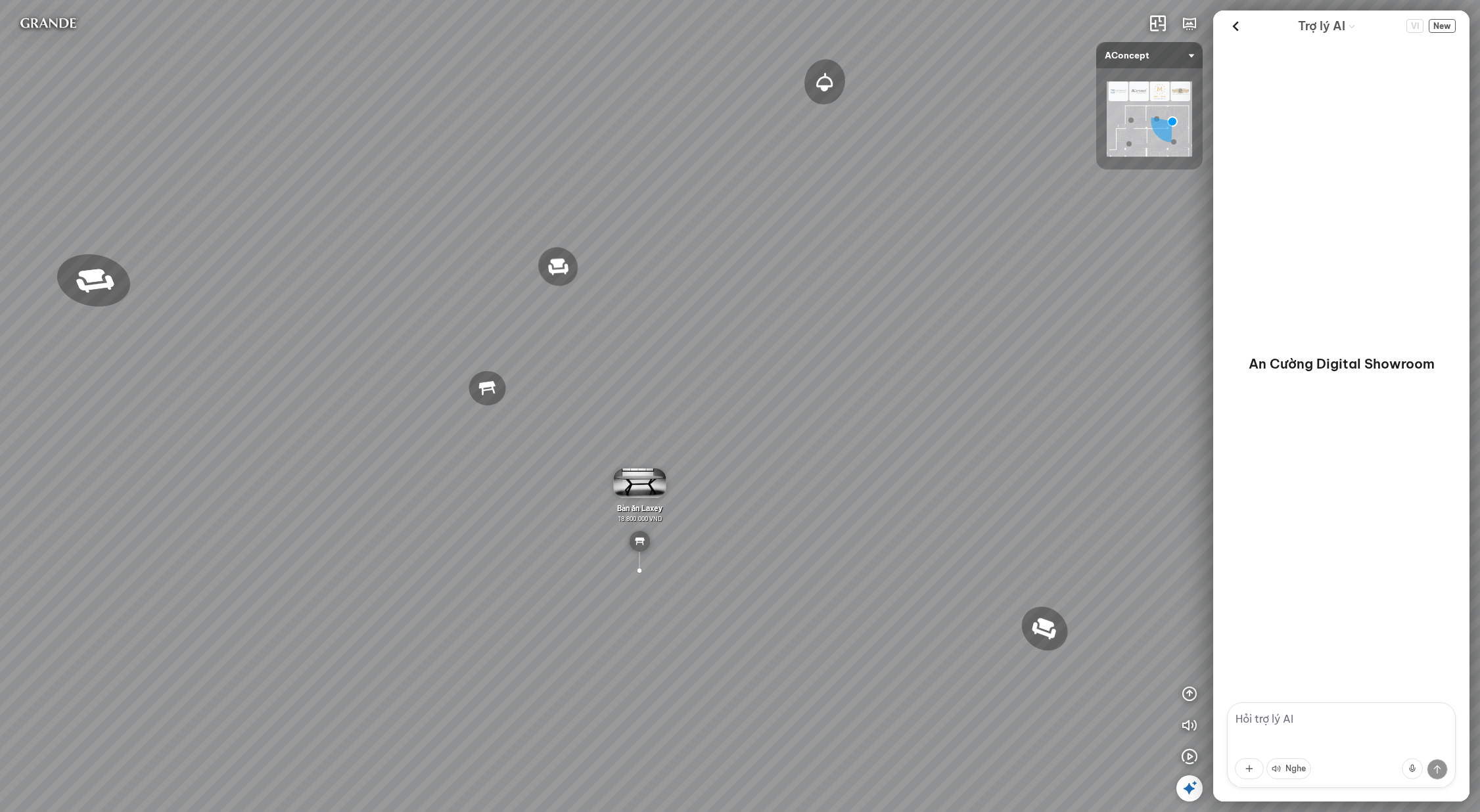
click at [1385, 702] on textarea at bounding box center [1342, 745] width 229 height 86
type textarea "t"
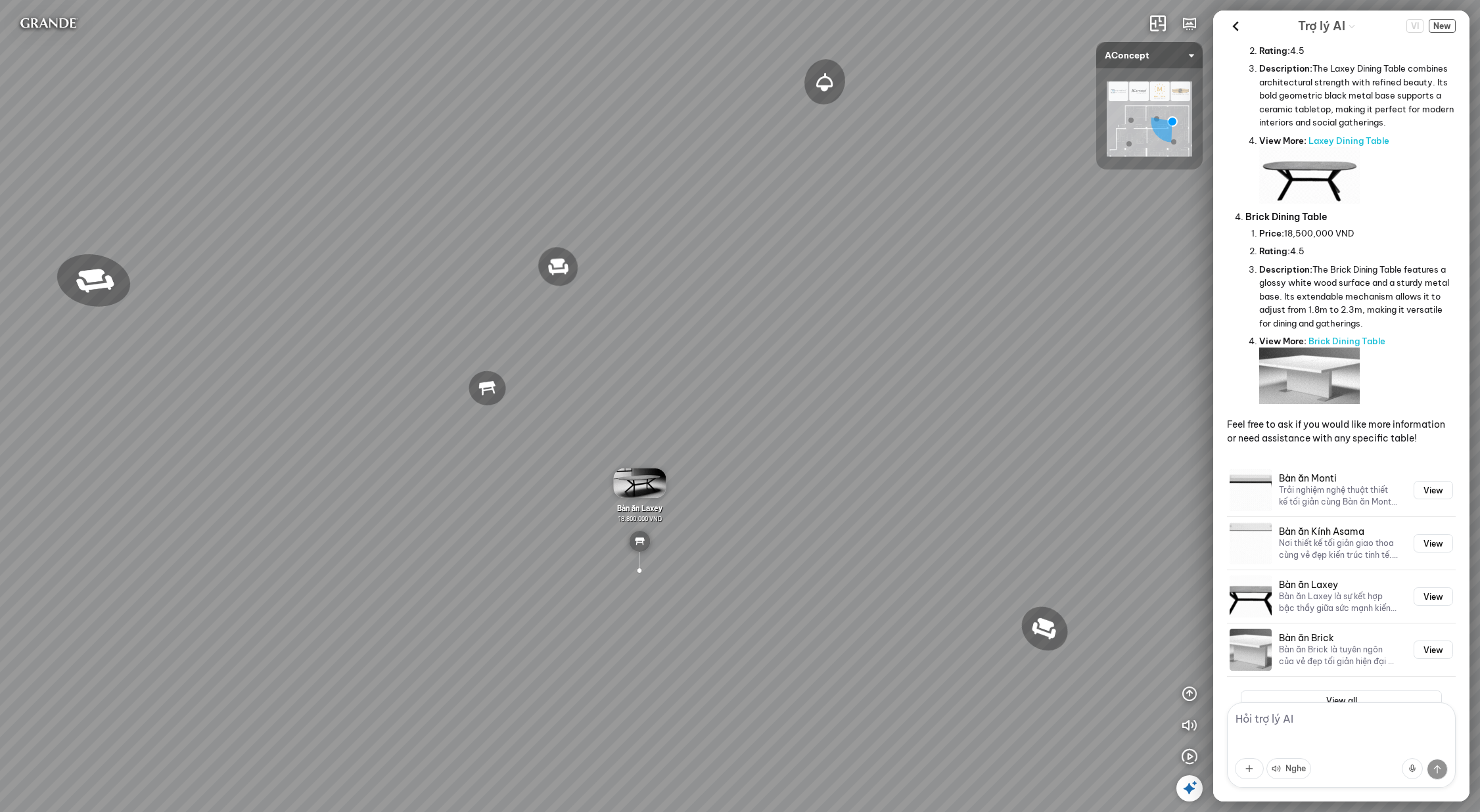
scroll to position [623, 0]
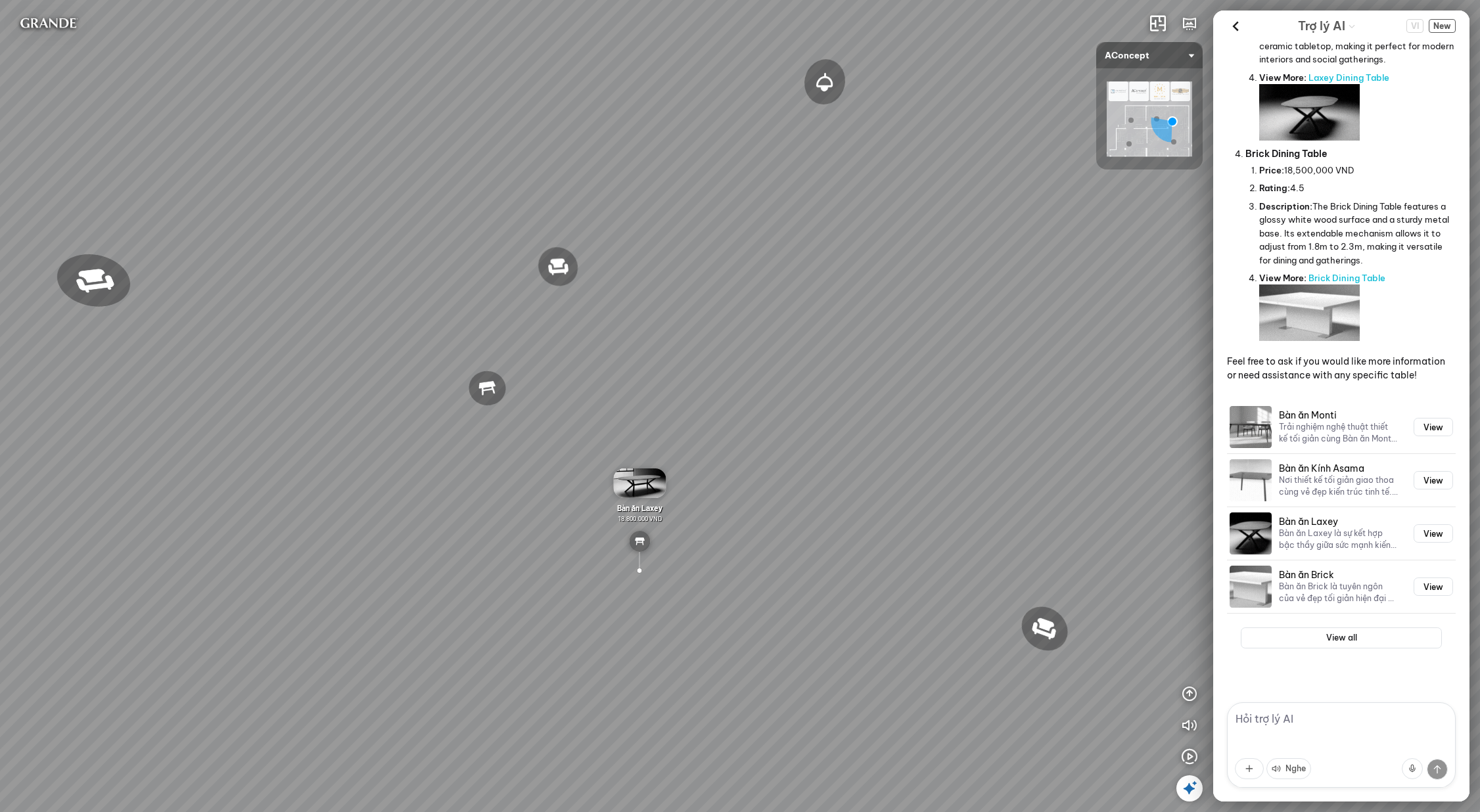
click at [1427, 25] on div "VI New" at bounding box center [1431, 26] width 49 height 20
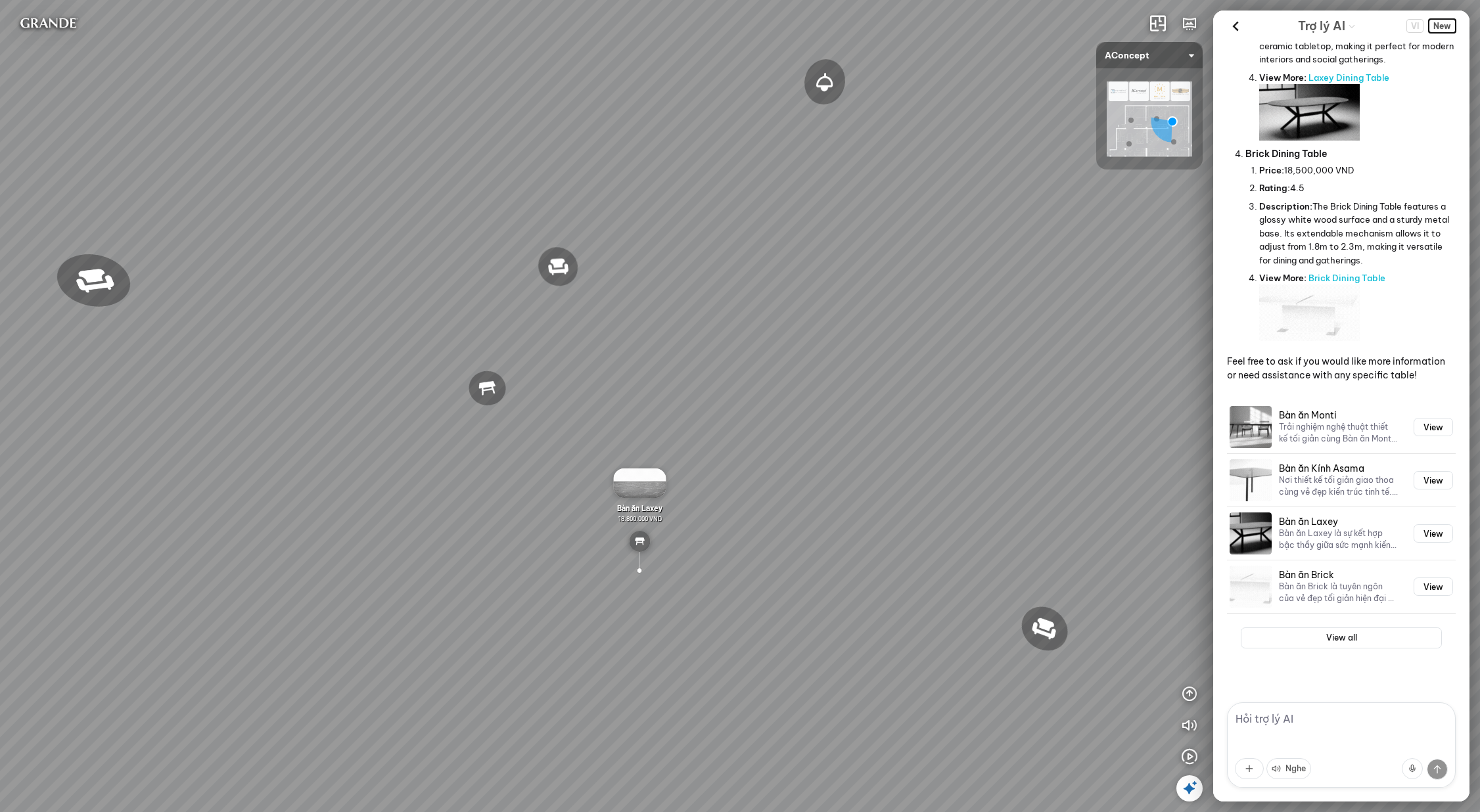
click at [1438, 27] on span "New" at bounding box center [1442, 26] width 27 height 13
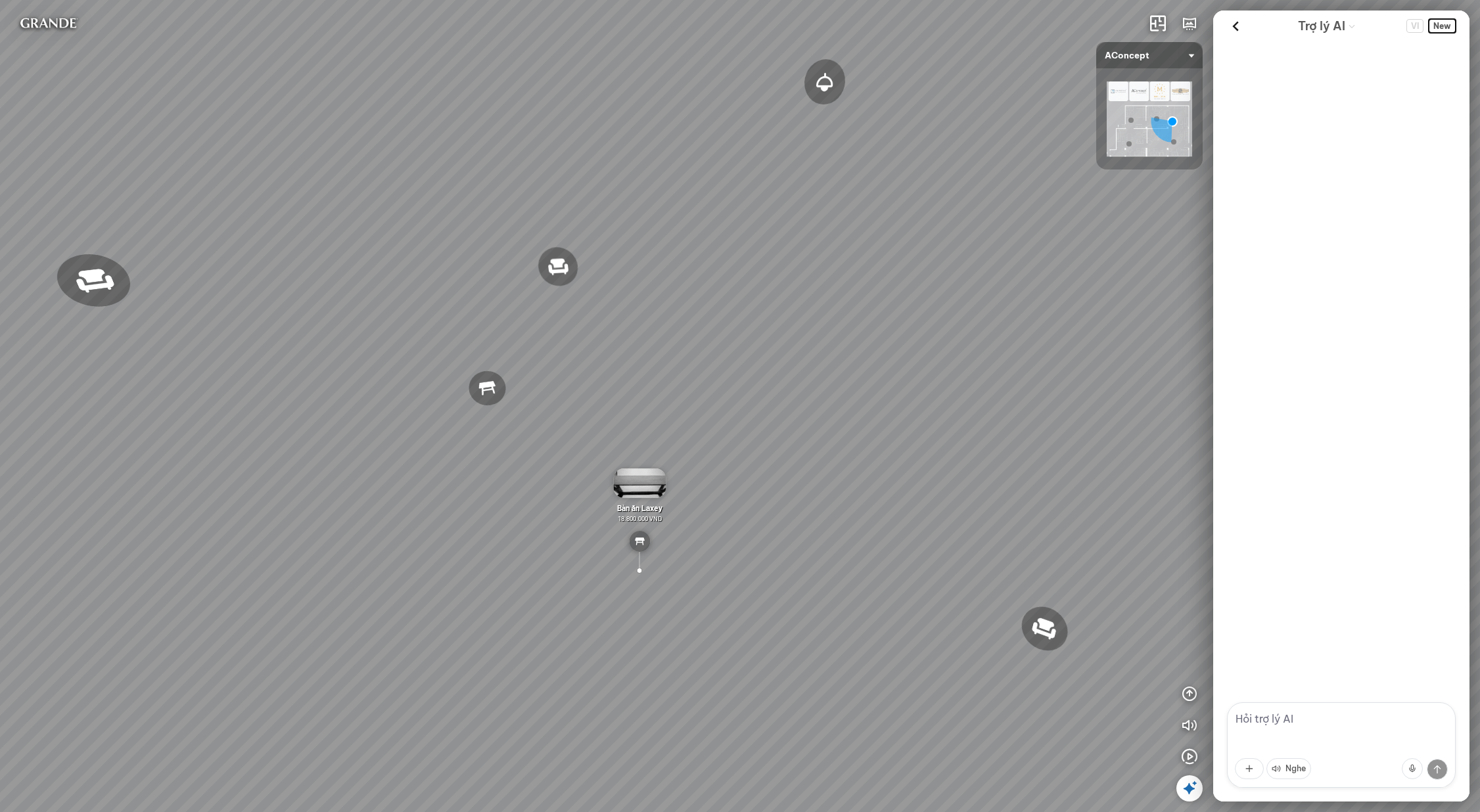
scroll to position [0, 0]
click at [1321, 732] on textarea at bounding box center [1342, 745] width 229 height 86
type textarea "ăn"
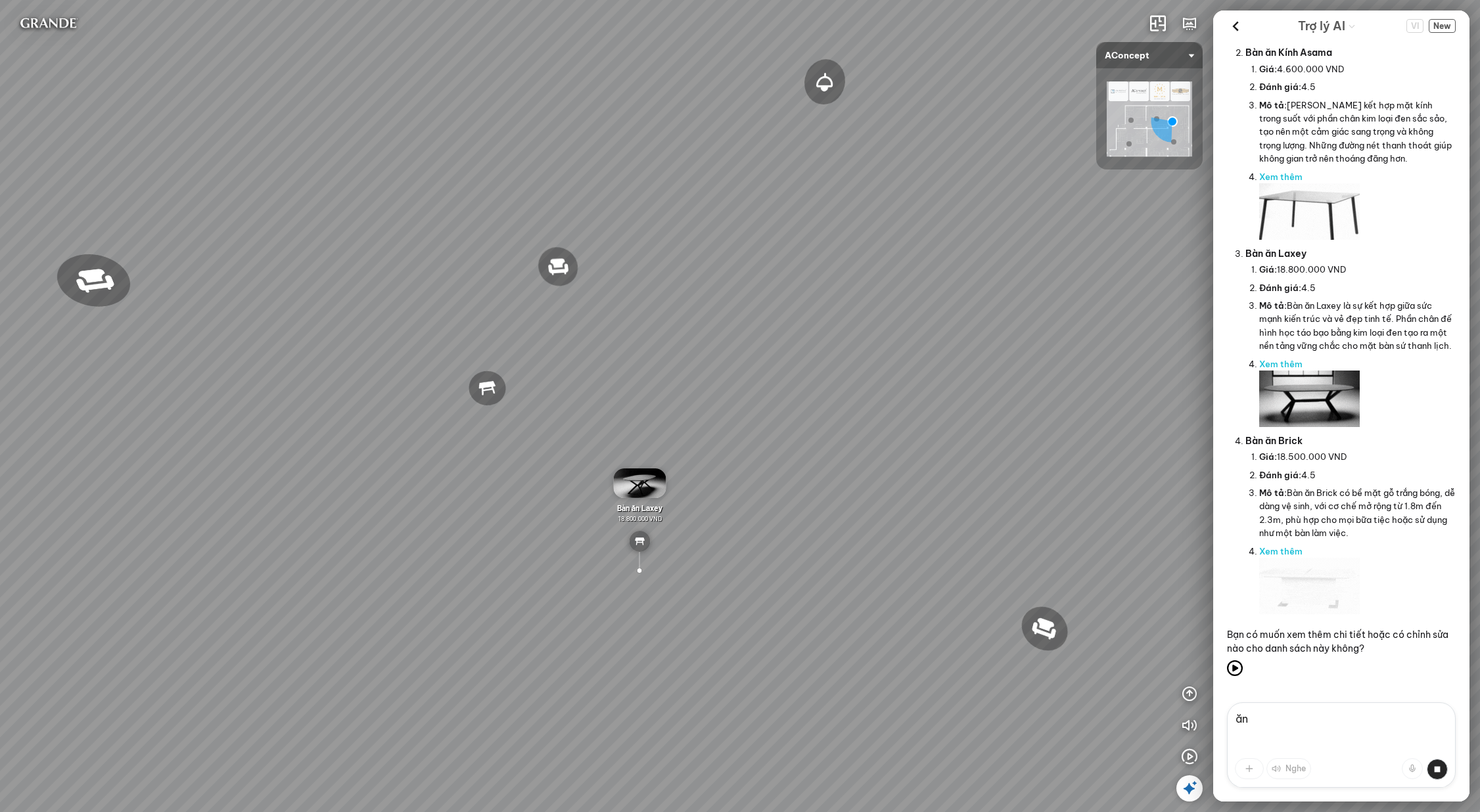
scroll to position [582, 0]
